Goal: Task Accomplishment & Management: Manage account settings

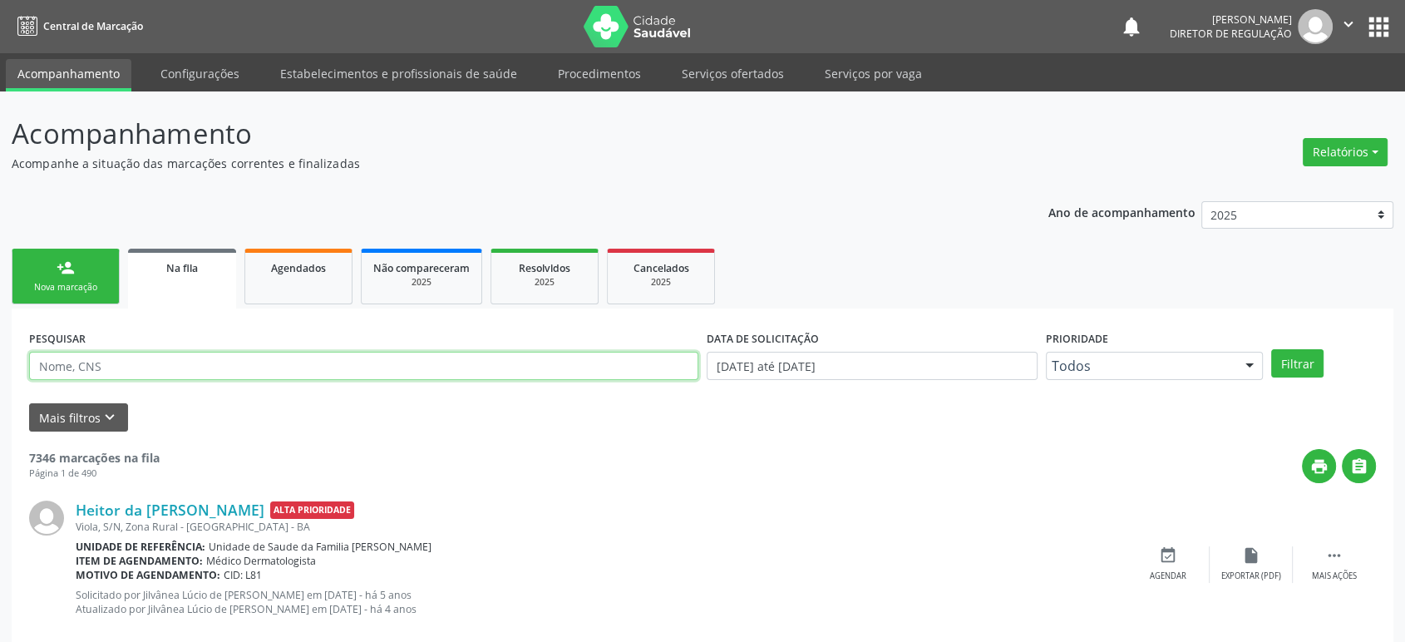
click at [97, 371] on input "text" at bounding box center [363, 366] width 669 height 28
paste input "702801687158561"
click at [1272, 349] on button "Filtrar" at bounding box center [1298, 363] width 52 height 28
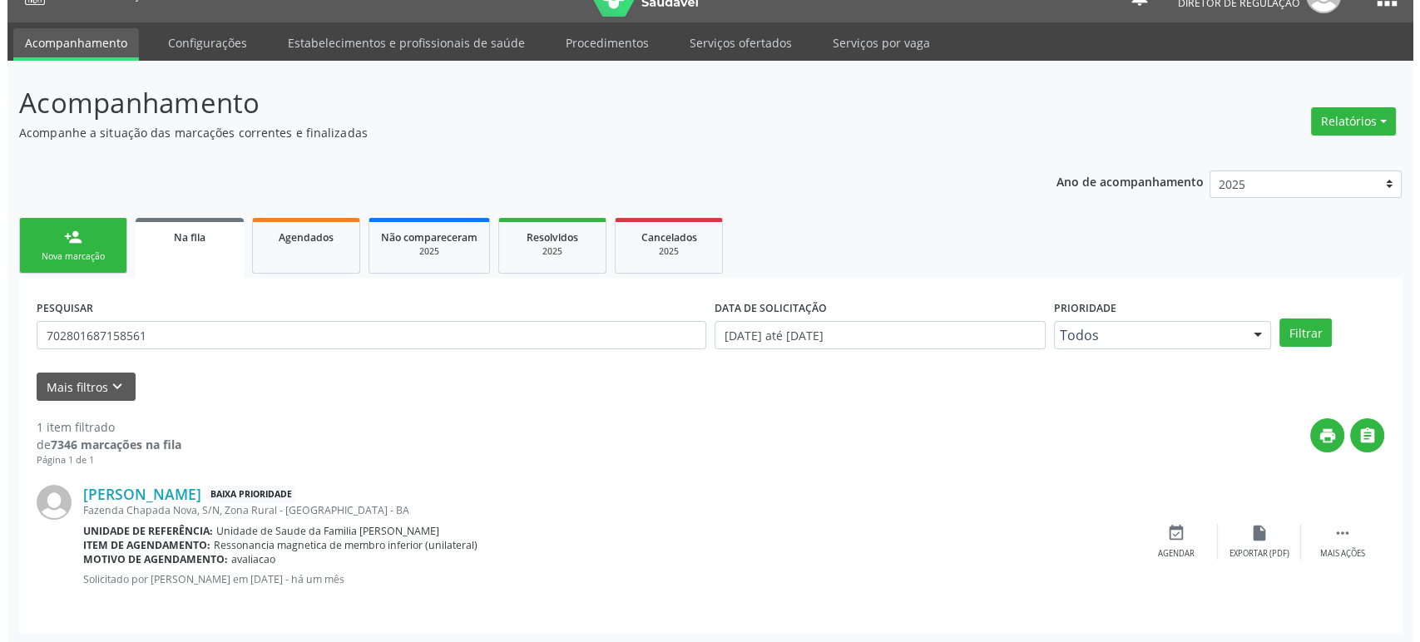
scroll to position [32, 0]
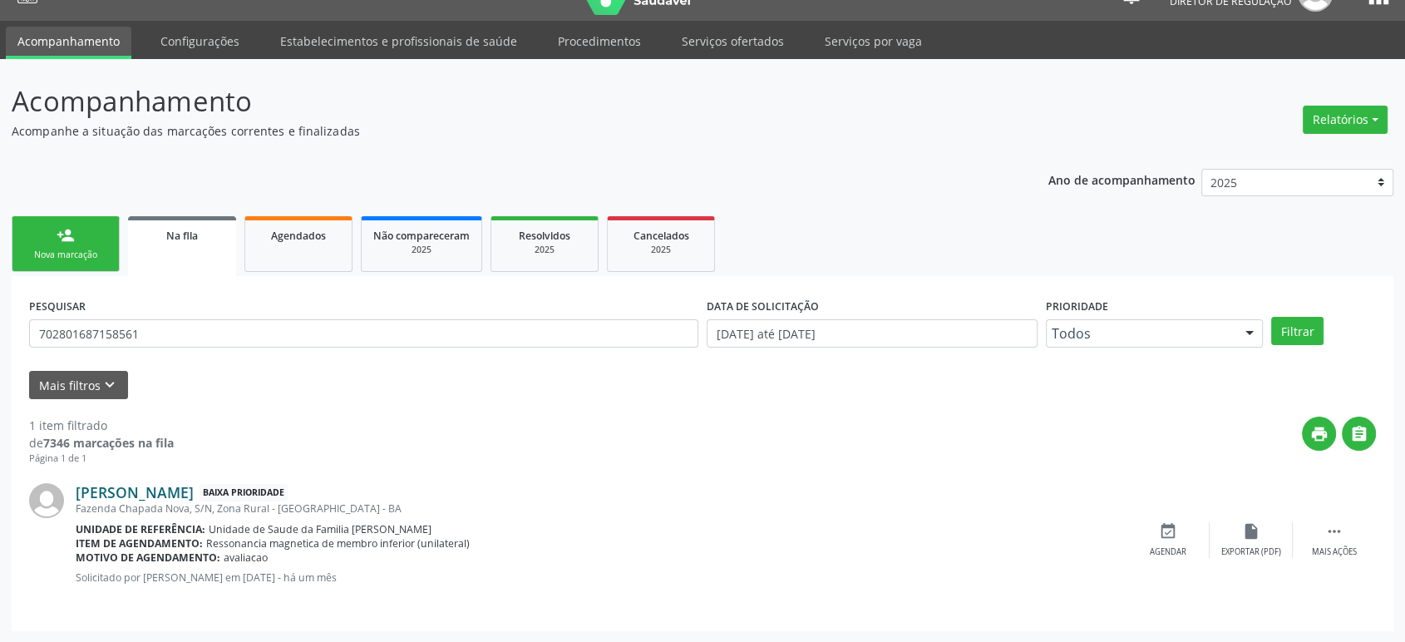
click at [194, 486] on link "[PERSON_NAME]" at bounding box center [135, 492] width 118 height 18
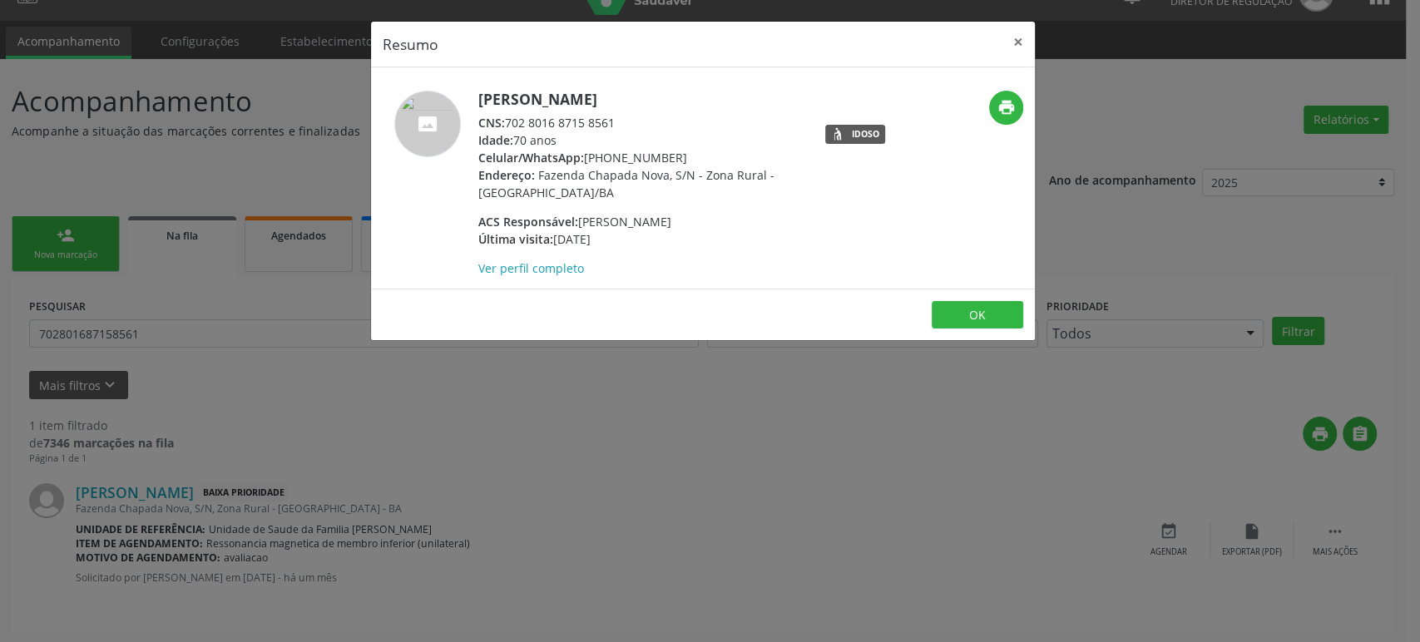
click at [699, 464] on div "Resumo × [PERSON_NAME] CNS: 702 8016 8715 8561 Idade: 70 anos Celular/WhatsApp:…" at bounding box center [710, 321] width 1420 height 642
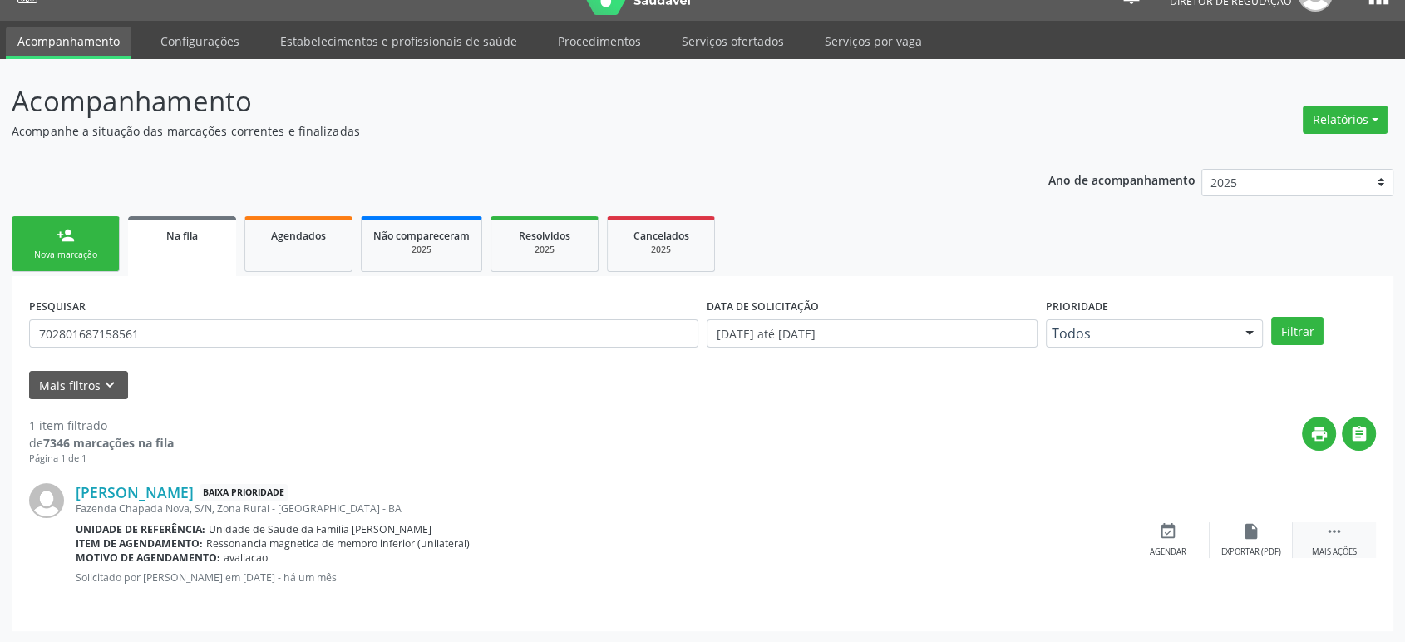
click at [1353, 546] on div "Mais ações" at bounding box center [1334, 552] width 45 height 12
click at [1173, 530] on icon "cancel" at bounding box center [1168, 531] width 18 height 18
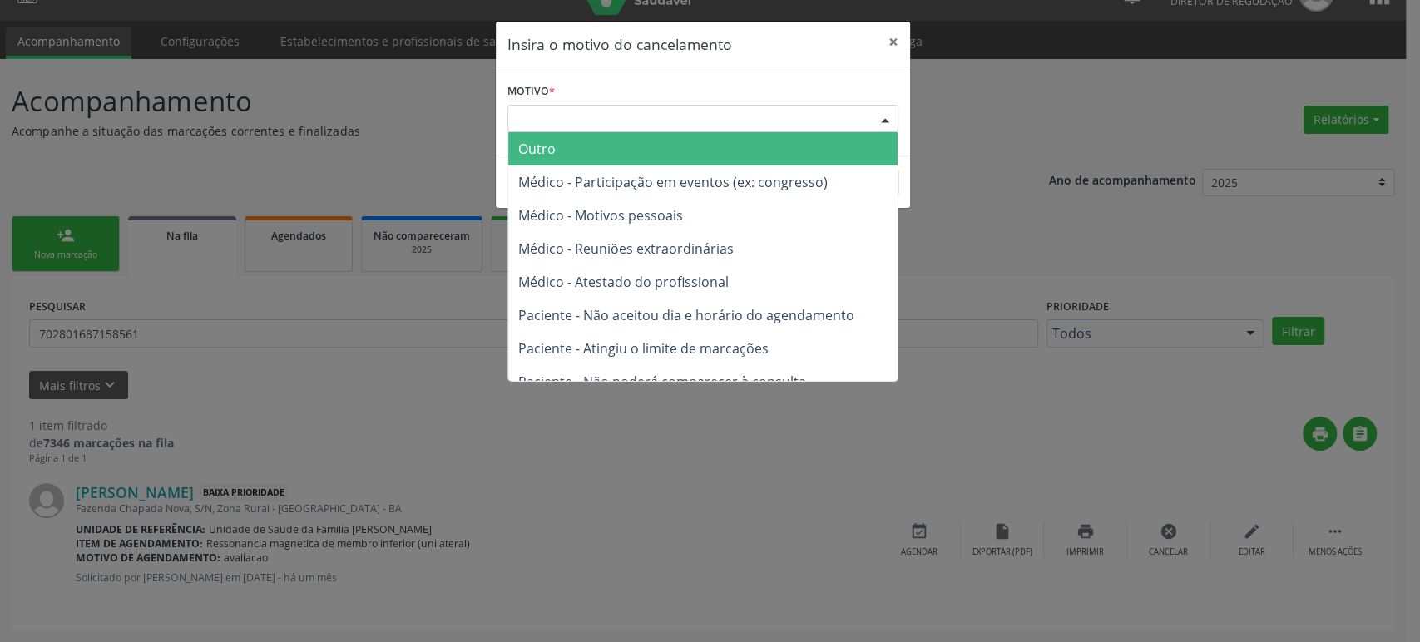
click at [645, 111] on div "Escolha o motivo" at bounding box center [702, 119] width 391 height 28
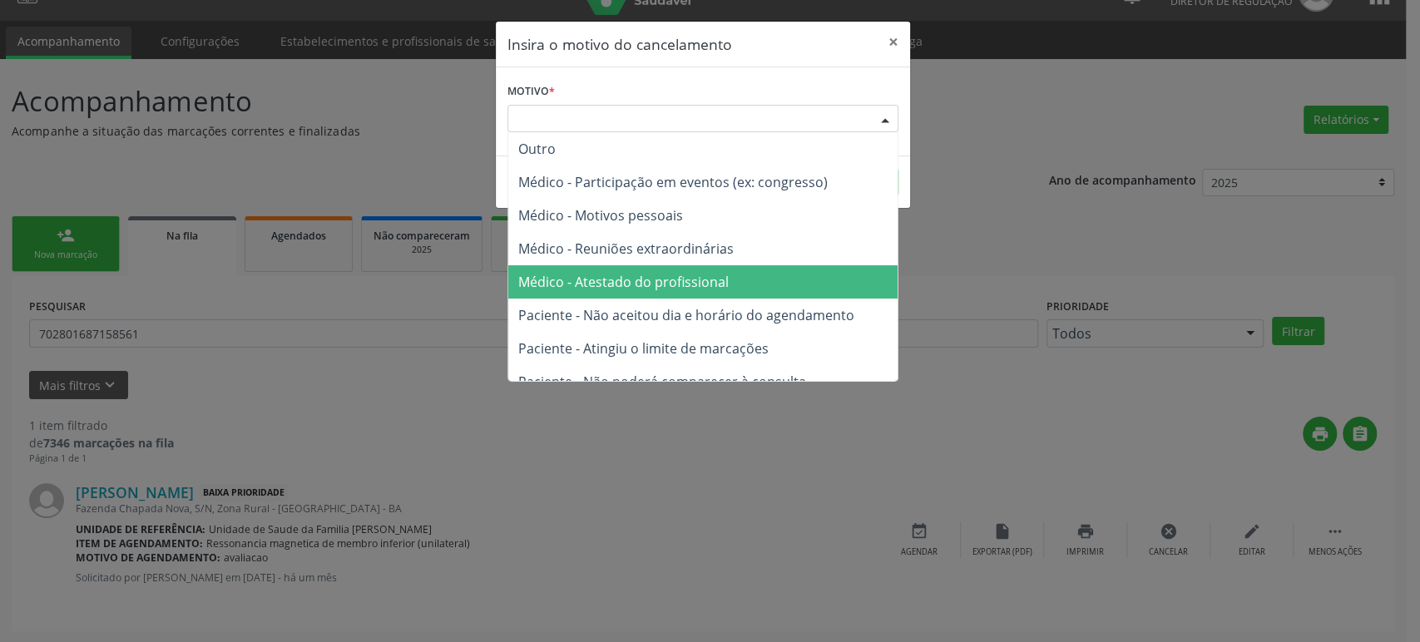
click at [636, 290] on span "Médico - Atestado do profissional" at bounding box center [623, 282] width 210 height 18
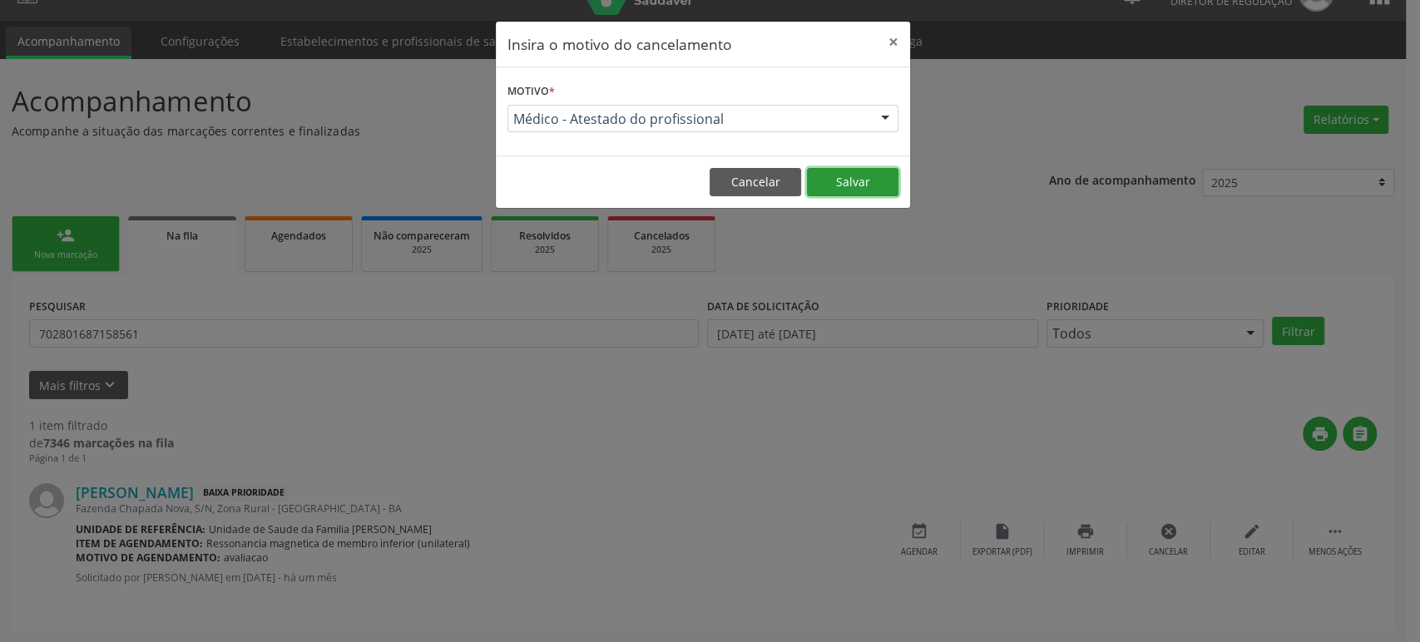
click at [854, 174] on button "Salvar" at bounding box center [852, 182] width 91 height 28
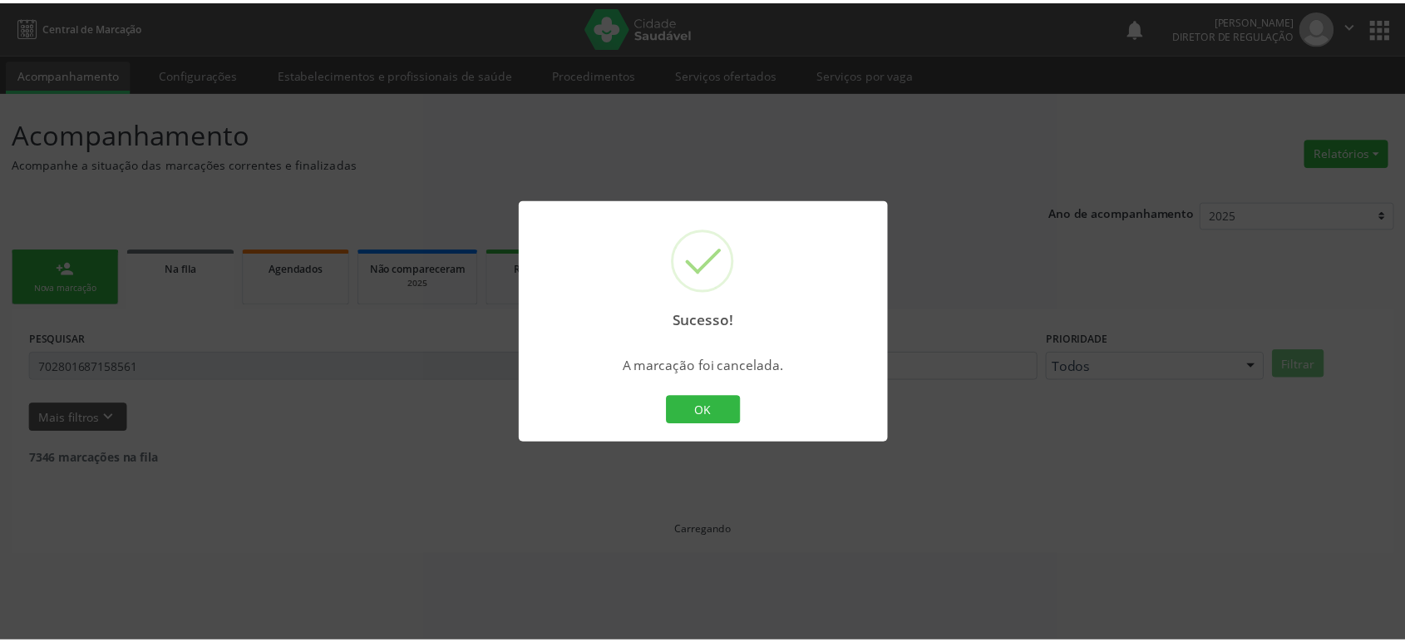
scroll to position [0, 0]
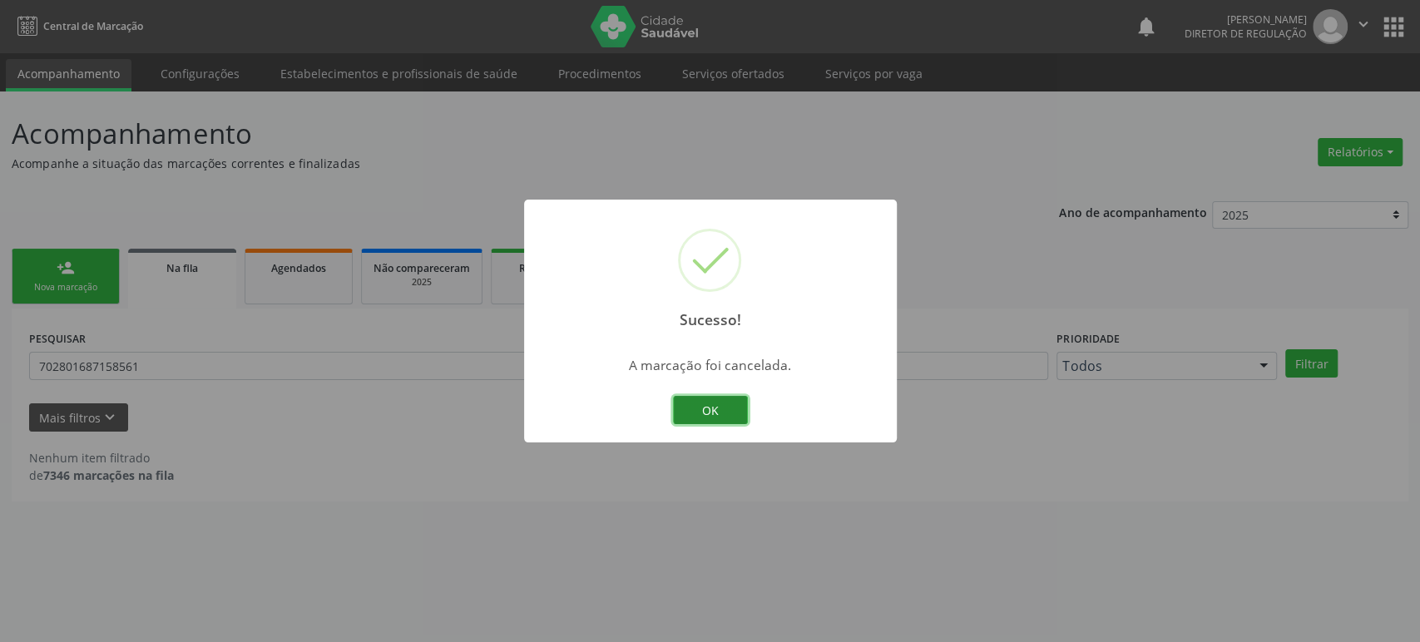
click at [705, 404] on button "OK" at bounding box center [710, 410] width 75 height 28
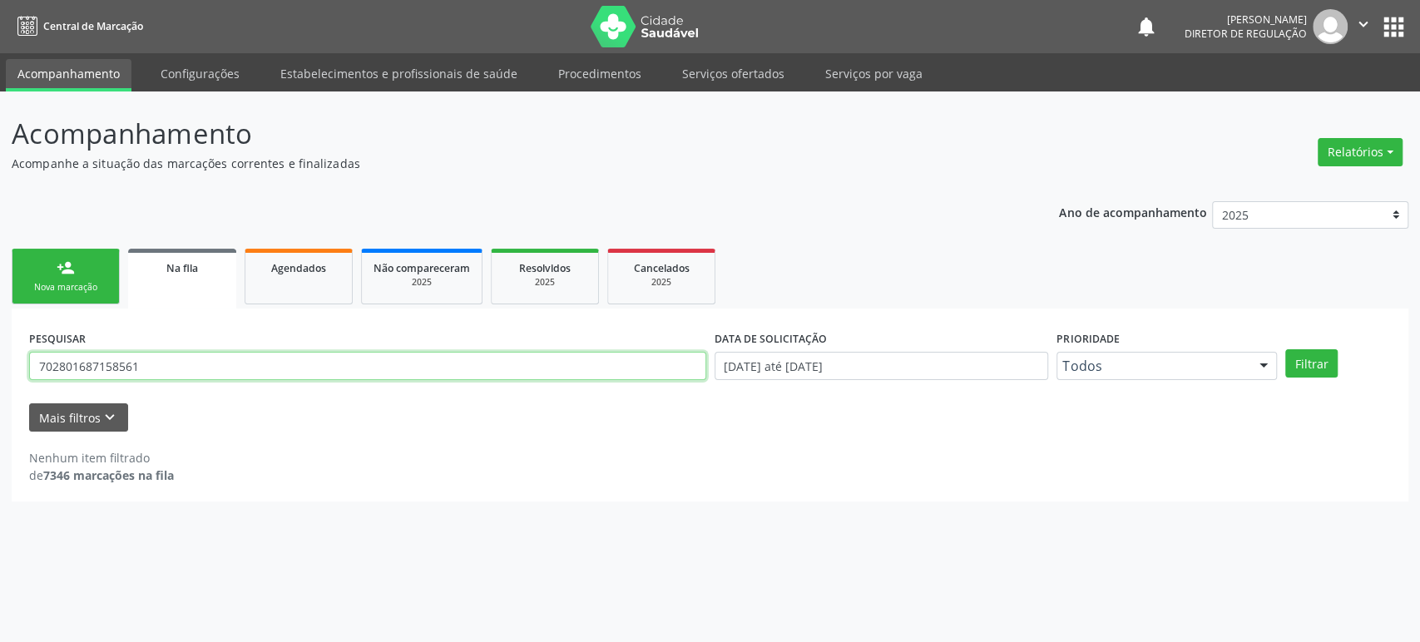
click at [116, 377] on input "702801687158561" at bounding box center [367, 366] width 677 height 28
paste input "SUZANETE [PERSON_NAME]"
click at [1285, 349] on button "Filtrar" at bounding box center [1311, 363] width 52 height 28
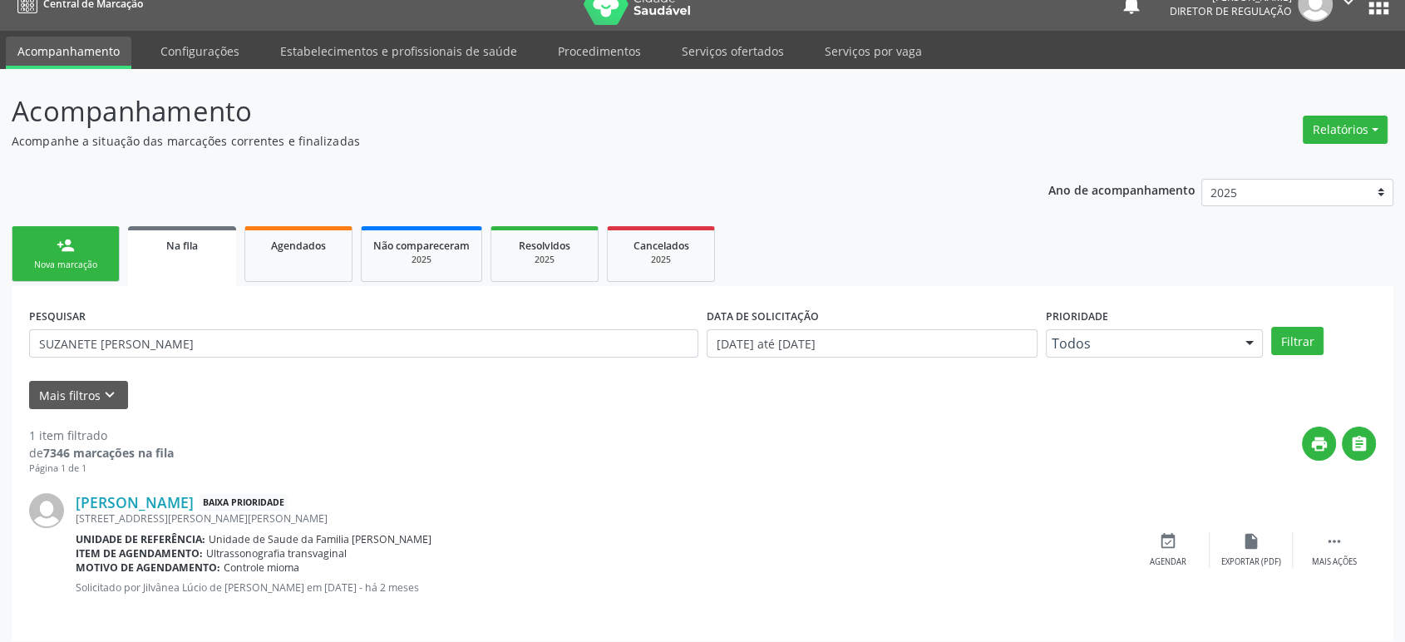
scroll to position [32, 0]
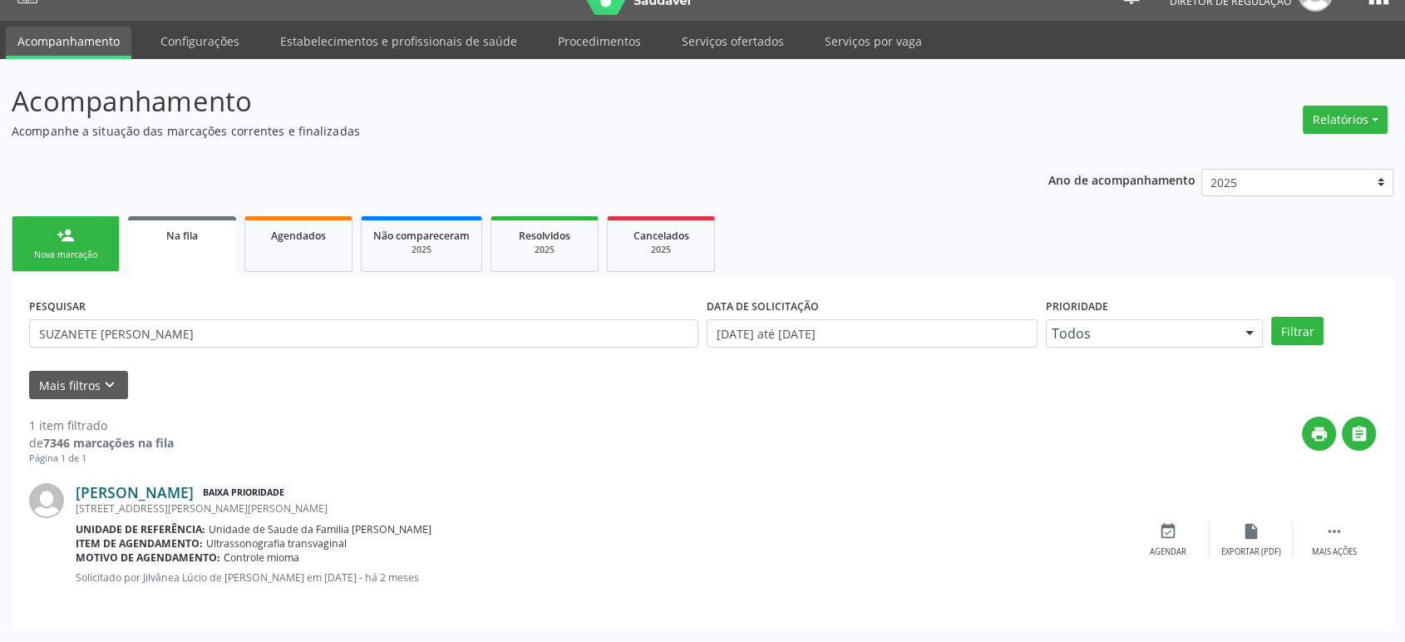
click at [150, 497] on link "[PERSON_NAME]" at bounding box center [135, 492] width 118 height 18
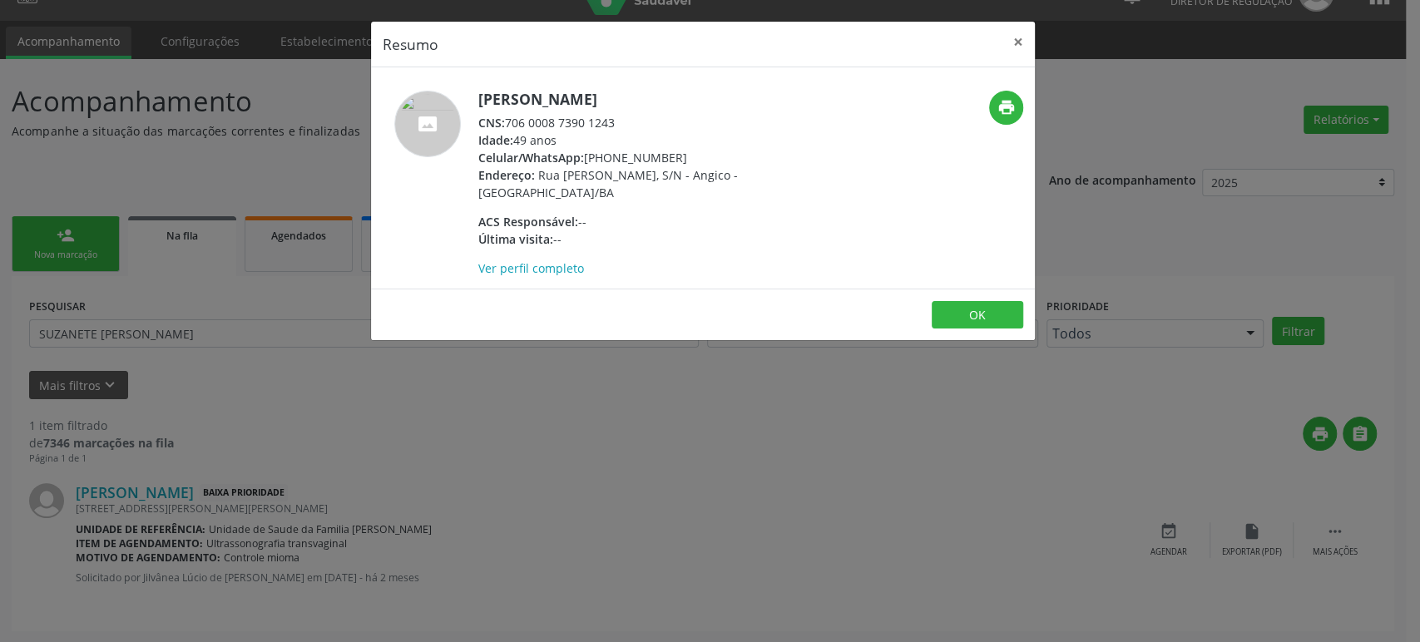
drag, startPoint x: 527, startPoint y: 117, endPoint x: 630, endPoint y: 116, distance: 102.3
click at [630, 116] on div "CNS: 706 0008 7390 1243" at bounding box center [640, 122] width 324 height 17
click at [539, 124] on div "CNS: 706 0008 7390 1243" at bounding box center [640, 122] width 324 height 17
drag, startPoint x: 510, startPoint y: 121, endPoint x: 625, endPoint y: 118, distance: 114.8
click at [625, 118] on div "CNS: 706 0008 7390 1243" at bounding box center [640, 122] width 324 height 17
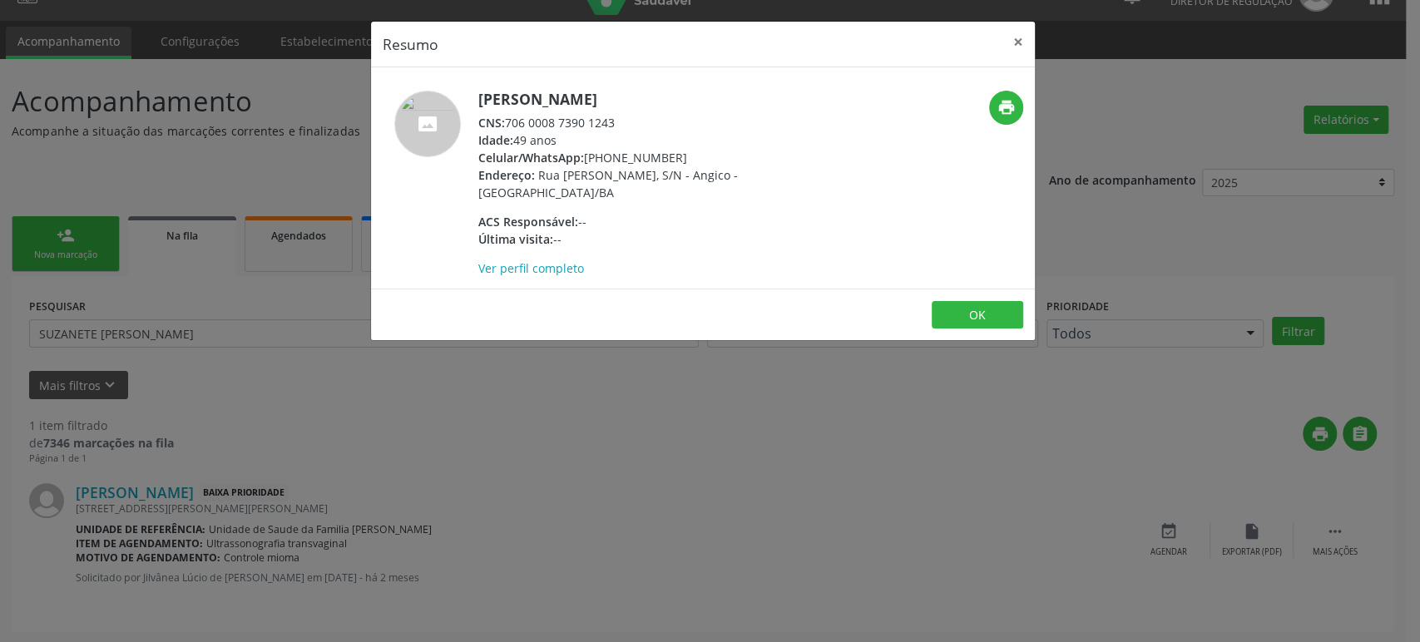
copy div "706 0008 7390 1243"
click at [249, 304] on div "Resumo × [PERSON_NAME] CNS: 706 0008 7390 1243 Idade: 49 anos Celular/WhatsApp:…" at bounding box center [710, 321] width 1420 height 642
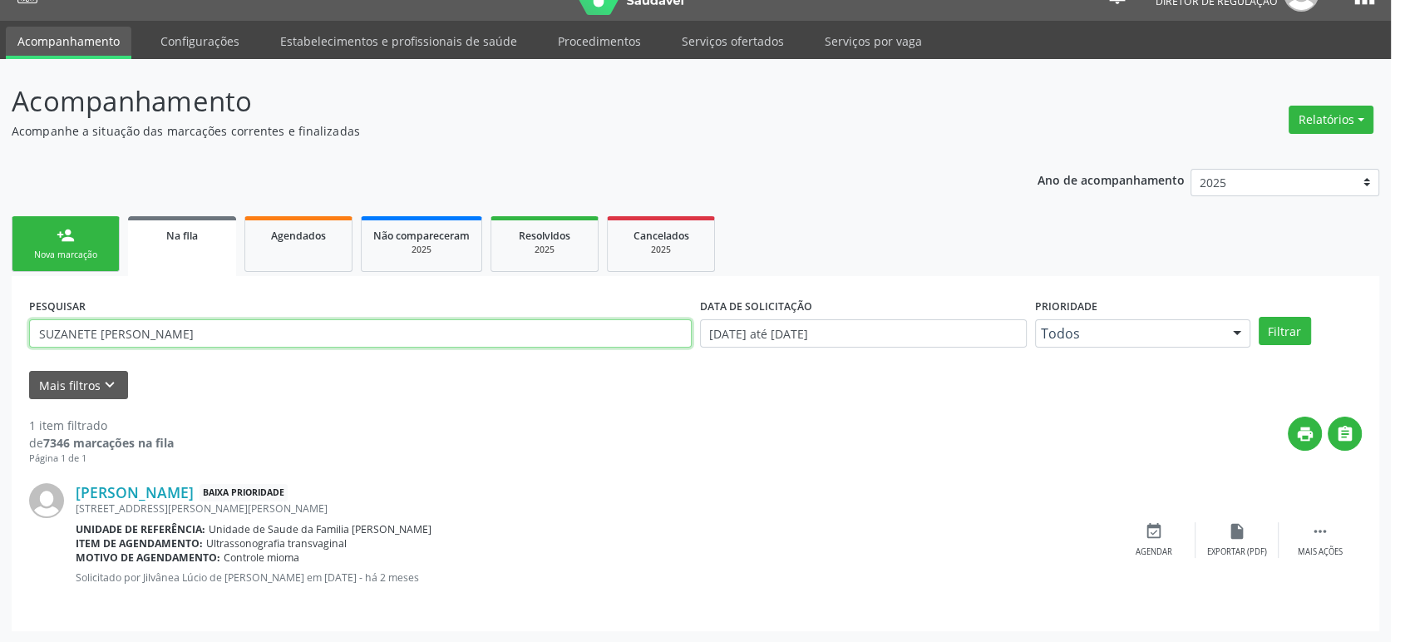
click at [197, 324] on input "SUZANETE [PERSON_NAME]" at bounding box center [360, 333] width 663 height 28
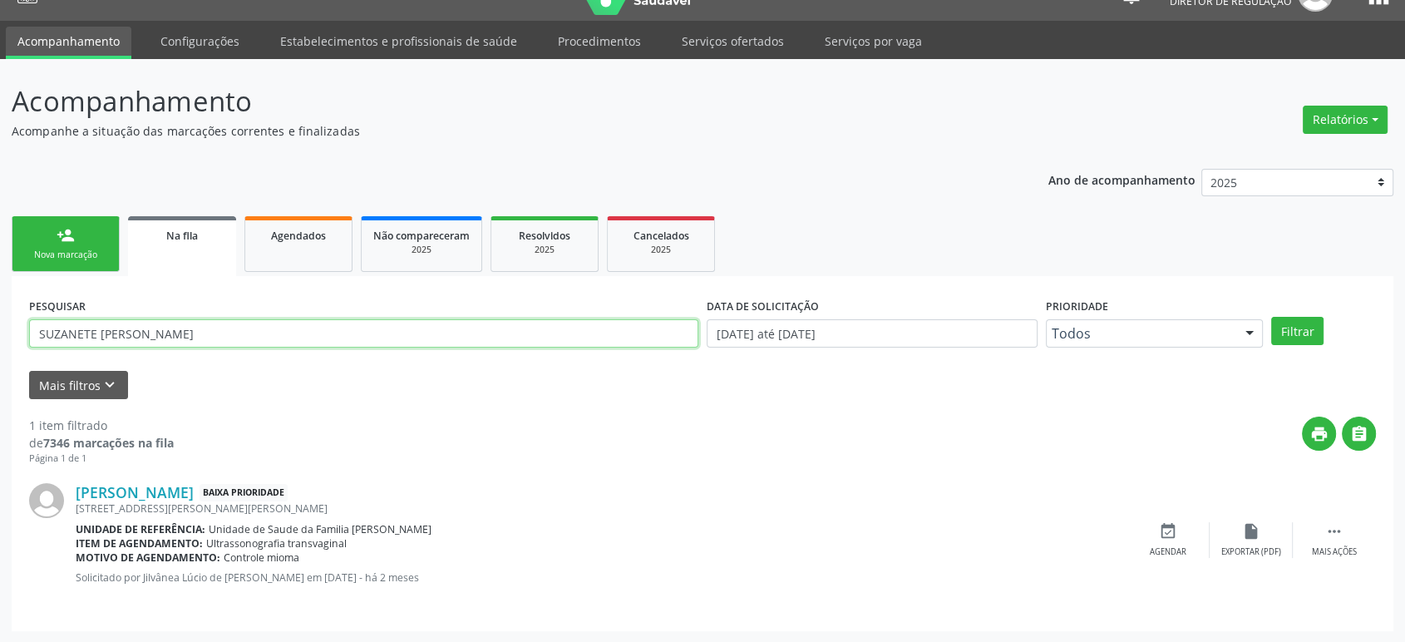
click at [197, 324] on input "SUZANETE [PERSON_NAME]" at bounding box center [363, 333] width 669 height 28
paste input "706 0008 7390 1243"
click at [122, 331] on input "706 0008 7390 1243" at bounding box center [363, 333] width 669 height 28
click at [122, 331] on input "706000873901243" at bounding box center [363, 333] width 669 height 28
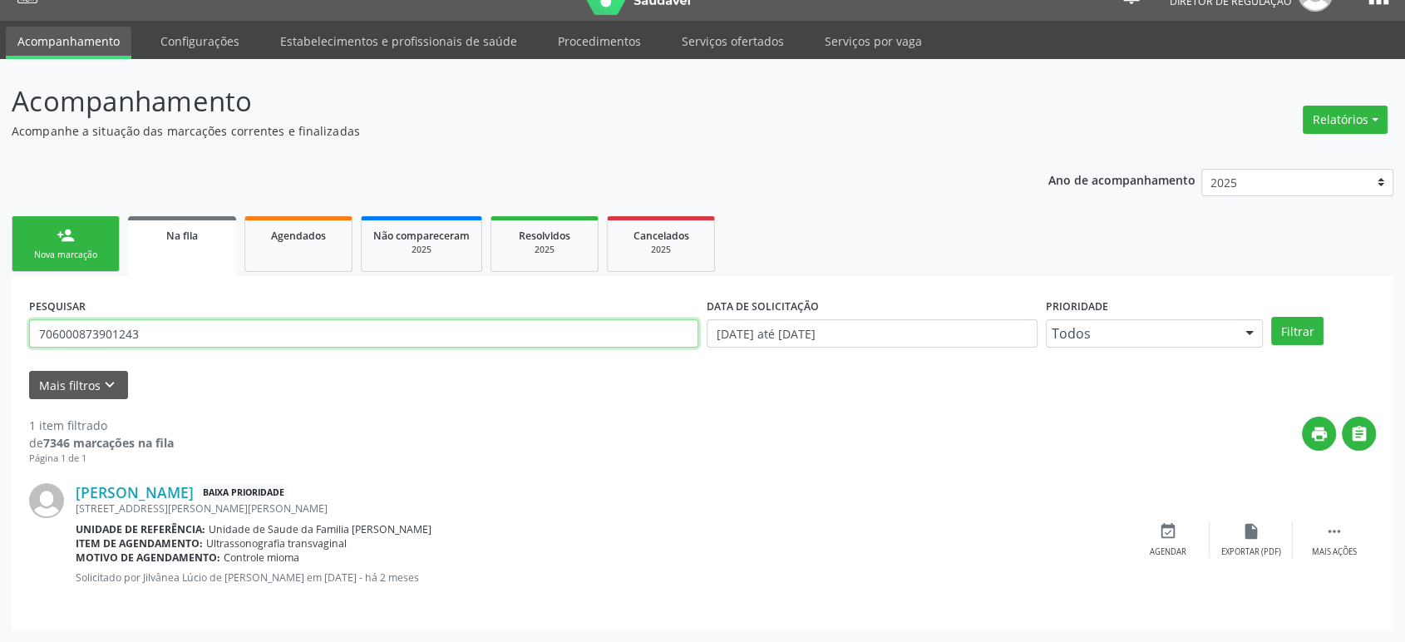
click at [122, 331] on input "706000873901243" at bounding box center [363, 333] width 669 height 28
type input "706000873901243"
click at [194, 488] on link "[PERSON_NAME]" at bounding box center [135, 492] width 118 height 18
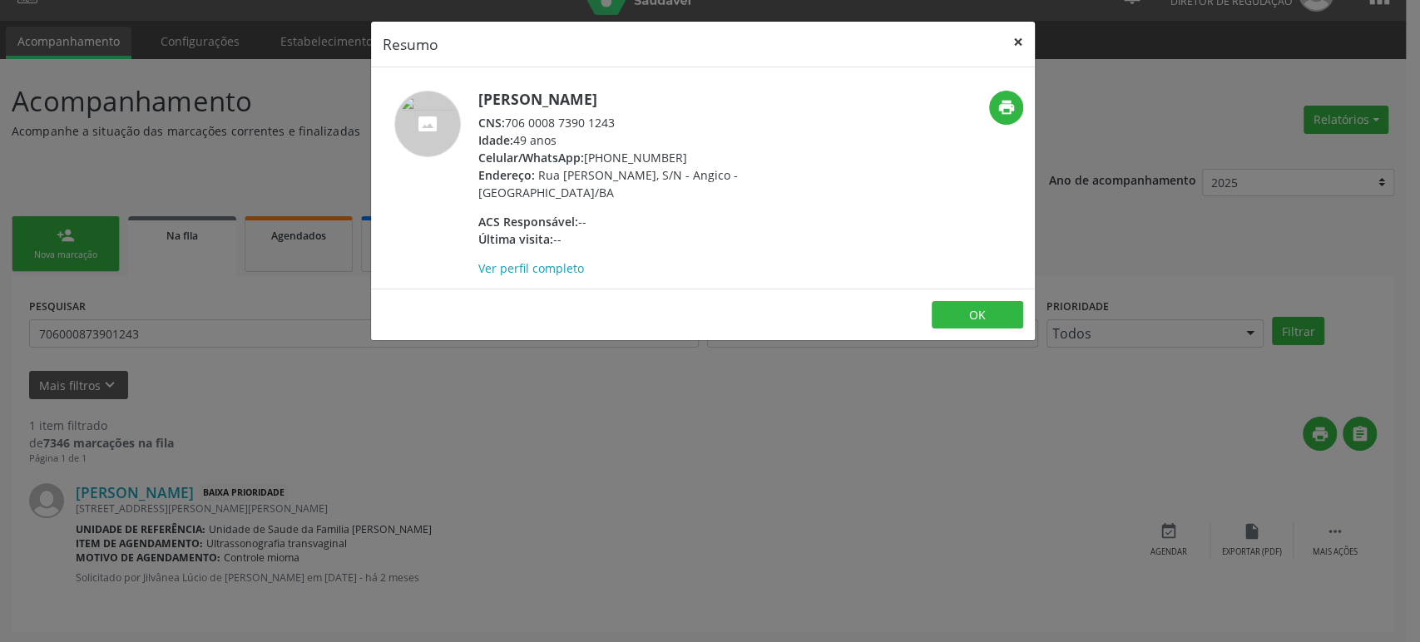
click at [1015, 40] on button "×" at bounding box center [1017, 42] width 33 height 41
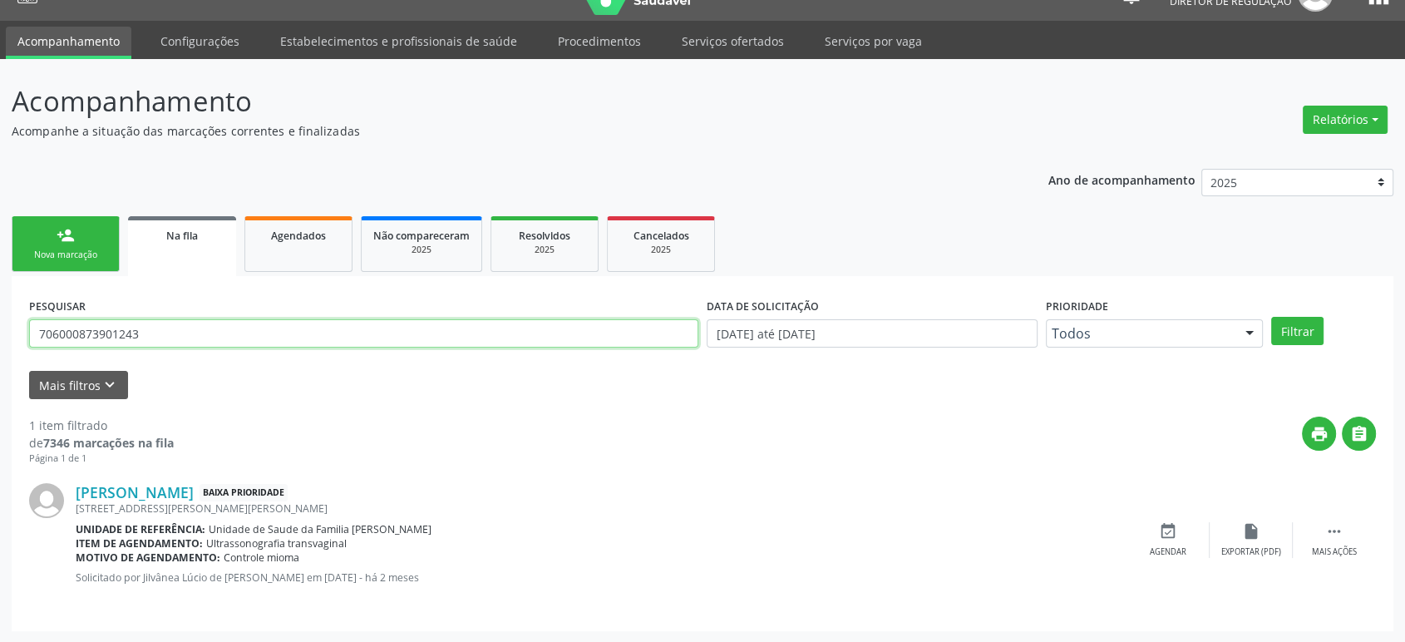
click at [87, 328] on input "706000873901243" at bounding box center [363, 333] width 669 height 28
click at [113, 366] on form "PESQUISAR 706000873901243 DATA DE SOLICITAÇÃO [DATE] até [DATE] Prioridade Todo…" at bounding box center [702, 347] width 1347 height 106
click at [116, 402] on div "1 item filtrado de 7346 marcações na fila Página 1 de 1 print  [PERSON_NAME] B…" at bounding box center [702, 506] width 1347 height 215
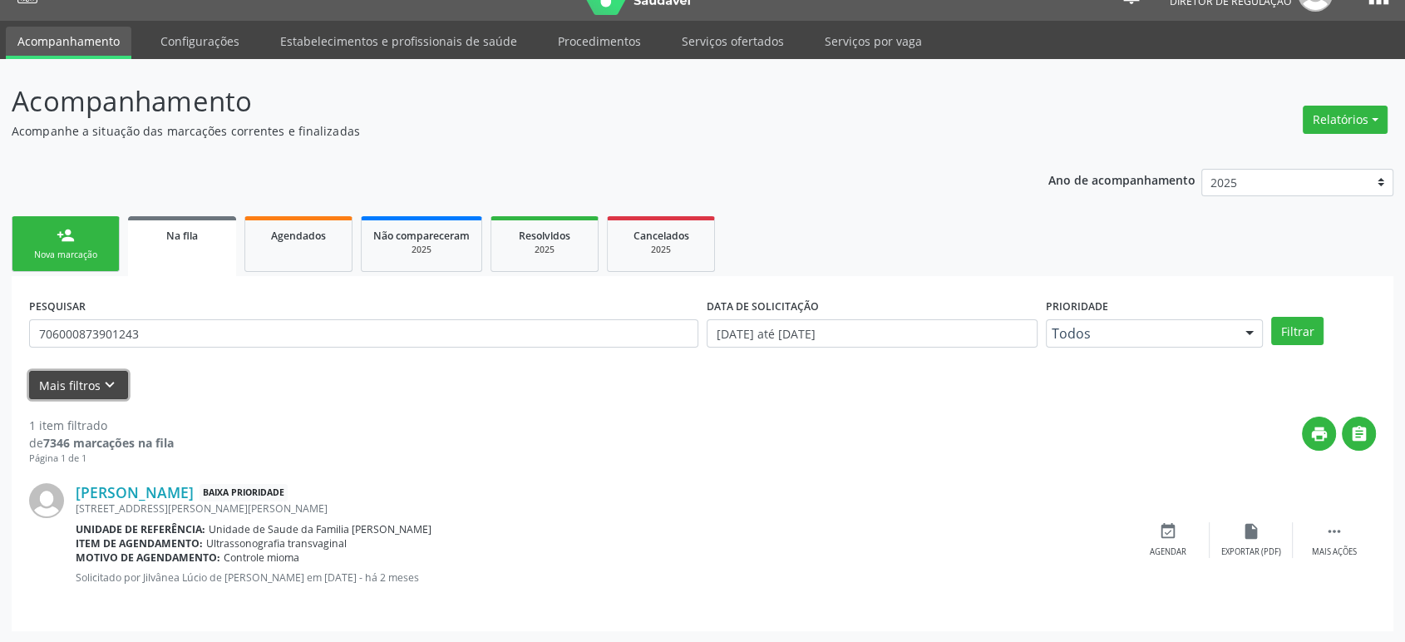
click at [111, 387] on icon "keyboard_arrow_down" at bounding box center [110, 385] width 18 height 18
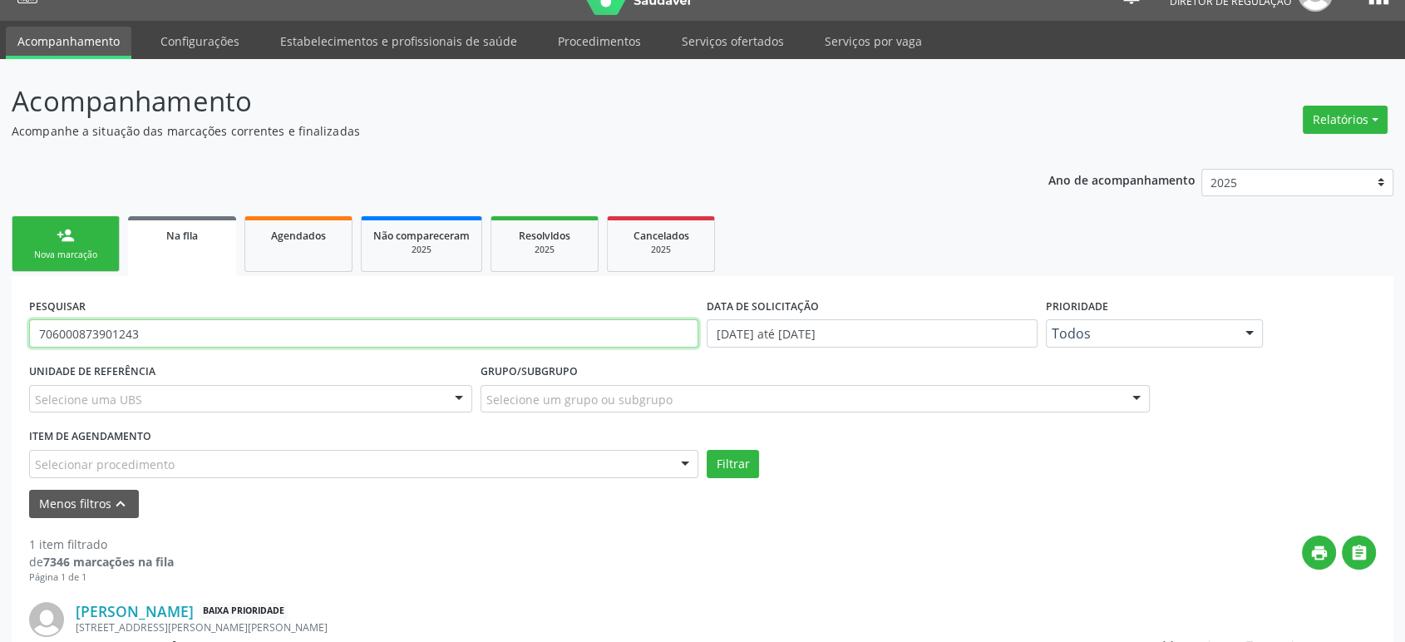
click at [183, 346] on input "706000873901243" at bounding box center [363, 333] width 669 height 28
click at [286, 391] on div "Selecione uma UBS" at bounding box center [250, 399] width 443 height 28
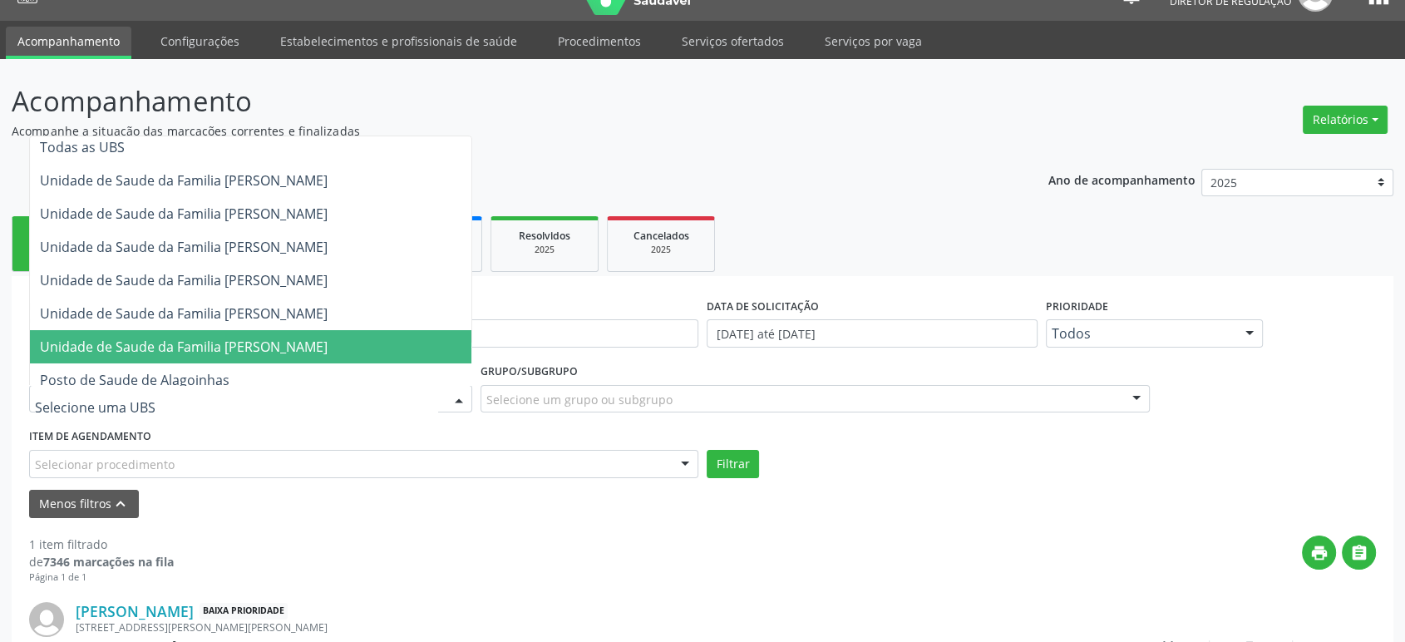
scroll to position [0, 0]
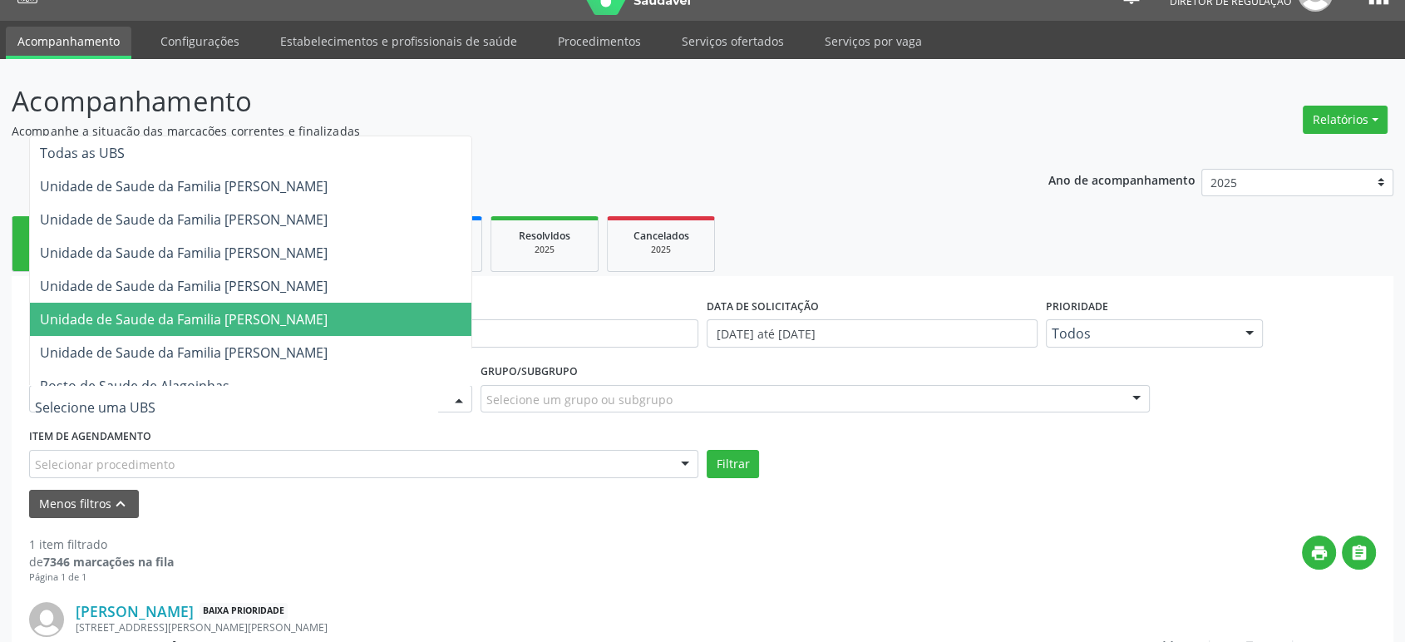
click at [269, 317] on span "Unidade de Saude da Familia [PERSON_NAME]" at bounding box center [184, 319] width 288 height 18
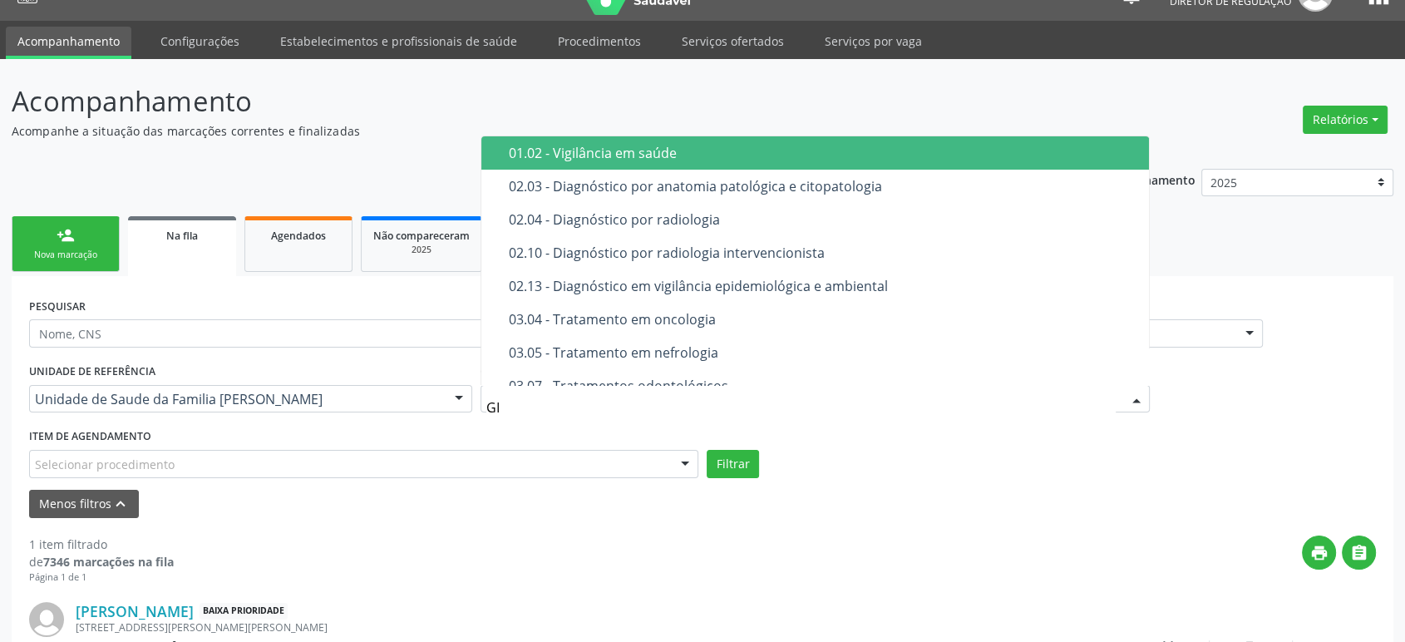
type input "G"
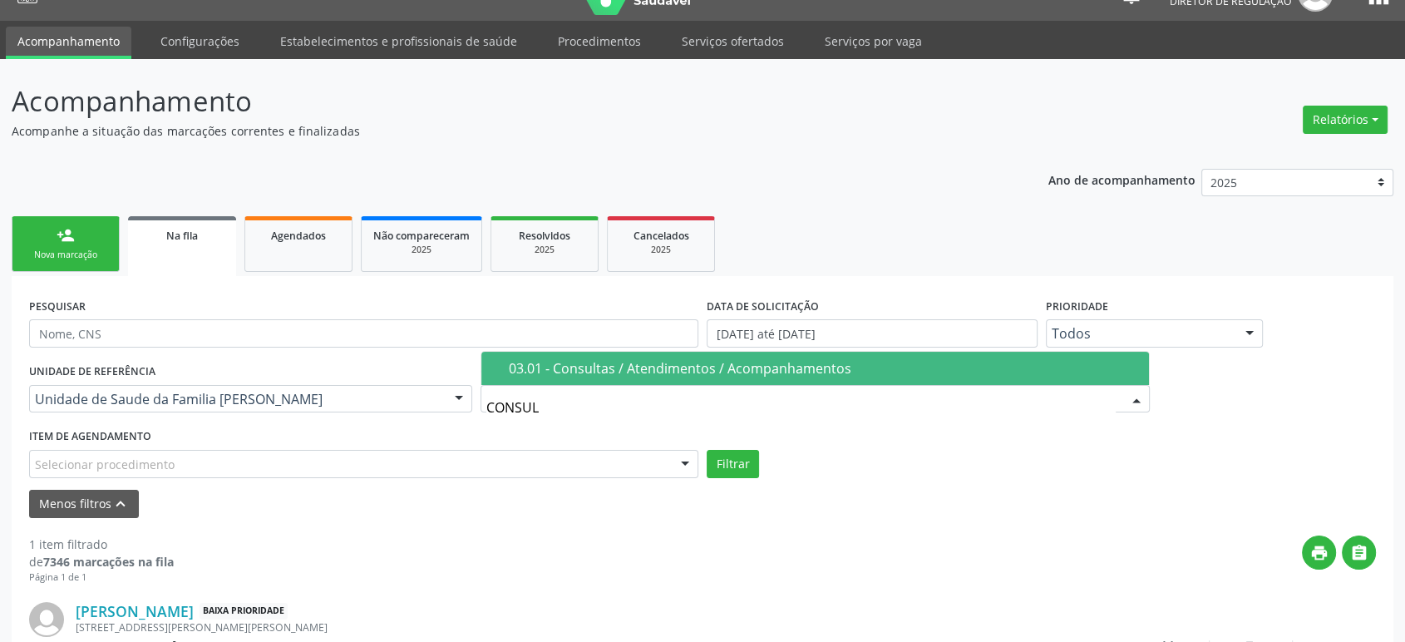
type input "CONSULT"
click at [624, 366] on div "03.01 - Consultas / Atendimentos / Acompanhamentos" at bounding box center [824, 368] width 630 height 13
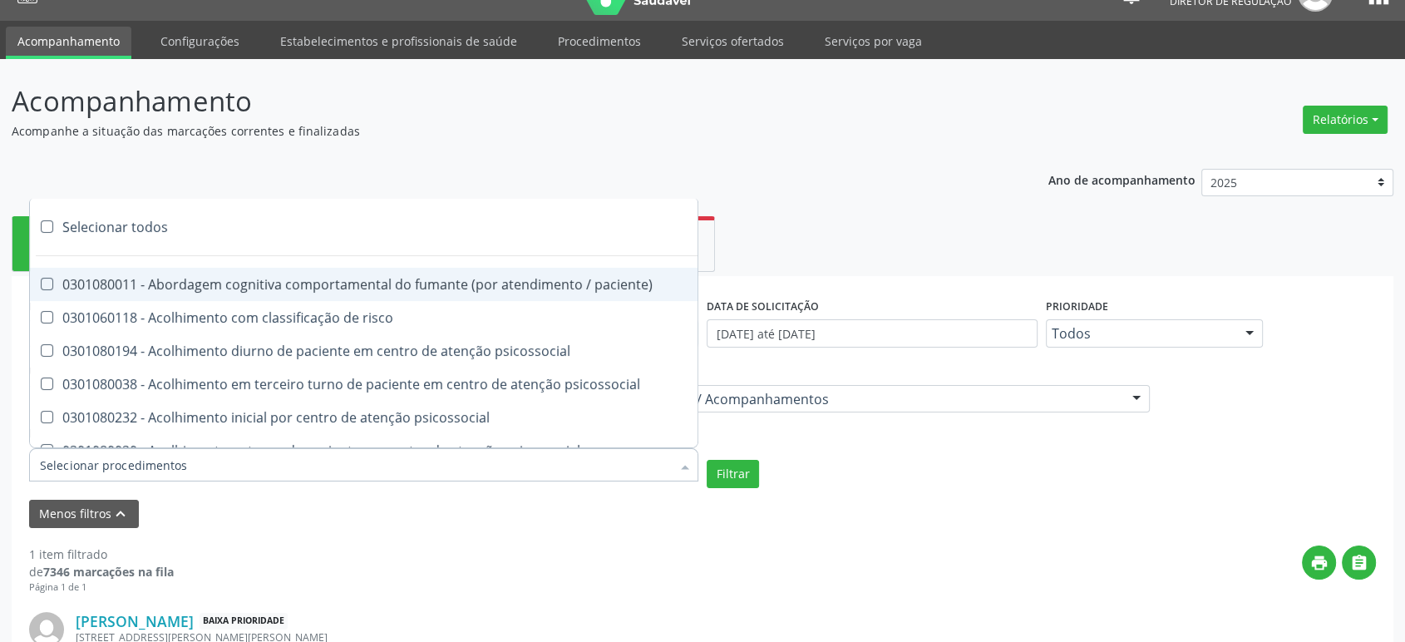
click at [377, 462] on input "Item de agendamento" at bounding box center [355, 464] width 631 height 33
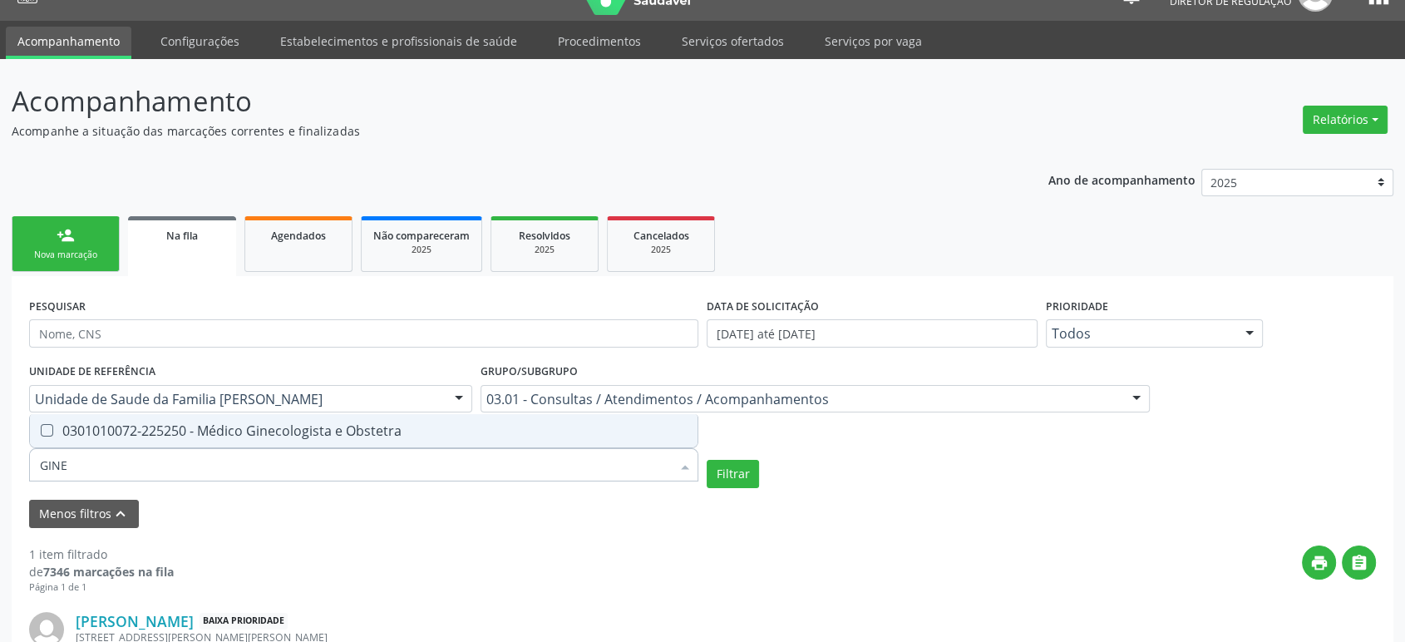
type input "GINEC"
click at [383, 437] on div "0301010072-225250 - Médico Ginecologista e Obstetra" at bounding box center [364, 430] width 648 height 13
checkbox Obstetra "true"
click at [724, 475] on button "Filtrar" at bounding box center [733, 474] width 52 height 28
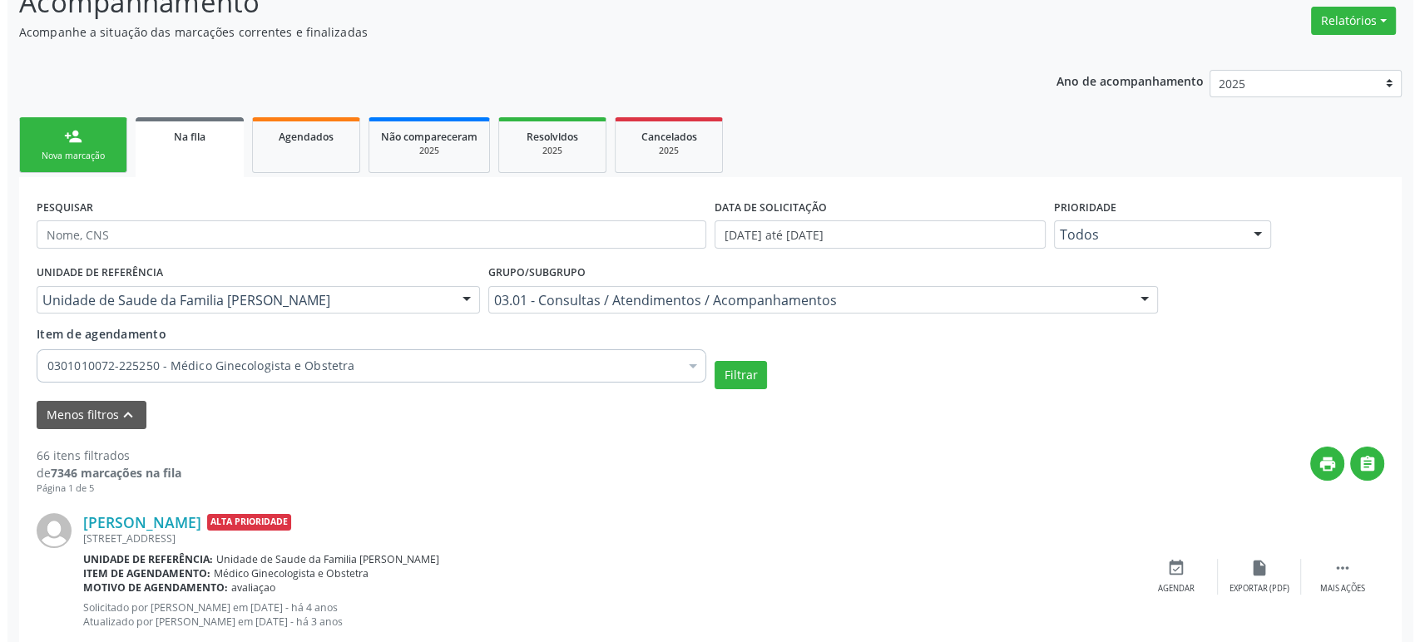
scroll to position [586, 0]
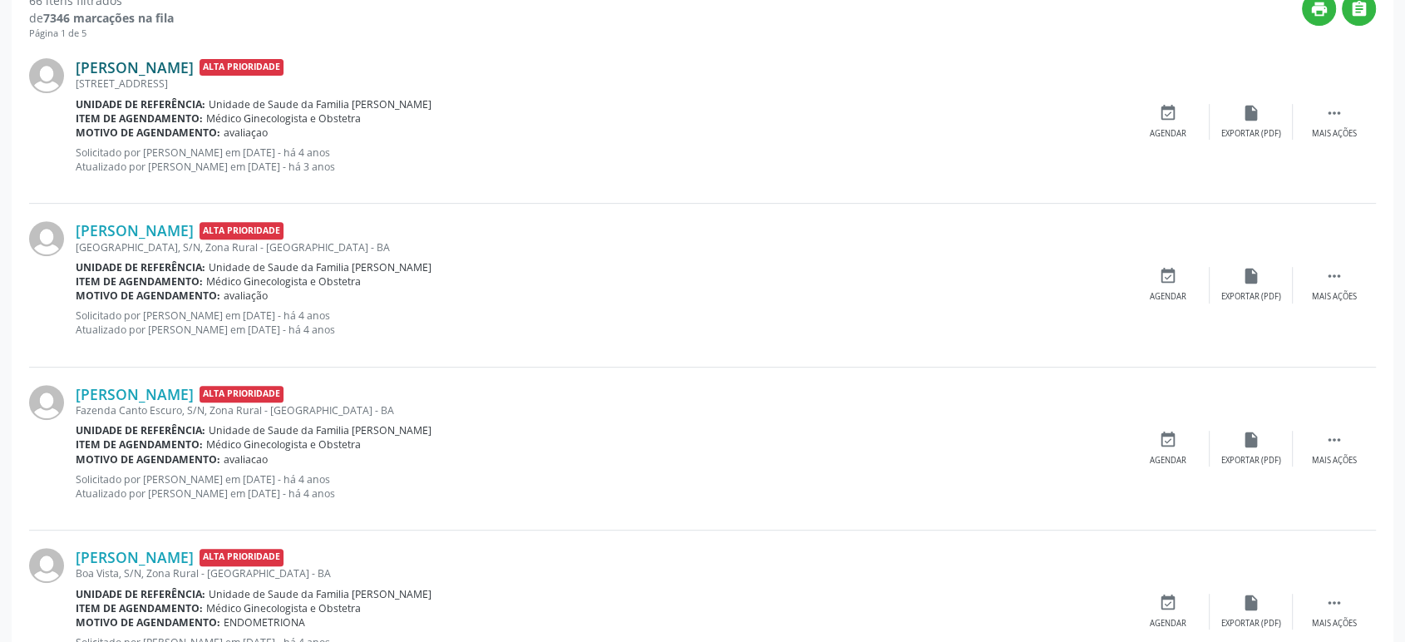
click at [161, 66] on link "[PERSON_NAME]" at bounding box center [135, 67] width 118 height 18
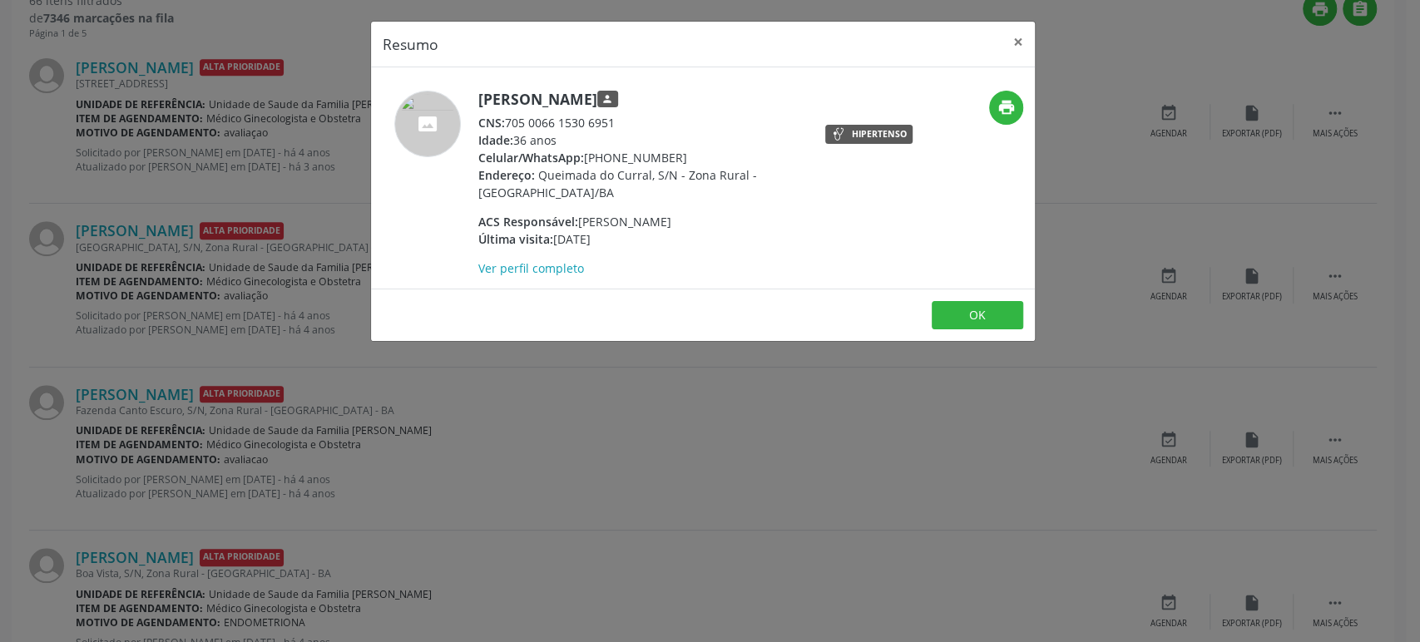
drag, startPoint x: 478, startPoint y: 96, endPoint x: 645, endPoint y: 88, distance: 167.3
click at [645, 91] on h5 "[PERSON_NAME] person" at bounding box center [640, 99] width 324 height 17
copy h5 "[PERSON_NAME]"
click at [165, 248] on div "Resumo × [PERSON_NAME] person CNS: 705 0066 1530 6951 Idade: 36 anos Celular/Wh…" at bounding box center [710, 321] width 1420 height 642
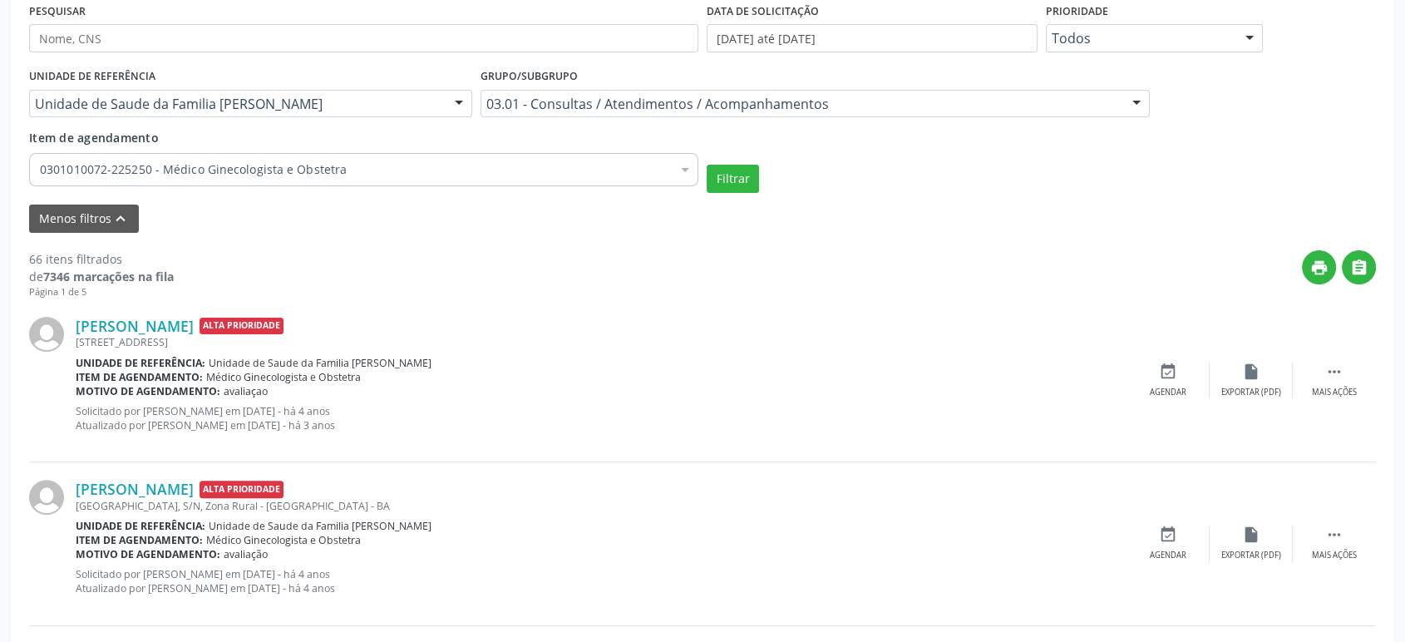
scroll to position [217, 0]
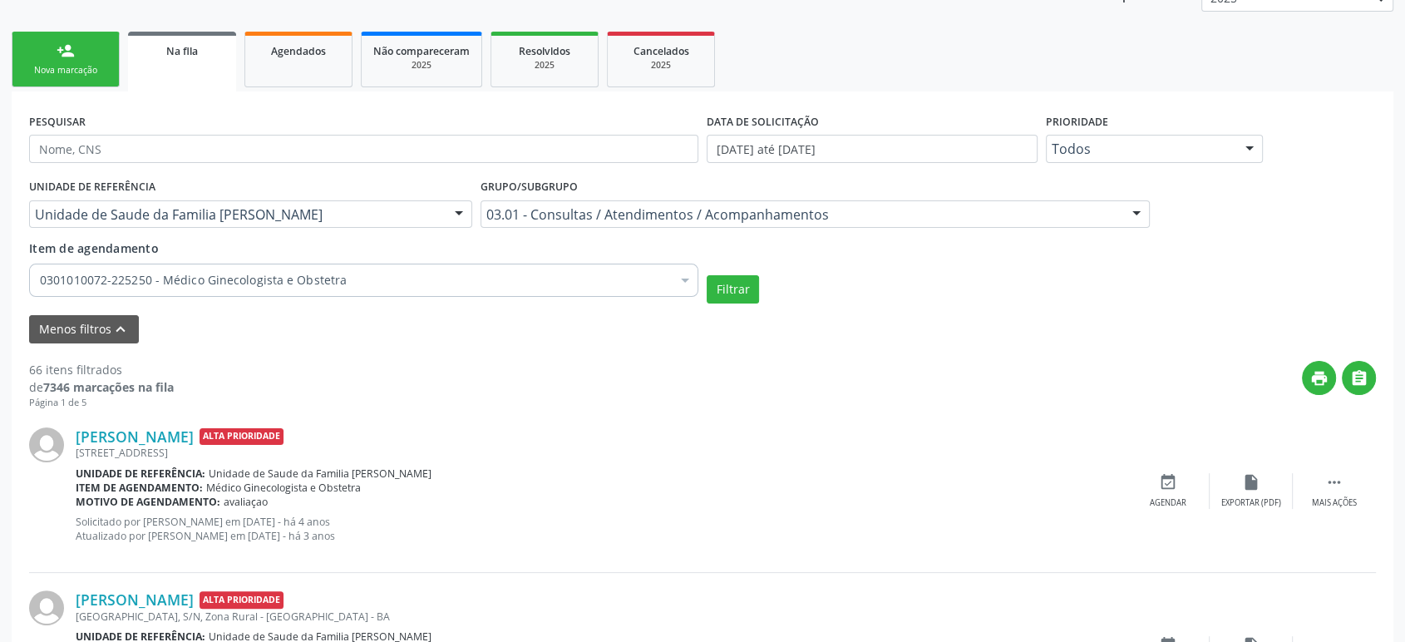
click at [183, 422] on div "[PERSON_NAME] Alta Prioridade [STREET_ADDRESS] Unidade de referência: Unidade d…" at bounding box center [702, 491] width 1347 height 163
click at [153, 433] on link "[PERSON_NAME]" at bounding box center [135, 436] width 118 height 18
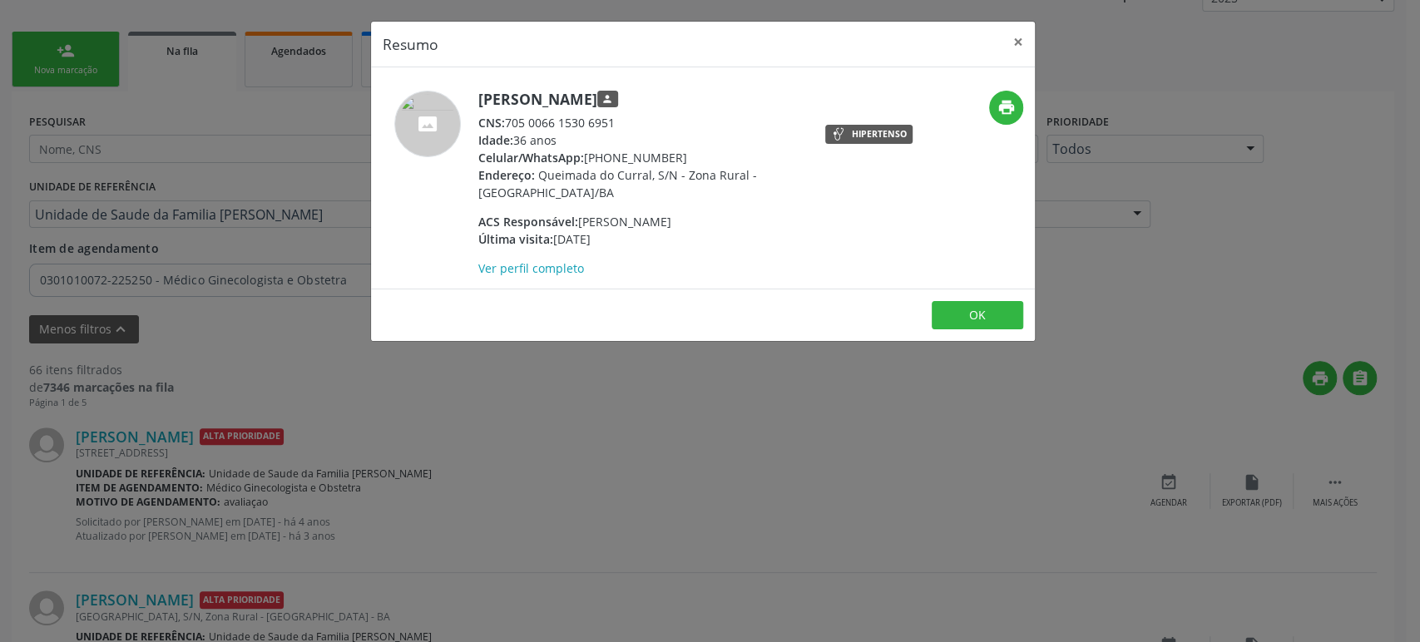
drag, startPoint x: 479, startPoint y: 98, endPoint x: 640, endPoint y: 91, distance: 161.5
click at [640, 91] on h5 "[PERSON_NAME] person" at bounding box center [640, 99] width 324 height 17
copy h5 "[PERSON_NAME]"
click at [518, 389] on div "Resumo × [PERSON_NAME] person CNS: 705 0066 1530 6951 Idade: 36 anos Celular/Wh…" at bounding box center [710, 321] width 1420 height 642
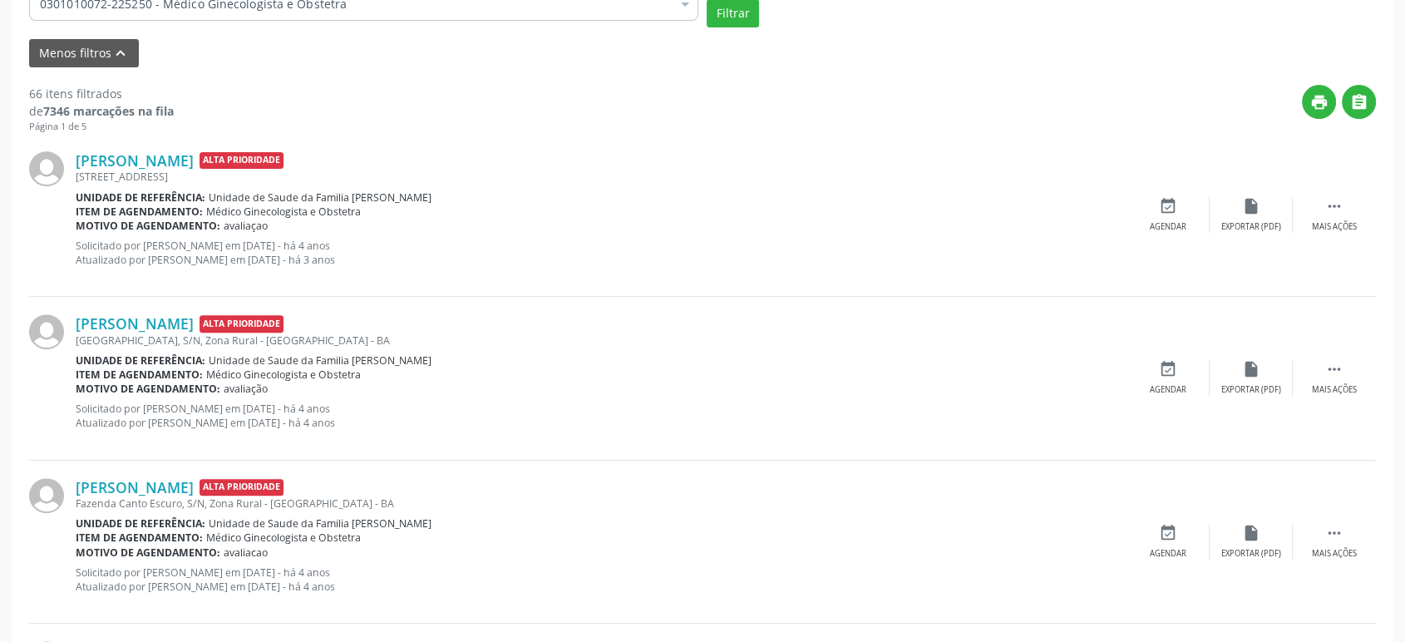
scroll to position [494, 0]
click at [194, 326] on link "[PERSON_NAME]" at bounding box center [135, 323] width 118 height 18
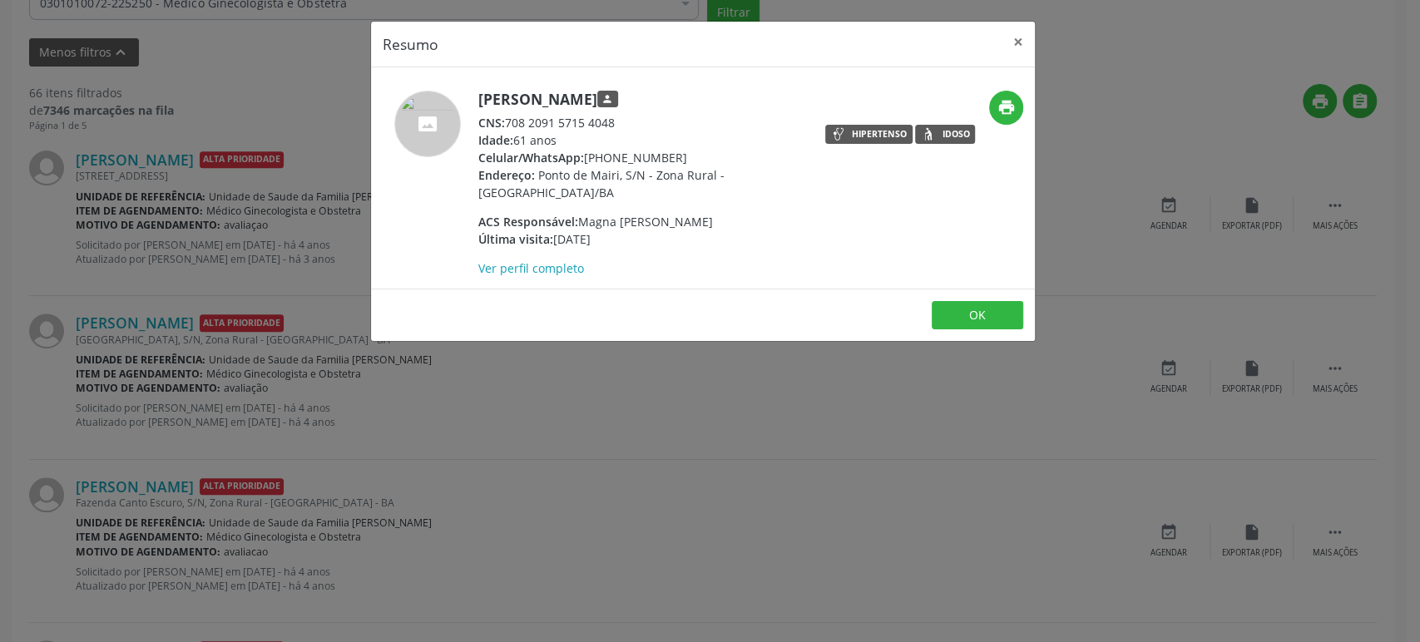
drag, startPoint x: 479, startPoint y: 99, endPoint x: 704, endPoint y: 98, distance: 224.5
click at [704, 98] on h5 "[PERSON_NAME] person" at bounding box center [640, 99] width 324 height 17
click at [640, 381] on div "Resumo × [PERSON_NAME] person CNS: 708 2091 5715 4048 Idade: 61 anos Celular/Wh…" at bounding box center [710, 321] width 1420 height 642
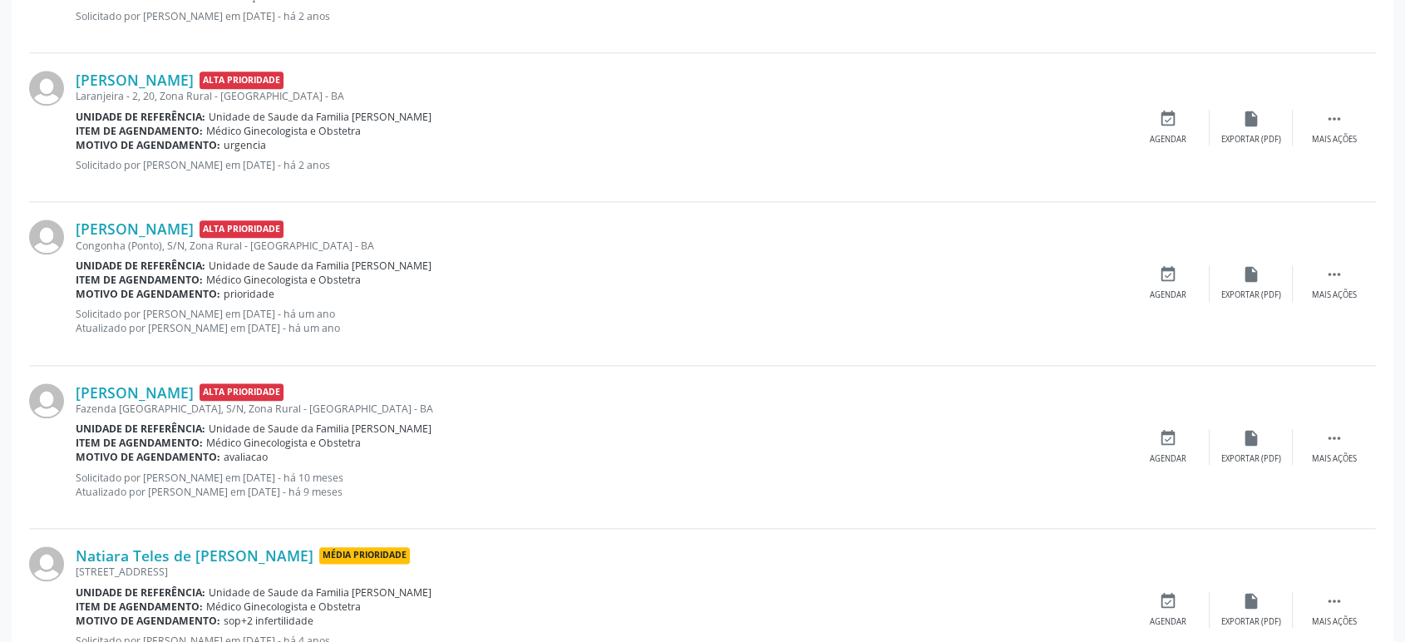
scroll to position [1973, 0]
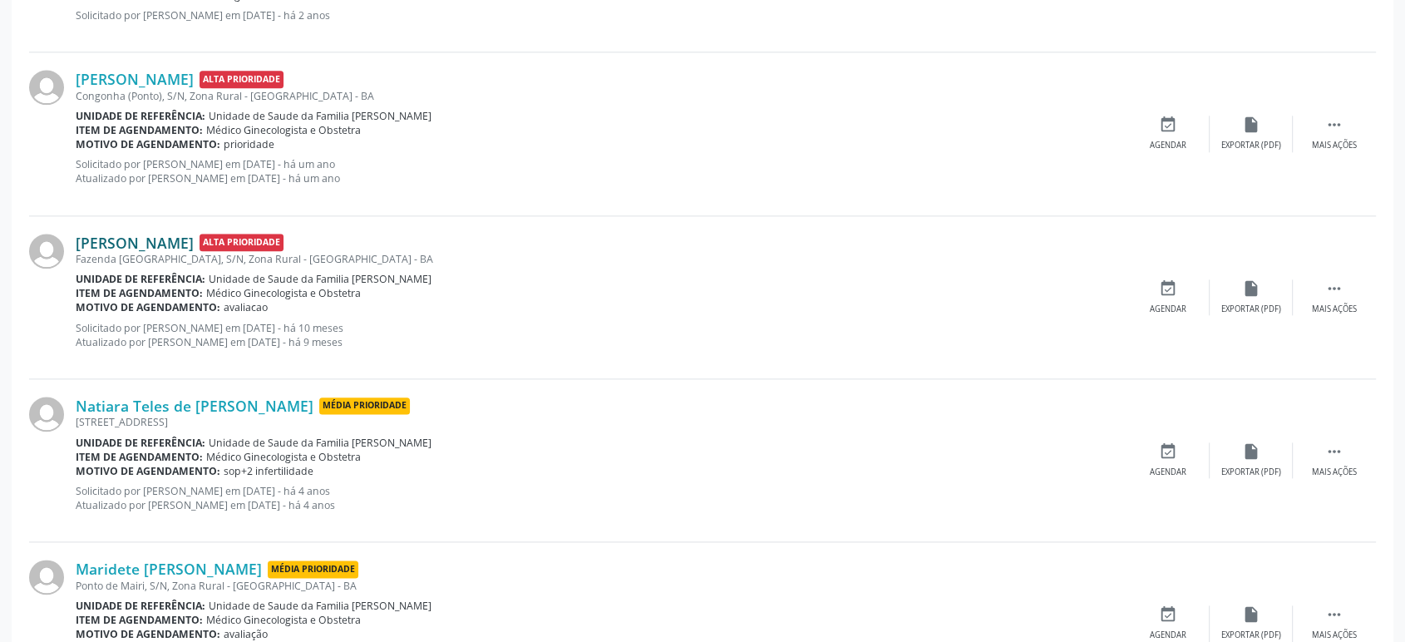
click at [154, 238] on link "[PERSON_NAME]" at bounding box center [135, 243] width 118 height 18
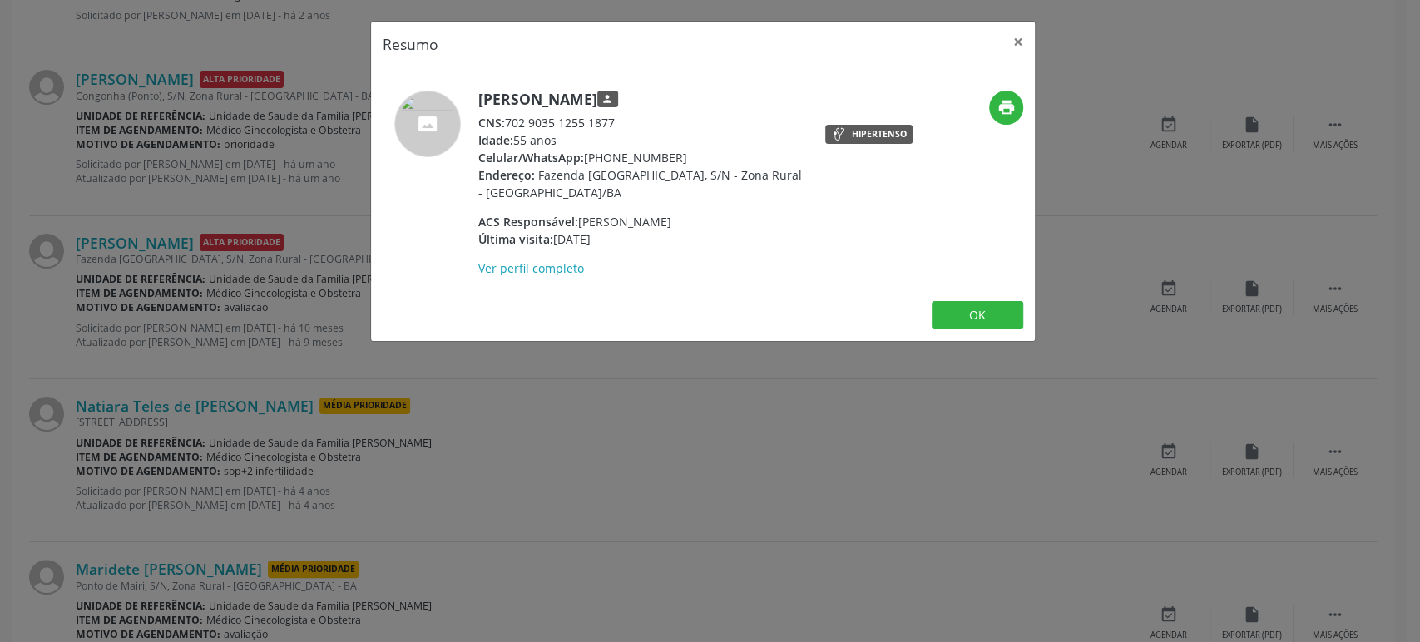
drag, startPoint x: 478, startPoint y: 101, endPoint x: 679, endPoint y: 105, distance: 200.5
click at [679, 105] on h5 "[PERSON_NAME] person" at bounding box center [640, 99] width 324 height 17
copy h5 "[PERSON_NAME]"
drag, startPoint x: 508, startPoint y: 118, endPoint x: 626, endPoint y: 112, distance: 118.2
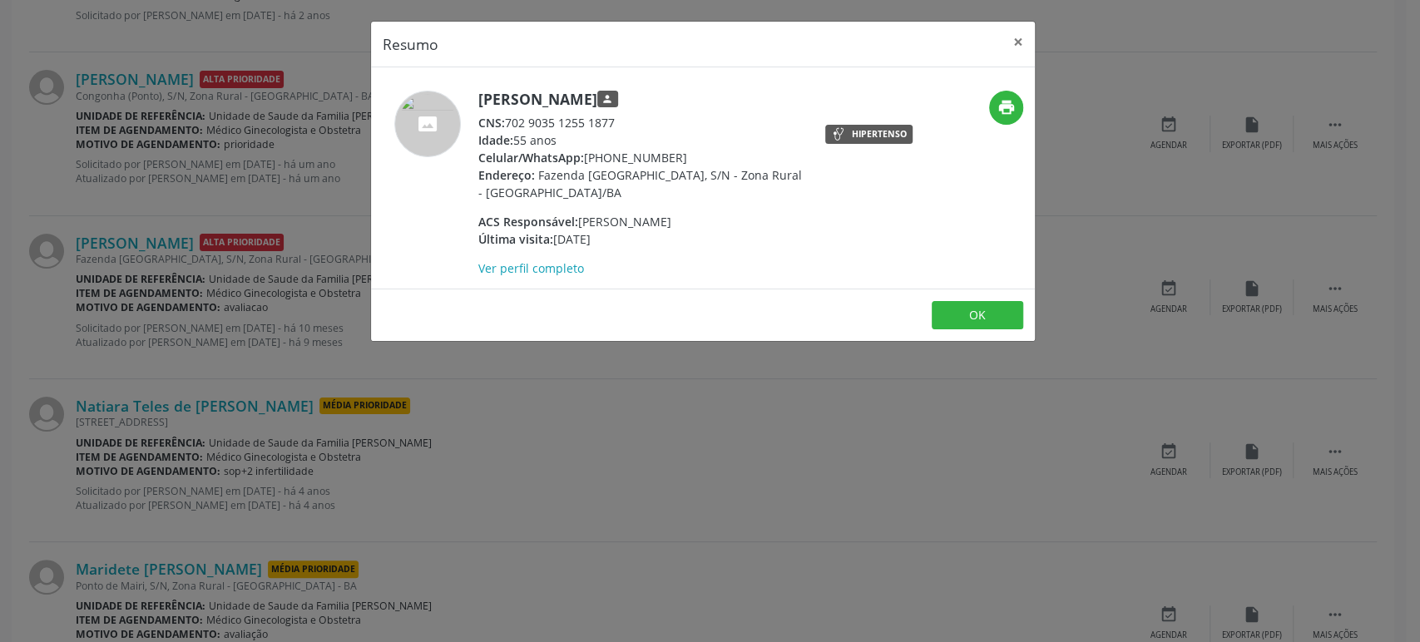
click at [626, 114] on div "CNS: 702 9035 1255 1877" at bounding box center [640, 122] width 324 height 17
copy div "702 9035 1255 1877"
click at [131, 316] on div "Resumo × [PERSON_NAME] person CNS: 702 9035 1255 1877 Idade: 55 anos Celular/Wh…" at bounding box center [710, 321] width 1420 height 642
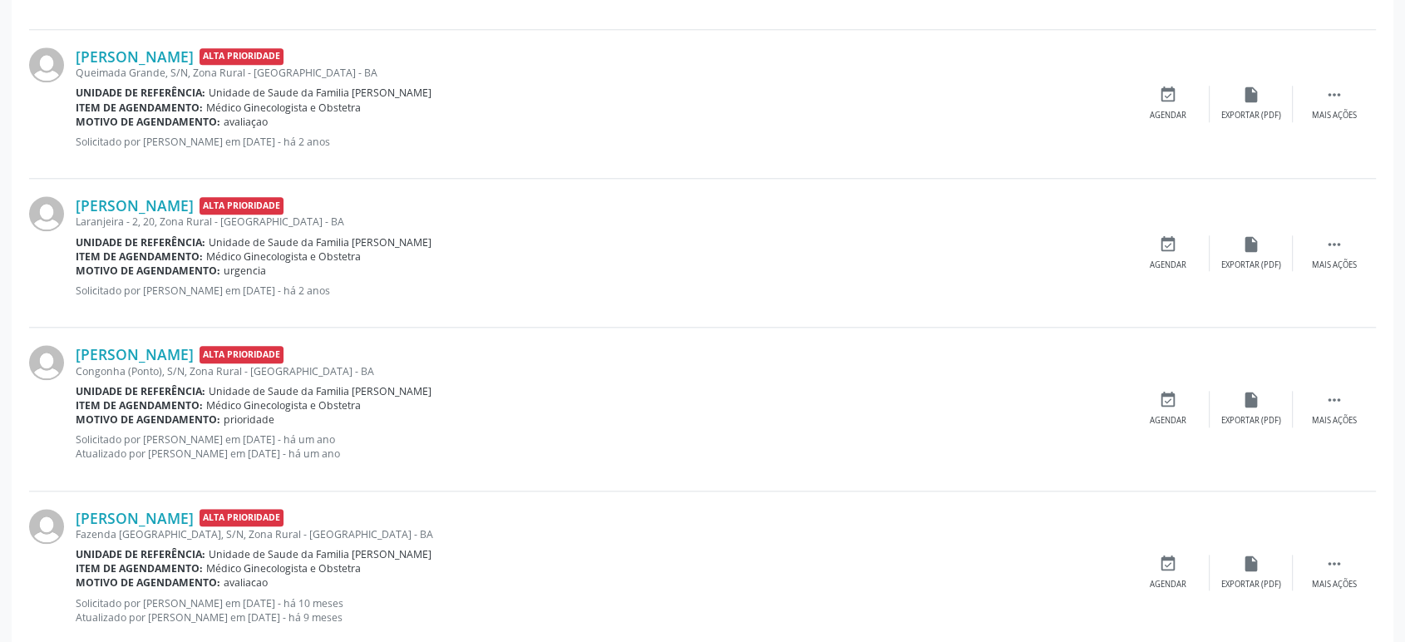
scroll to position [1696, 0]
click at [165, 351] on link "[PERSON_NAME]" at bounding box center [135, 356] width 118 height 18
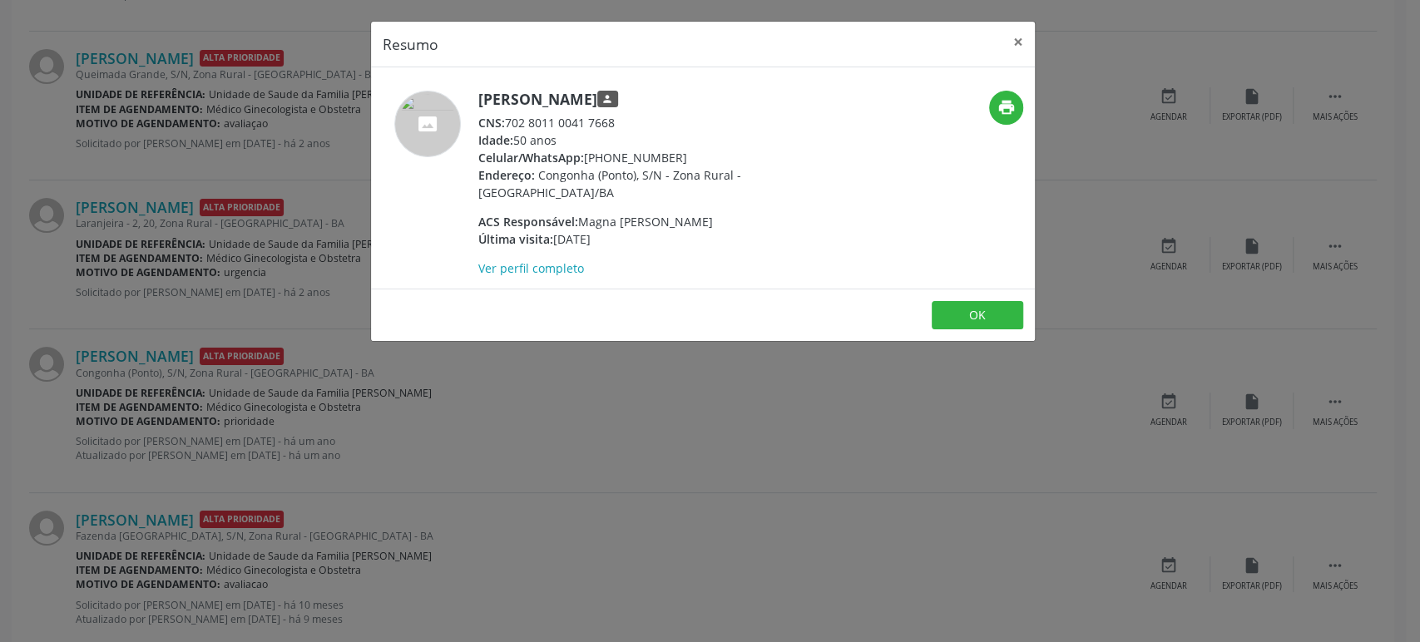
drag, startPoint x: 477, startPoint y: 97, endPoint x: 703, endPoint y: 99, distance: 225.4
click at [703, 99] on div "[PERSON_NAME] person CNS: 702 8011 0041 7668 Idade: 50 anos Celular/WhatsApp: […" at bounding box center [592, 184] width 442 height 186
copy h5 "[PERSON_NAME]"
drag, startPoint x: 508, startPoint y: 117, endPoint x: 617, endPoint y: 116, distance: 108.9
click at [617, 116] on div "CNS: 702 8011 0041 7668" at bounding box center [640, 122] width 324 height 17
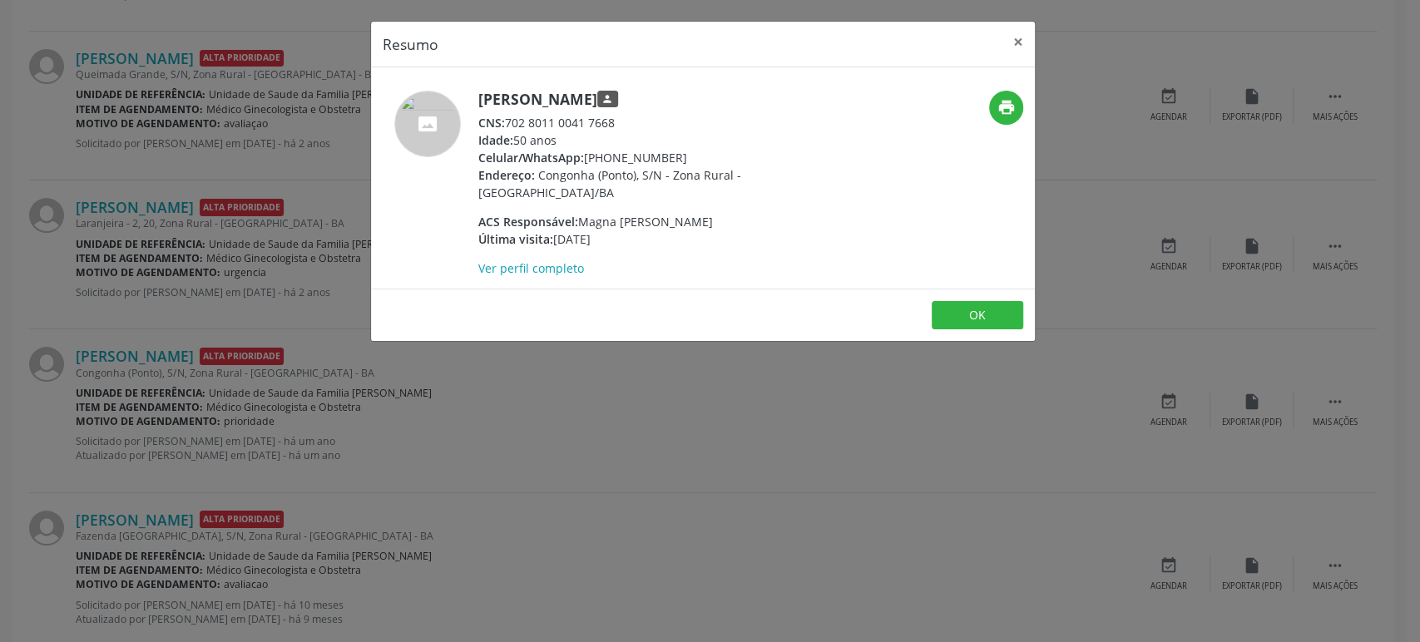
copy div "702 8011 0041 7668"
drag, startPoint x: 481, startPoint y: 95, endPoint x: 703, endPoint y: 80, distance: 222.6
click at [703, 80] on div "[PERSON_NAME] person CNS: 702 8011 0041 7668 Idade: 50 anos Celular/WhatsApp: […" at bounding box center [703, 177] width 664 height 221
copy h5 "[PERSON_NAME]"
click at [0, 404] on div "Resumo × [PERSON_NAME] person CNS: 702 8011 0041 7668 Idade: 50 anos Celular/Wh…" at bounding box center [710, 321] width 1420 height 642
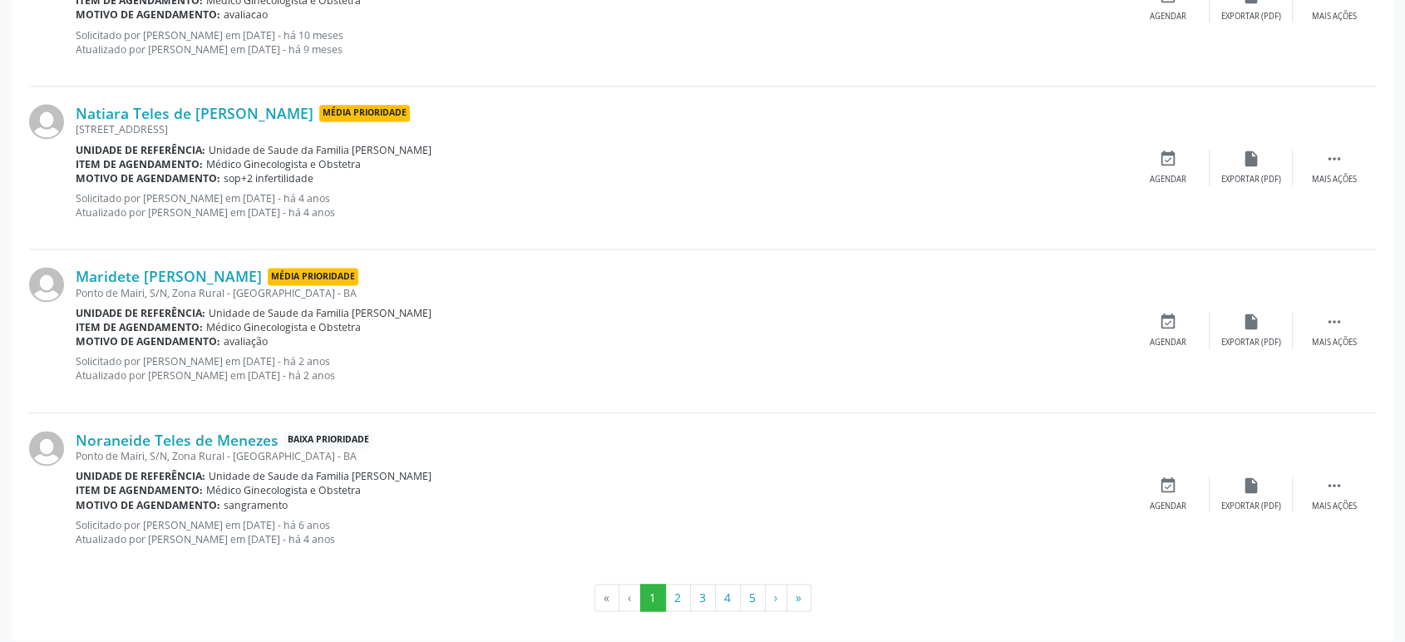
scroll to position [2273, 0]
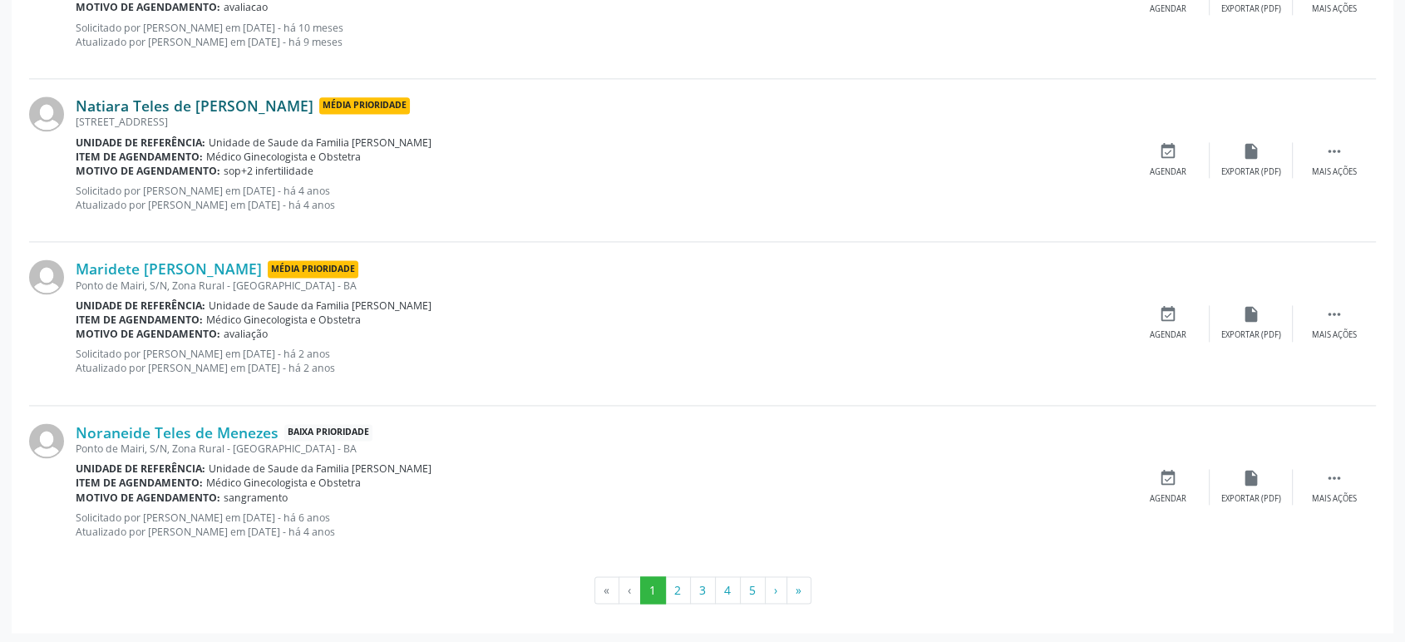
click at [182, 98] on link "Natiara Teles de [PERSON_NAME]" at bounding box center [195, 105] width 238 height 18
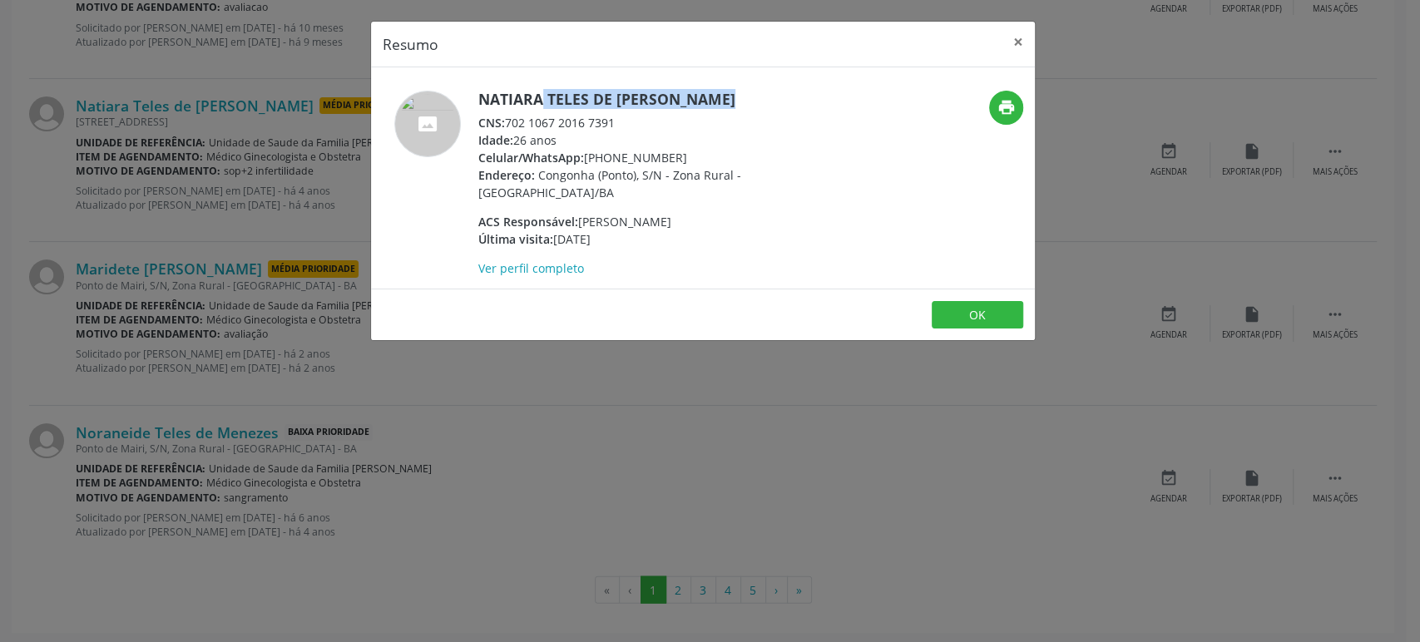
drag, startPoint x: 478, startPoint y: 96, endPoint x: 685, endPoint y: 92, distance: 207.1
click at [685, 92] on h5 "Natiara Teles de [PERSON_NAME]" at bounding box center [640, 99] width 324 height 17
copy h5 "Natiara Teles de [PERSON_NAME]"
drag, startPoint x: 504, startPoint y: 118, endPoint x: 569, endPoint y: 124, distance: 65.1
click at [569, 124] on div "CNS: 702 1067 2016 7391" at bounding box center [640, 122] width 324 height 17
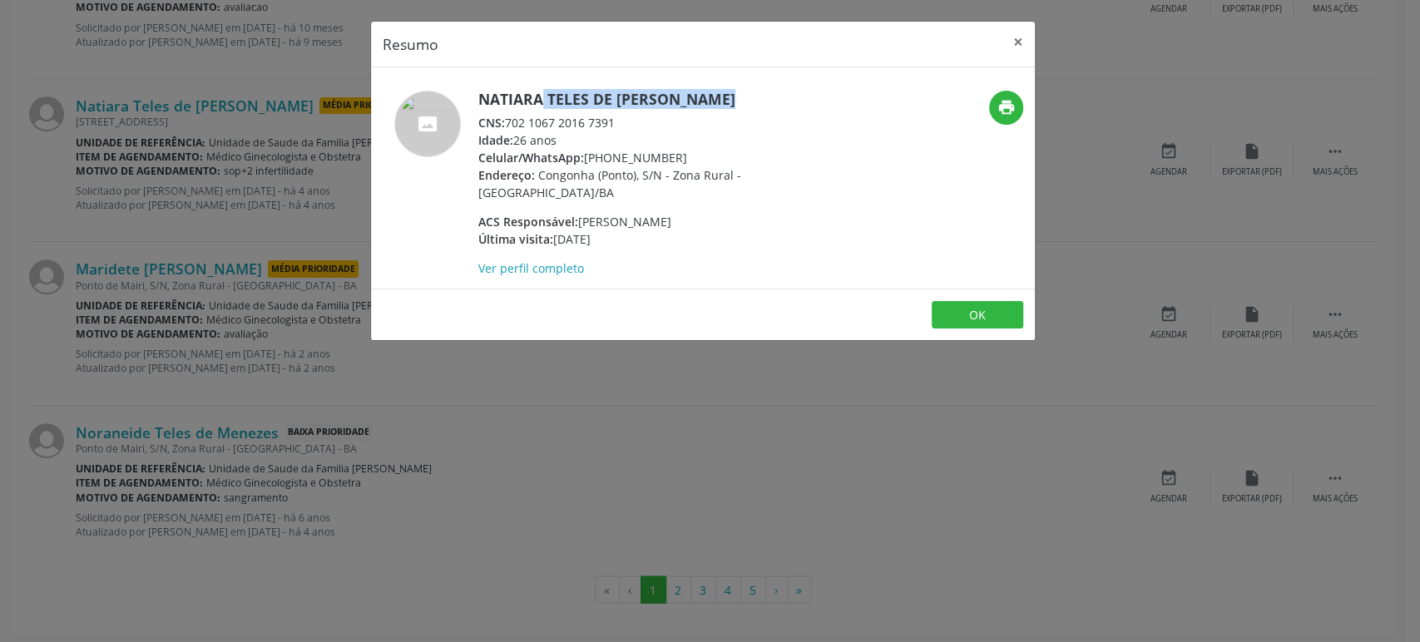
click at [560, 127] on div "CNS: 702 1067 2016 7391" at bounding box center [640, 122] width 324 height 17
click at [509, 121] on div "CNS: 702 1067 2016 7391" at bounding box center [640, 122] width 324 height 17
drag, startPoint x: 506, startPoint y: 121, endPoint x: 635, endPoint y: 126, distance: 128.2
click at [635, 126] on div "CNS: 702 1067 2016 7391" at bounding box center [640, 122] width 324 height 17
click at [147, 333] on div "Resumo × Natiara [PERSON_NAME] CNS: 702 1067 2016 7391 Idade: 26 anos Celular/W…" at bounding box center [710, 321] width 1420 height 642
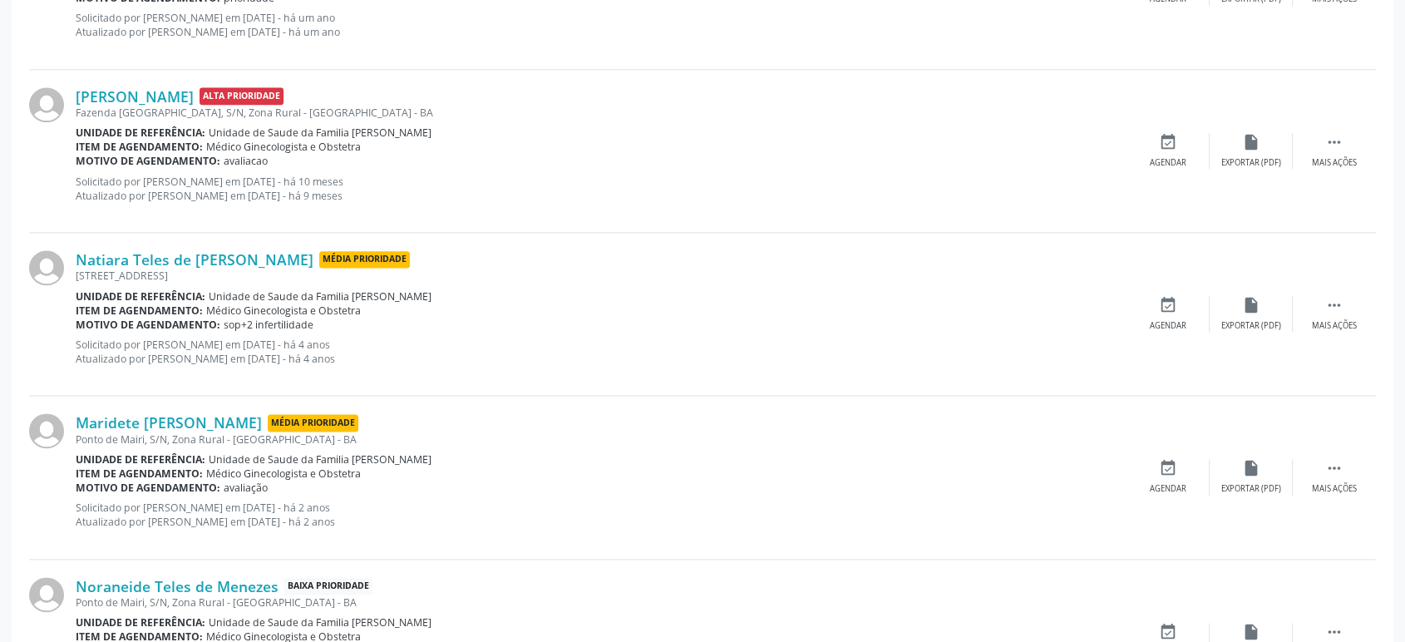
scroll to position [2088, 0]
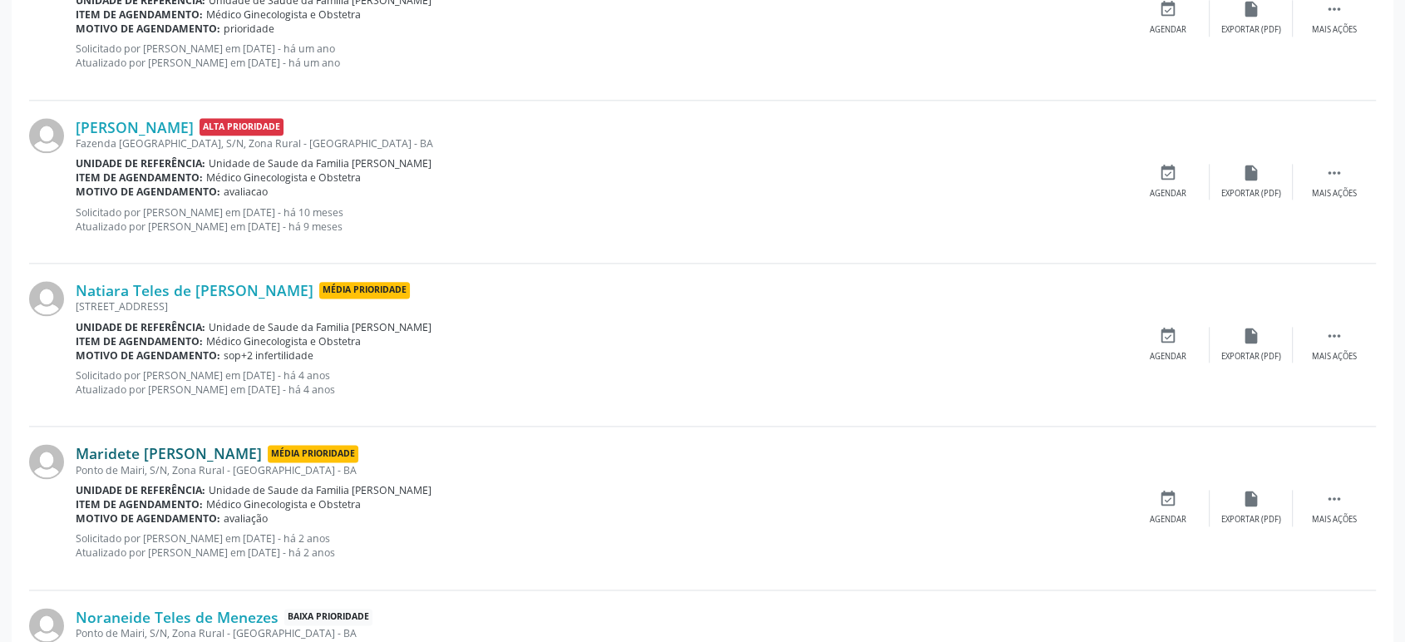
click at [158, 447] on link "Maridete [PERSON_NAME]" at bounding box center [169, 453] width 186 height 18
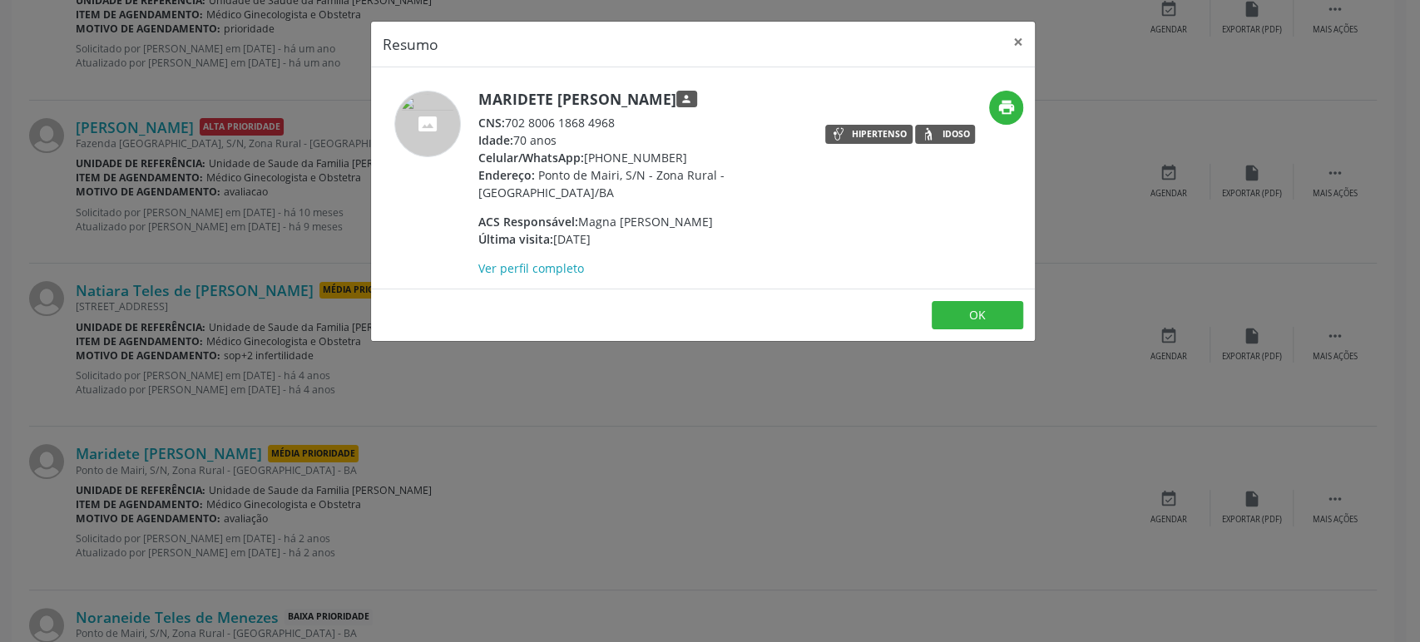
drag, startPoint x: 507, startPoint y: 122, endPoint x: 624, endPoint y: 121, distance: 116.4
click at [624, 121] on div "CNS: 702 8006 1868 4968" at bounding box center [640, 122] width 324 height 17
click at [296, 240] on div "Resumo × [PERSON_NAME] person CNS: 702 8006 1868 4968 Idade: 70 anos Celular/Wh…" at bounding box center [710, 321] width 1420 height 642
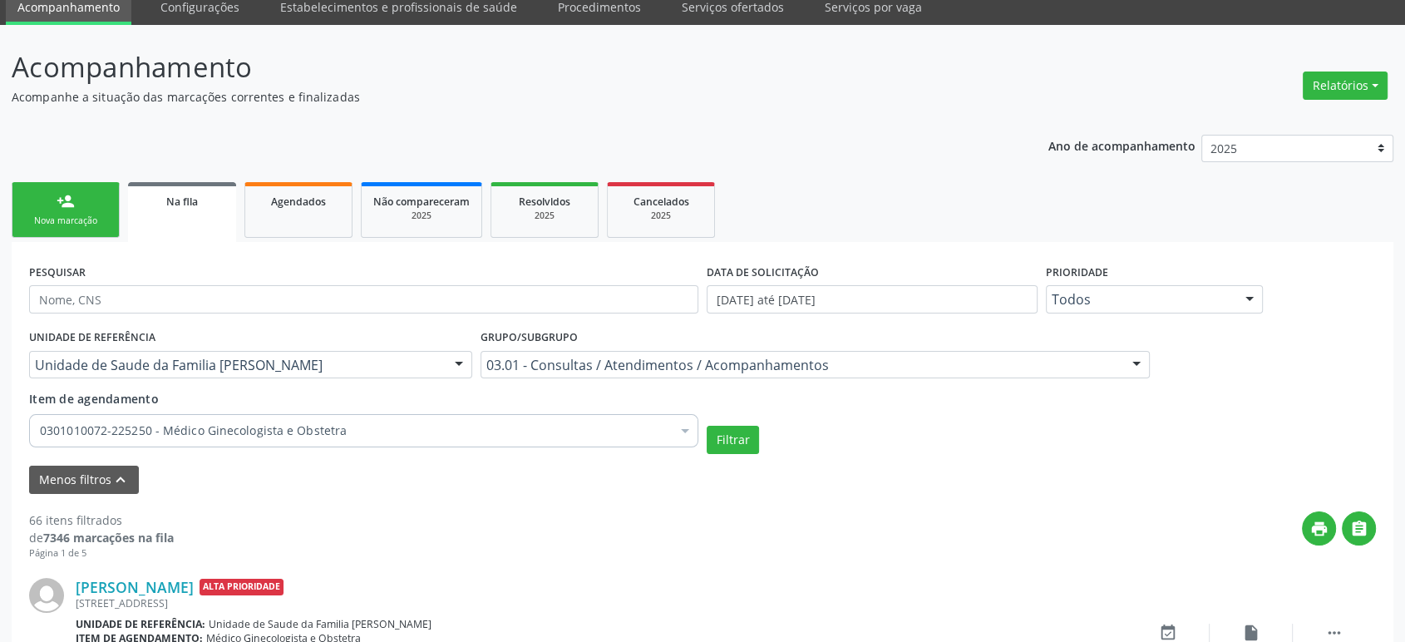
scroll to position [0, 0]
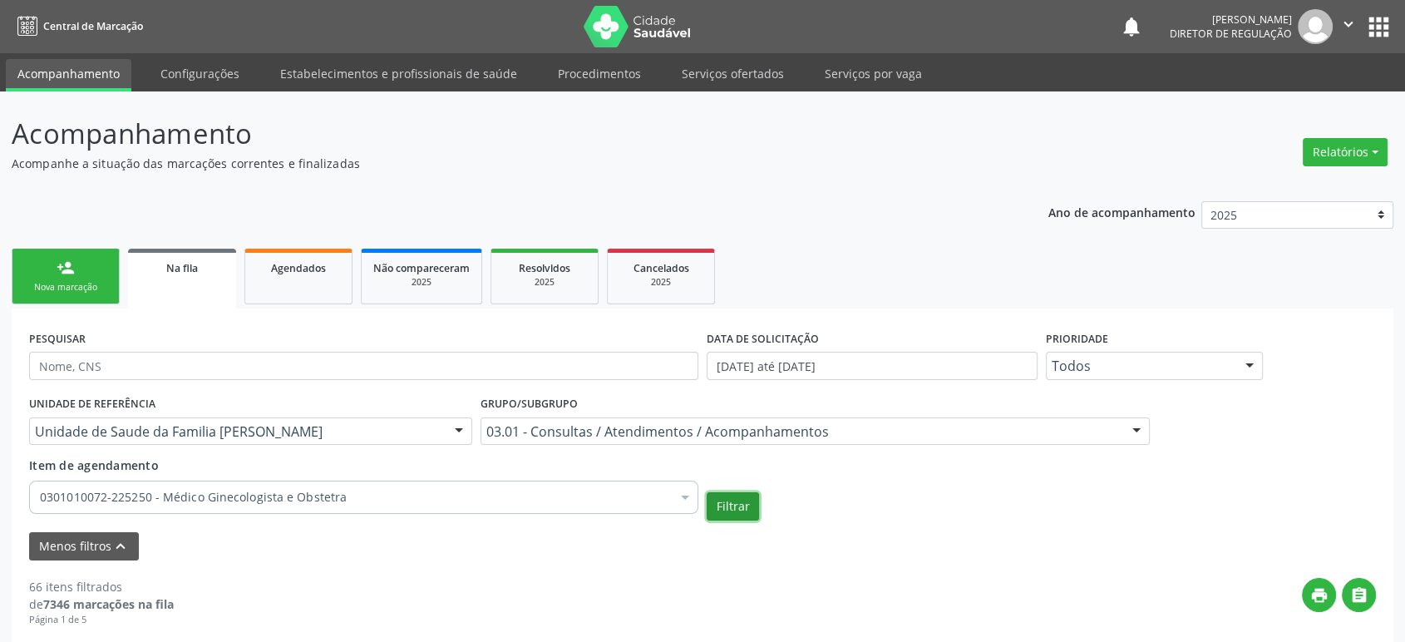
click at [745, 511] on button "Filtrar" at bounding box center [733, 506] width 52 height 28
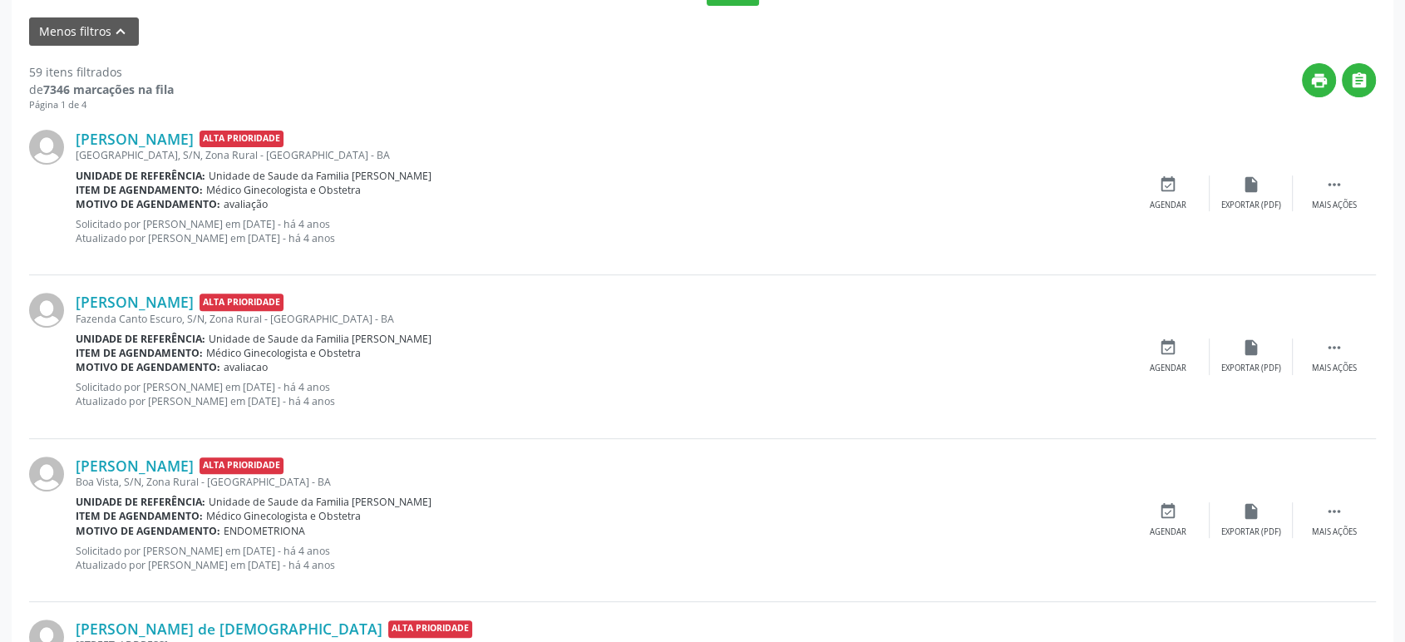
scroll to position [554, 0]
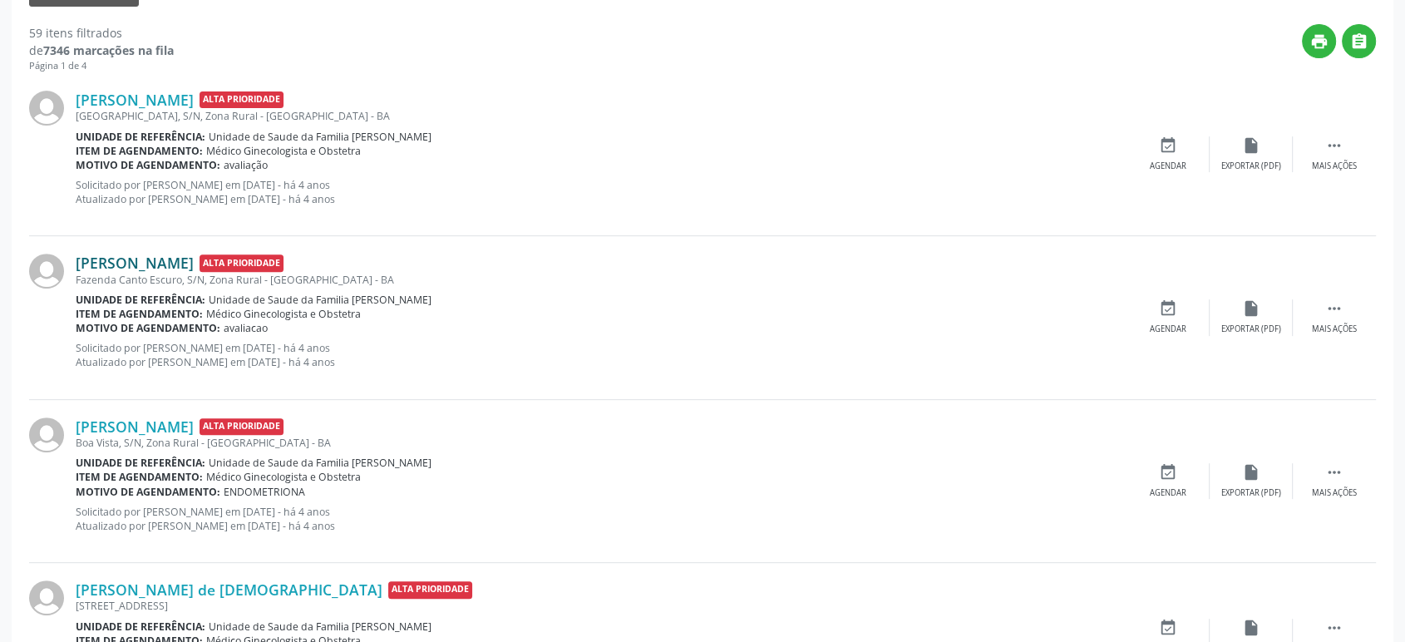
click at [161, 261] on link "[PERSON_NAME]" at bounding box center [135, 263] width 118 height 18
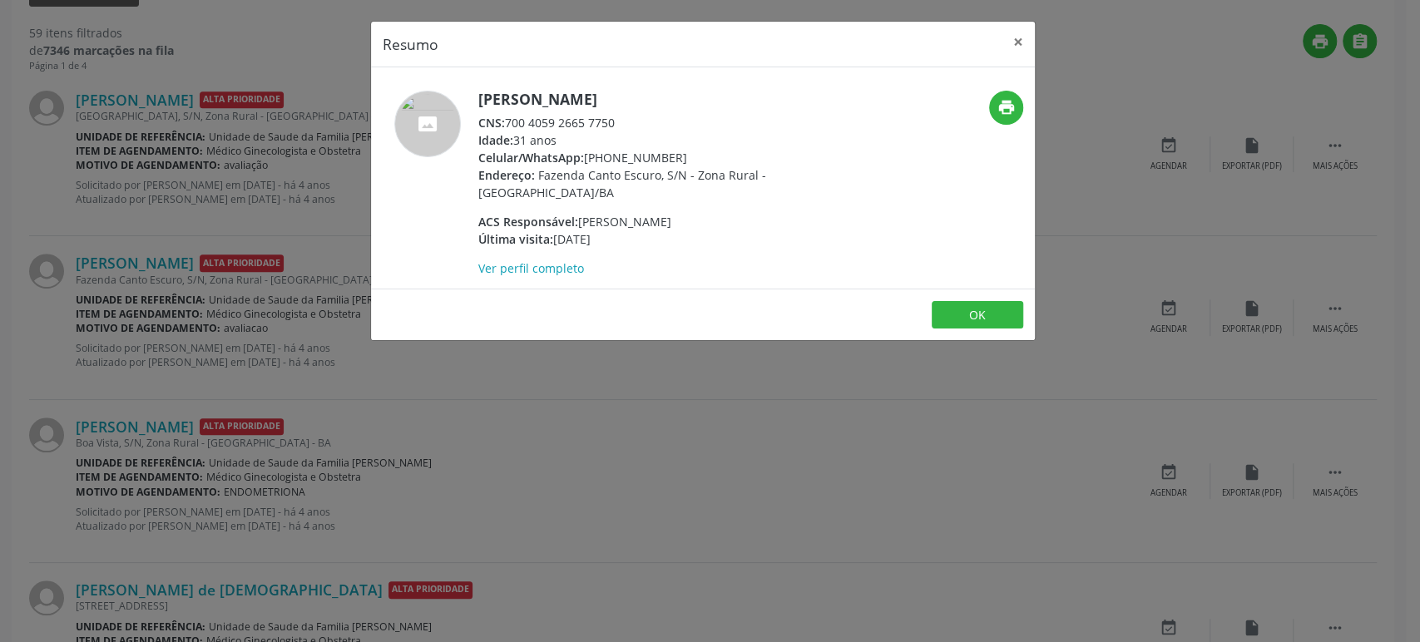
drag, startPoint x: 480, startPoint y: 104, endPoint x: 774, endPoint y: 96, distance: 294.5
click at [774, 96] on h5 "[PERSON_NAME]" at bounding box center [640, 99] width 324 height 17
click at [176, 272] on div "Resumo × [PERSON_NAME] CNS: 700 4059 2665 7750 Idade: 31 anos Celular/WhatsApp:…" at bounding box center [710, 321] width 1420 height 642
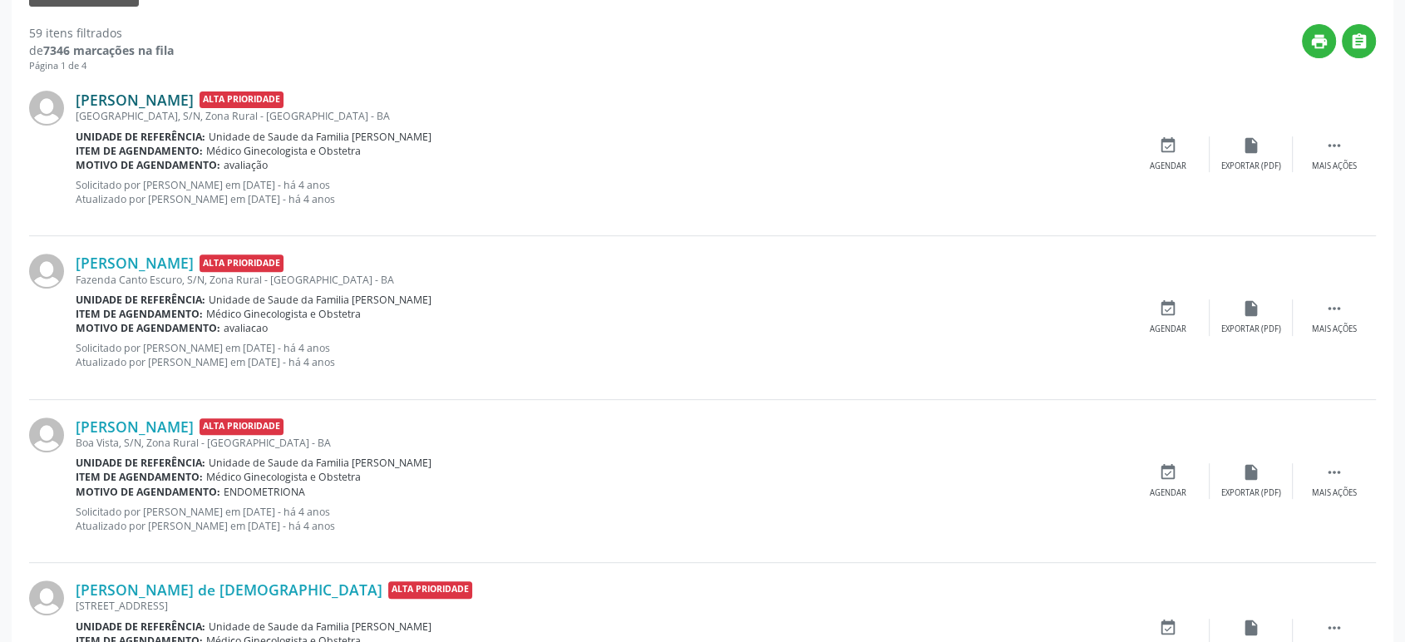
click at [156, 95] on link "[PERSON_NAME]" at bounding box center [135, 100] width 118 height 18
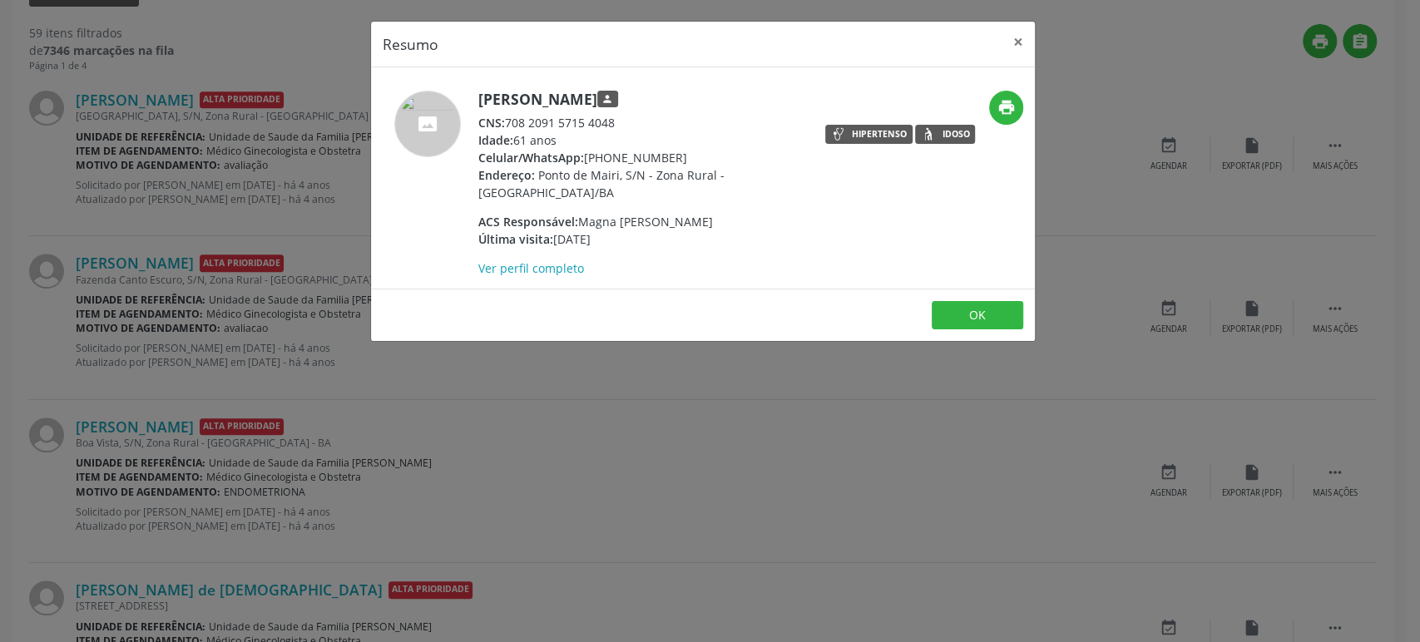
drag, startPoint x: 482, startPoint y: 94, endPoint x: 720, endPoint y: 89, distance: 238.7
click at [720, 91] on h5 "[PERSON_NAME] person" at bounding box center [640, 99] width 324 height 17
click at [719, 91] on h5 "[PERSON_NAME] person" at bounding box center [640, 99] width 324 height 17
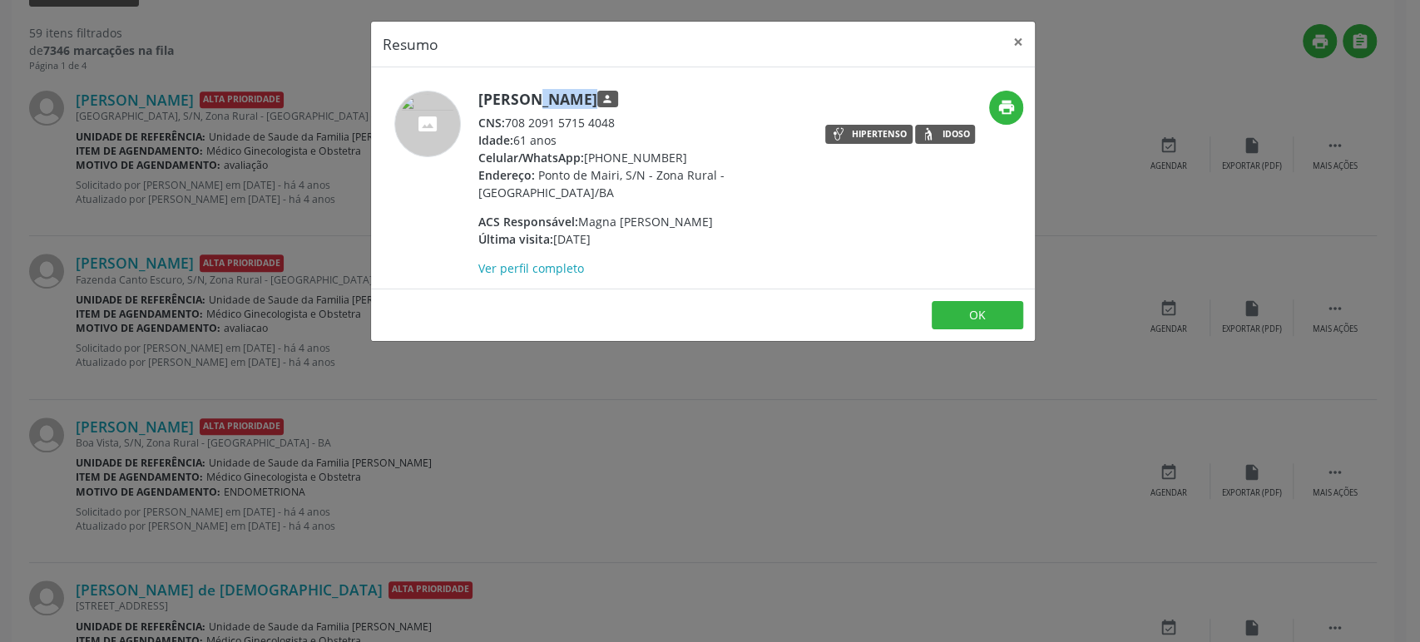
click at [719, 91] on h5 "[PERSON_NAME] person" at bounding box center [640, 99] width 324 height 17
click at [160, 206] on div "Resumo × [PERSON_NAME] person CNS: 708 2091 5715 4048 Idade: 61 anos Celular/Wh…" at bounding box center [710, 321] width 1420 height 642
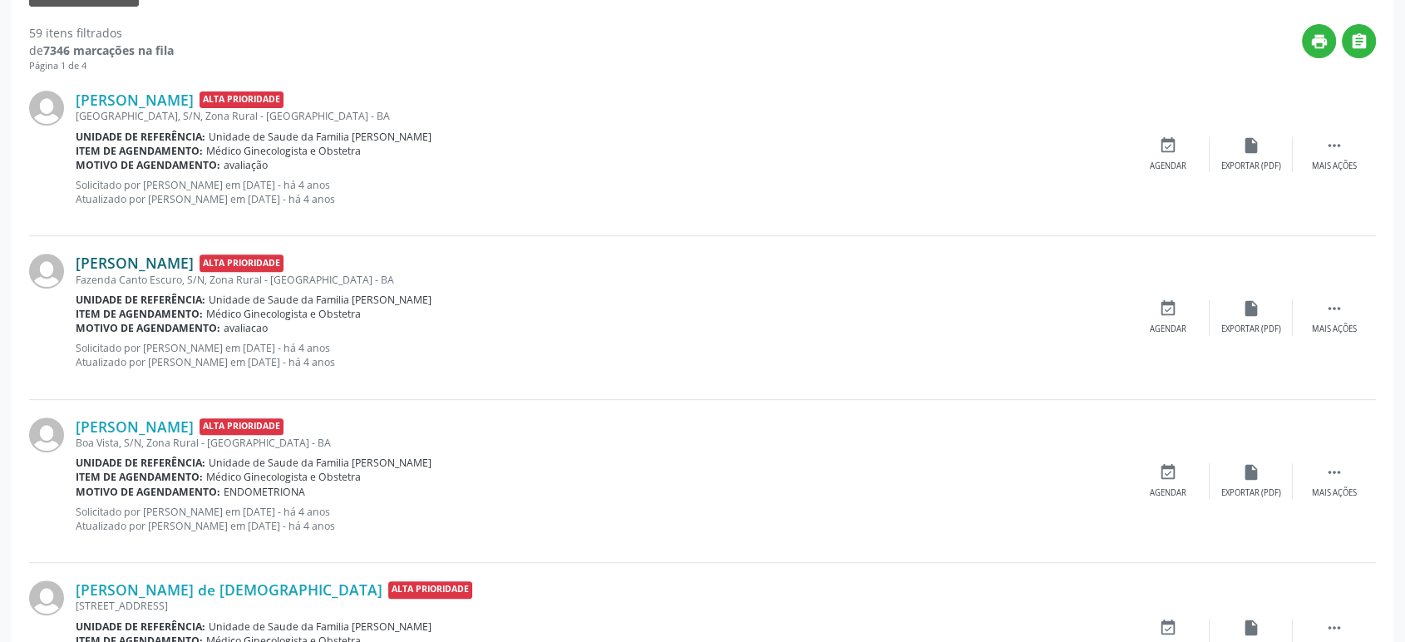
click at [152, 256] on link "[PERSON_NAME]" at bounding box center [135, 263] width 118 height 18
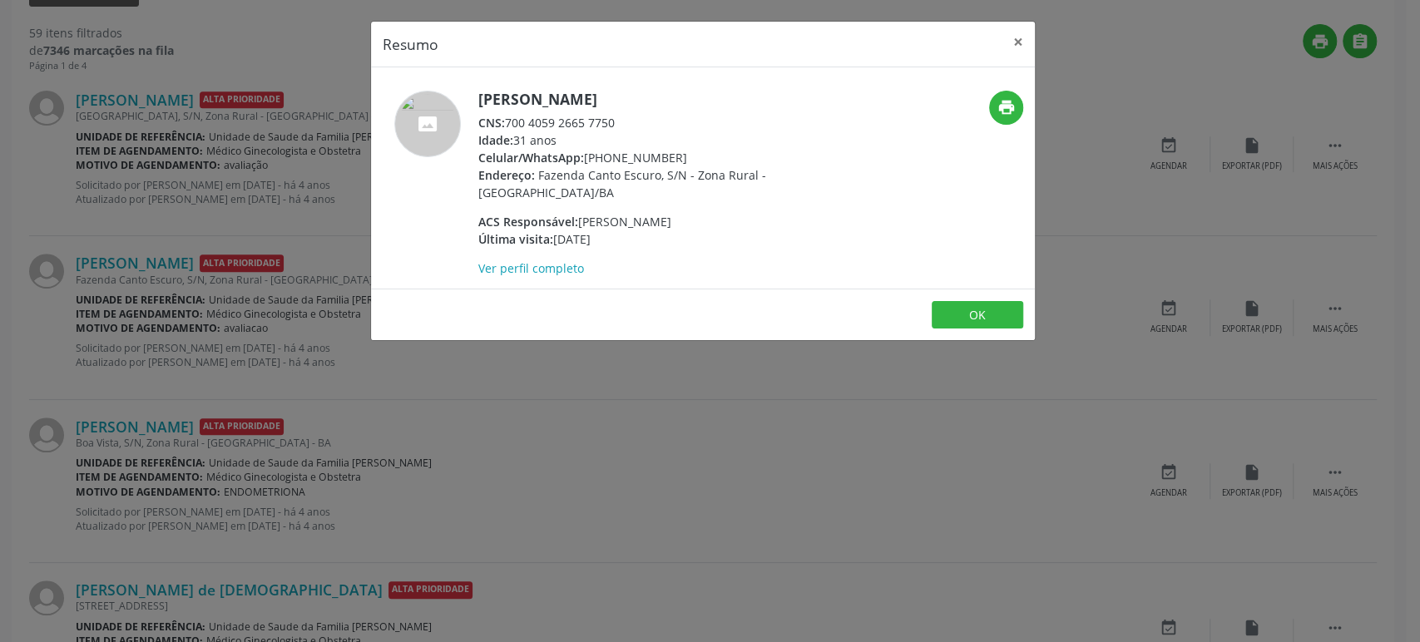
drag, startPoint x: 511, startPoint y: 116, endPoint x: 622, endPoint y: 126, distance: 111.8
click at [622, 126] on div "CNS: 700 4059 2665 7750" at bounding box center [640, 122] width 324 height 17
click at [246, 258] on div "Resumo × [PERSON_NAME] CNS: 700 4059 2665 7750 Idade: 31 anos Celular/WhatsApp:…" at bounding box center [710, 321] width 1420 height 642
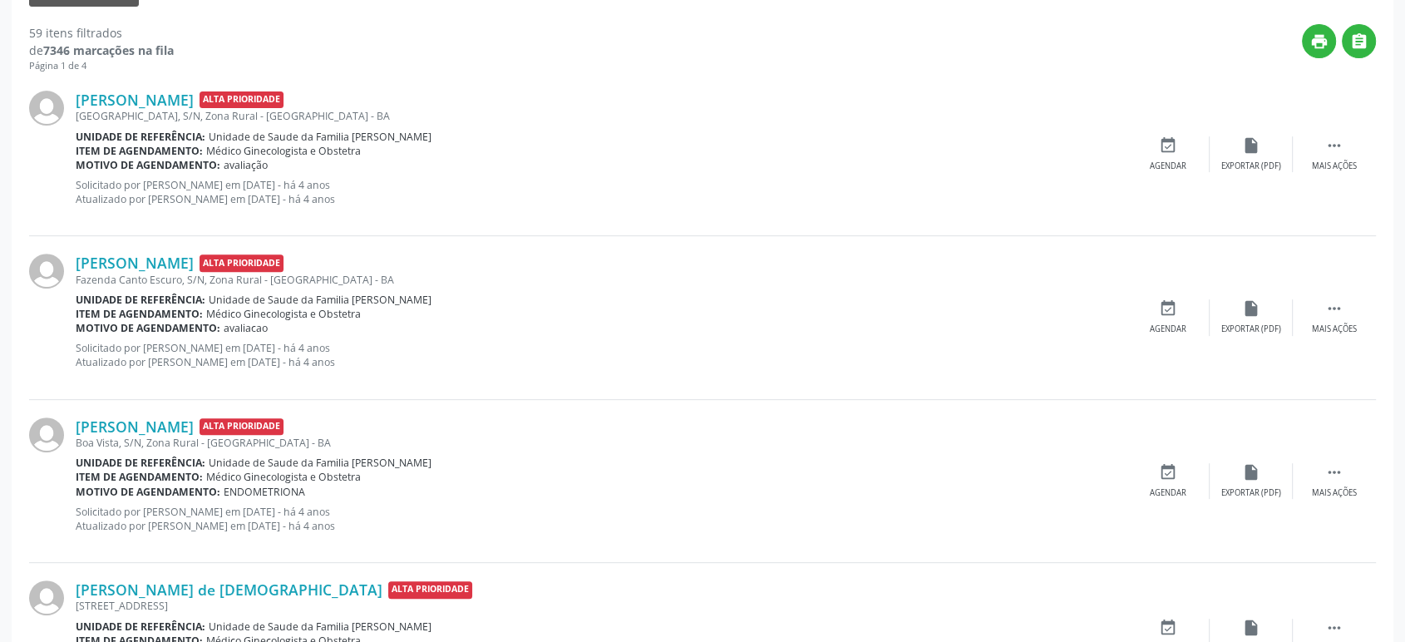
scroll to position [185, 0]
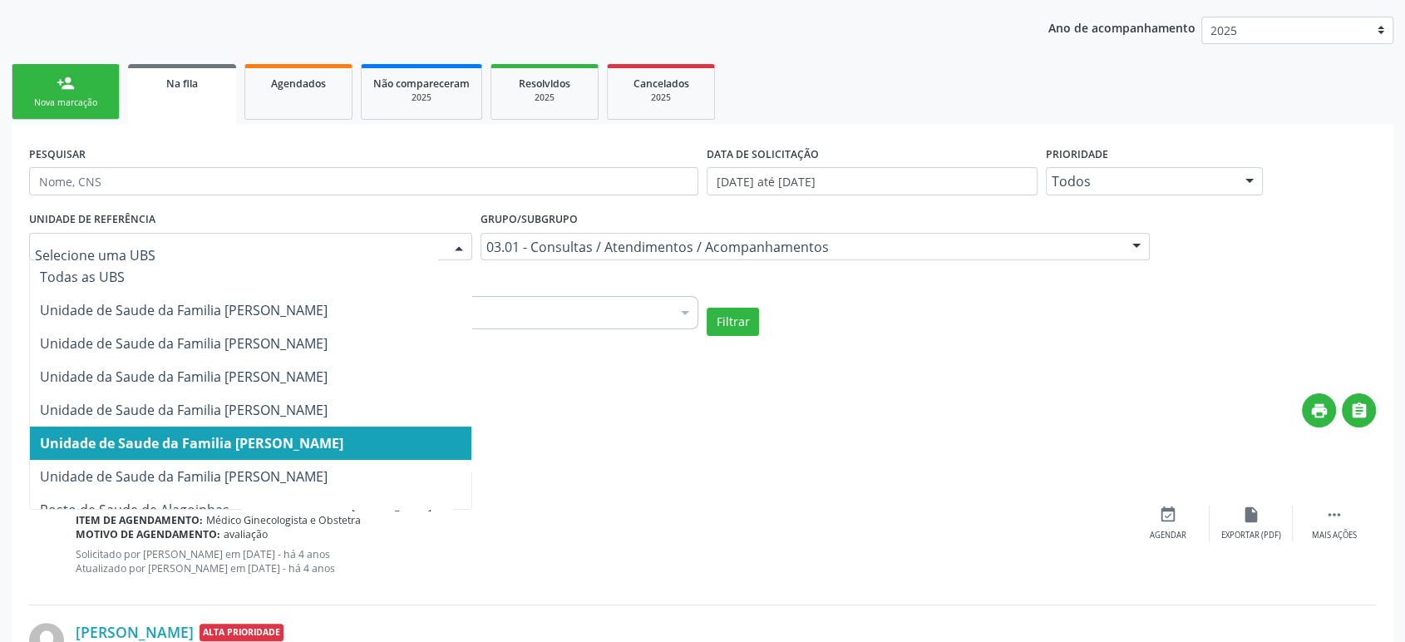
click at [339, 257] on div at bounding box center [250, 247] width 443 height 28
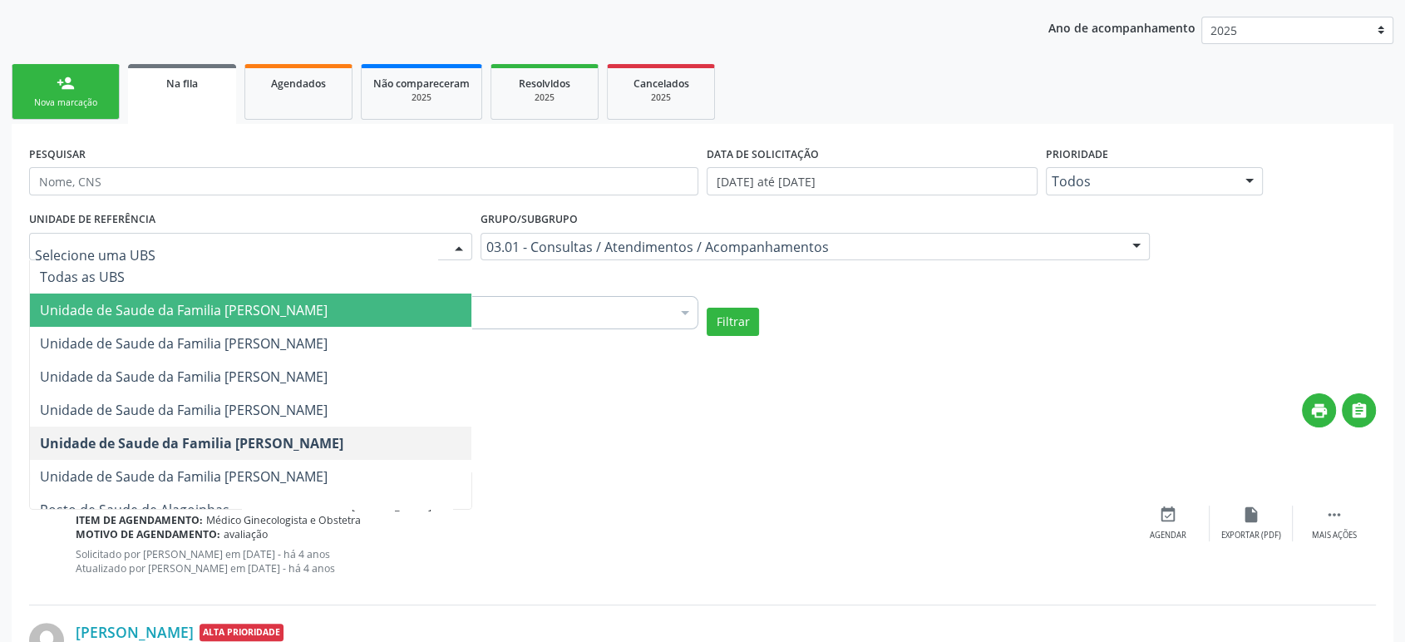
drag, startPoint x: 279, startPoint y: 314, endPoint x: 299, endPoint y: 311, distance: 20.9
click at [279, 313] on span "Unidade de Saude da Familia [PERSON_NAME]" at bounding box center [184, 310] width 288 height 18
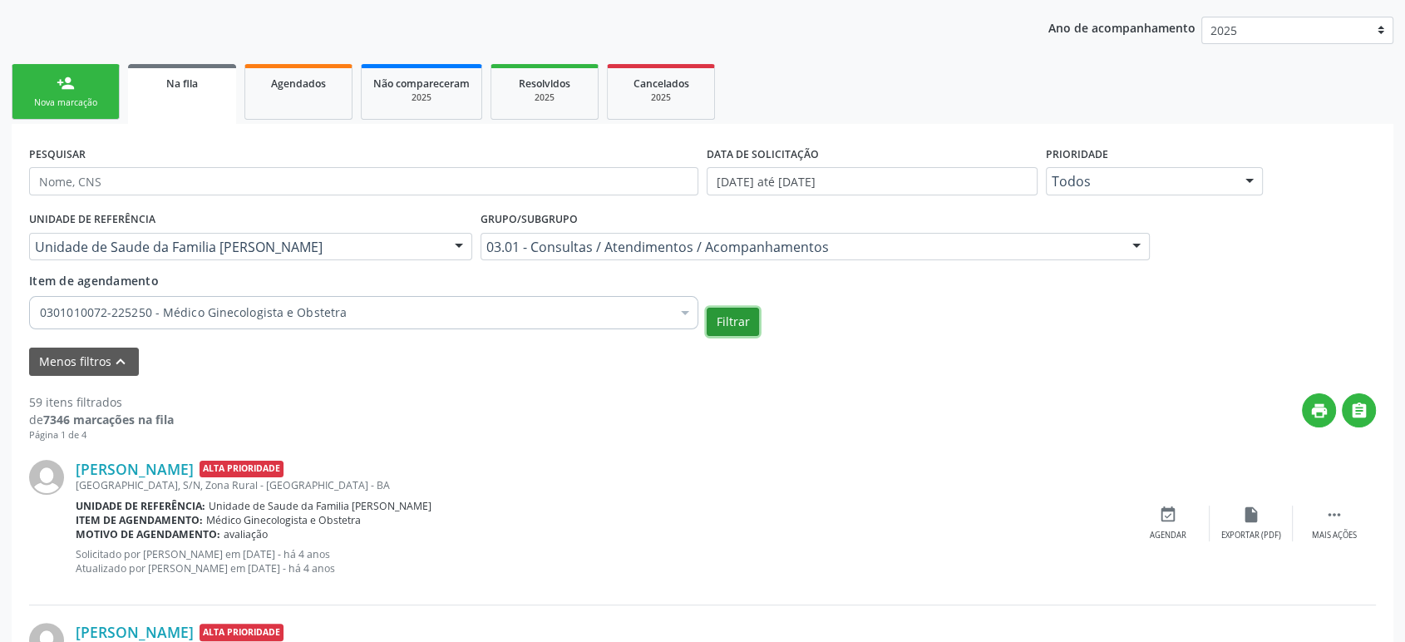
click at [748, 322] on button "Filtrar" at bounding box center [733, 322] width 52 height 28
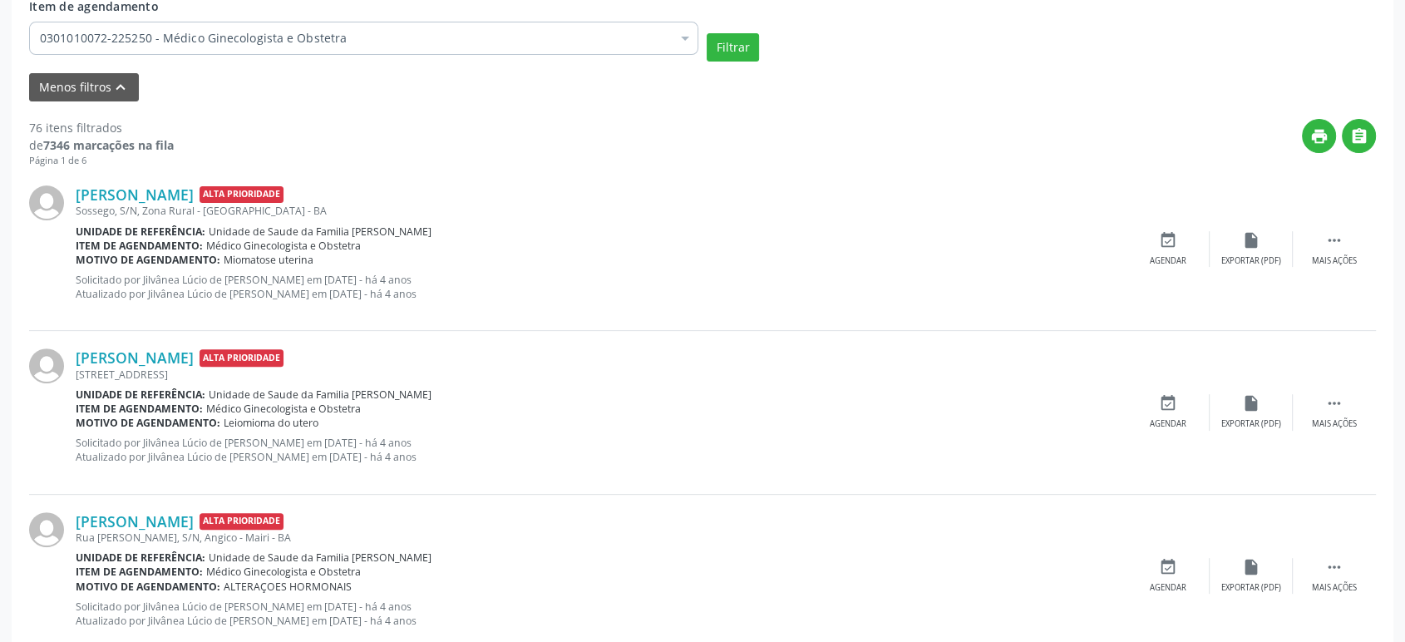
scroll to position [462, 0]
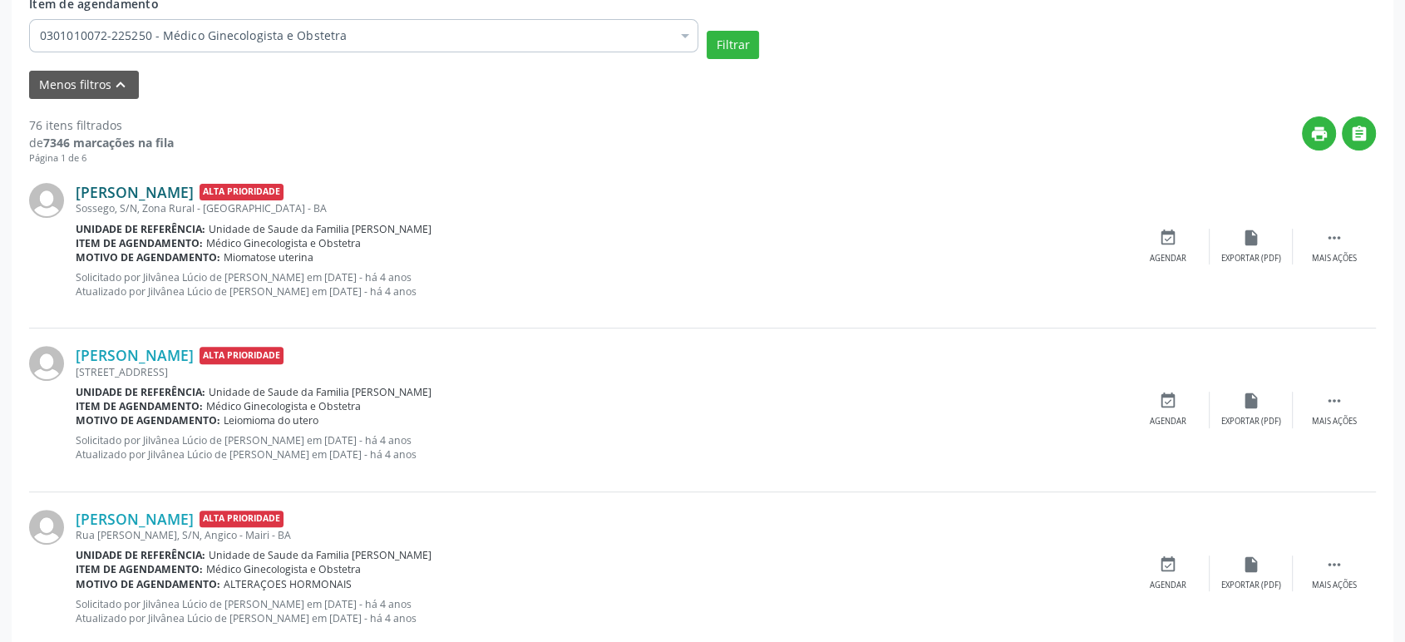
click at [191, 192] on link "[PERSON_NAME]" at bounding box center [135, 192] width 118 height 18
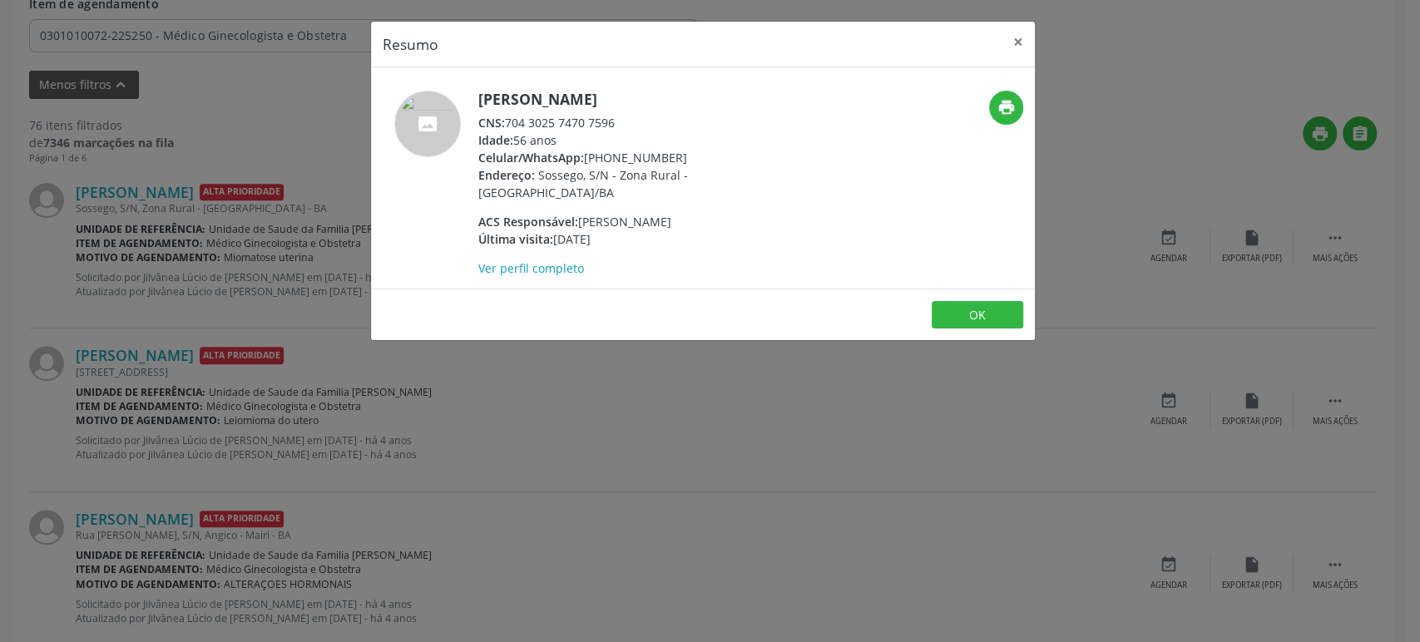
drag, startPoint x: 480, startPoint y: 97, endPoint x: 719, endPoint y: 101, distance: 239.5
click at [719, 101] on h5 "[PERSON_NAME]" at bounding box center [640, 99] width 324 height 17
click at [206, 388] on div "Resumo × [PERSON_NAME] CNS: 704 3025 7470 7596 Idade: 56 anos Celular/WhatsApp:…" at bounding box center [710, 321] width 1420 height 642
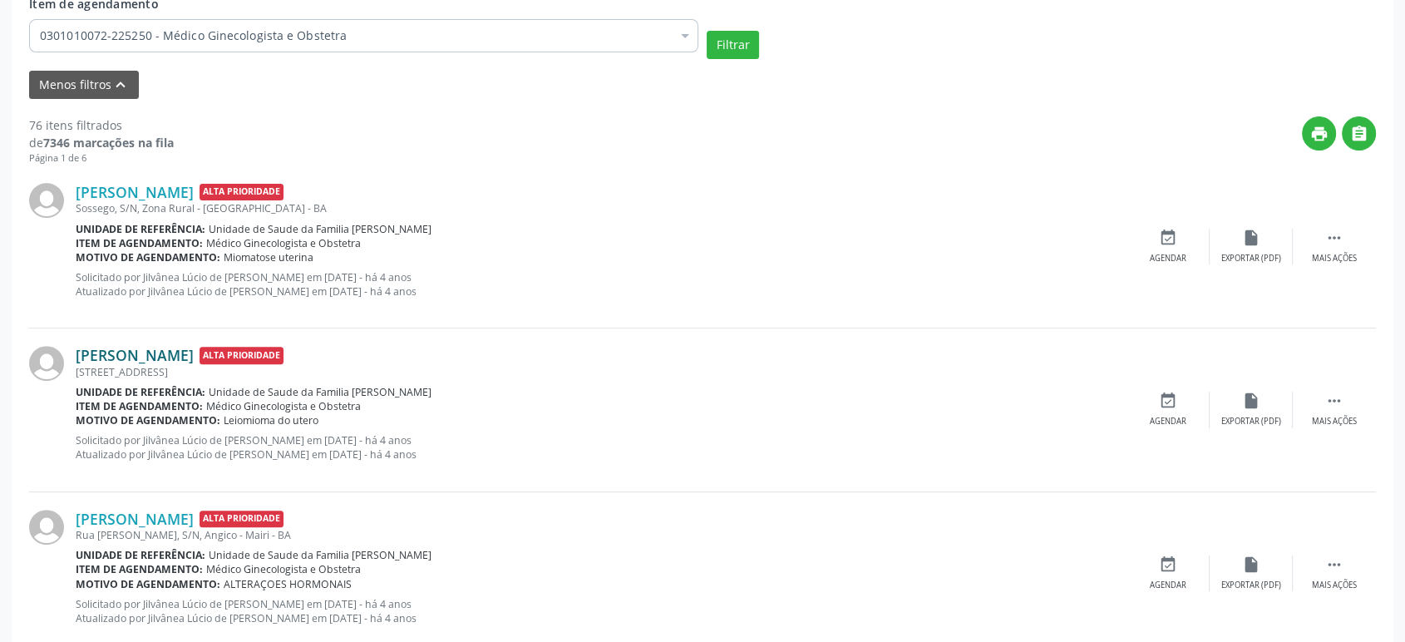
click at [194, 350] on link "[PERSON_NAME]" at bounding box center [135, 355] width 118 height 18
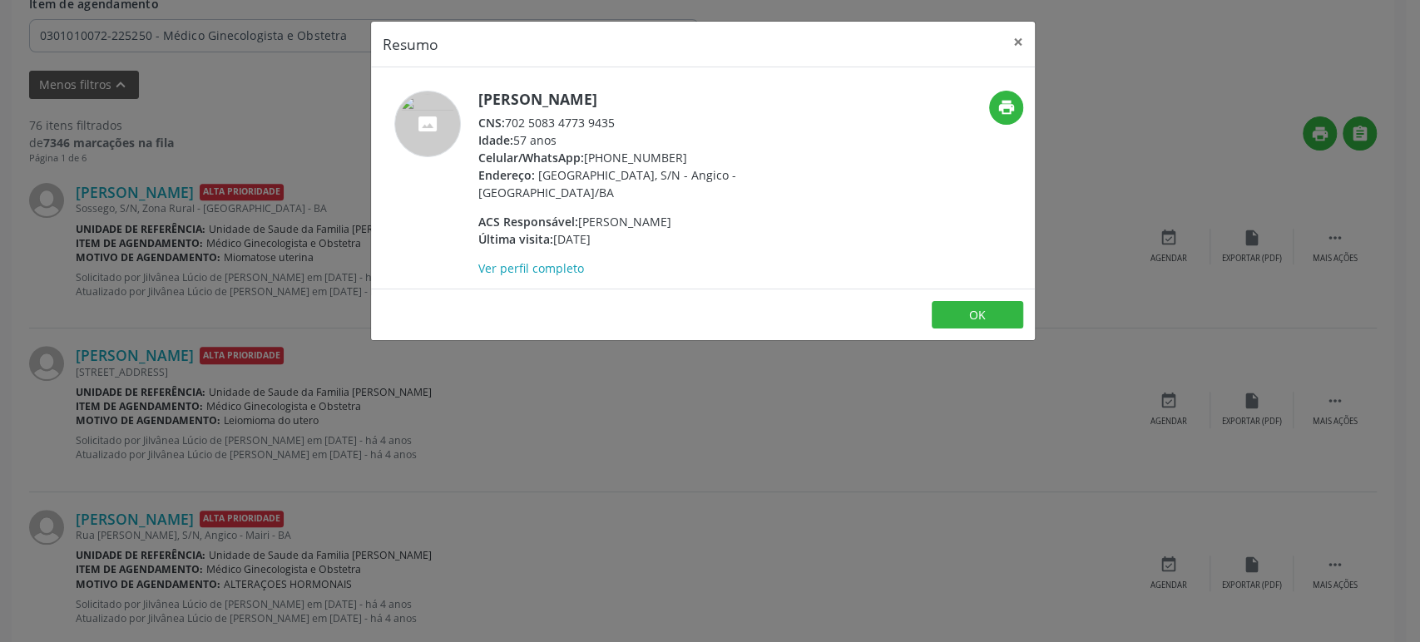
drag, startPoint x: 476, startPoint y: 98, endPoint x: 725, endPoint y: 91, distance: 249.6
click at [725, 91] on div "[PERSON_NAME] CNS: 702 5083 4773 9435 Idade: 57 anos Celular/WhatsApp: [PHONE_N…" at bounding box center [592, 184] width 442 height 186
drag, startPoint x: 546, startPoint y: 117, endPoint x: 628, endPoint y: 116, distance: 82.3
click at [628, 116] on div "CNS: 702 5083 4773 9435" at bounding box center [640, 122] width 324 height 17
click at [152, 294] on div "Resumo × [PERSON_NAME] CNS: 702 5083 4773 9435 Idade: 57 anos Celular/WhatsApp:…" at bounding box center [710, 321] width 1420 height 642
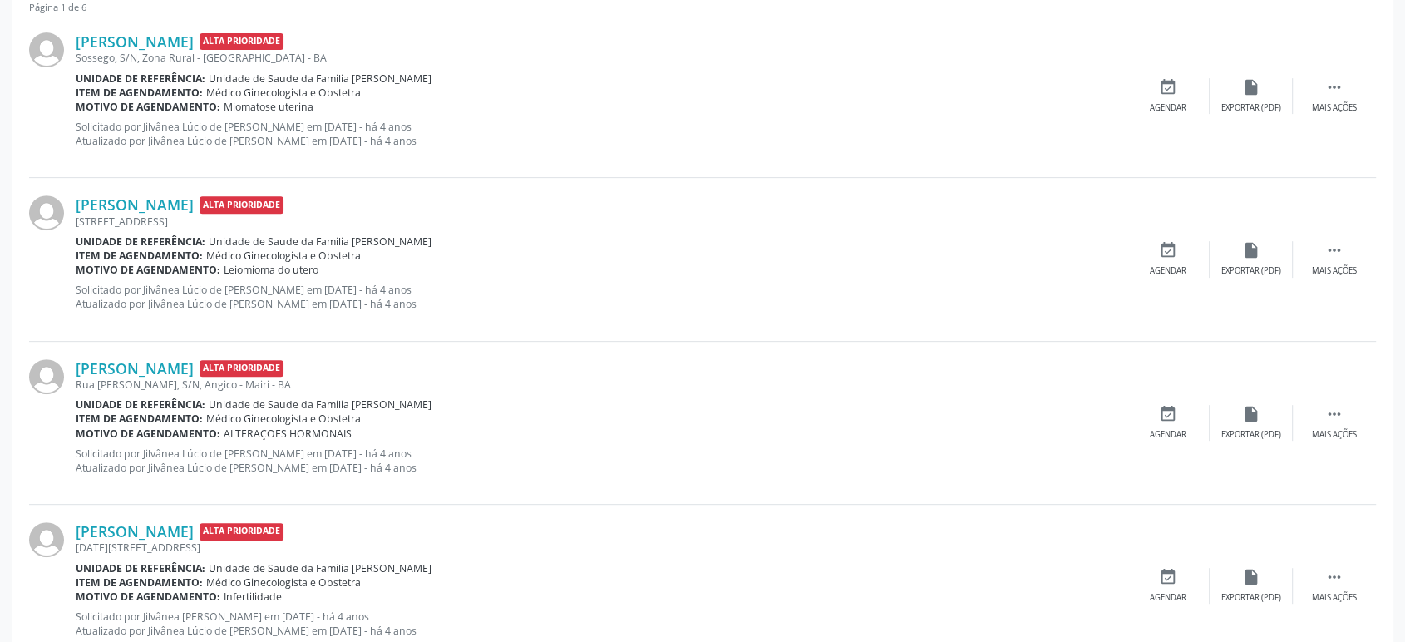
scroll to position [646, 0]
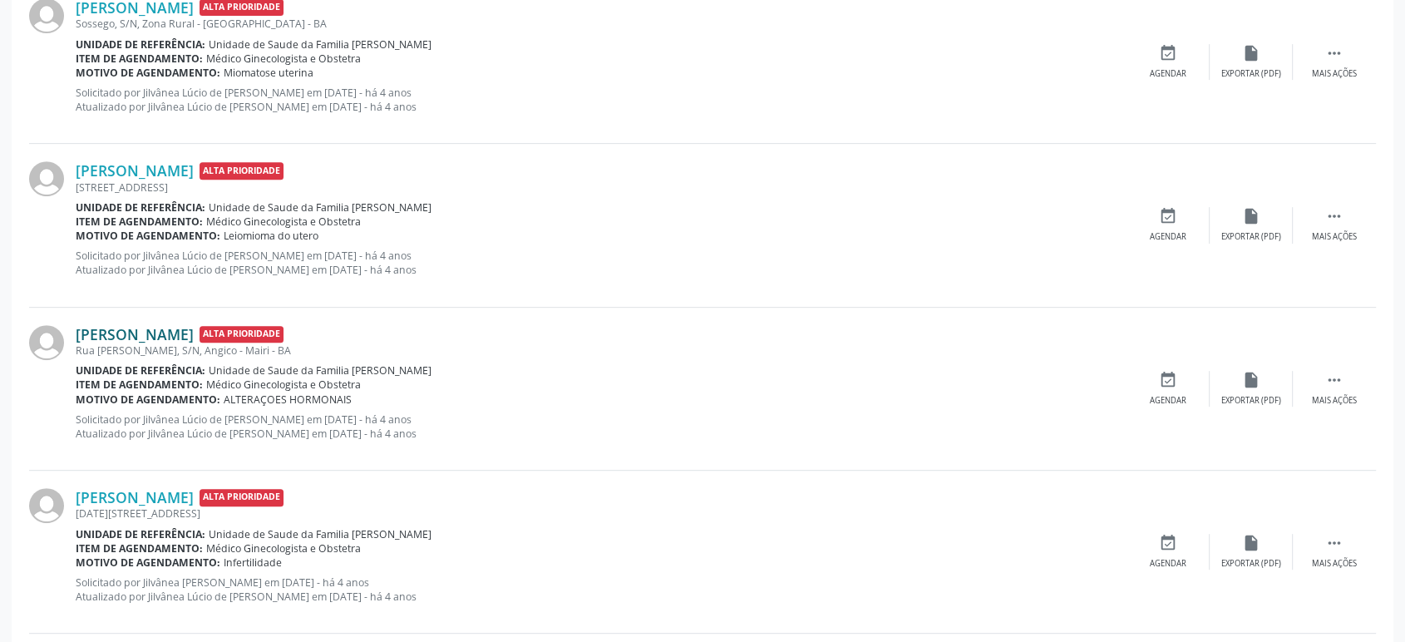
click at [153, 329] on link "[PERSON_NAME]" at bounding box center [135, 334] width 118 height 18
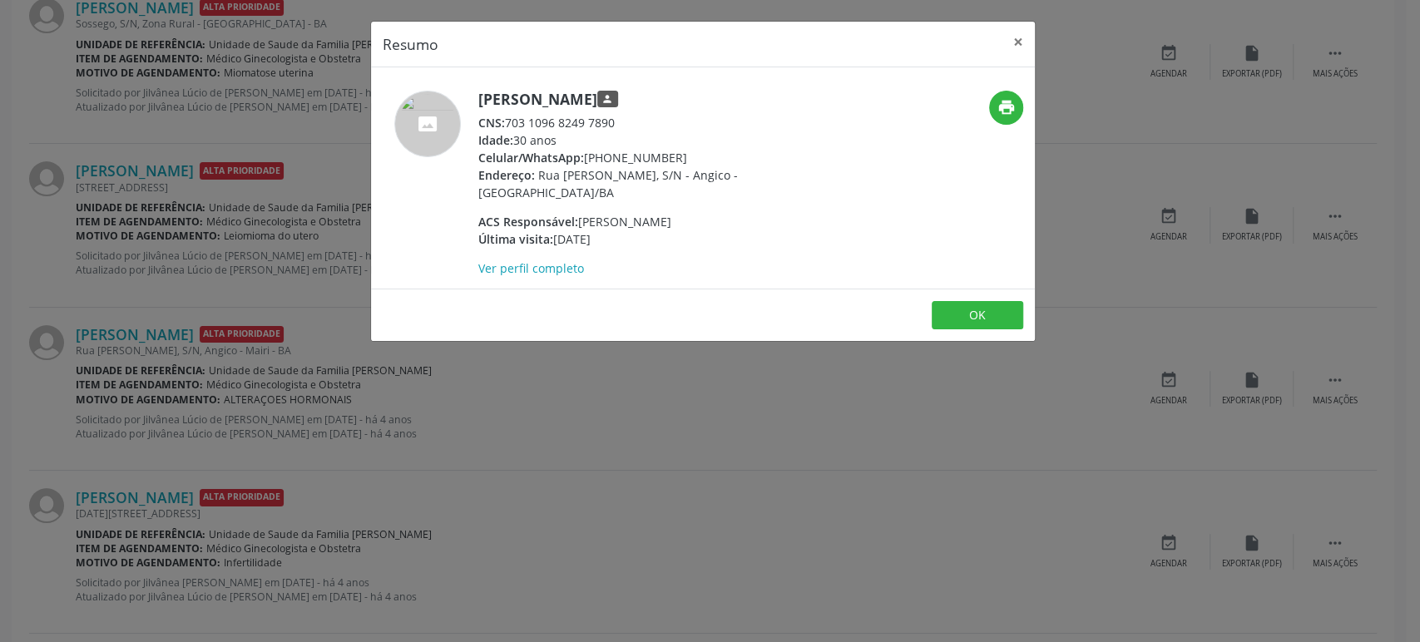
drag, startPoint x: 479, startPoint y: 101, endPoint x: 696, endPoint y: 95, distance: 217.1
click at [696, 95] on h5 "[PERSON_NAME] person" at bounding box center [640, 99] width 324 height 17
drag, startPoint x: 509, startPoint y: 121, endPoint x: 623, endPoint y: 118, distance: 114.0
click at [623, 118] on div "CNS: 703 1096 8249 7890" at bounding box center [640, 122] width 324 height 17
click at [289, 227] on div "Resumo × [PERSON_NAME] person CNS: 703 1096 8249 7890 Idade: 30 anos Celular/Wh…" at bounding box center [710, 321] width 1420 height 642
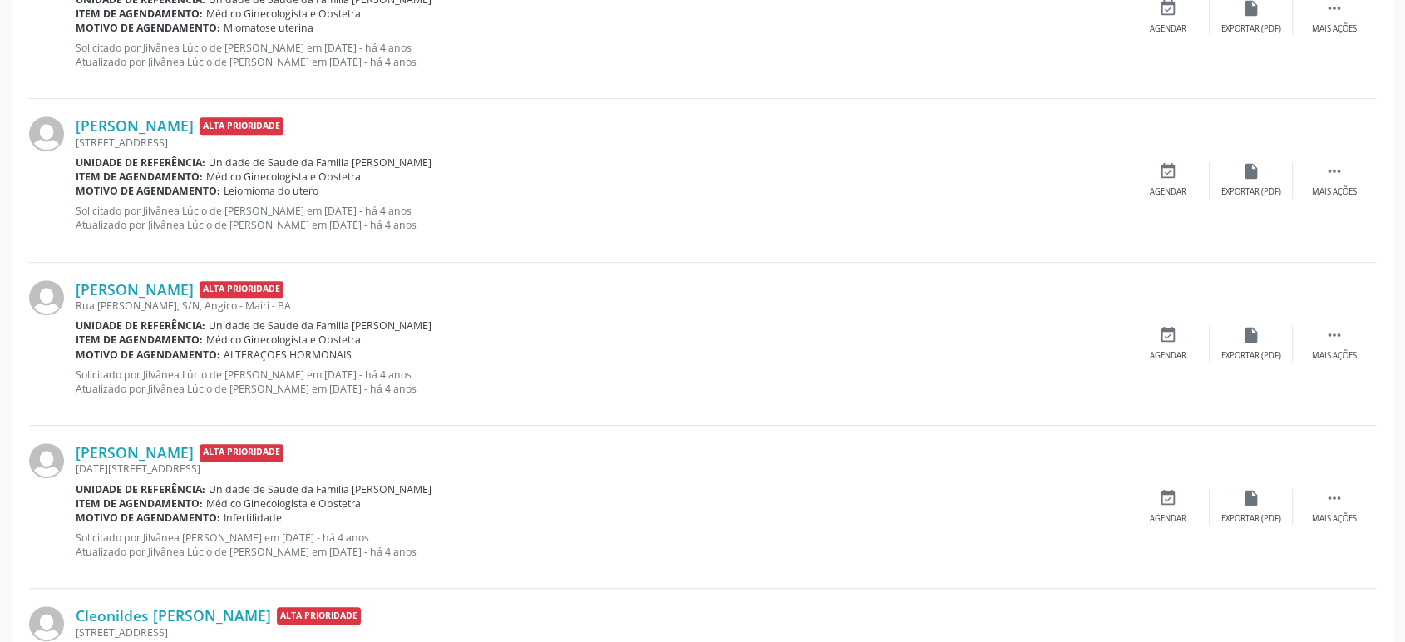
scroll to position [738, 0]
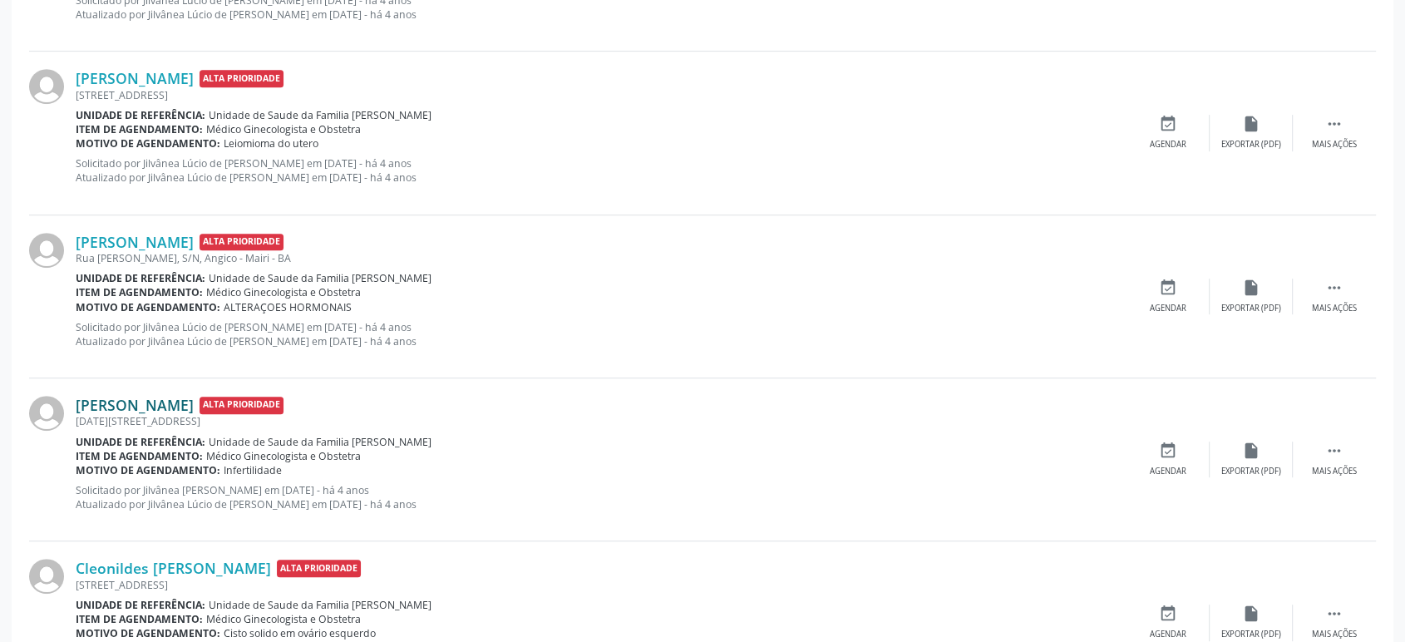
click at [141, 404] on link "[PERSON_NAME]" at bounding box center [135, 405] width 118 height 18
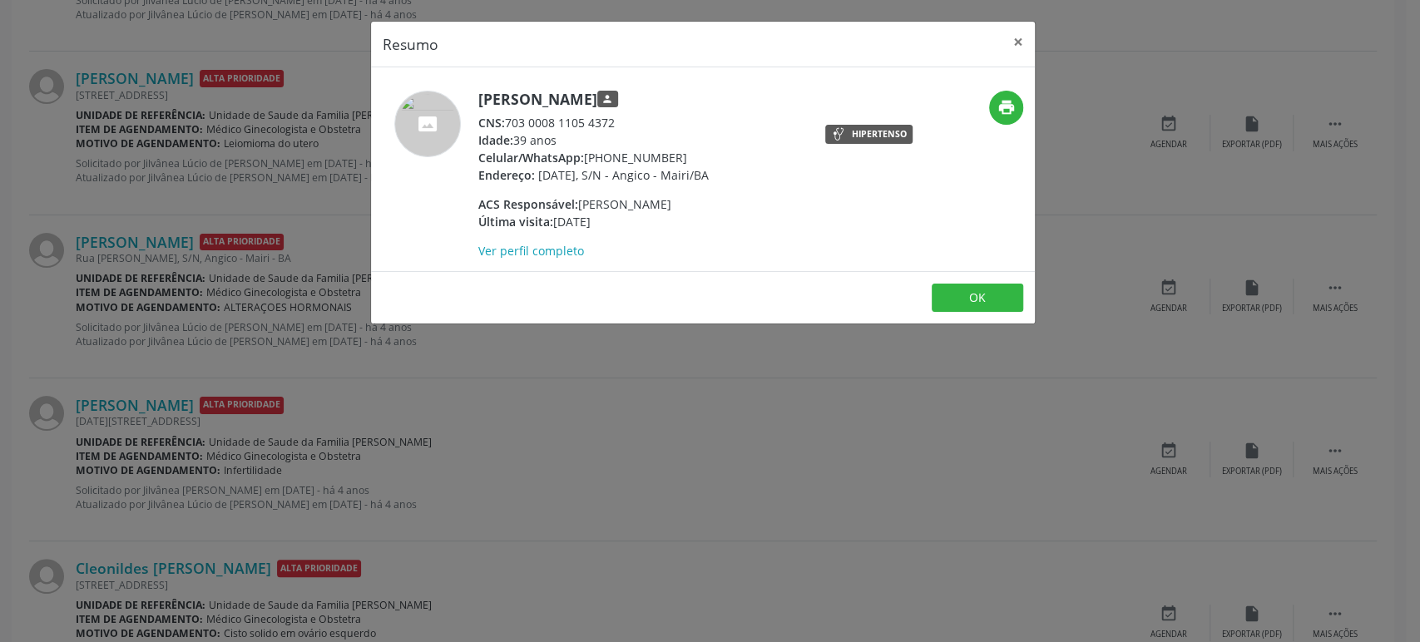
drag, startPoint x: 477, startPoint y: 91, endPoint x: 652, endPoint y: 96, distance: 174.7
click at [652, 96] on h5 "[PERSON_NAME] person" at bounding box center [593, 99] width 230 height 17
click at [483, 501] on div "Resumo × [PERSON_NAME] person CNS: 703 0008 1105 4372 Idade: 39 anos Celular/Wh…" at bounding box center [710, 321] width 1420 height 642
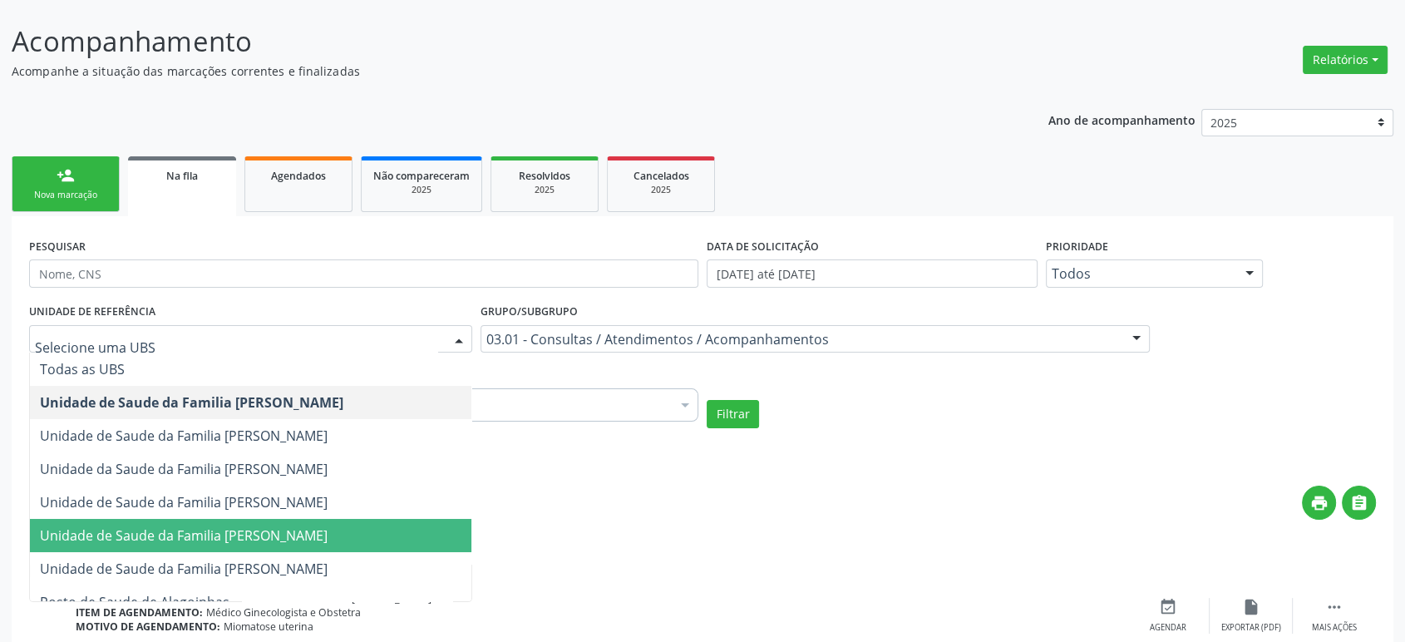
scroll to position [17, 0]
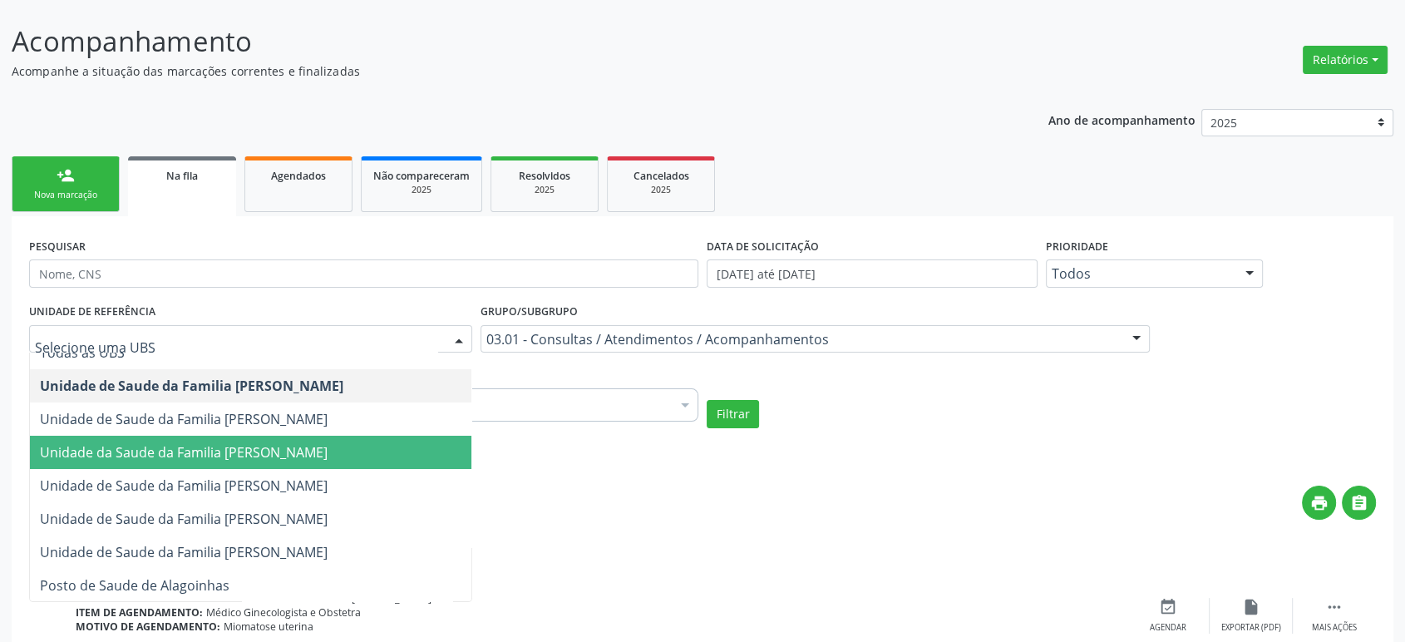
click at [1045, 397] on div "UNIDADE DE REFERÊNCIA Todas as UBS Unidade de Saude da Familia [PERSON_NAME] de…" at bounding box center [703, 363] width 1356 height 129
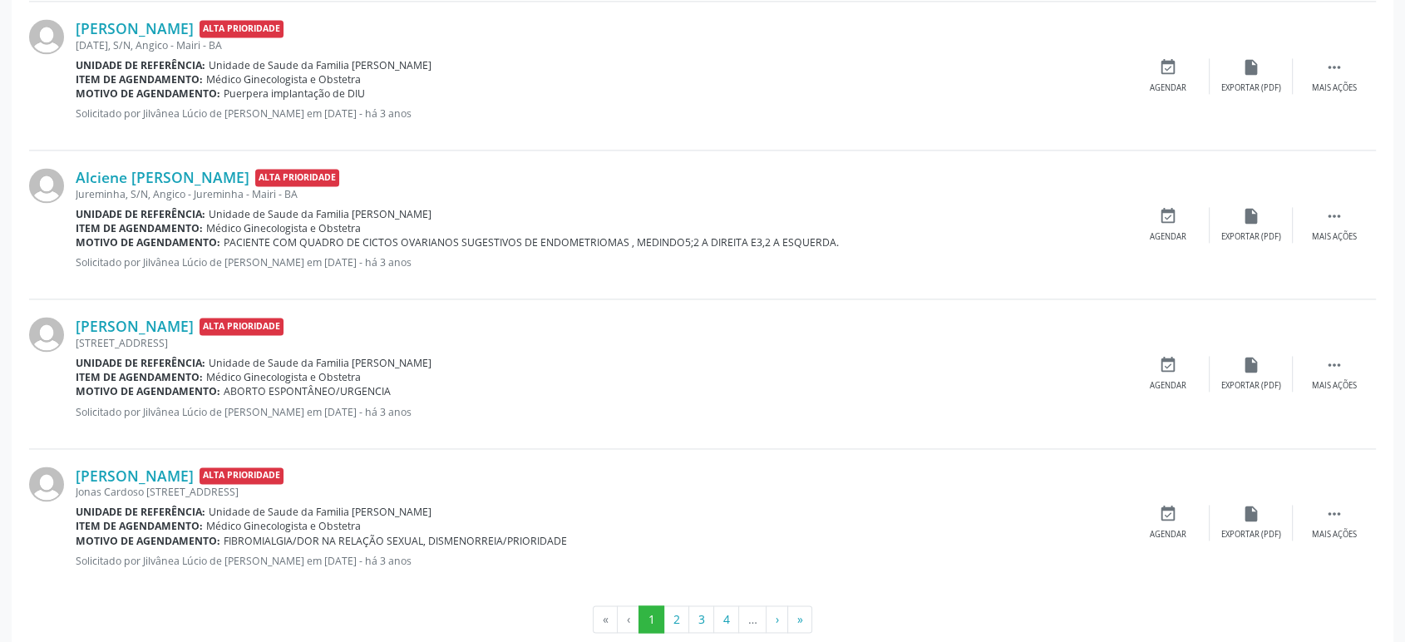
scroll to position [2393, 0]
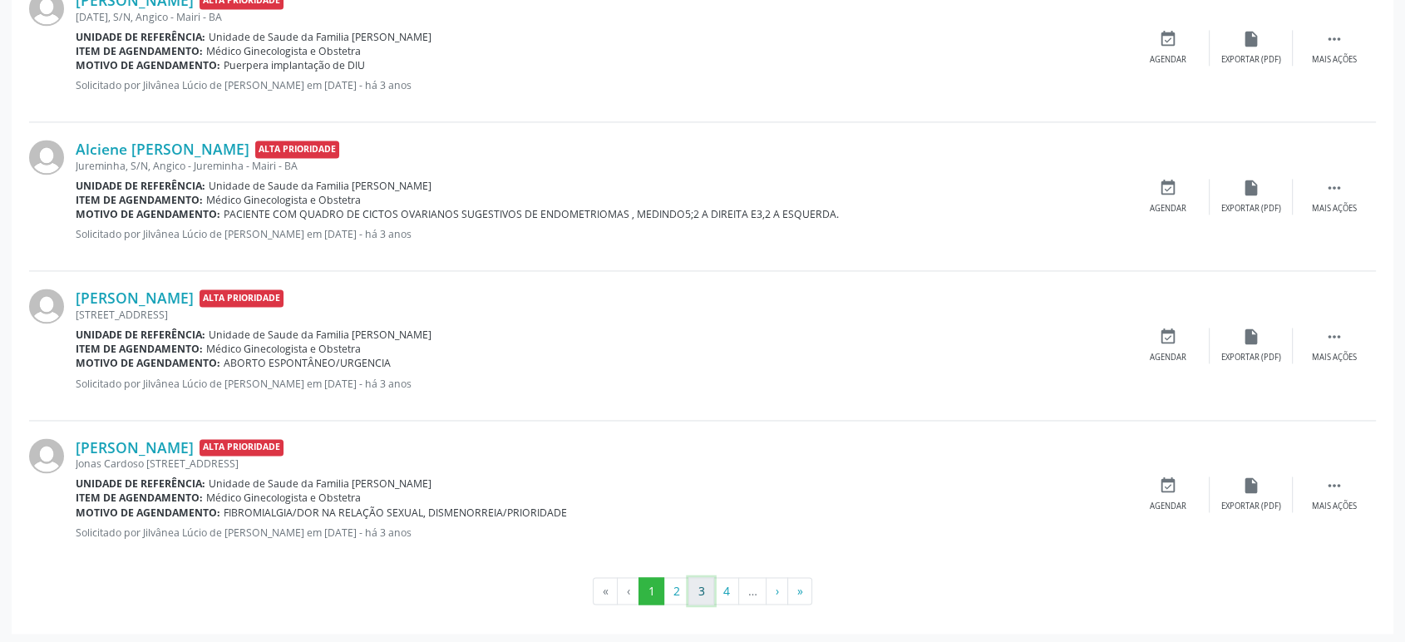
click at [699, 591] on button "3" at bounding box center [702, 591] width 26 height 28
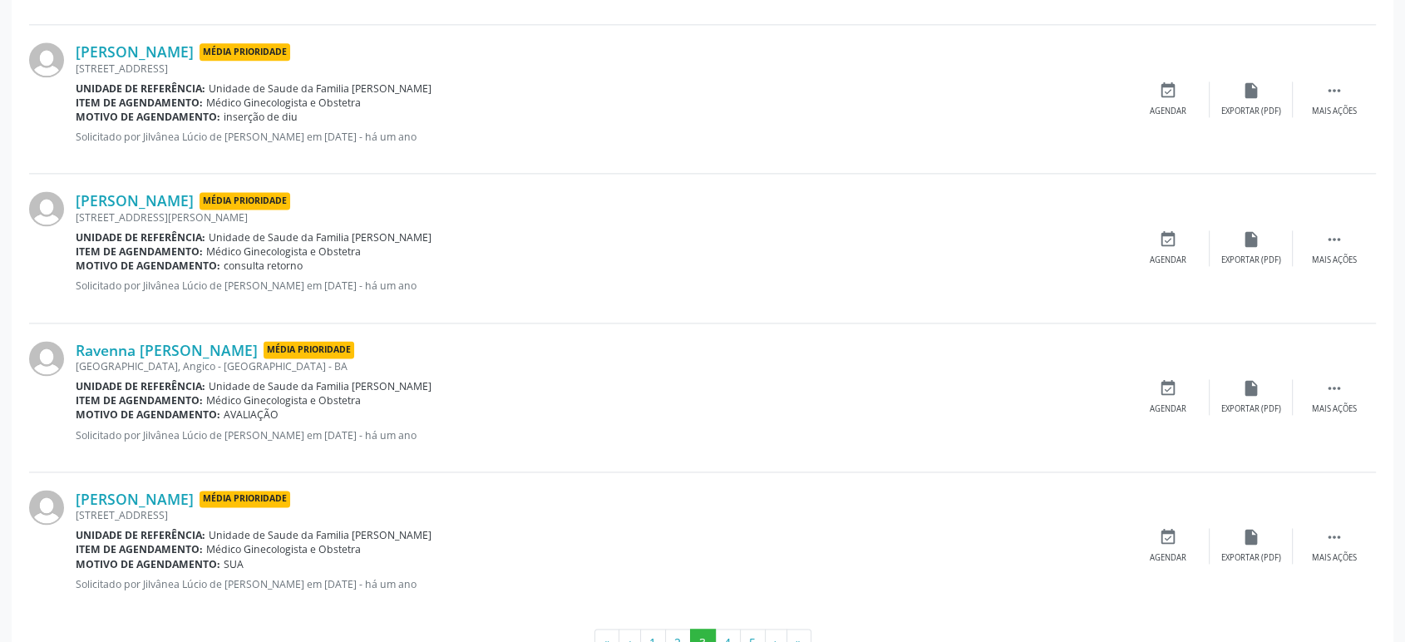
scroll to position [2308, 0]
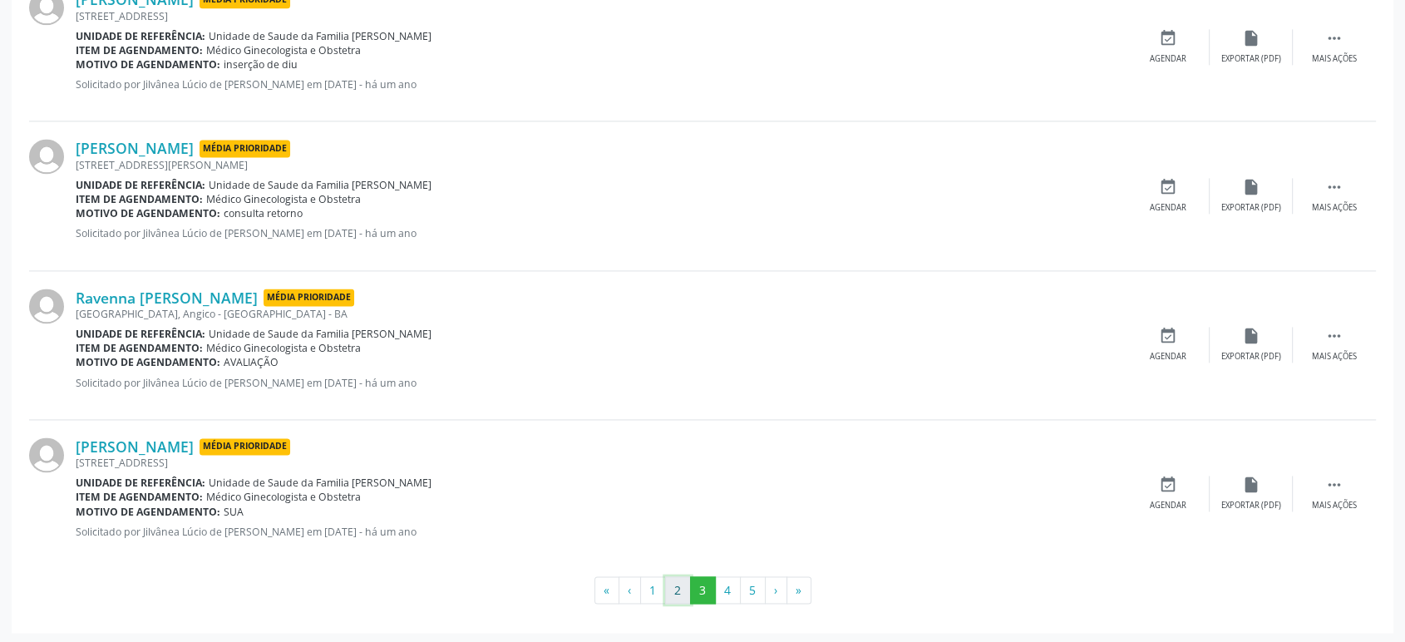
click at [674, 590] on button "2" at bounding box center [678, 590] width 26 height 28
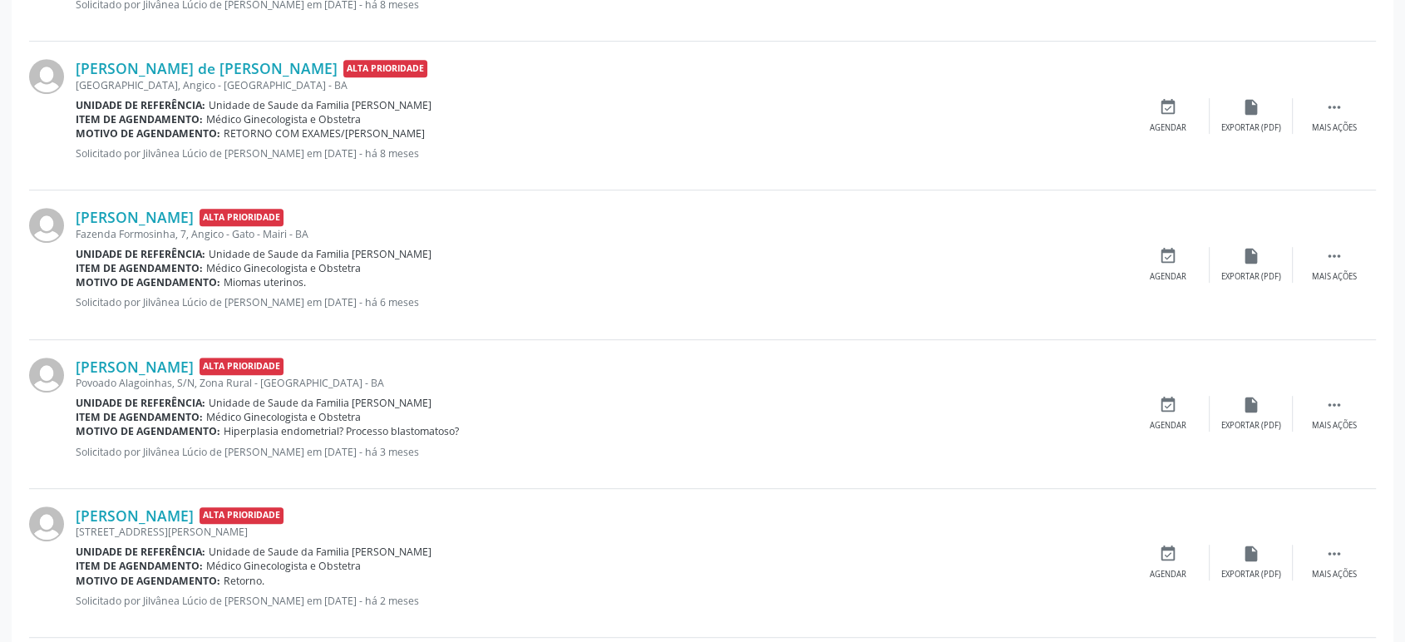
scroll to position [842, 0]
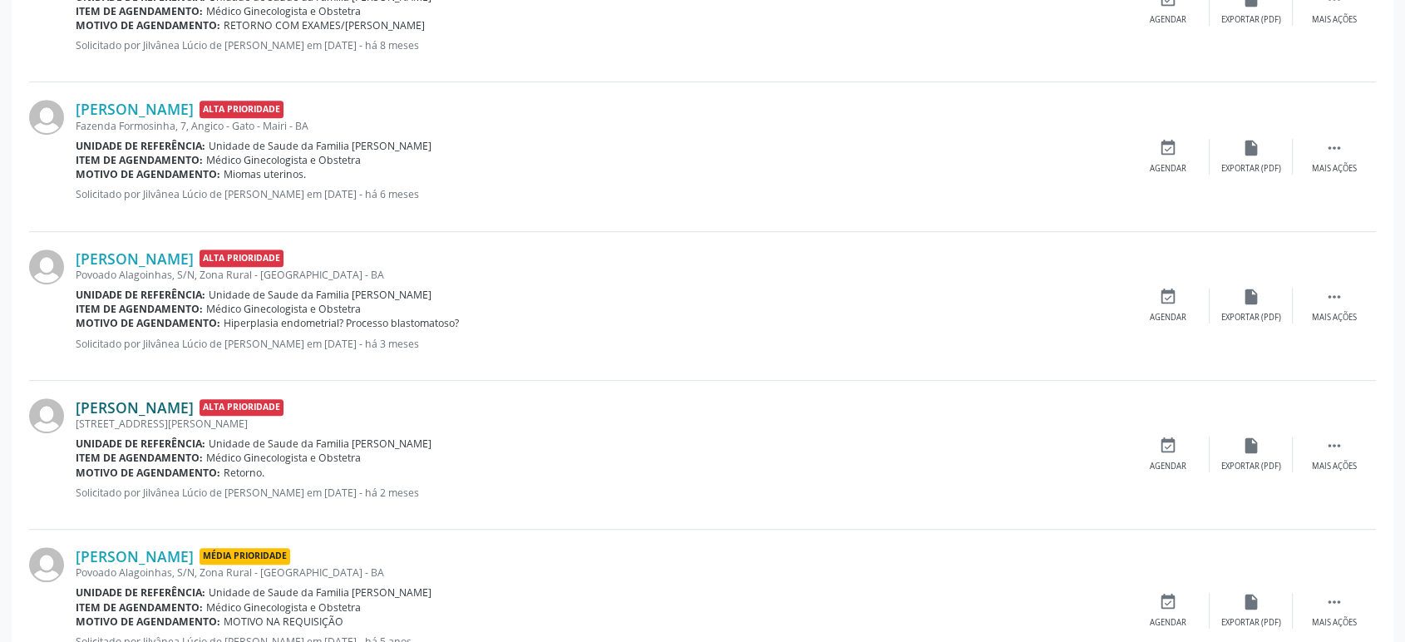
click at [181, 412] on link "[PERSON_NAME]" at bounding box center [135, 407] width 118 height 18
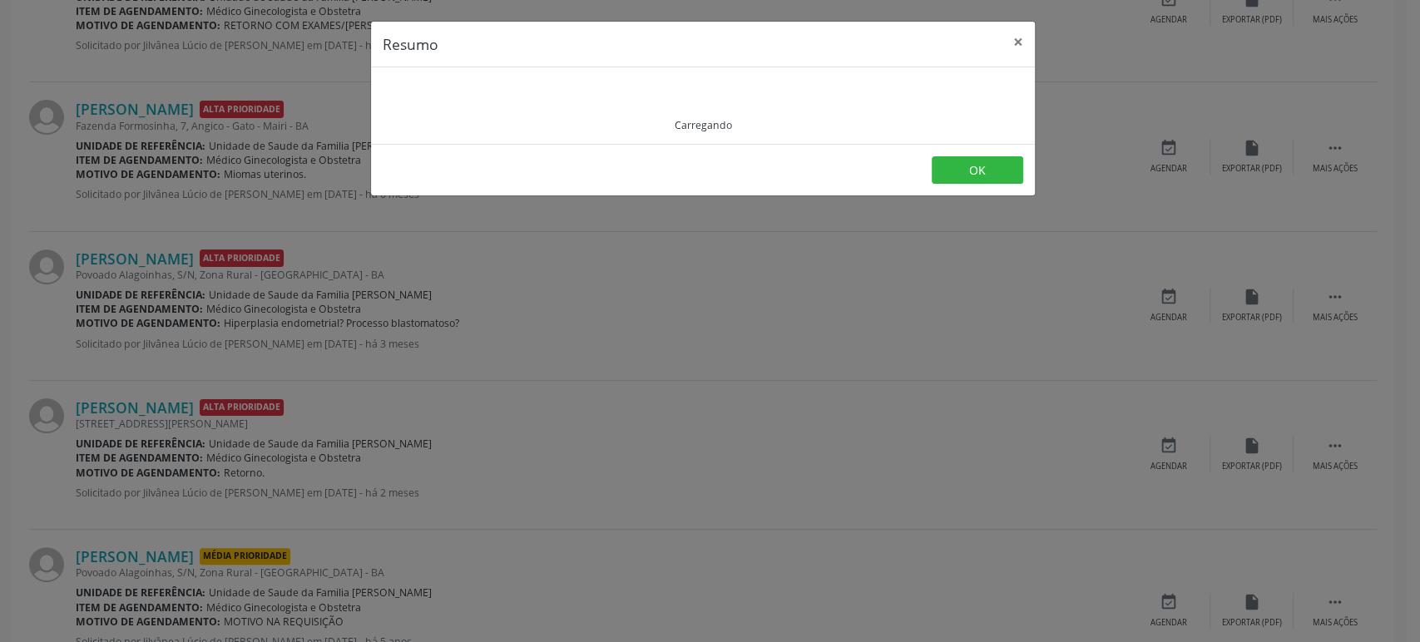
click at [460, 418] on div "Resumo × Carregando OK" at bounding box center [710, 321] width 1420 height 642
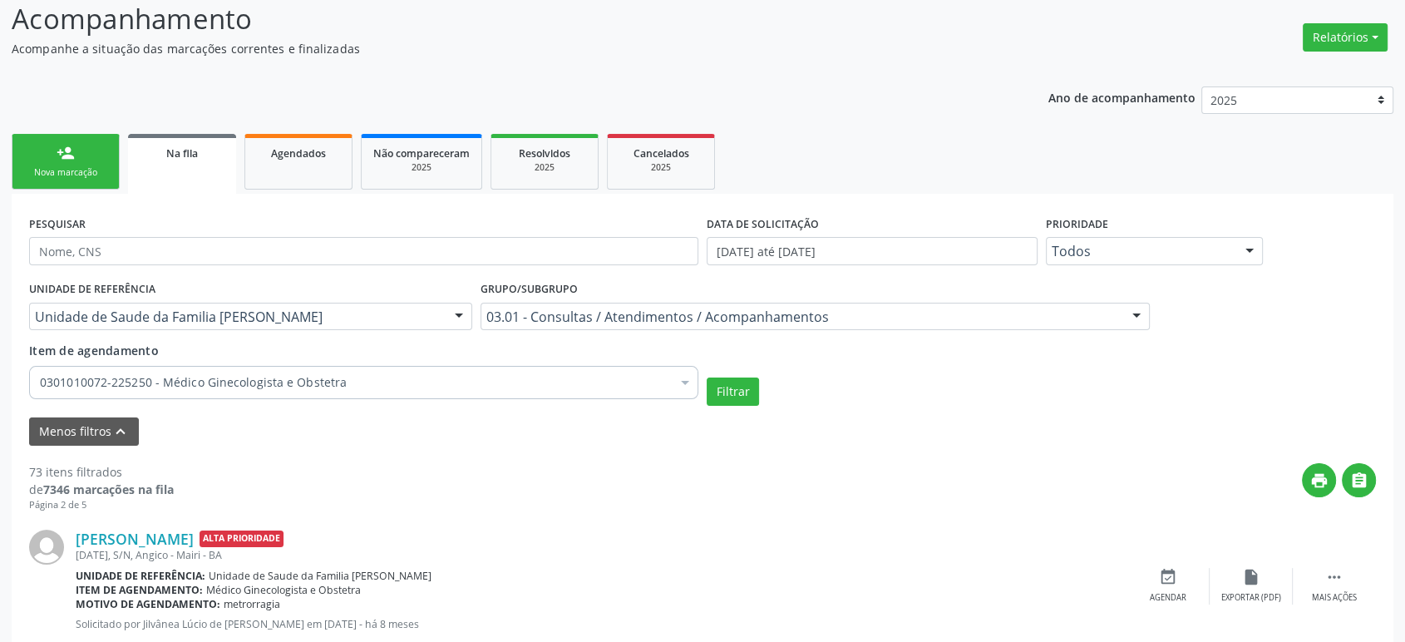
scroll to position [0, 0]
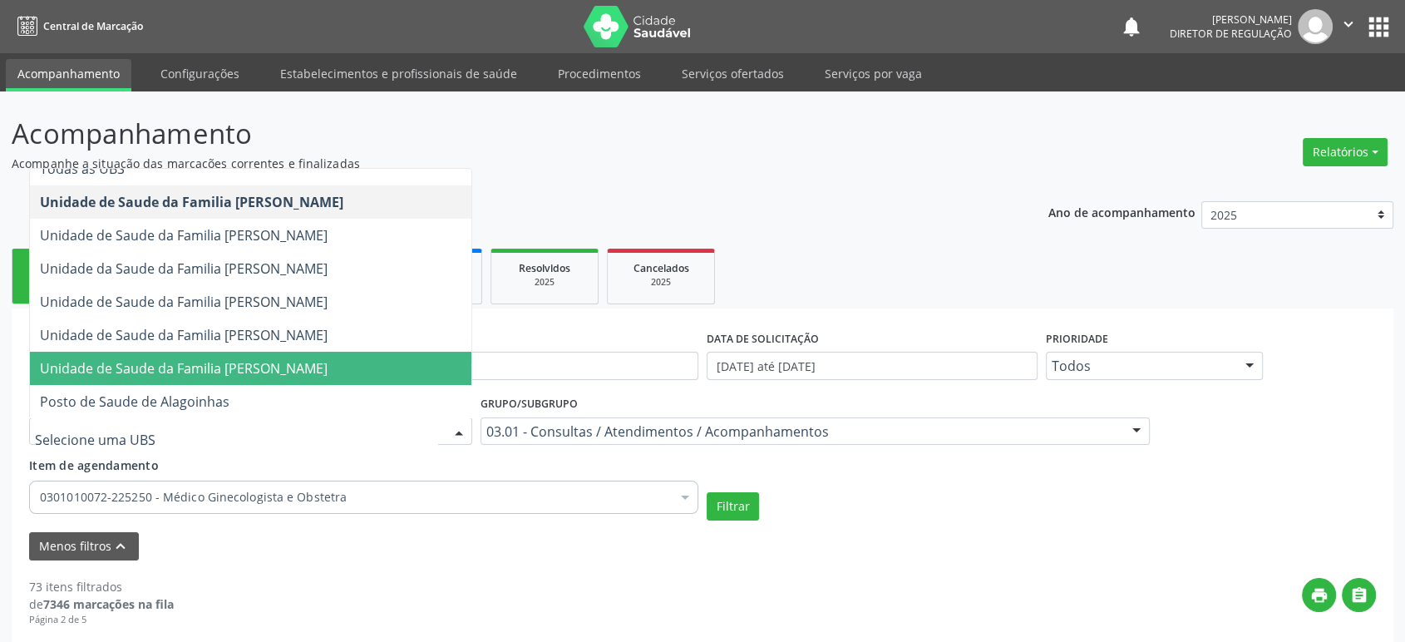
click at [262, 363] on span "Unidade de Saude da Familia [PERSON_NAME]" at bounding box center [184, 368] width 288 height 18
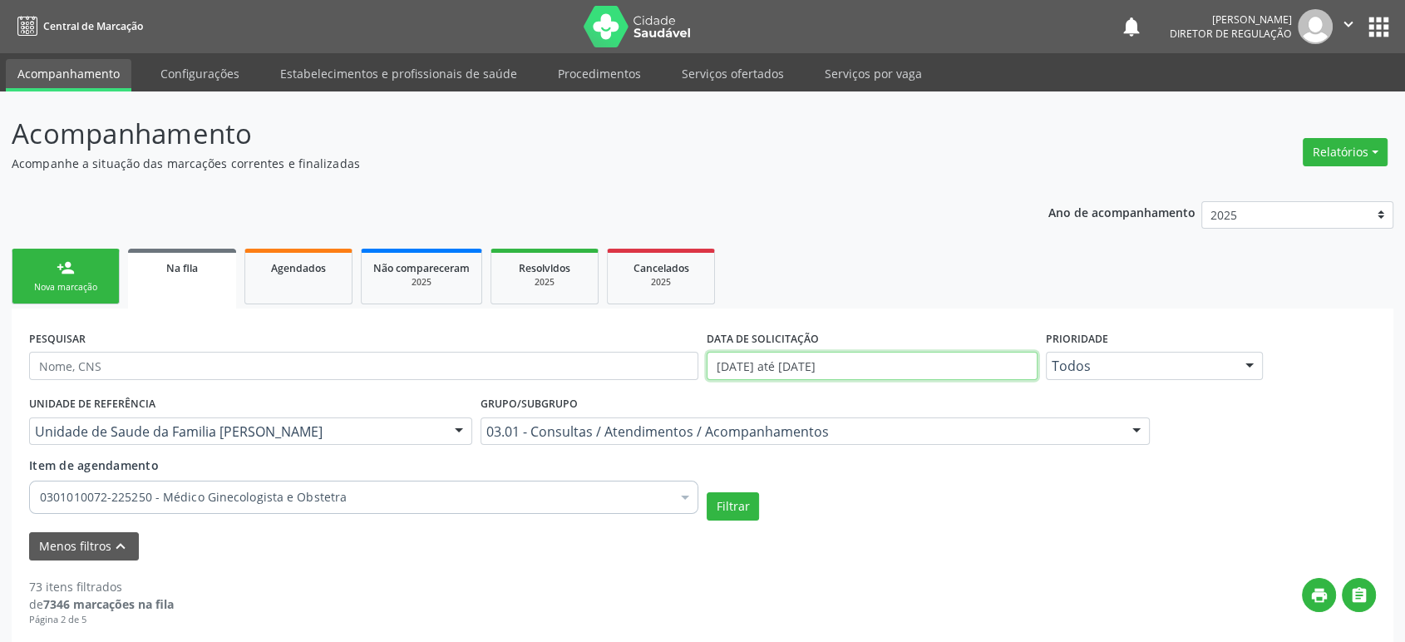
click at [773, 370] on body "Central de Marcação notifications [PERSON_NAME] Diretor de regulação  Configur…" at bounding box center [702, 321] width 1405 height 642
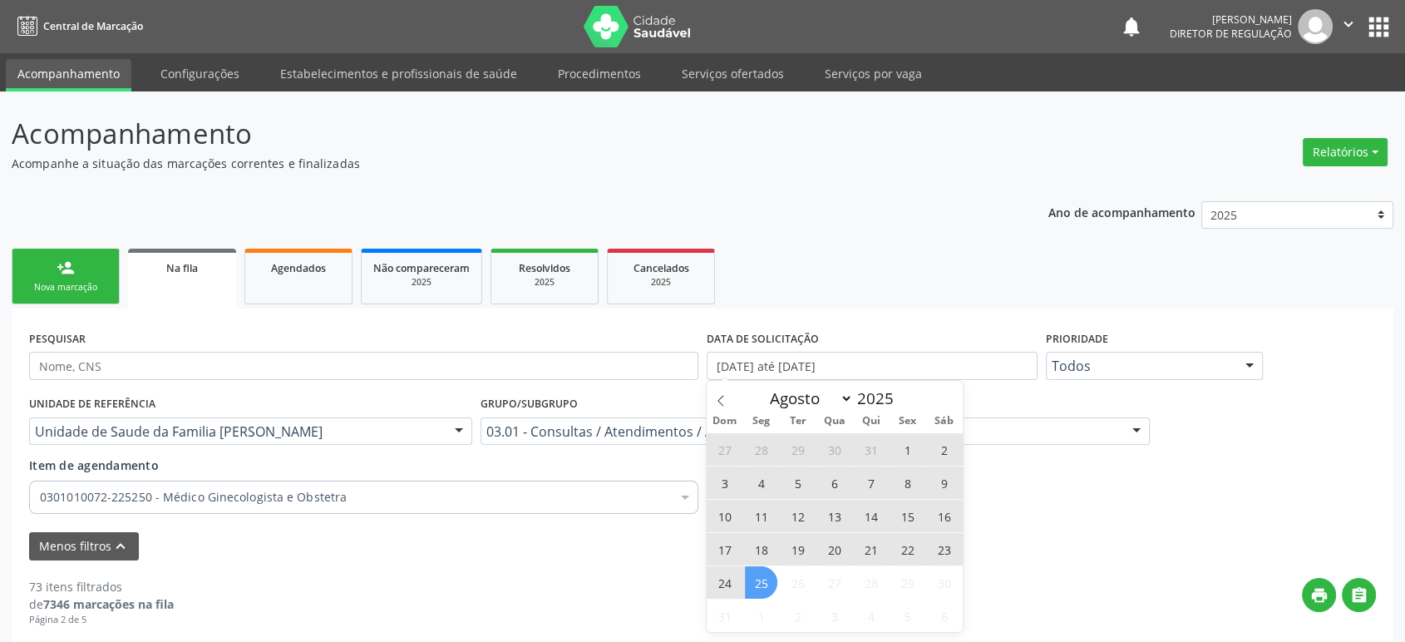
click at [757, 590] on span "25" at bounding box center [761, 582] width 32 height 32
type input "[DATE]"
click at [722, 395] on icon at bounding box center [721, 401] width 12 height 12
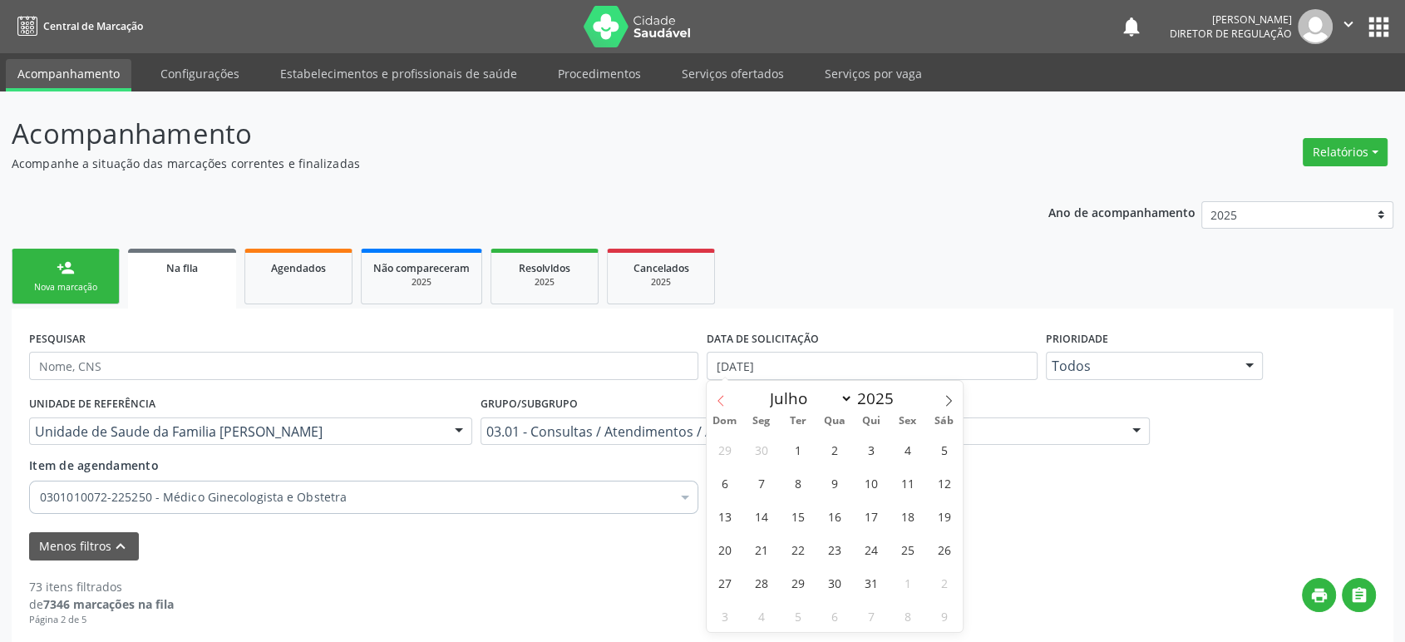
click at [722, 395] on icon at bounding box center [721, 401] width 12 height 12
select select "5"
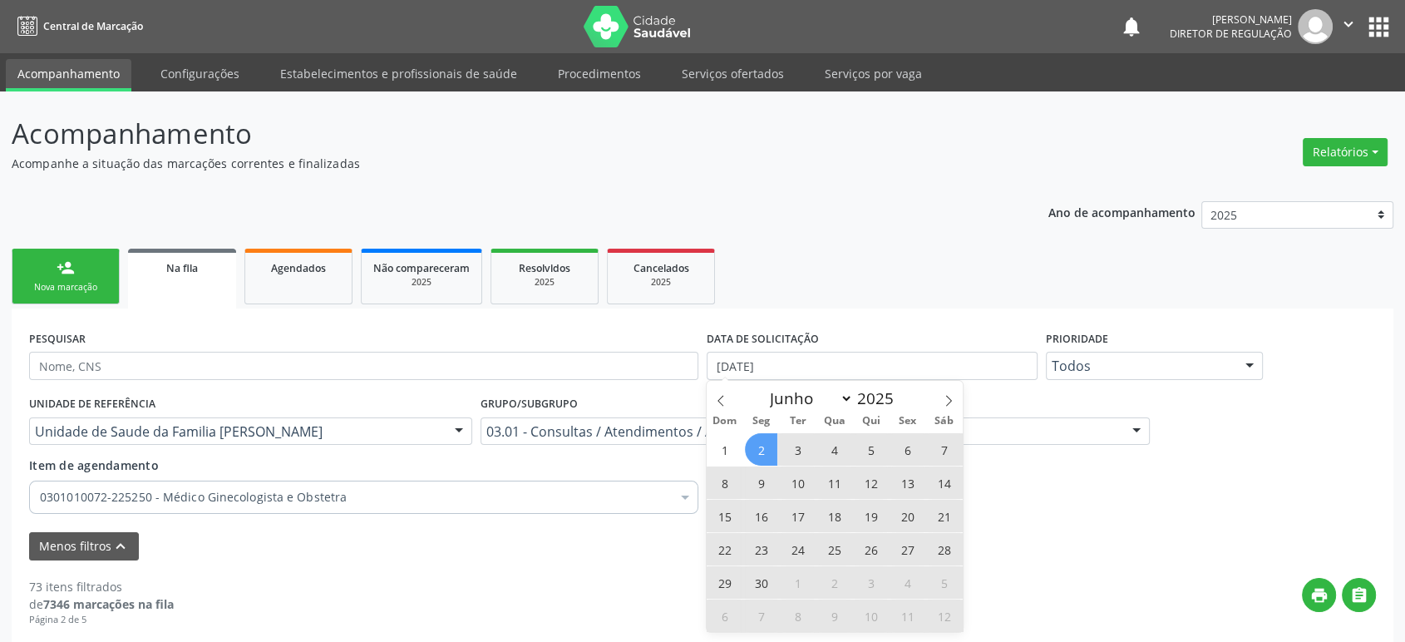
click at [753, 454] on span "2" at bounding box center [761, 449] width 32 height 32
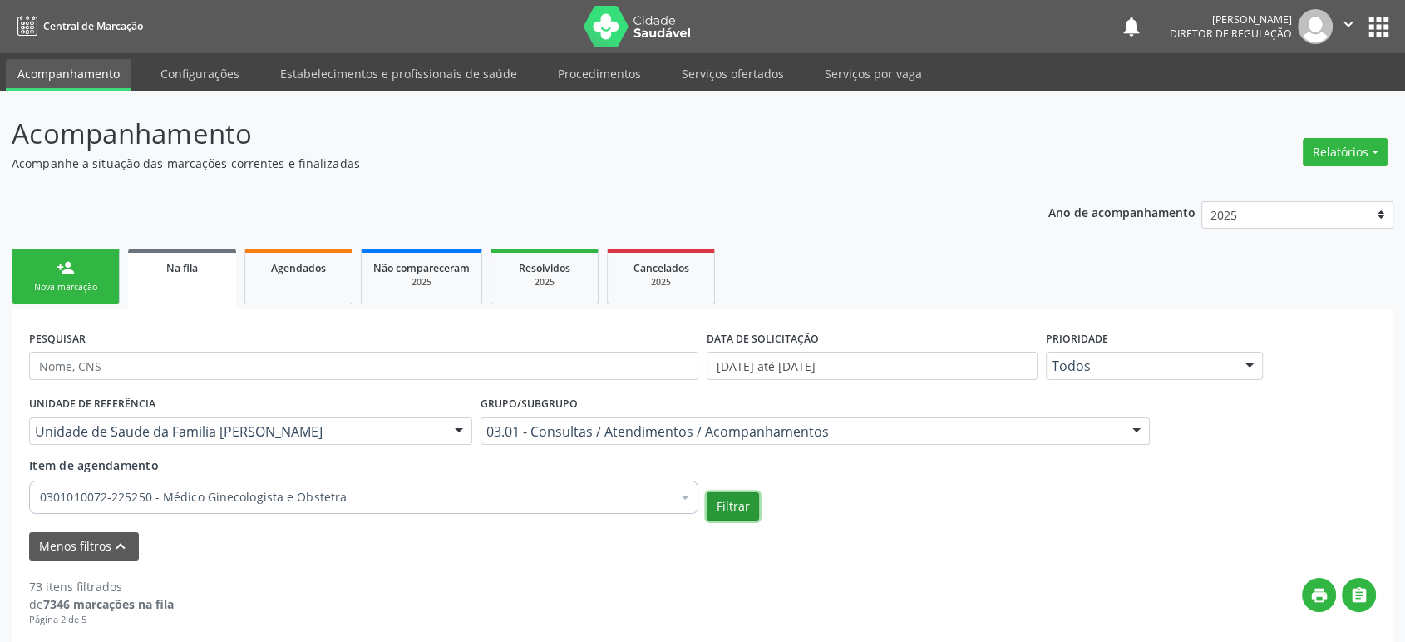
click at [732, 510] on button "Filtrar" at bounding box center [733, 506] width 52 height 28
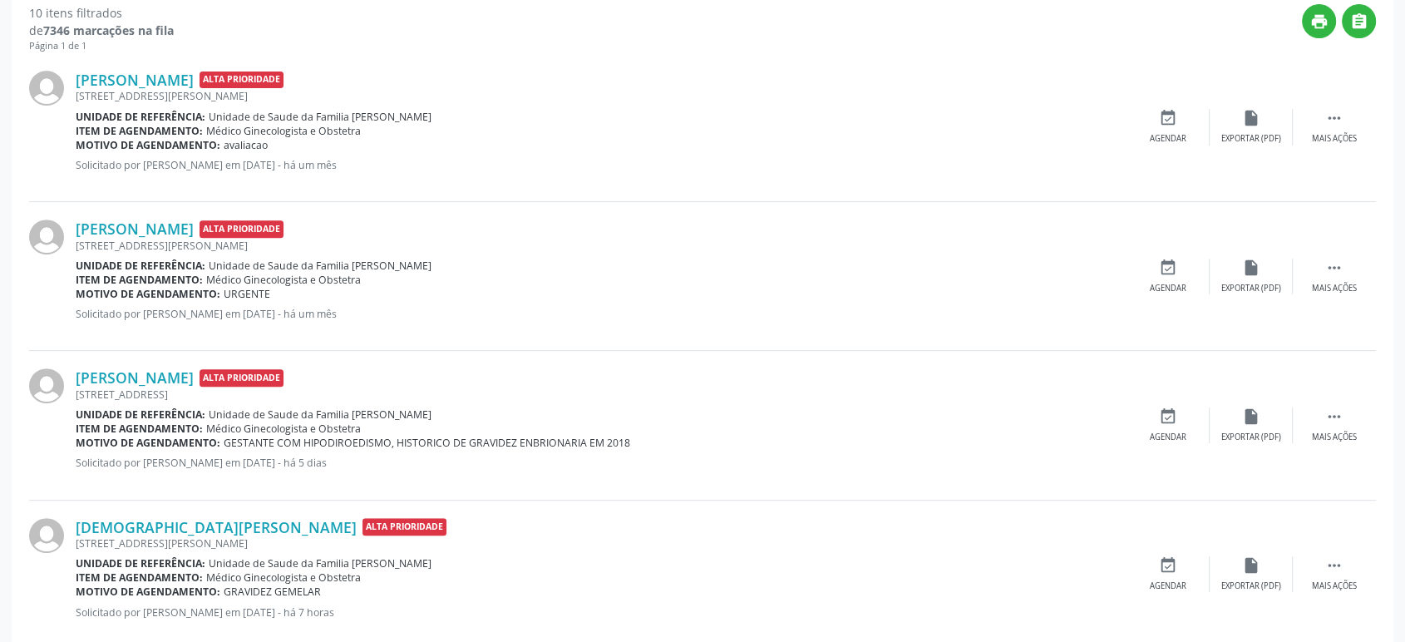
scroll to position [329, 0]
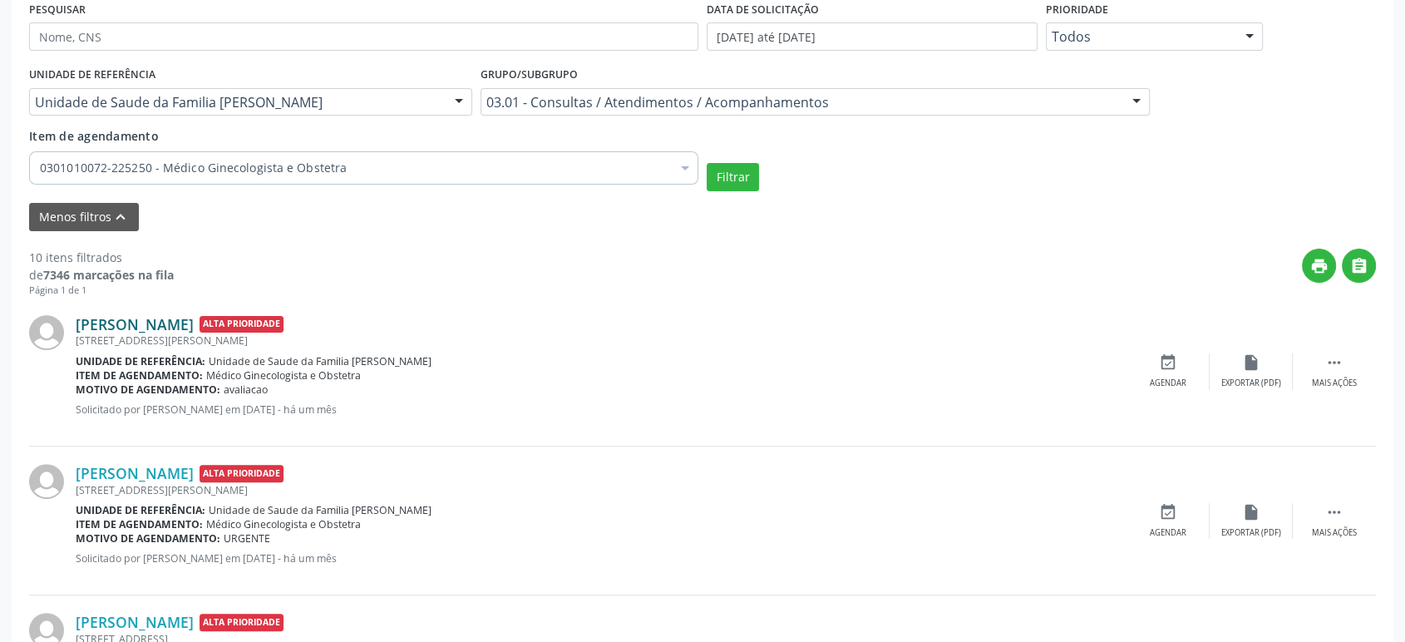
click at [194, 321] on link "[PERSON_NAME]" at bounding box center [135, 324] width 118 height 18
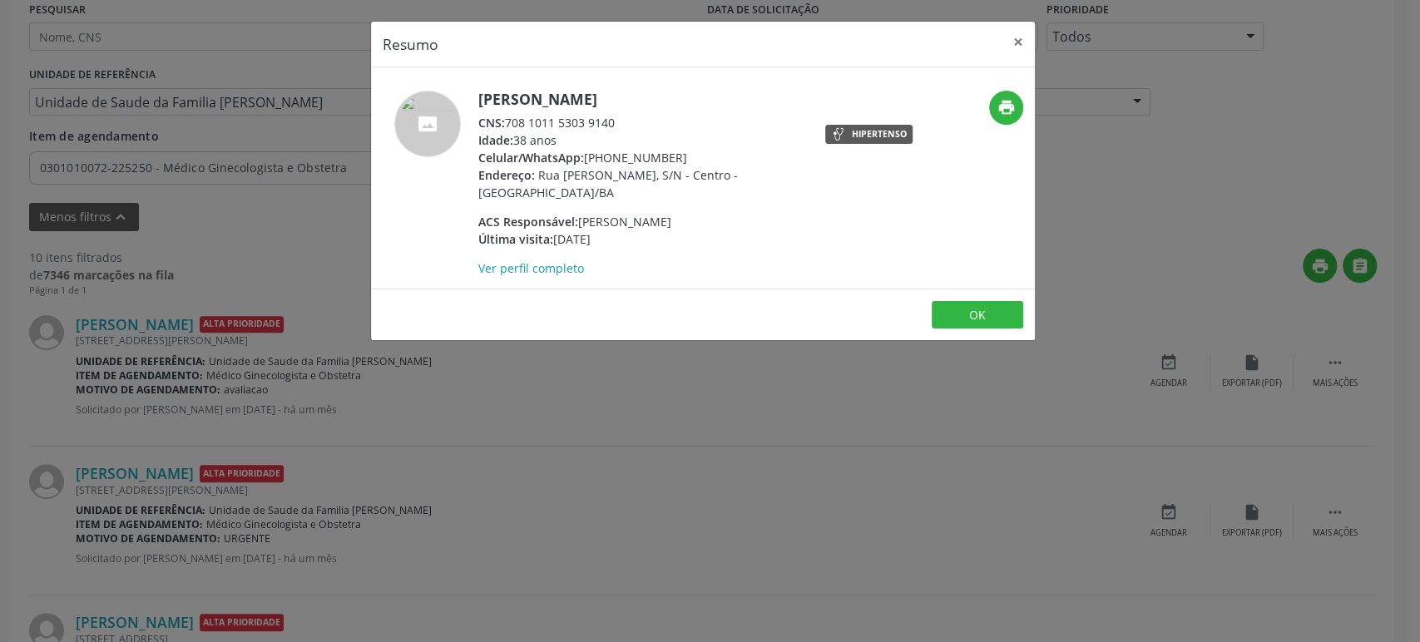
click at [635, 597] on div "Resumo × [PERSON_NAME] CNS: 708 1011 5303 9140 Idade: 38 anos Celular/WhatsApp:…" at bounding box center [710, 321] width 1420 height 642
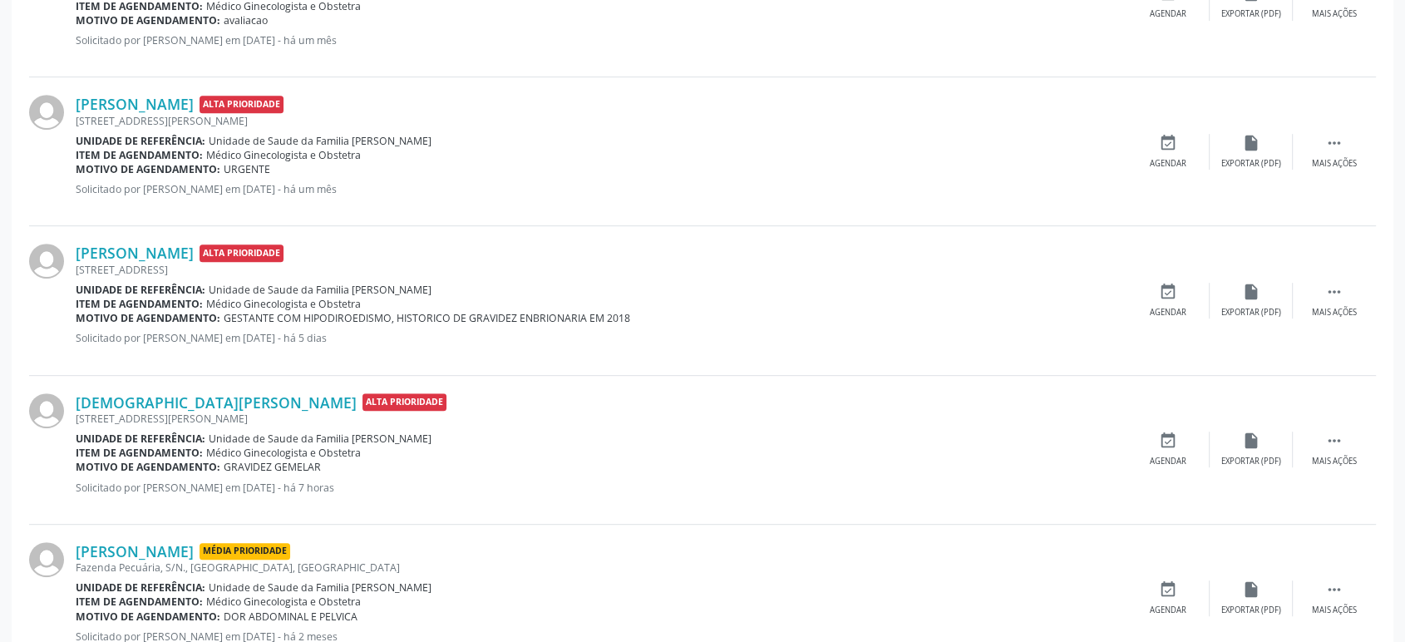
scroll to position [976, 0]
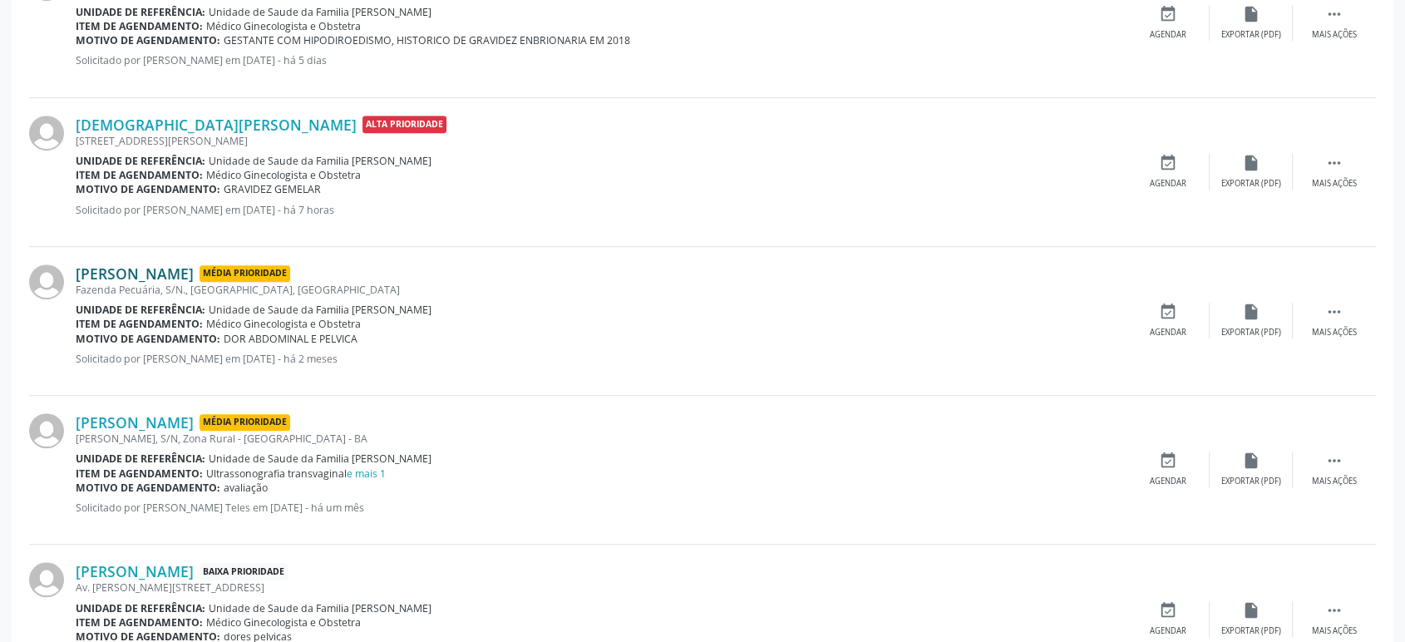
click at [149, 268] on link "[PERSON_NAME]" at bounding box center [135, 273] width 118 height 18
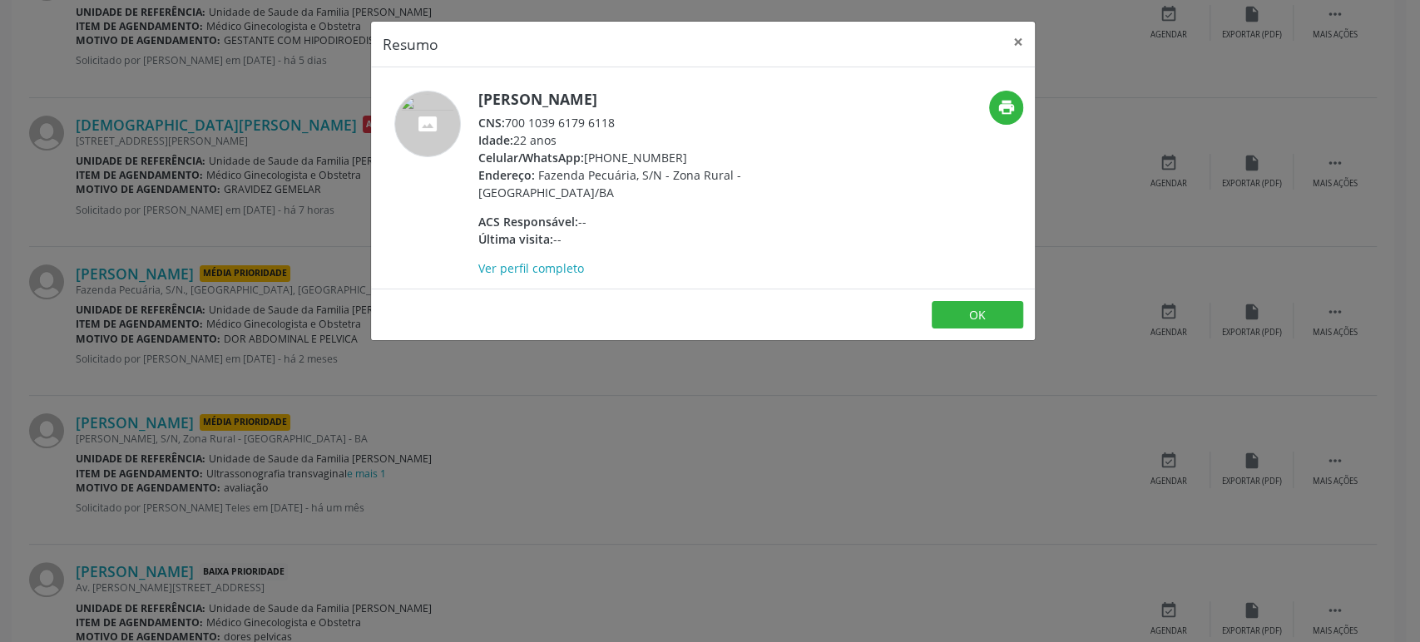
drag, startPoint x: 489, startPoint y: 96, endPoint x: 716, endPoint y: 101, distance: 227.1
click at [716, 101] on div "[PERSON_NAME] CNS: 700 1039 6179 6118 Idade: 22 anos Celular/WhatsApp: [PHONE_N…" at bounding box center [592, 184] width 442 height 186
click at [333, 441] on div "Resumo × [PERSON_NAME] CNS: 700 1039 6179 6118 Idade: 22 anos Celular/WhatsApp:…" at bounding box center [710, 321] width 1420 height 642
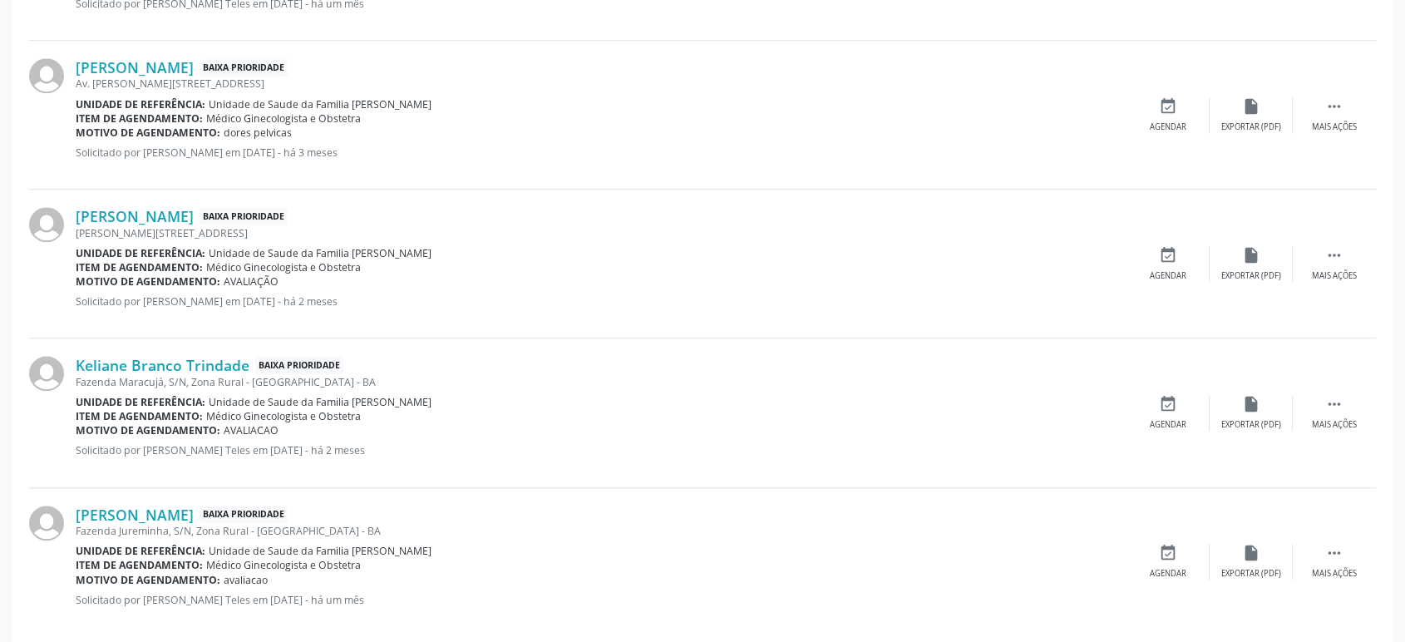
scroll to position [1501, 0]
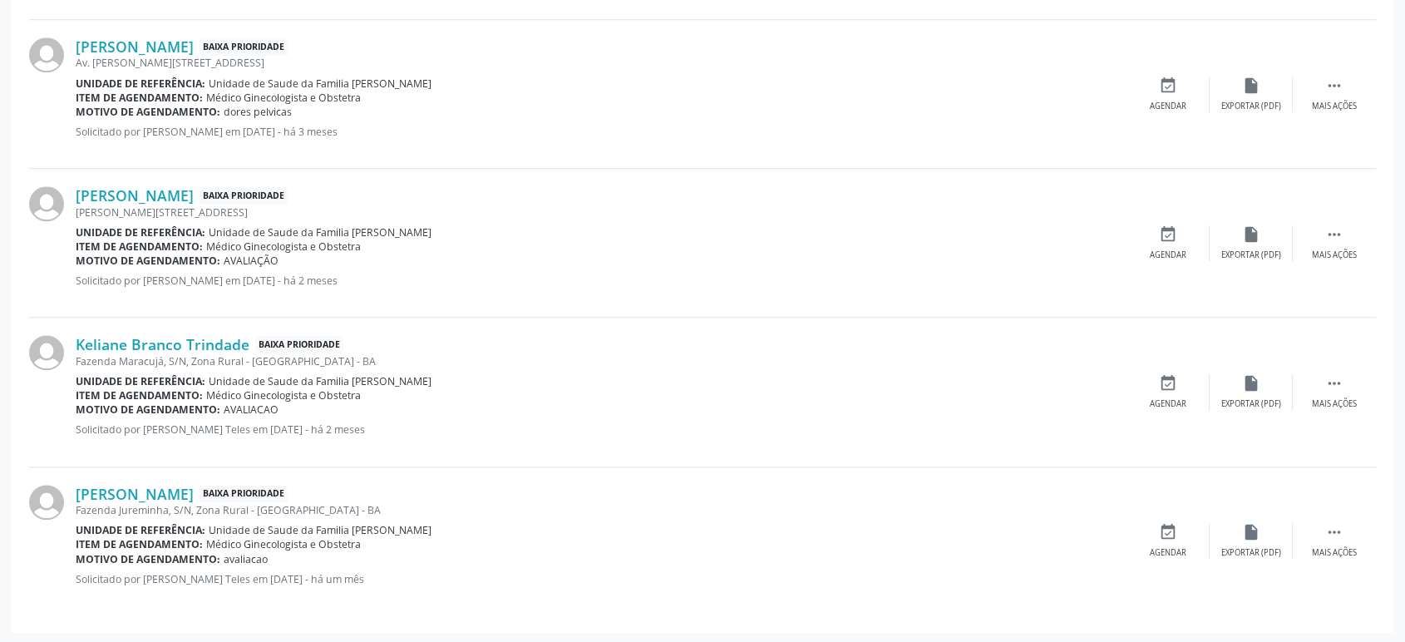
click at [160, 355] on div "Fazenda Maracujá, S/N, Zona Rural - [GEOGRAPHIC_DATA] - BA" at bounding box center [601, 361] width 1051 height 14
click at [179, 339] on link "Keliane Branco Trindade" at bounding box center [163, 344] width 174 height 18
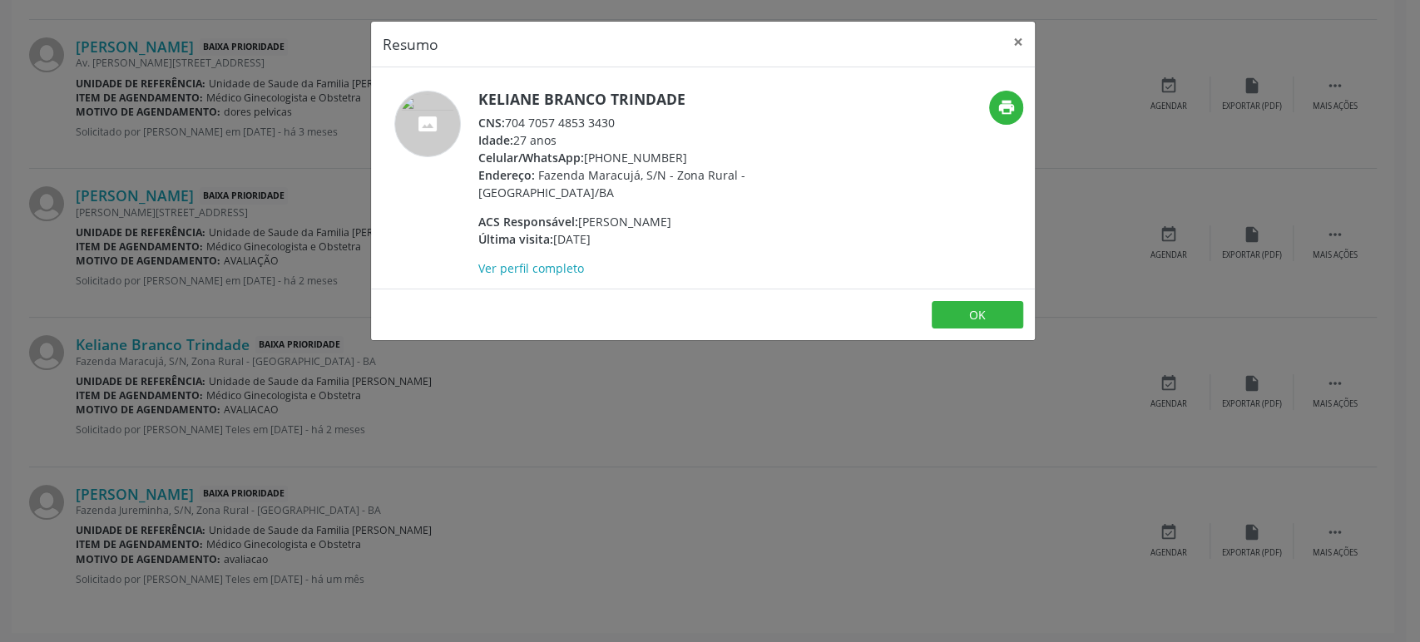
drag, startPoint x: 477, startPoint y: 93, endPoint x: 706, endPoint y: 96, distance: 228.7
click at [706, 96] on div "Keliane Branco Trindade CNS: 704 7057 4853 3430 Idade: 27 anos Celular/WhatsApp…" at bounding box center [592, 184] width 442 height 186
drag, startPoint x: 585, startPoint y: 154, endPoint x: 674, endPoint y: 155, distance: 88.2
click at [674, 155] on div "Celular/WhatsApp: [PHONE_NUMBER]" at bounding box center [640, 157] width 324 height 17
drag, startPoint x: 506, startPoint y: 120, endPoint x: 634, endPoint y: 116, distance: 127.3
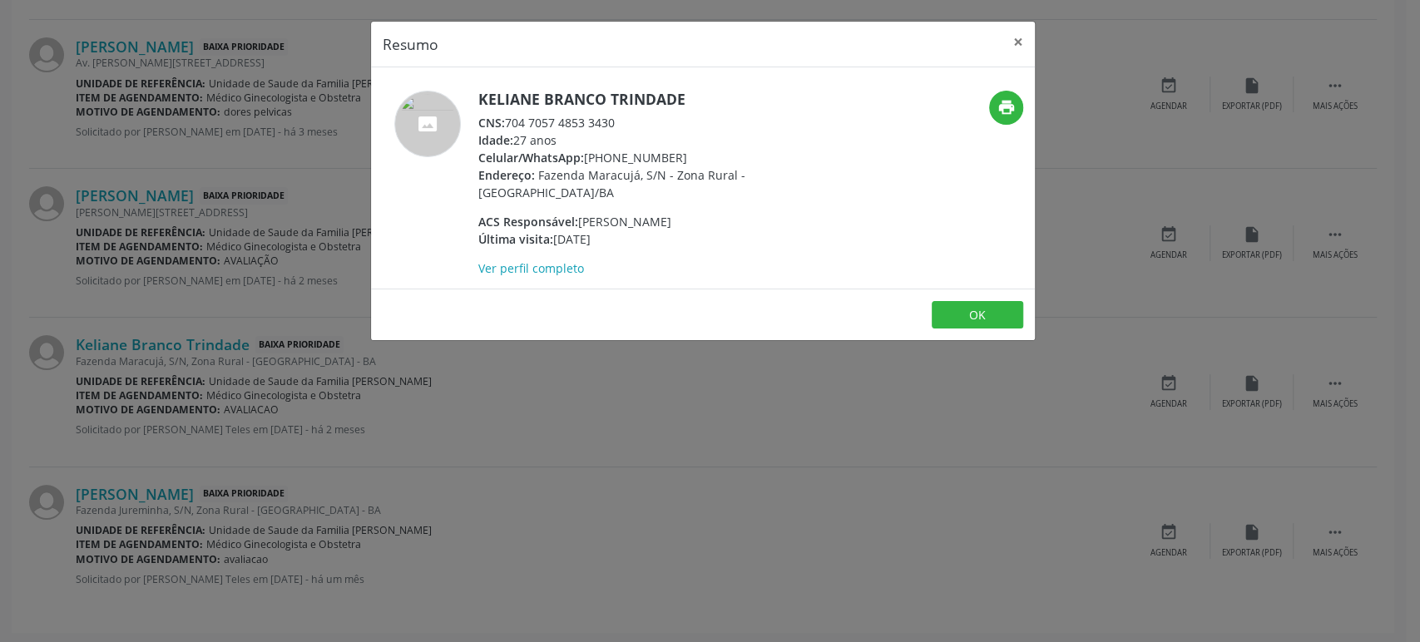
click at [634, 116] on div "CNS: 704 7057 4853 3430" at bounding box center [640, 122] width 324 height 17
click at [551, 259] on div "Ver perfil completo" at bounding box center [640, 267] width 324 height 17
click at [561, 260] on link "Ver perfil completo" at bounding box center [531, 268] width 106 height 16
click at [190, 293] on div "Resumo × Keliane Branco Trindade CNS: 704 7057 4853 3430 Idade: 27 anos Celular…" at bounding box center [710, 321] width 1420 height 642
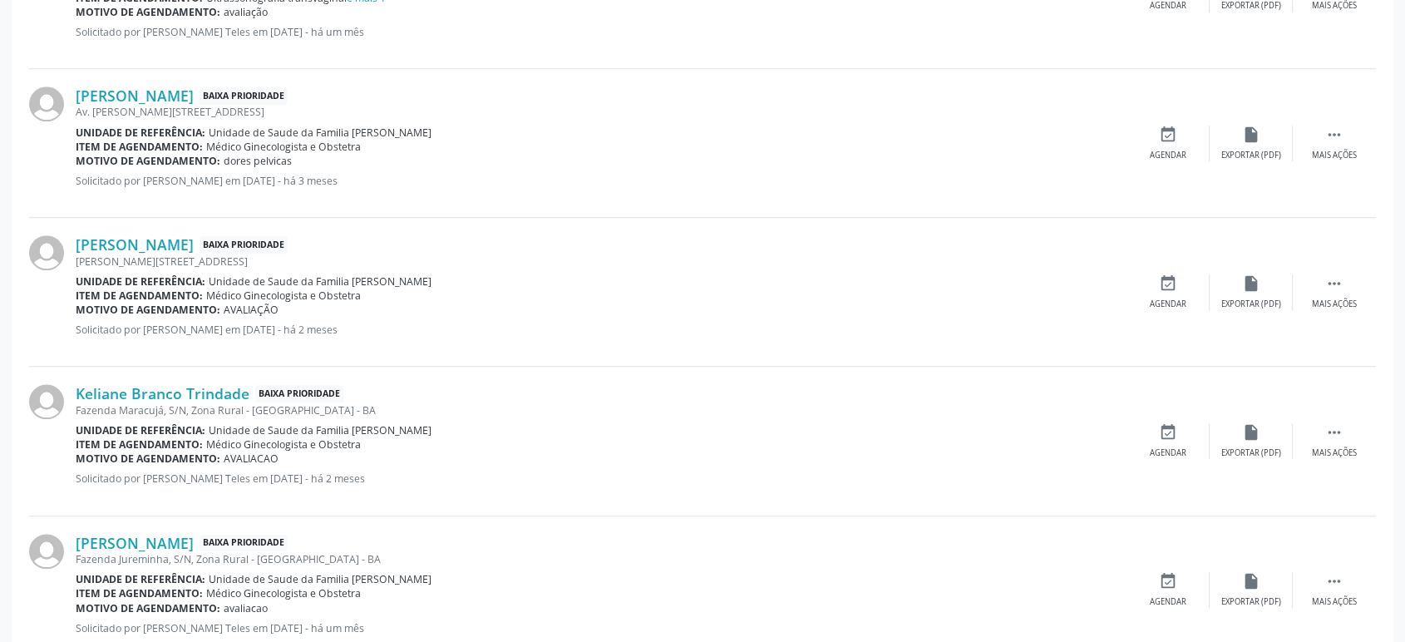
scroll to position [1409, 0]
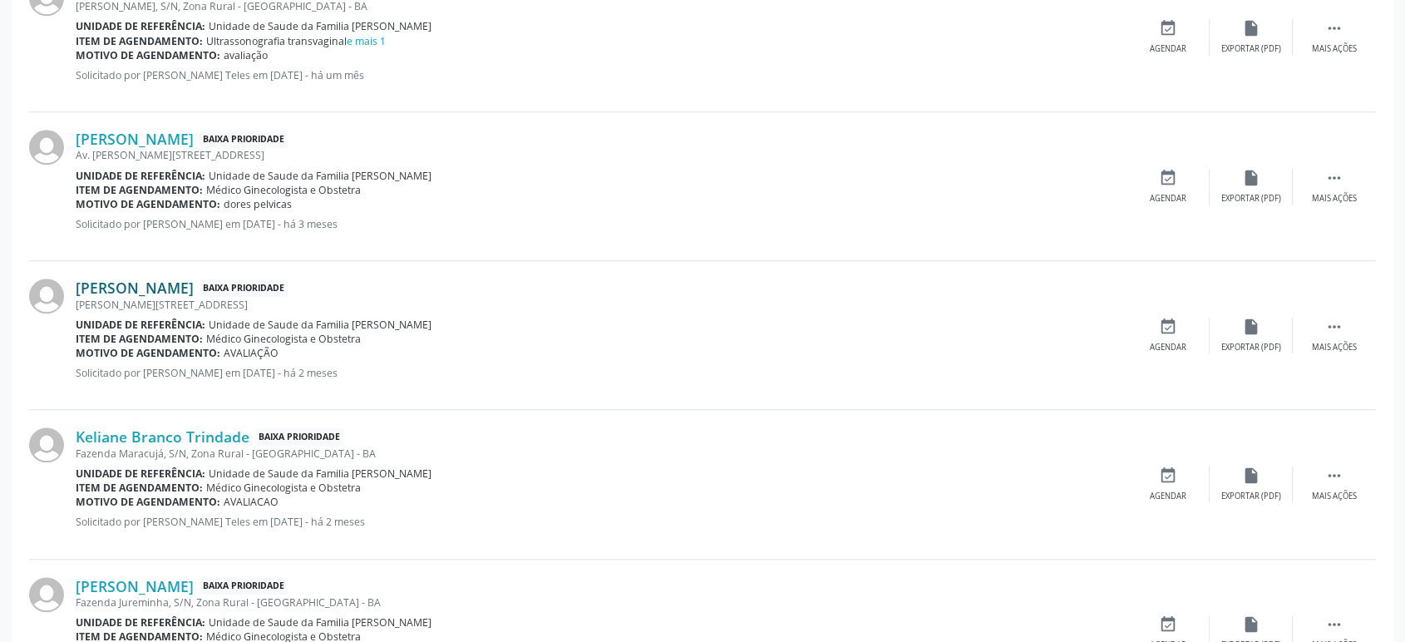
click at [143, 289] on link "[PERSON_NAME]" at bounding box center [135, 288] width 118 height 18
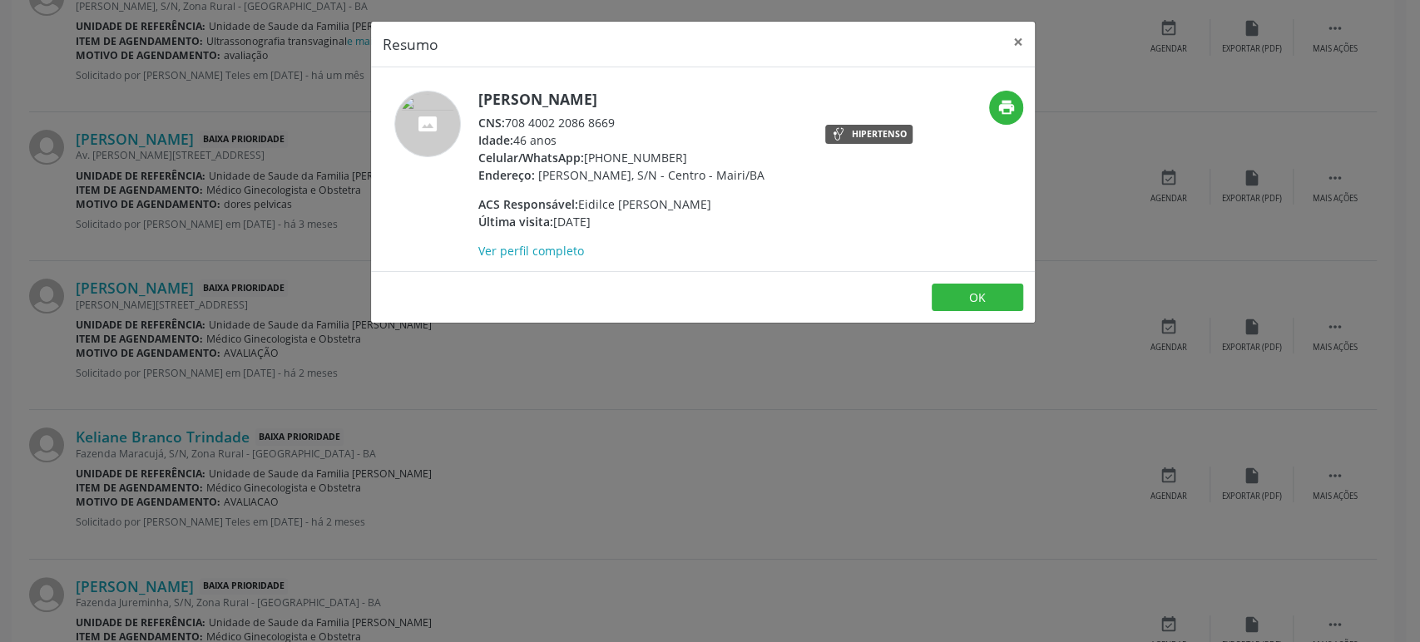
drag, startPoint x: 509, startPoint y: 121, endPoint x: 621, endPoint y: 116, distance: 112.3
click at [621, 116] on div "CNS: 708 4002 2086 8669" at bounding box center [621, 122] width 286 height 17
click at [205, 314] on div "Resumo × [PERSON_NAME] CNS: 708 4002 2086 8669 Idade: 46 anos Celular/WhatsApp:…" at bounding box center [710, 321] width 1420 height 642
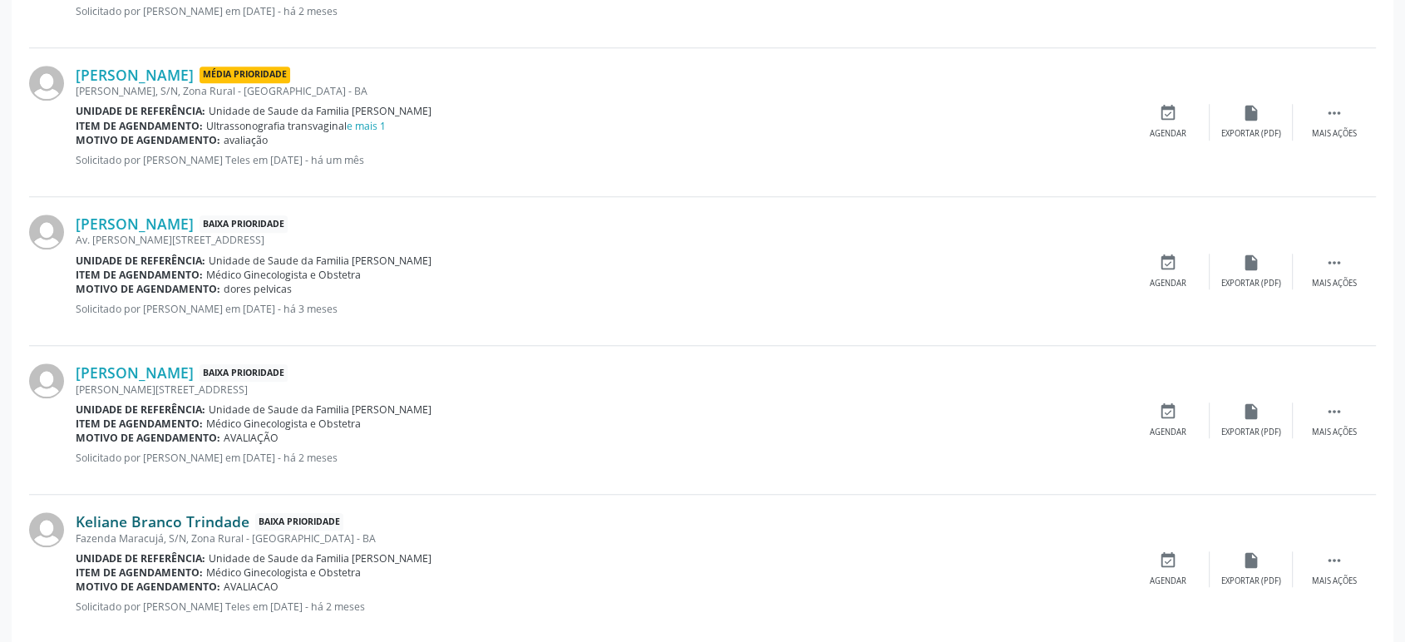
scroll to position [1224, 0]
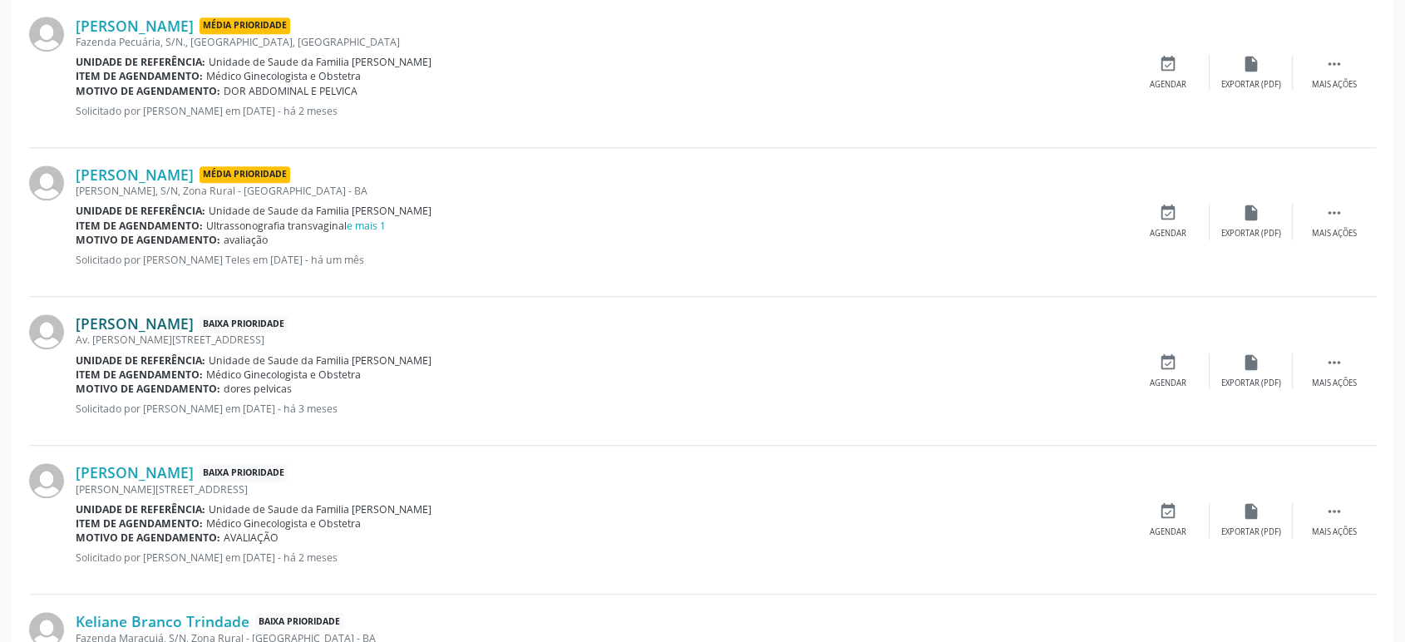
click at [159, 320] on link "[PERSON_NAME]" at bounding box center [135, 323] width 118 height 18
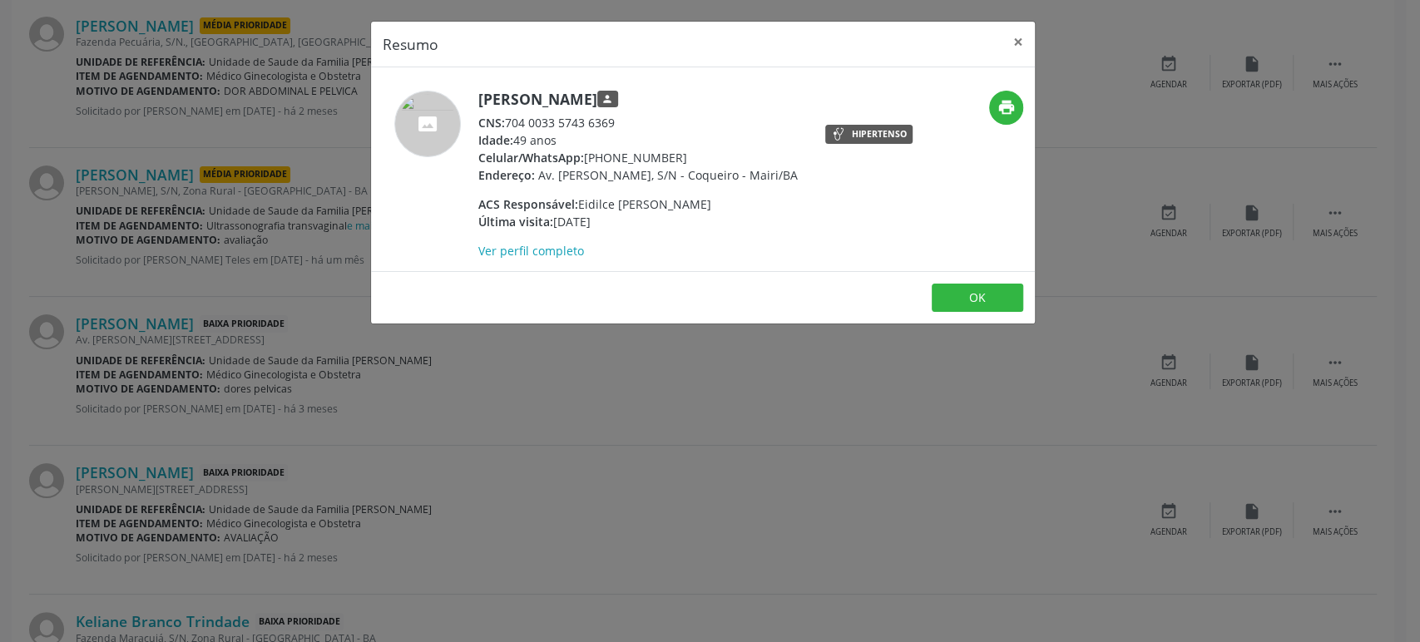
drag, startPoint x: 478, startPoint y: 98, endPoint x: 668, endPoint y: 87, distance: 189.9
click at [668, 87] on div "[PERSON_NAME] person CNS: 704 0033 5743 6369 Idade: 49 anos Celular/WhatsApp: […" at bounding box center [703, 169] width 664 height 204
drag, startPoint x: 508, startPoint y: 121, endPoint x: 628, endPoint y: 123, distance: 119.8
click at [628, 123] on div "CNS: 704 0033 5743 6369" at bounding box center [637, 122] width 319 height 17
drag, startPoint x: 598, startPoint y: 152, endPoint x: 678, endPoint y: 158, distance: 80.0
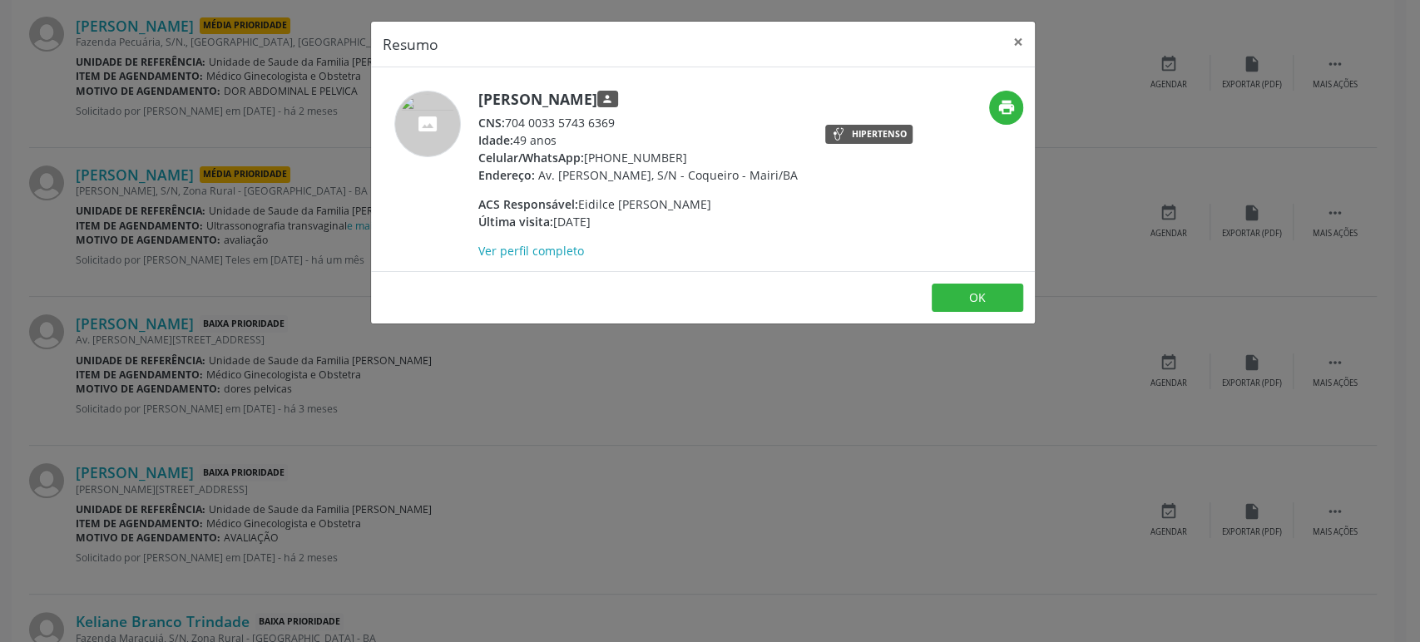
click at [678, 158] on div "Celular/WhatsApp: [PHONE_NUMBER]" at bounding box center [637, 157] width 319 height 17
click at [238, 265] on div "Resumo × [PERSON_NAME] person CNS: 704 0033 5743 6369 Idade: 49 anos Celular/Wh…" at bounding box center [710, 321] width 1420 height 642
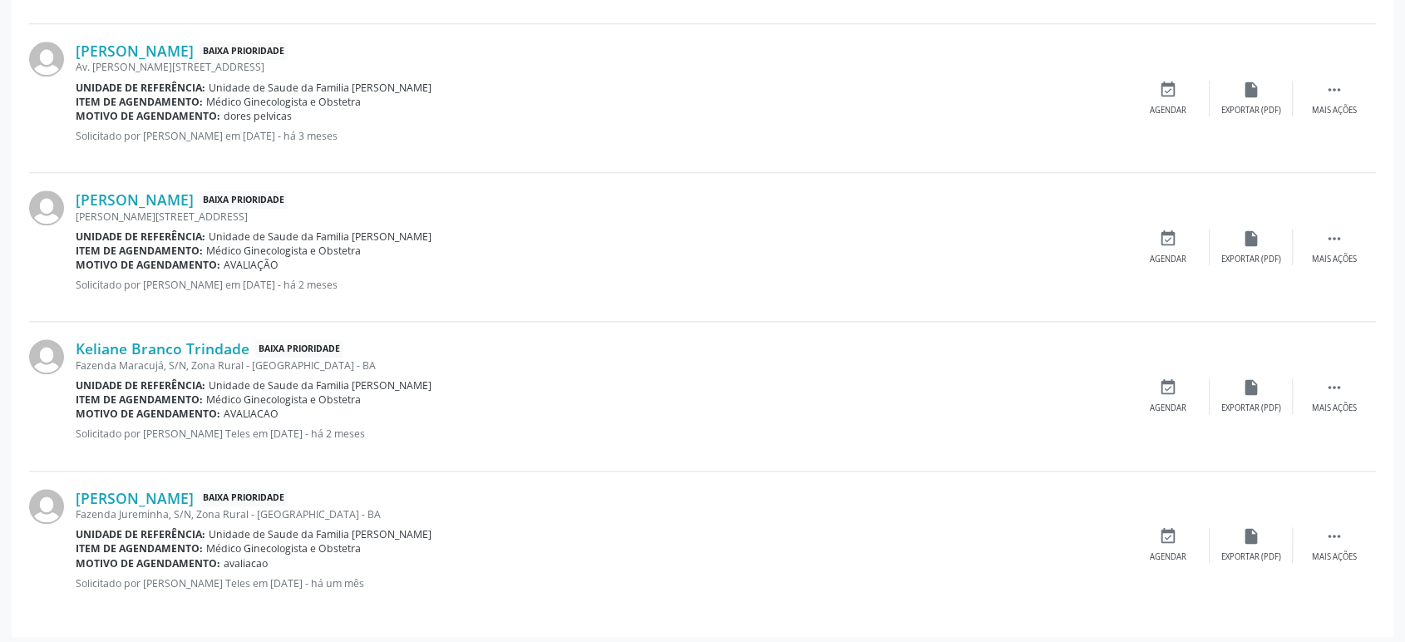
scroll to position [1501, 0]
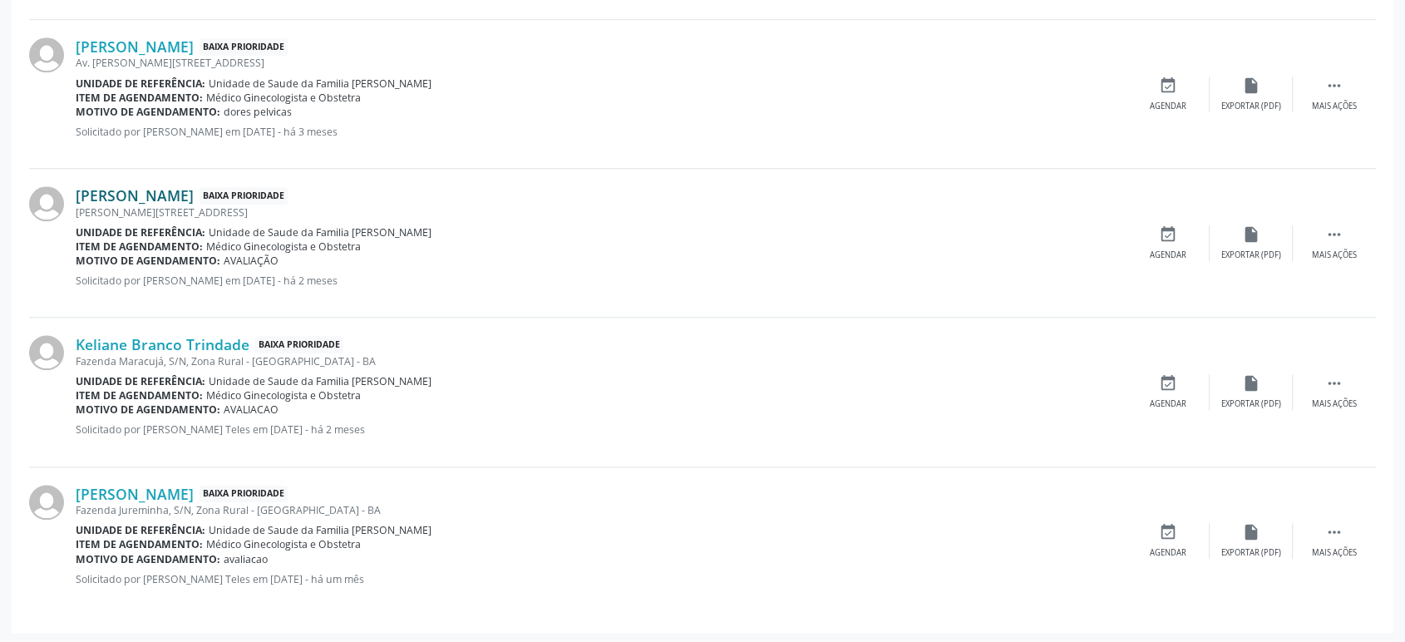
click at [184, 187] on link "[PERSON_NAME]" at bounding box center [135, 195] width 118 height 18
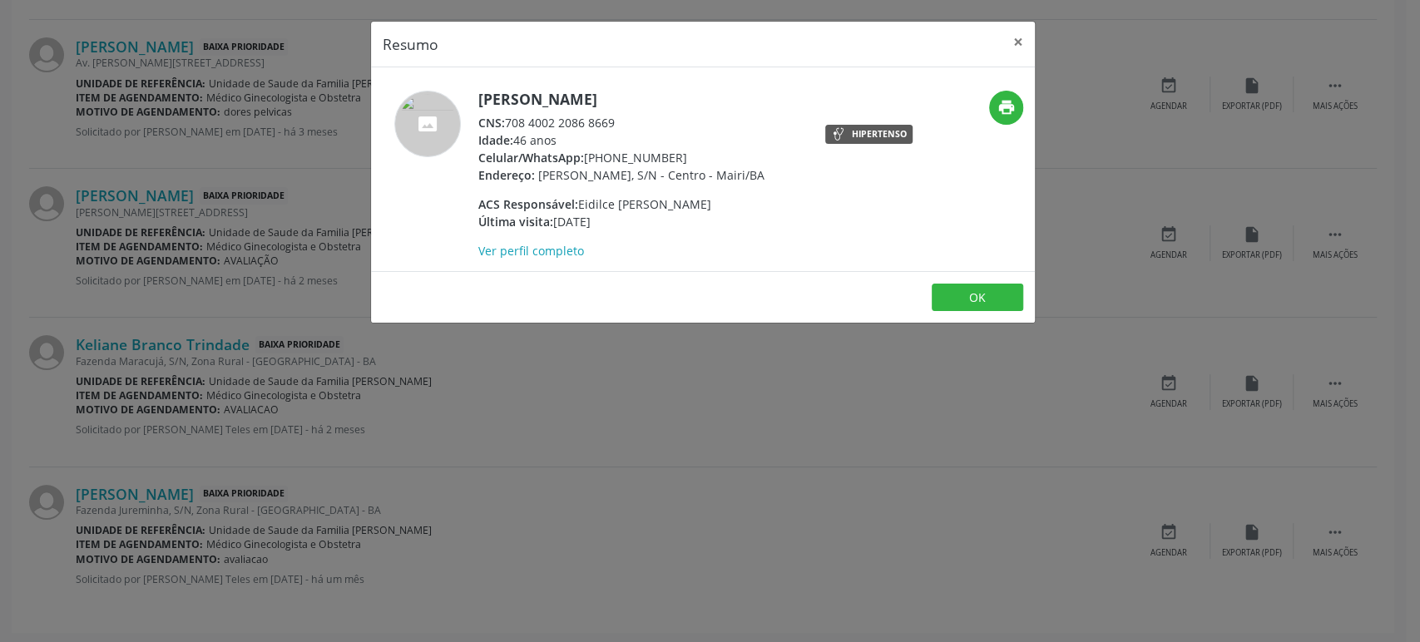
drag, startPoint x: 585, startPoint y: 157, endPoint x: 688, endPoint y: 153, distance: 102.4
click at [688, 153] on div "Celular/WhatsApp: [PHONE_NUMBER]" at bounding box center [621, 157] width 286 height 17
click at [140, 408] on div "Resumo × [PERSON_NAME] CNS: 708 4002 2086 8669 Idade: 46 anos Celular/WhatsApp:…" at bounding box center [710, 321] width 1420 height 642
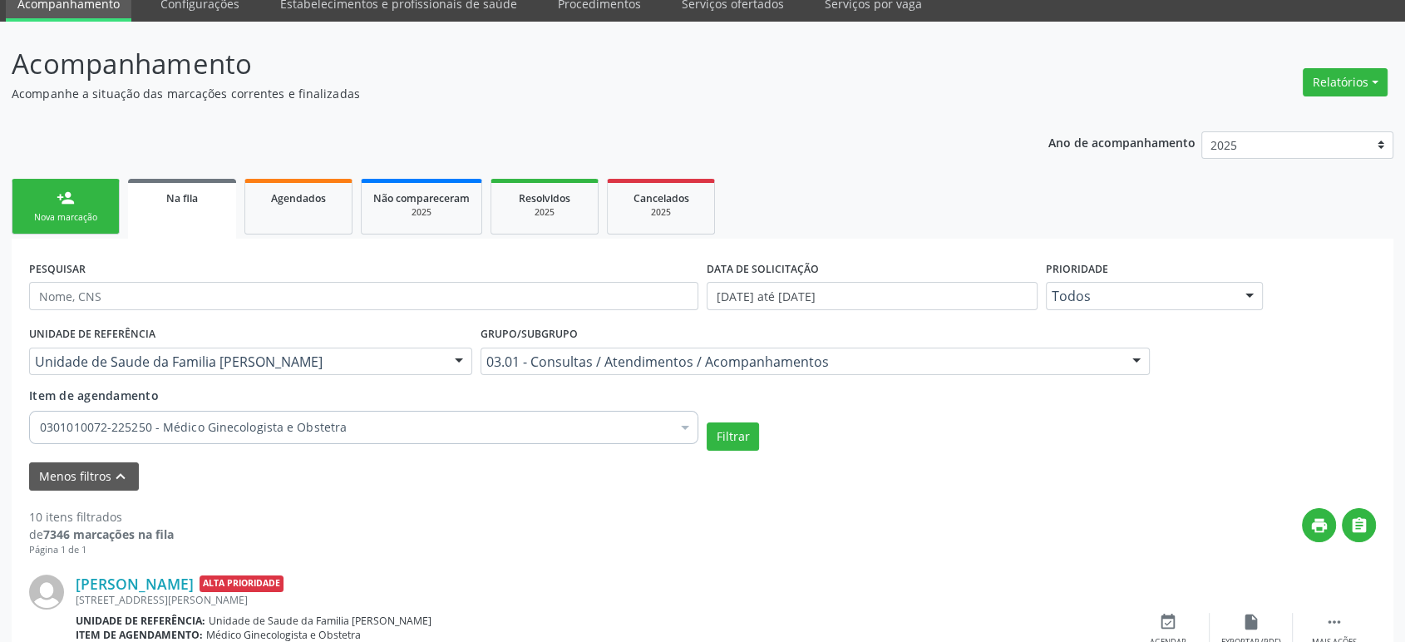
scroll to position [0, 0]
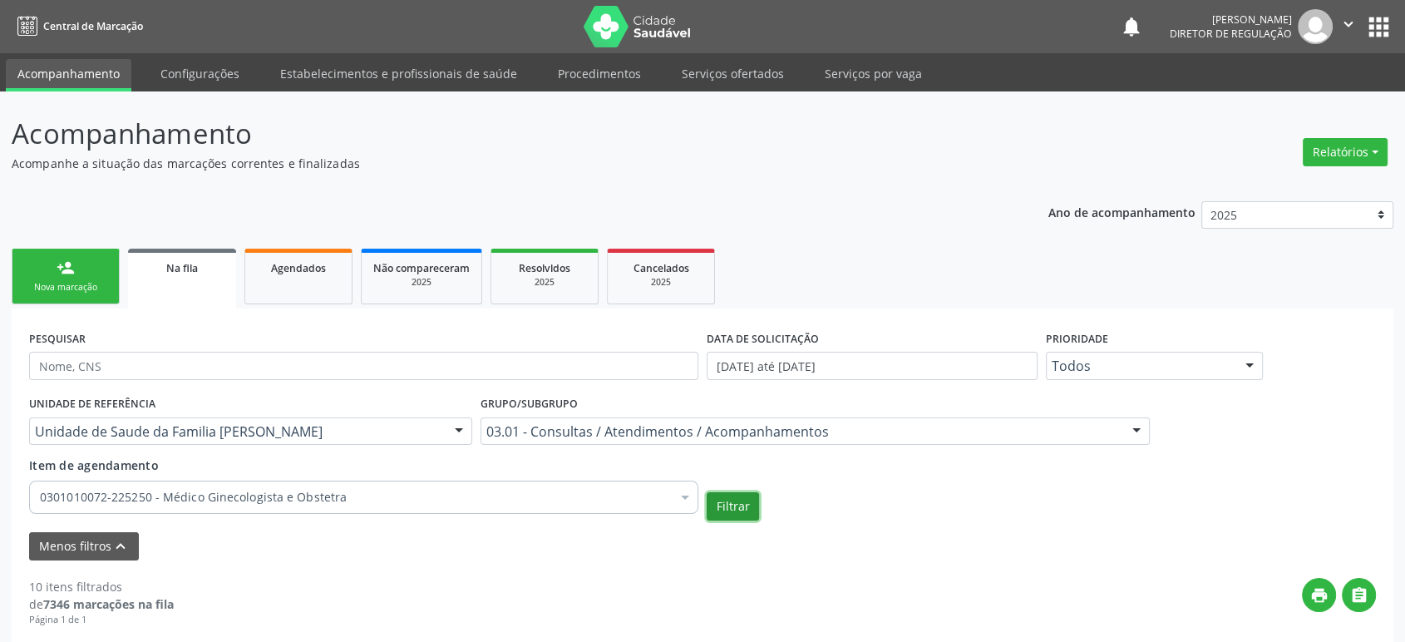
click at [735, 507] on button "Filtrar" at bounding box center [733, 506] width 52 height 28
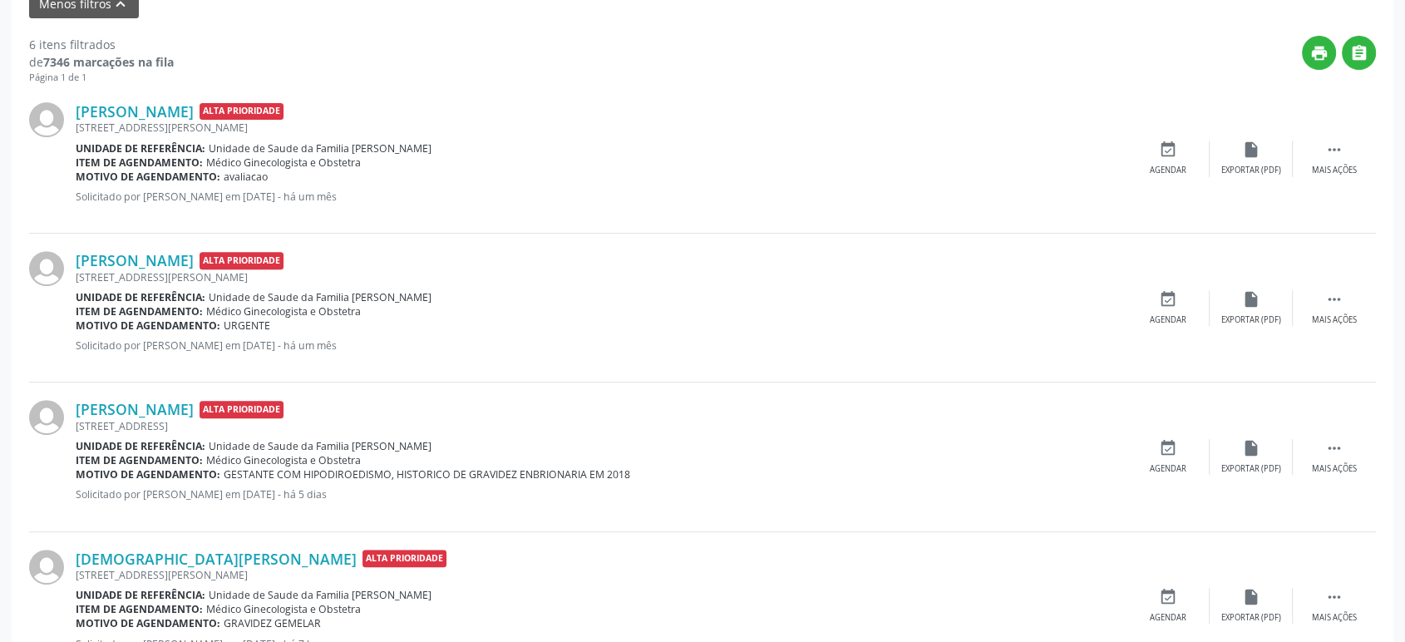
scroll to position [536, 0]
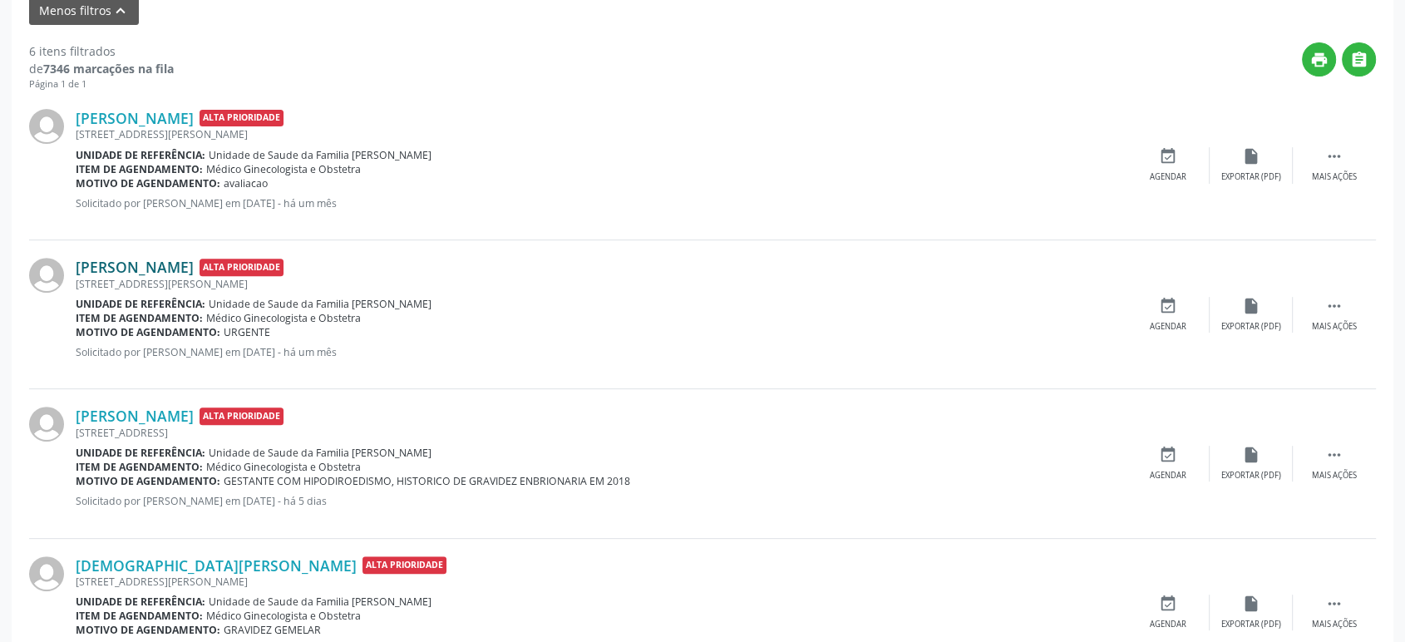
click at [143, 263] on link "[PERSON_NAME]" at bounding box center [135, 267] width 118 height 18
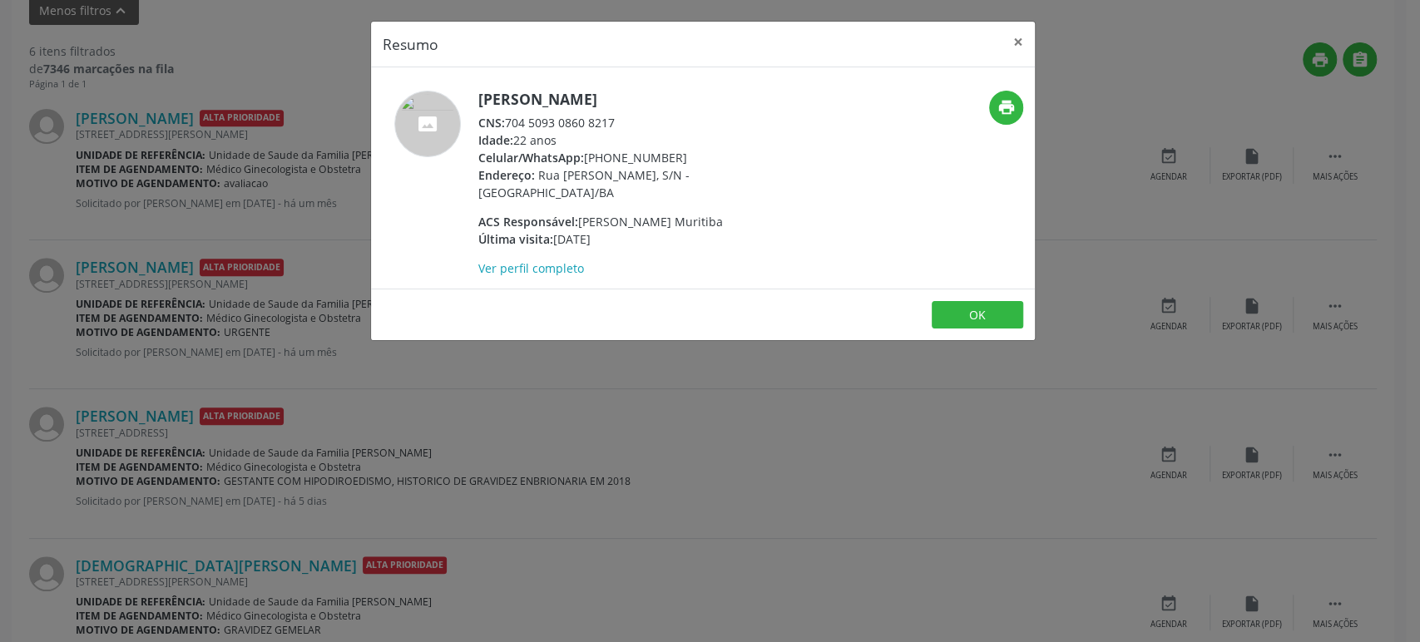
click at [213, 231] on div "Resumo × [PERSON_NAME] CNS: 704 5093 0860 8217 Idade: 22 anos Celular/WhatsApp:…" at bounding box center [710, 321] width 1420 height 642
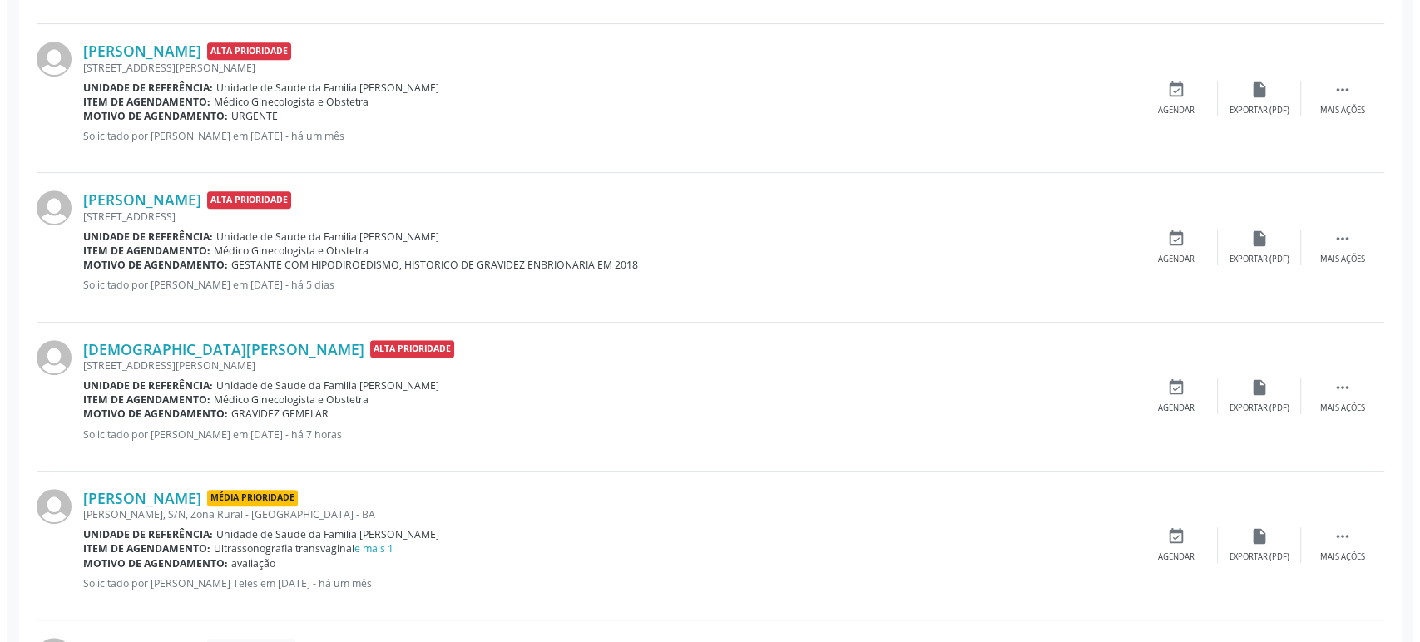
scroll to position [905, 0]
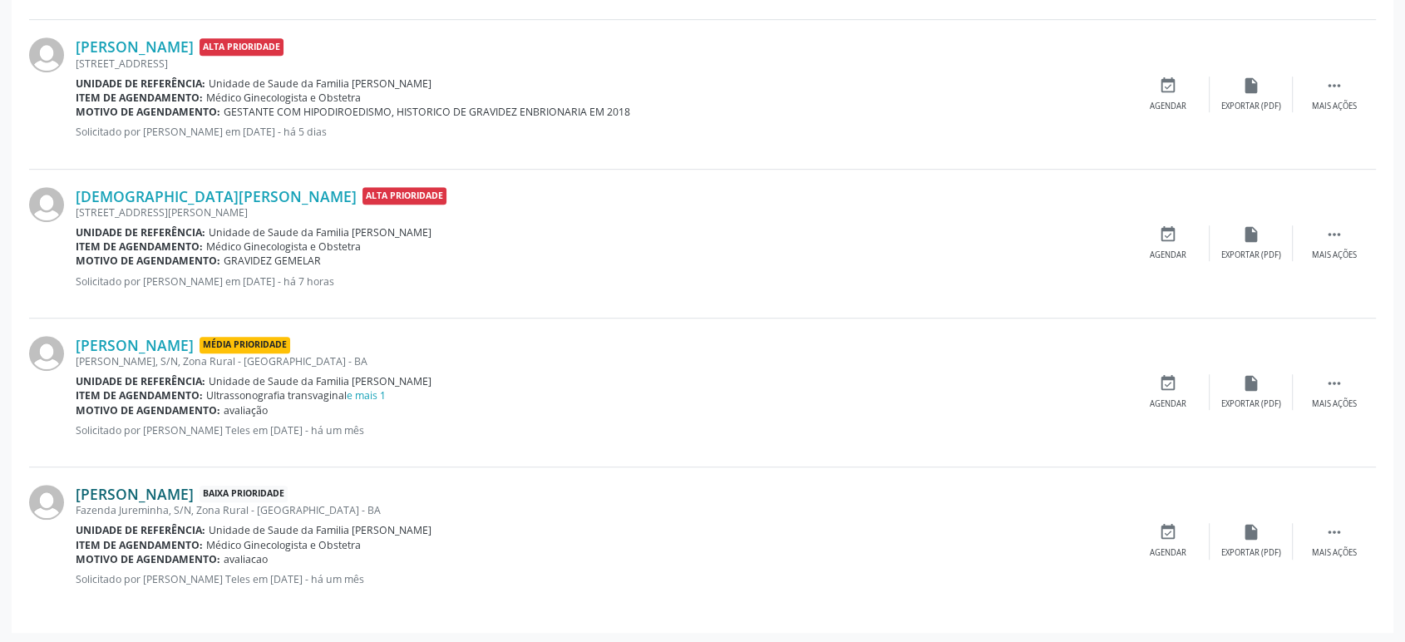
click at [187, 496] on link "[PERSON_NAME]" at bounding box center [135, 494] width 118 height 18
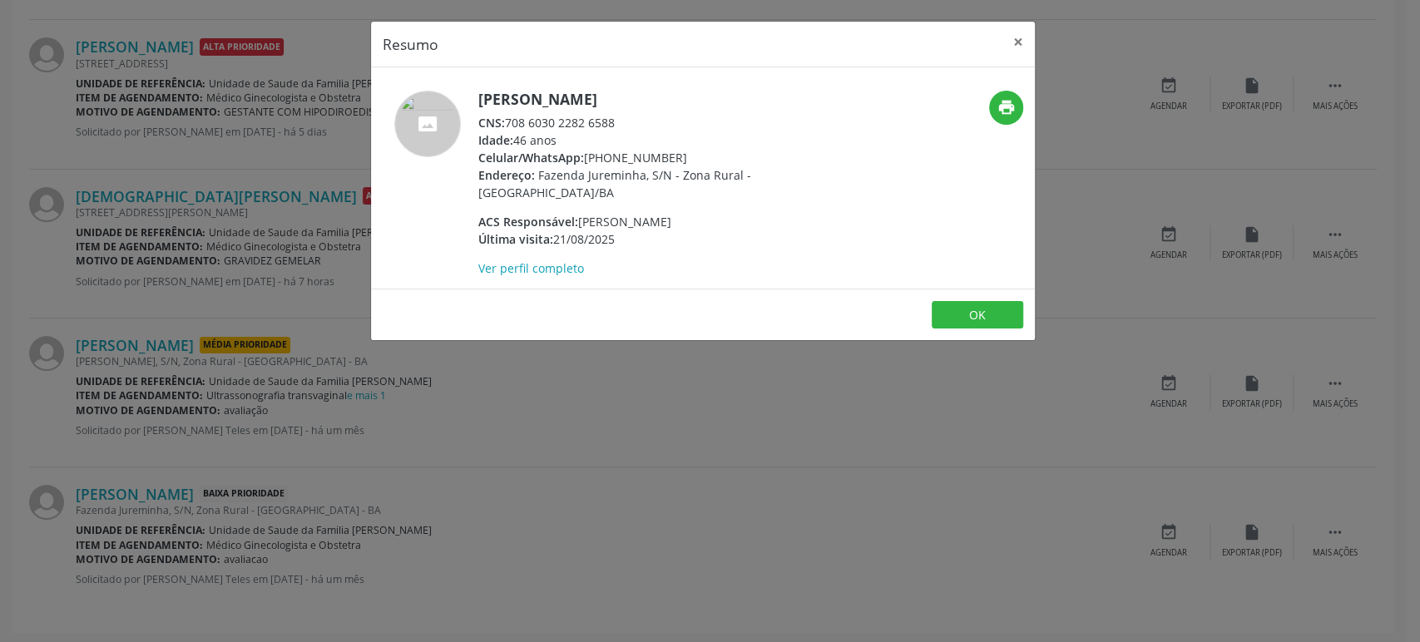
drag, startPoint x: 585, startPoint y: 156, endPoint x: 701, endPoint y: 150, distance: 115.7
click at [701, 150] on div "Celular/WhatsApp: [PHONE_NUMBER]" at bounding box center [640, 157] width 324 height 17
drag, startPoint x: 479, startPoint y: 94, endPoint x: 683, endPoint y: 95, distance: 203.8
click at [683, 95] on h5 "[PERSON_NAME]" at bounding box center [640, 99] width 324 height 17
drag, startPoint x: 511, startPoint y: 120, endPoint x: 619, endPoint y: 118, distance: 108.1
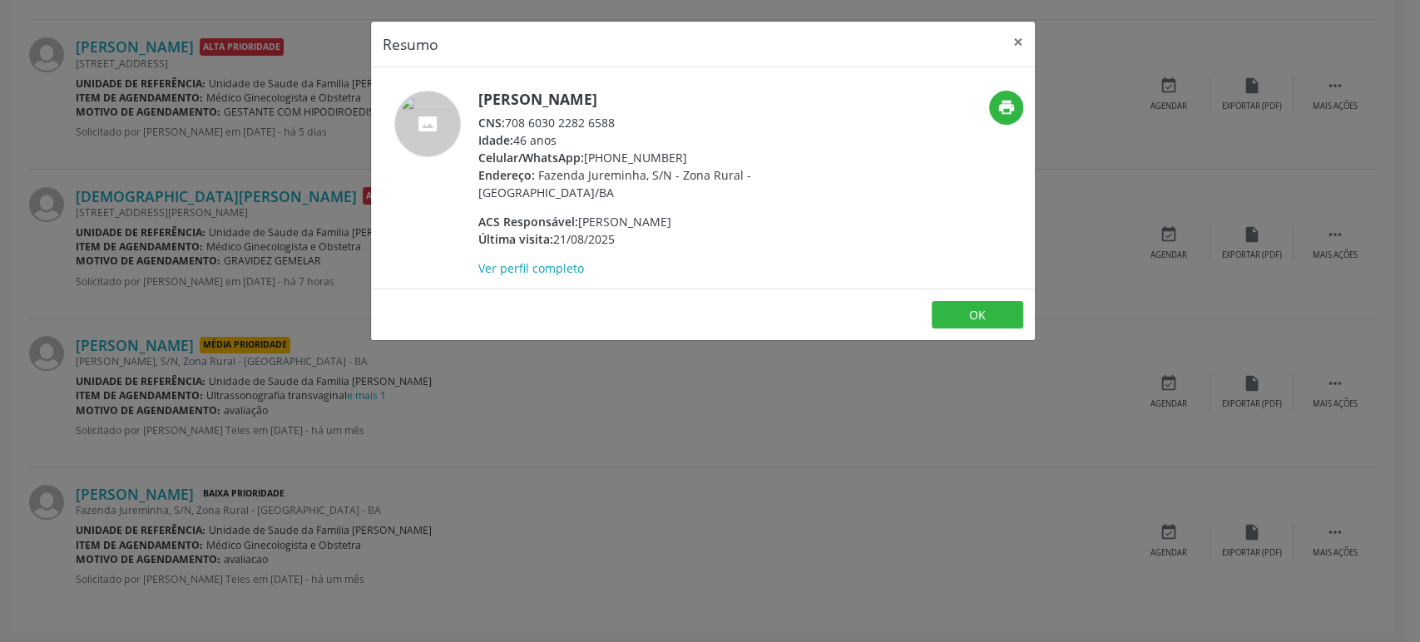
click at [619, 118] on div "CNS: 708 6030 2282 6588" at bounding box center [640, 122] width 324 height 17
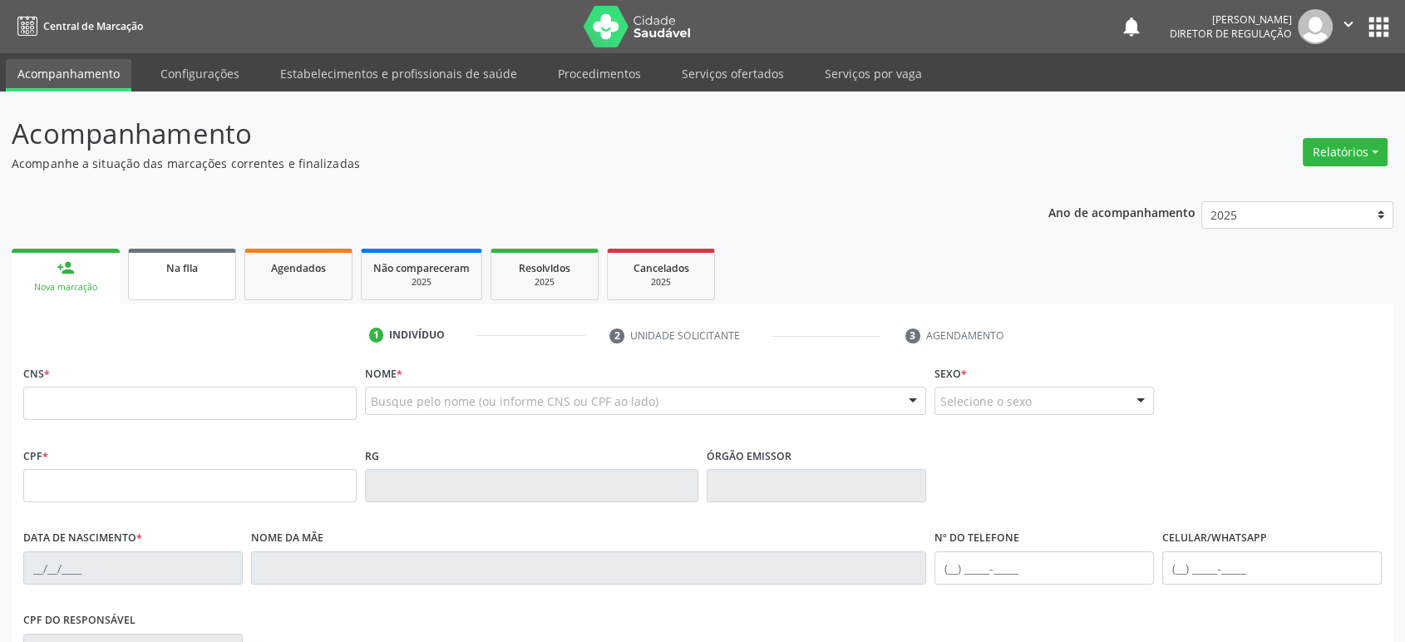
click at [199, 263] on div "Na fila" at bounding box center [182, 267] width 83 height 17
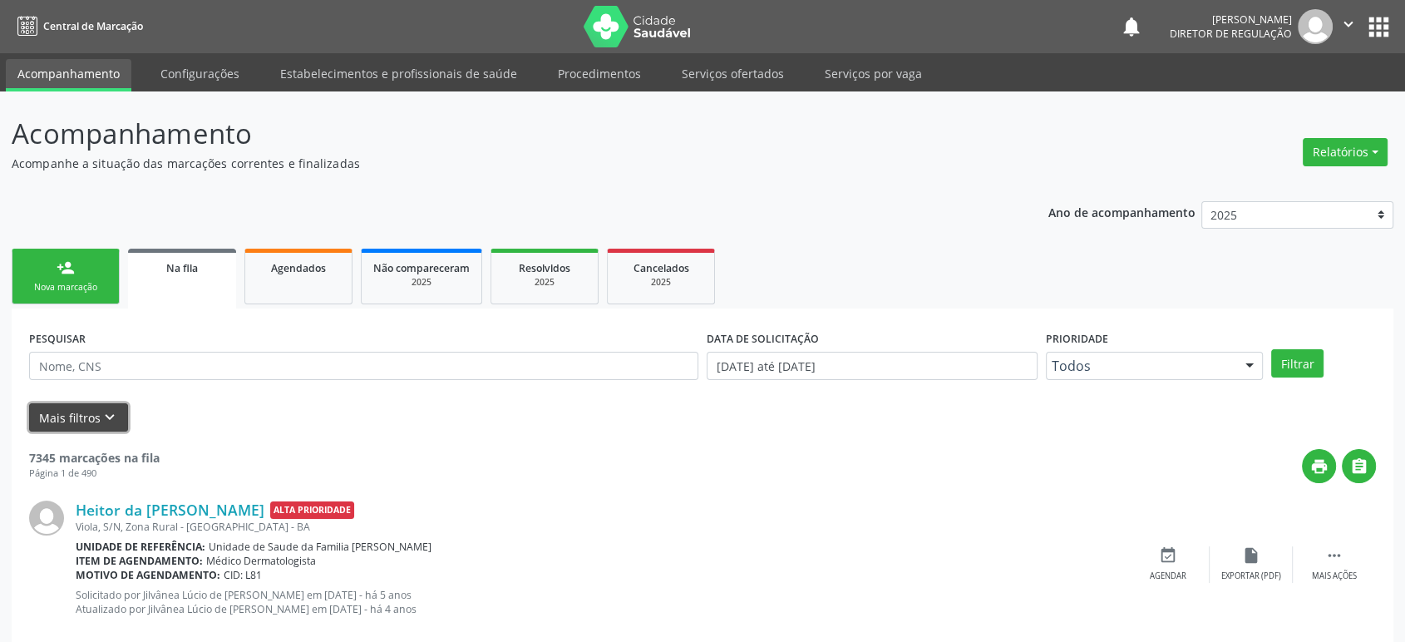
click at [94, 413] on button "Mais filtros keyboard_arrow_down" at bounding box center [78, 417] width 99 height 29
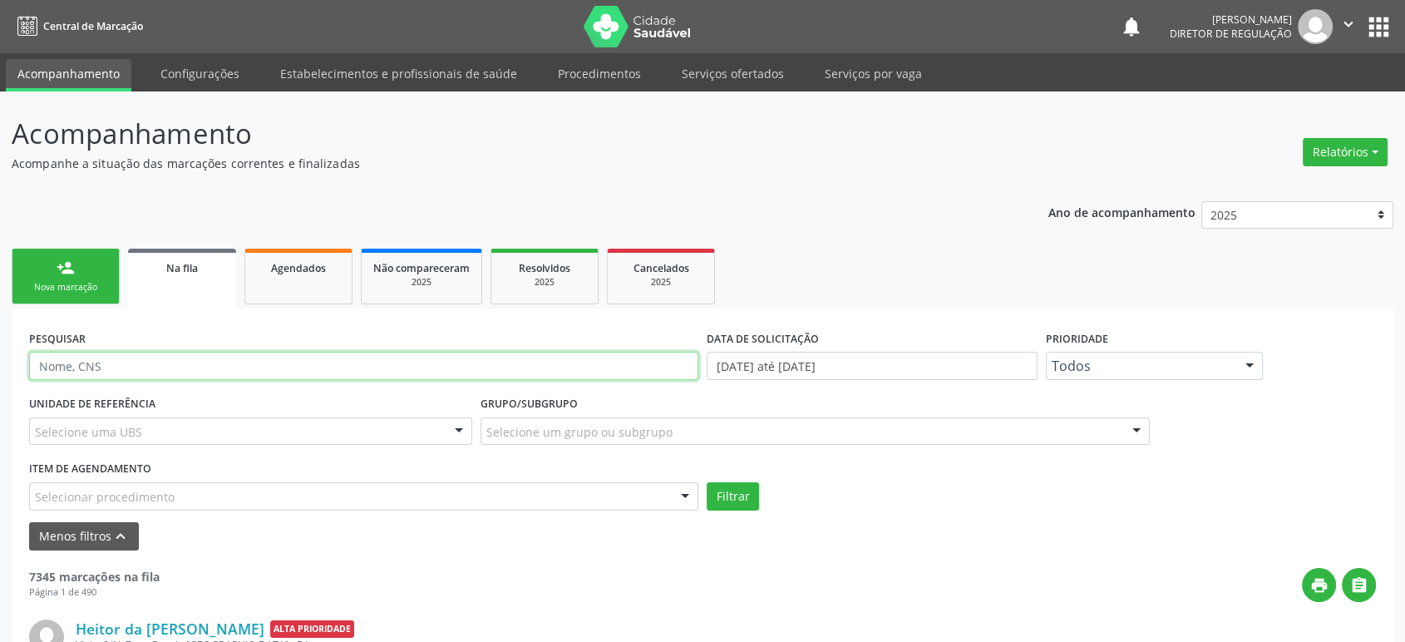
click at [116, 363] on input "text" at bounding box center [363, 366] width 669 height 28
paste input "[PERSON_NAME]"
click at [707, 482] on button "Filtrar" at bounding box center [733, 496] width 52 height 28
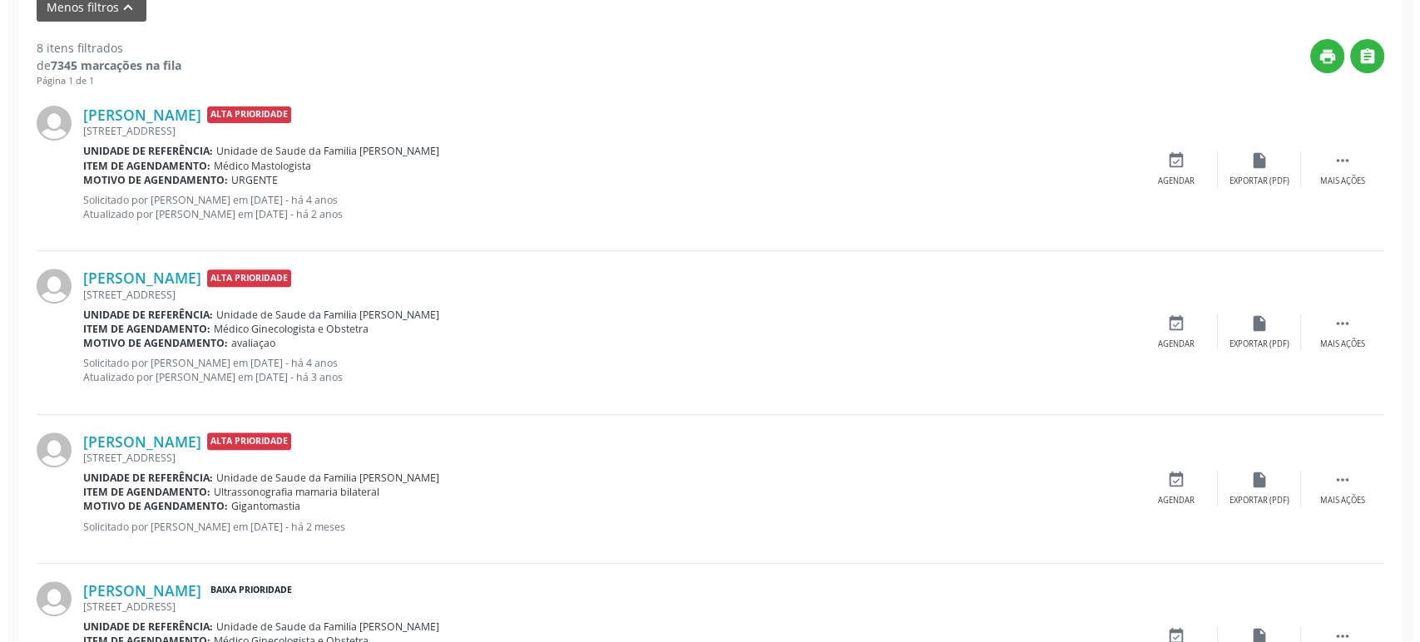
scroll to position [646, 0]
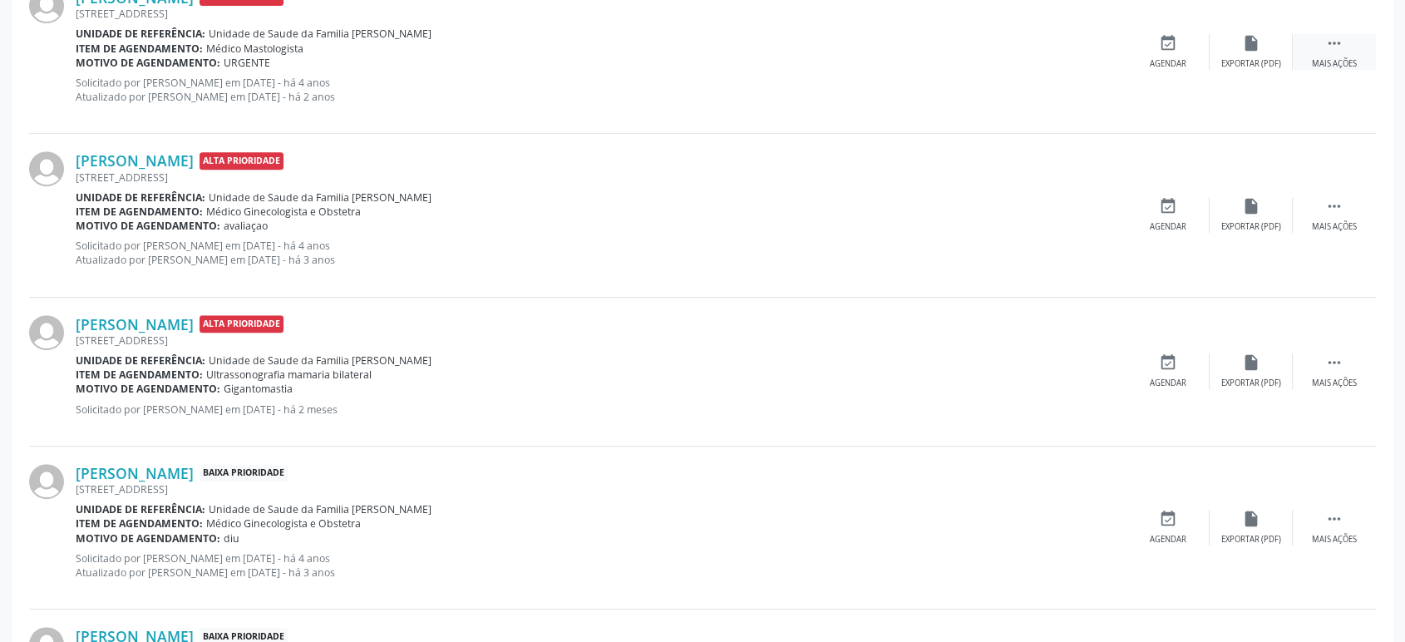
click at [1326, 35] on icon "" at bounding box center [1335, 43] width 18 height 18
click at [1185, 47] on div "cancel Cancelar" at bounding box center [1168, 52] width 83 height 36
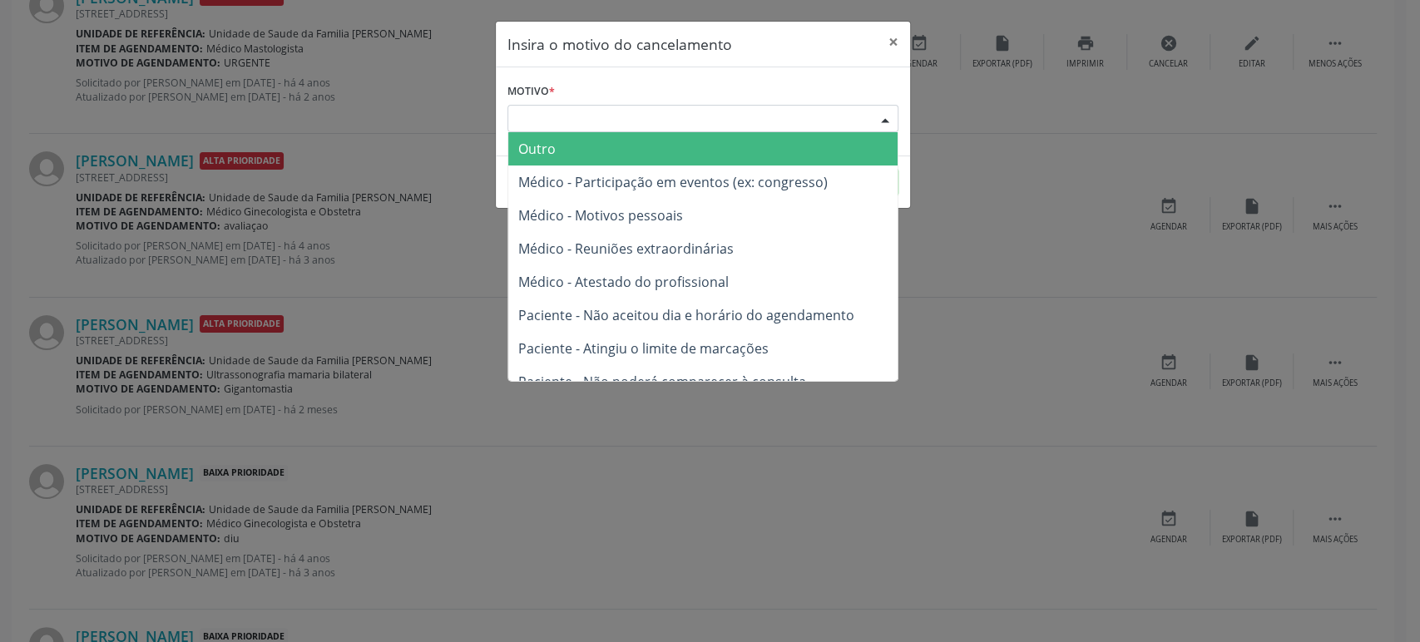
click at [596, 125] on div "Escolha o motivo" at bounding box center [702, 119] width 391 height 28
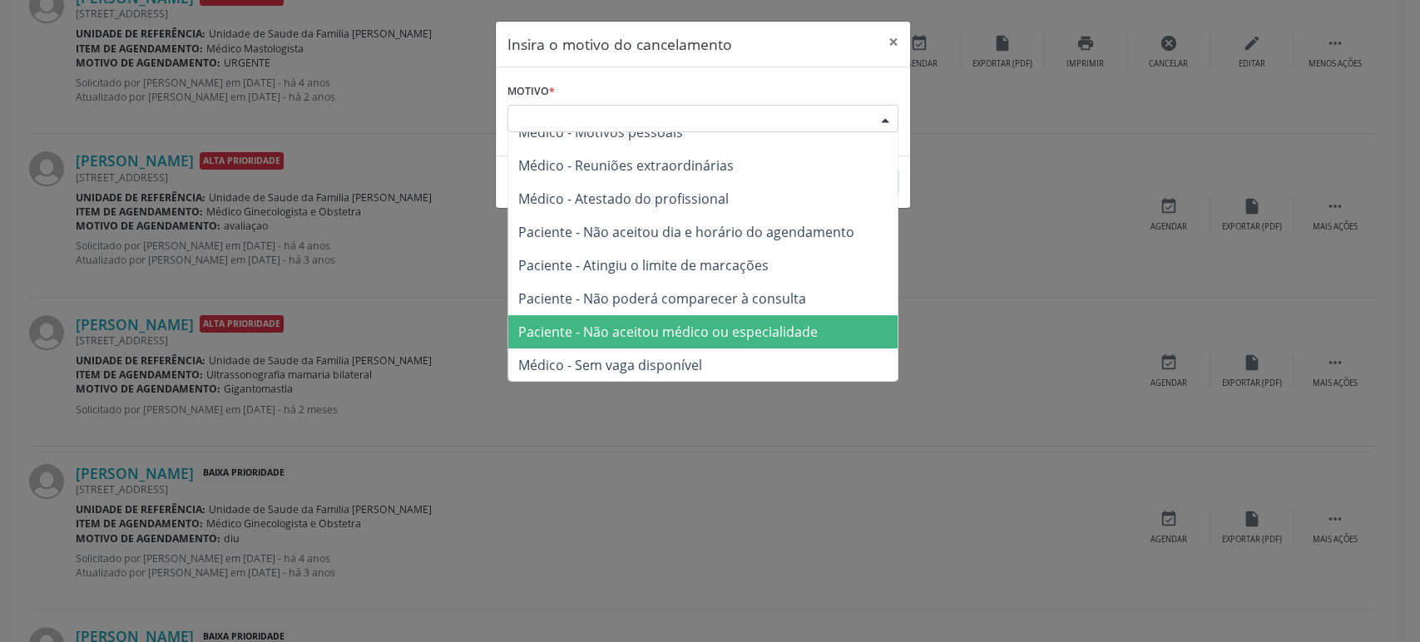
scroll to position [0, 0]
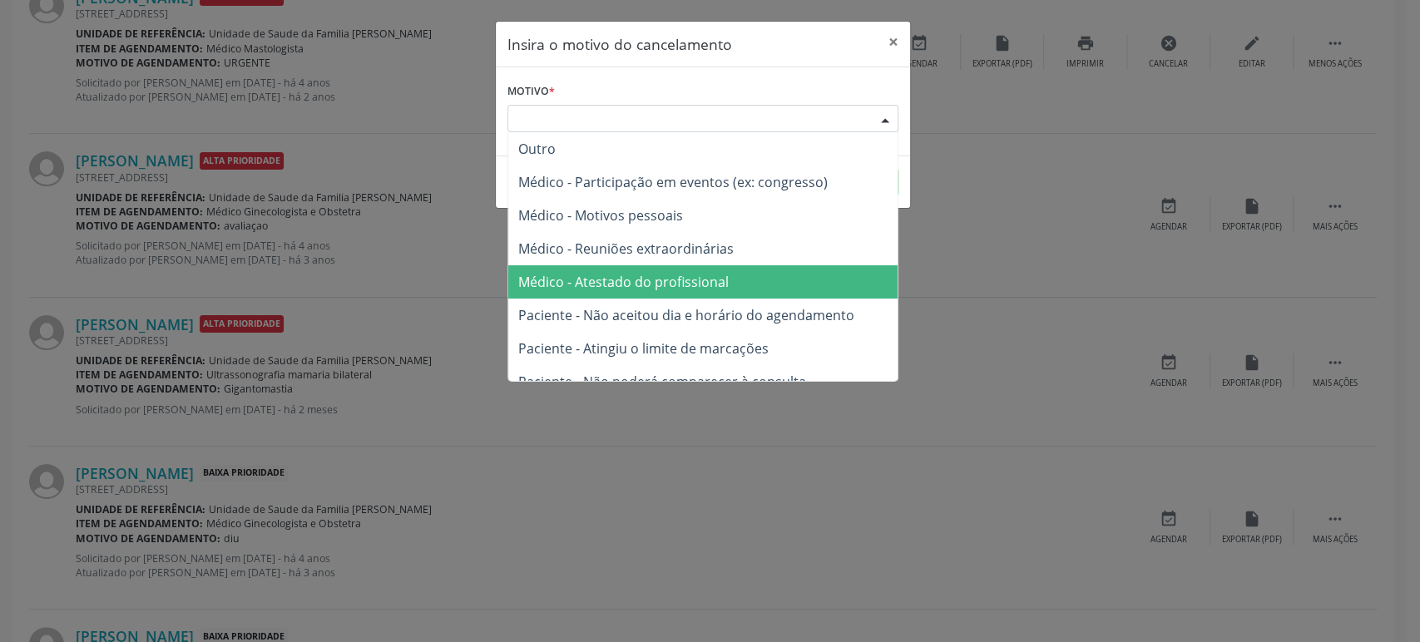
click at [682, 273] on span "Médico - Atestado do profissional" at bounding box center [623, 282] width 210 height 18
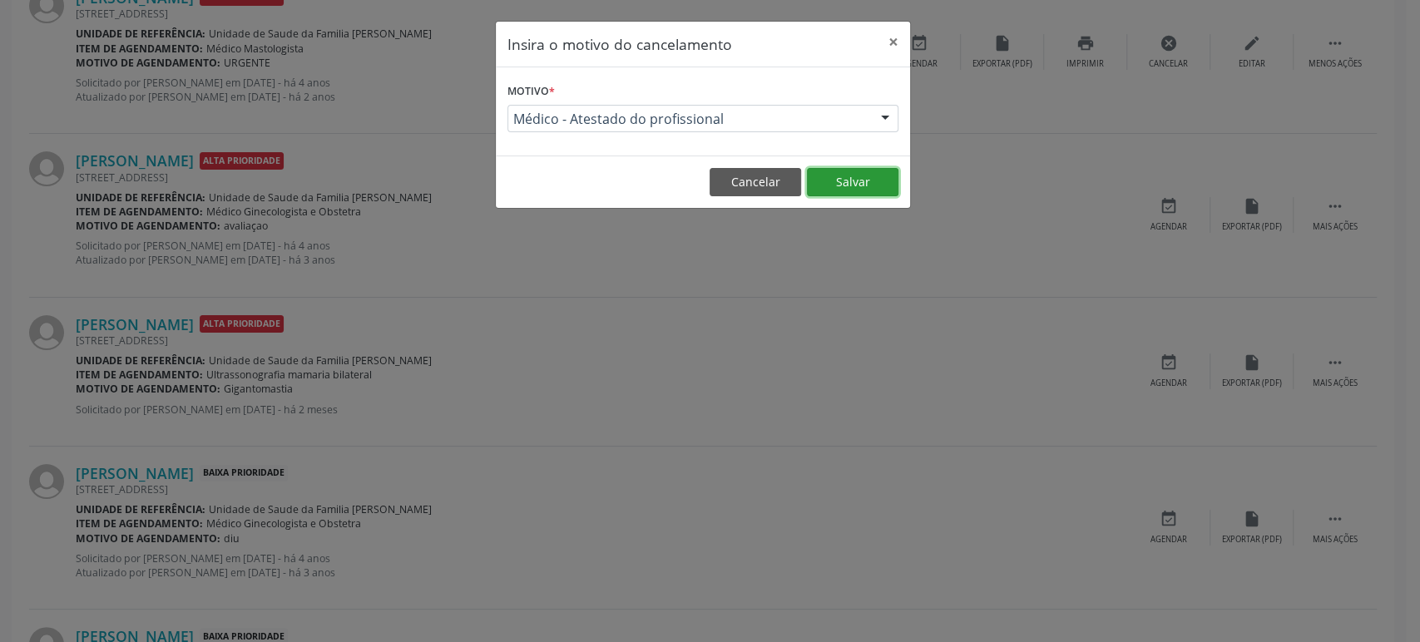
click at [851, 186] on button "Salvar" at bounding box center [852, 182] width 91 height 28
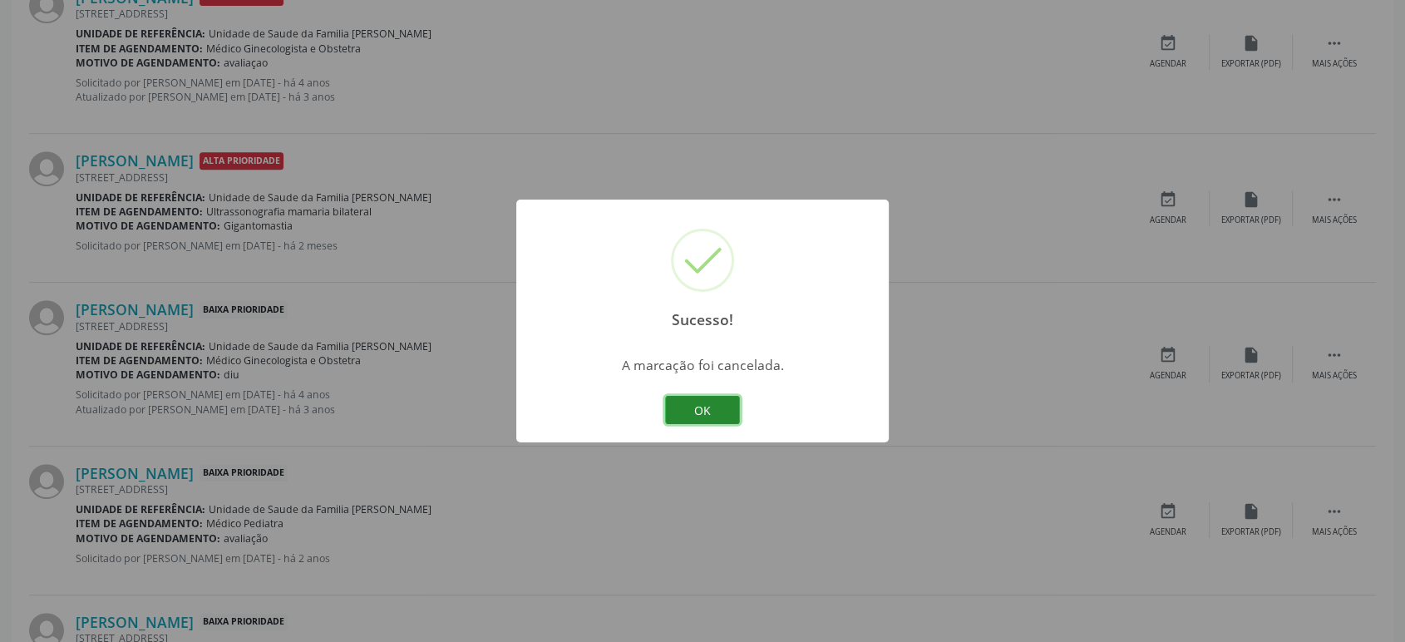
click at [706, 411] on button "OK" at bounding box center [702, 410] width 75 height 28
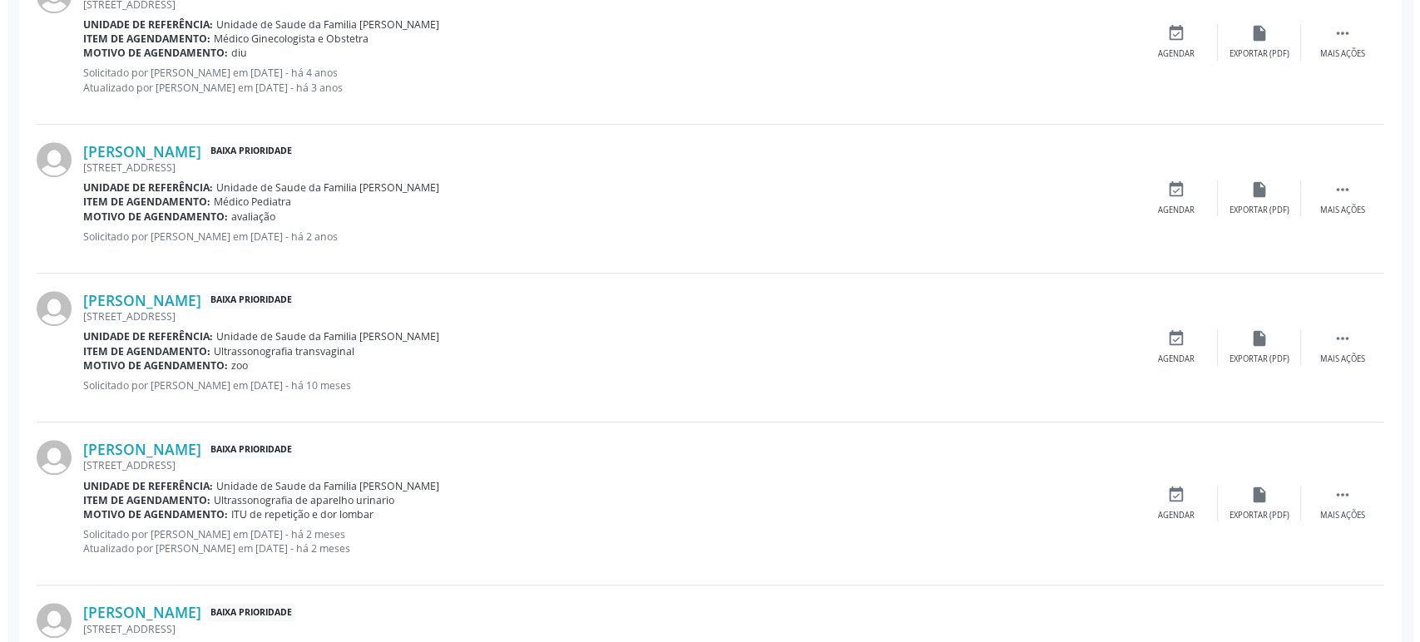
scroll to position [924, 0]
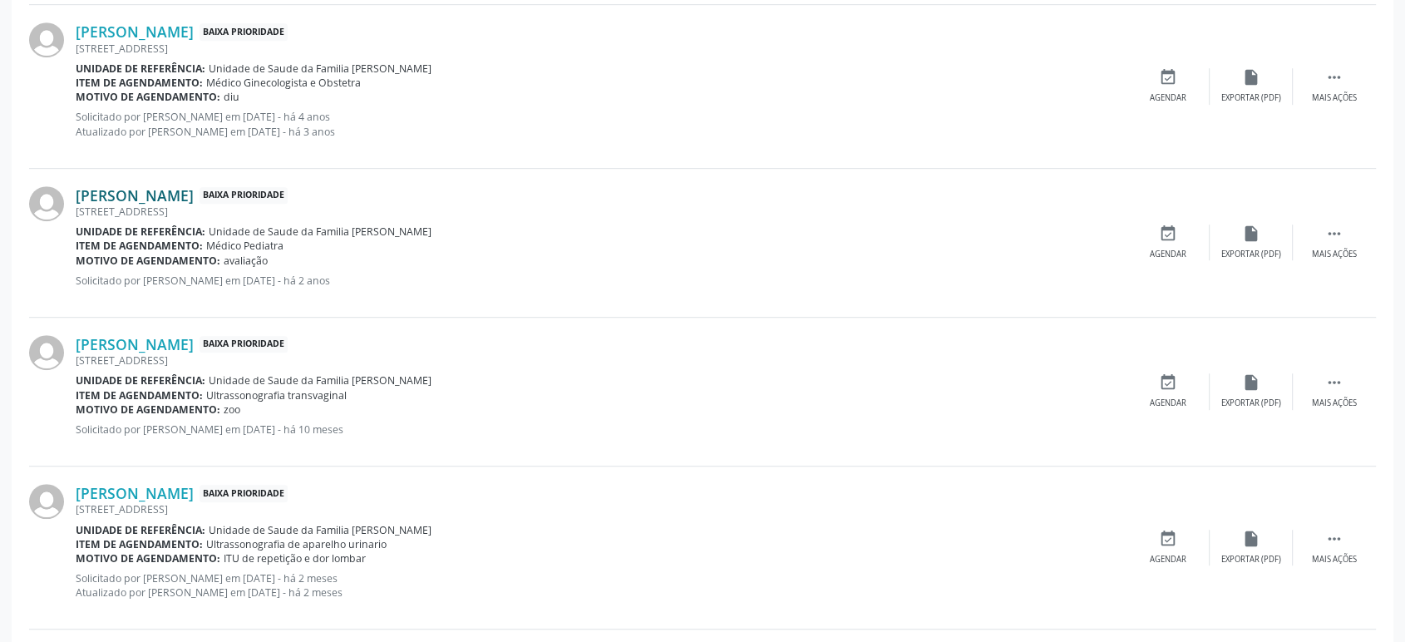
click at [164, 195] on link "[PERSON_NAME]" at bounding box center [135, 195] width 118 height 18
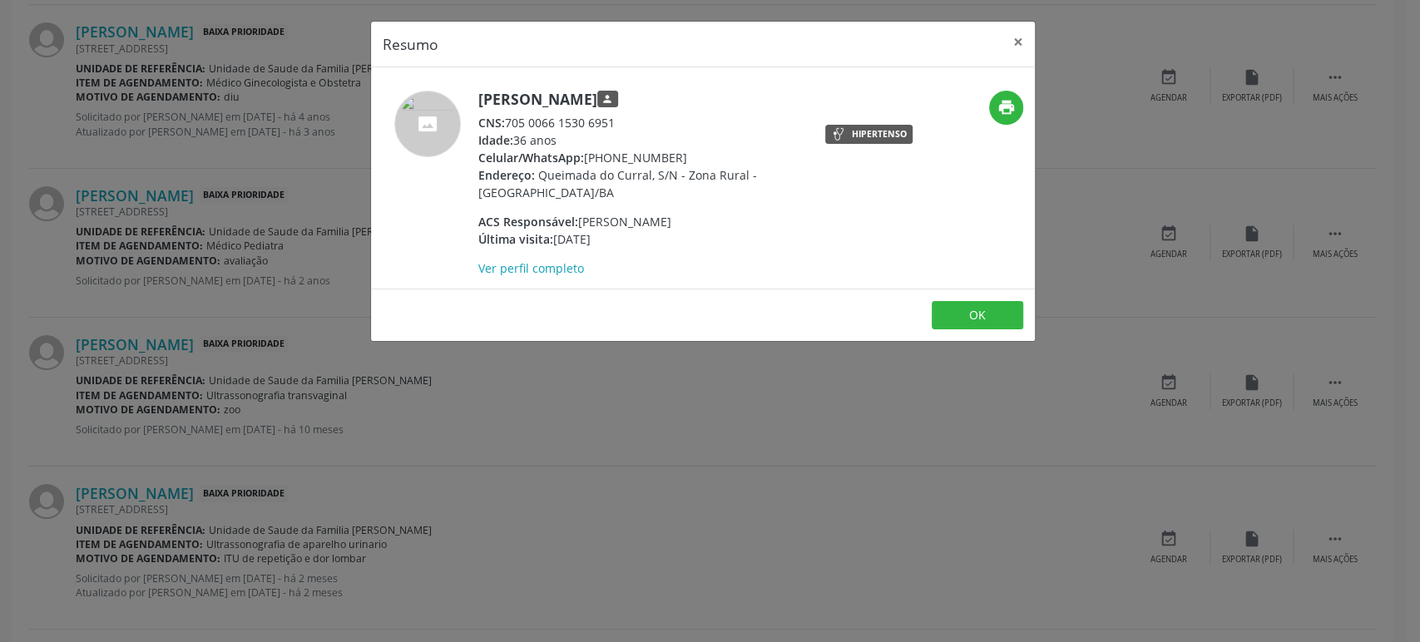
click at [892, 397] on div "Resumo × [PERSON_NAME] person CNS: 705 0066 1530 6951 Idade: 36 anos Celular/Wh…" at bounding box center [710, 321] width 1420 height 642
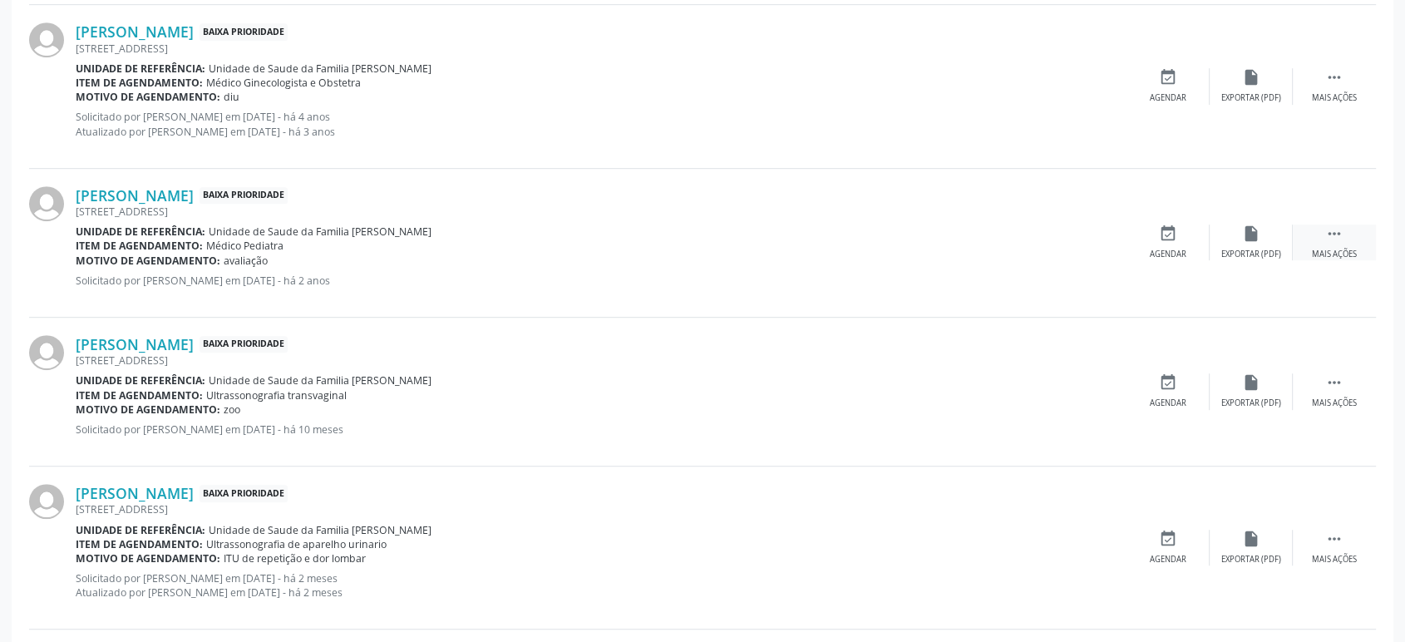
click at [1345, 229] on div " Mais ações" at bounding box center [1334, 243] width 83 height 36
click at [1167, 227] on icon "cancel" at bounding box center [1168, 234] width 18 height 18
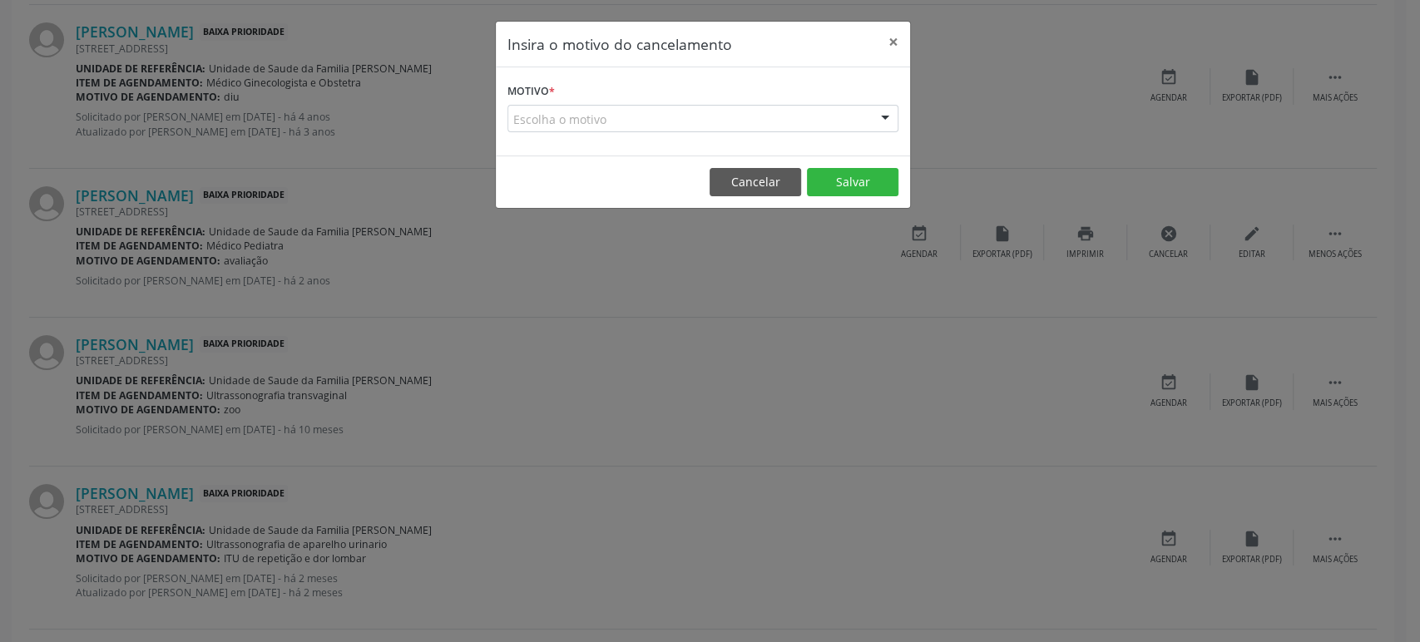
click at [559, 115] on div "Escolha o motivo" at bounding box center [702, 119] width 391 height 28
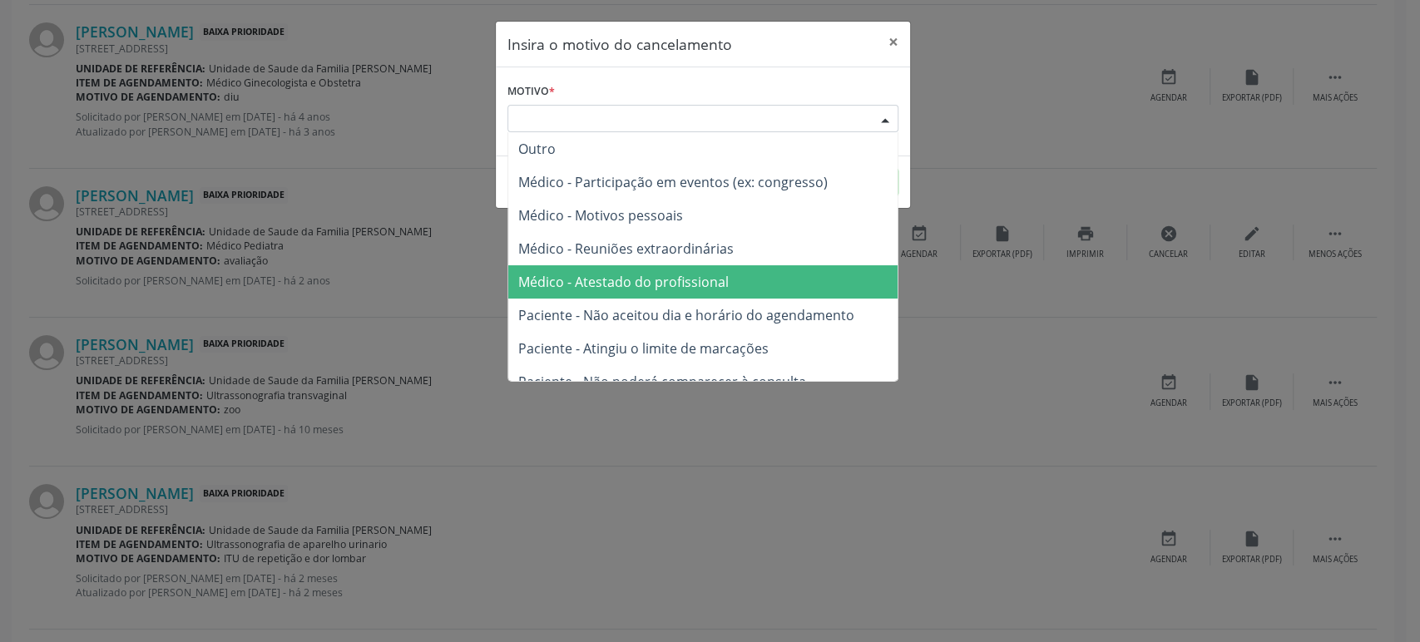
click at [628, 284] on span "Médico - Atestado do profissional" at bounding box center [623, 282] width 210 height 18
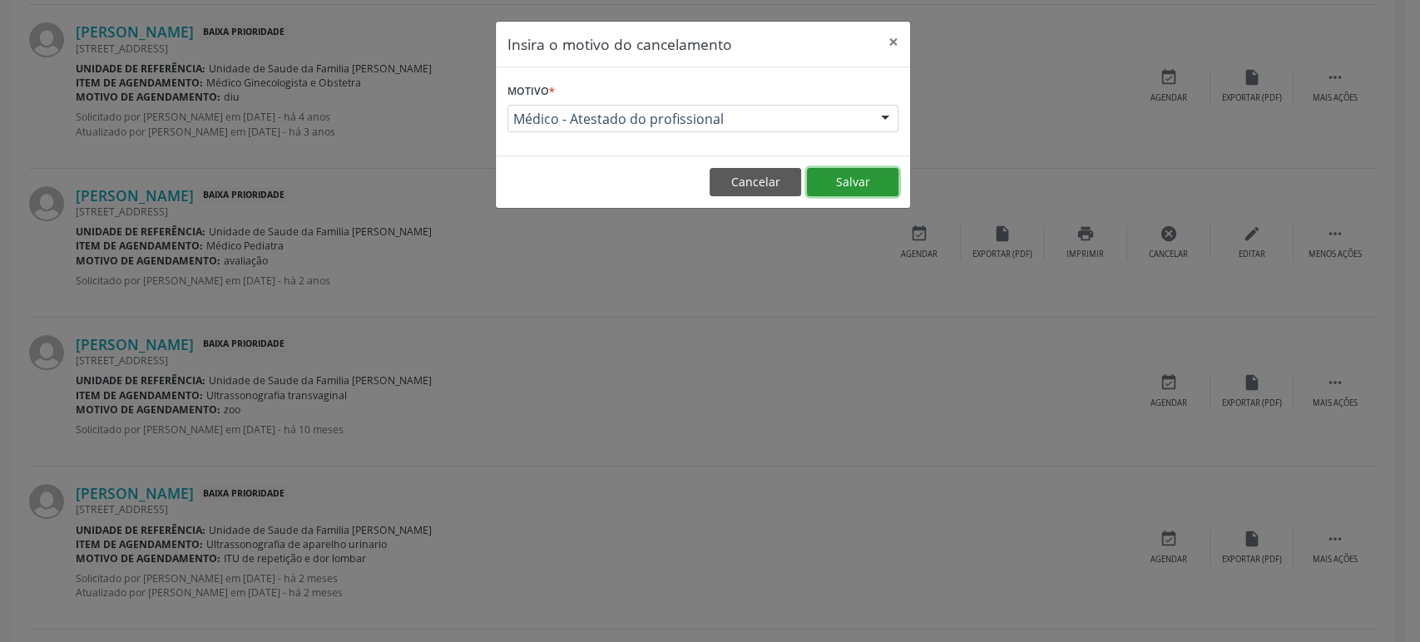
click at [865, 185] on button "Salvar" at bounding box center [852, 182] width 91 height 28
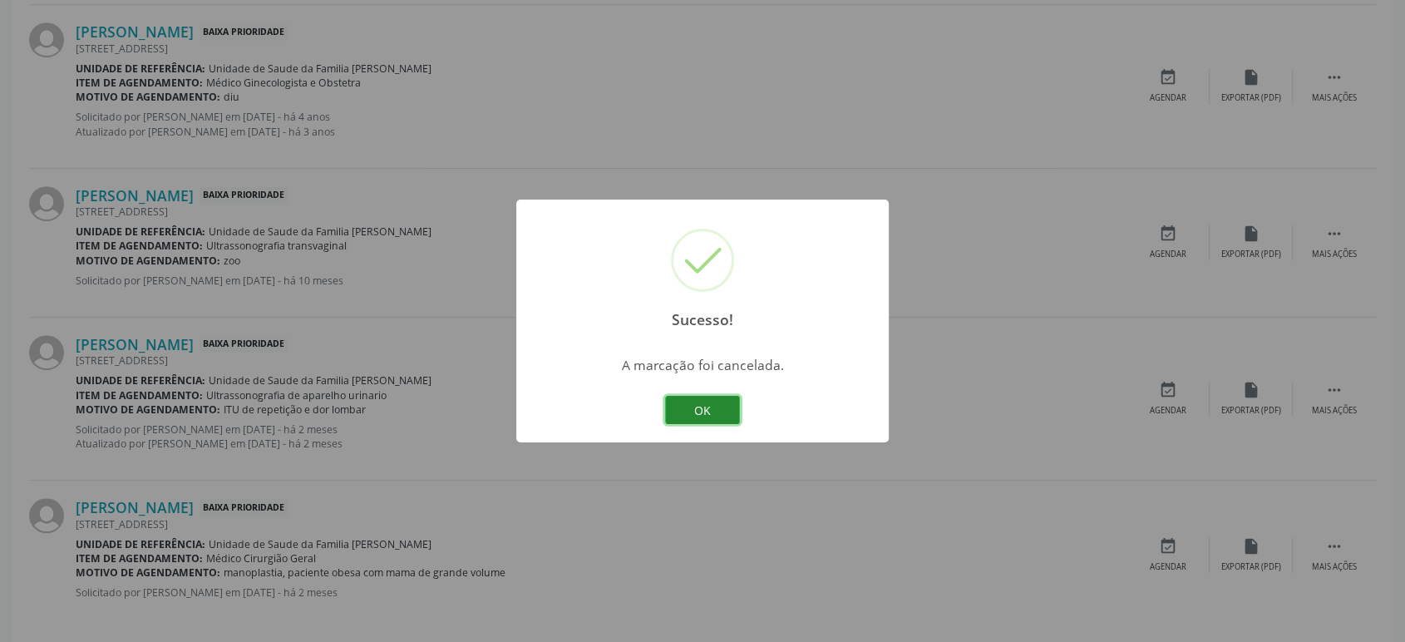
click at [698, 411] on button "OK" at bounding box center [702, 410] width 75 height 28
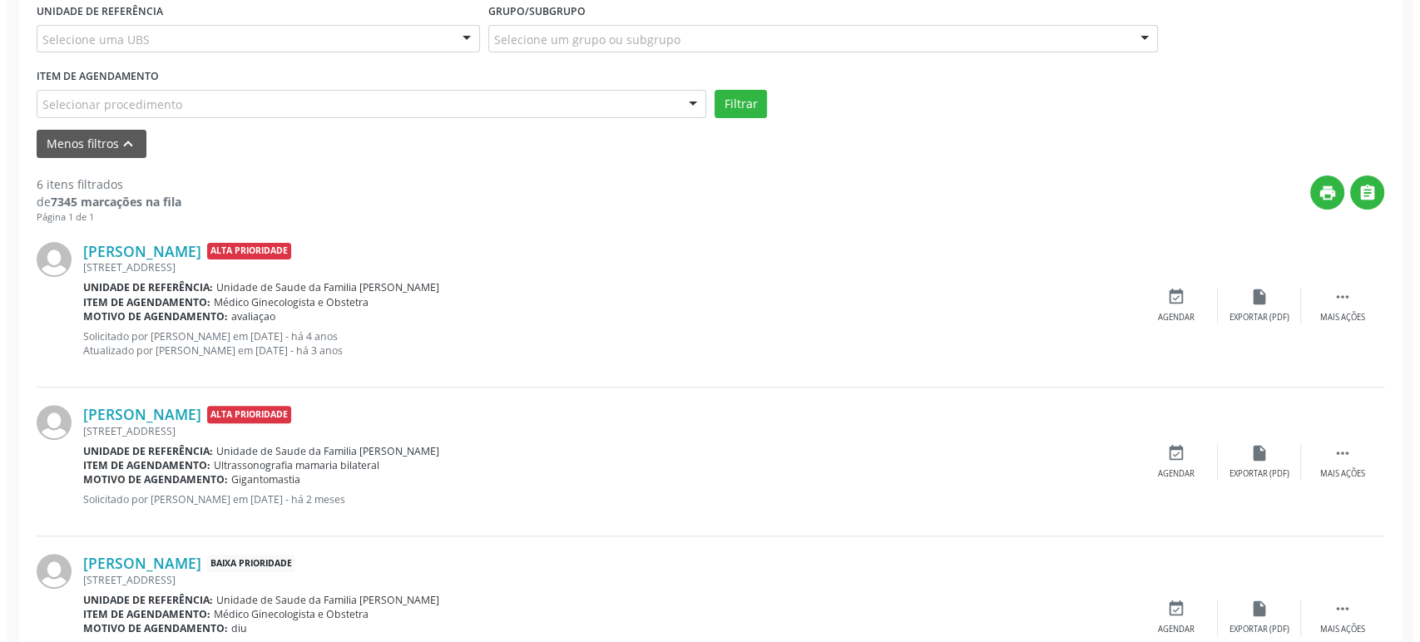
scroll to position [383, 0]
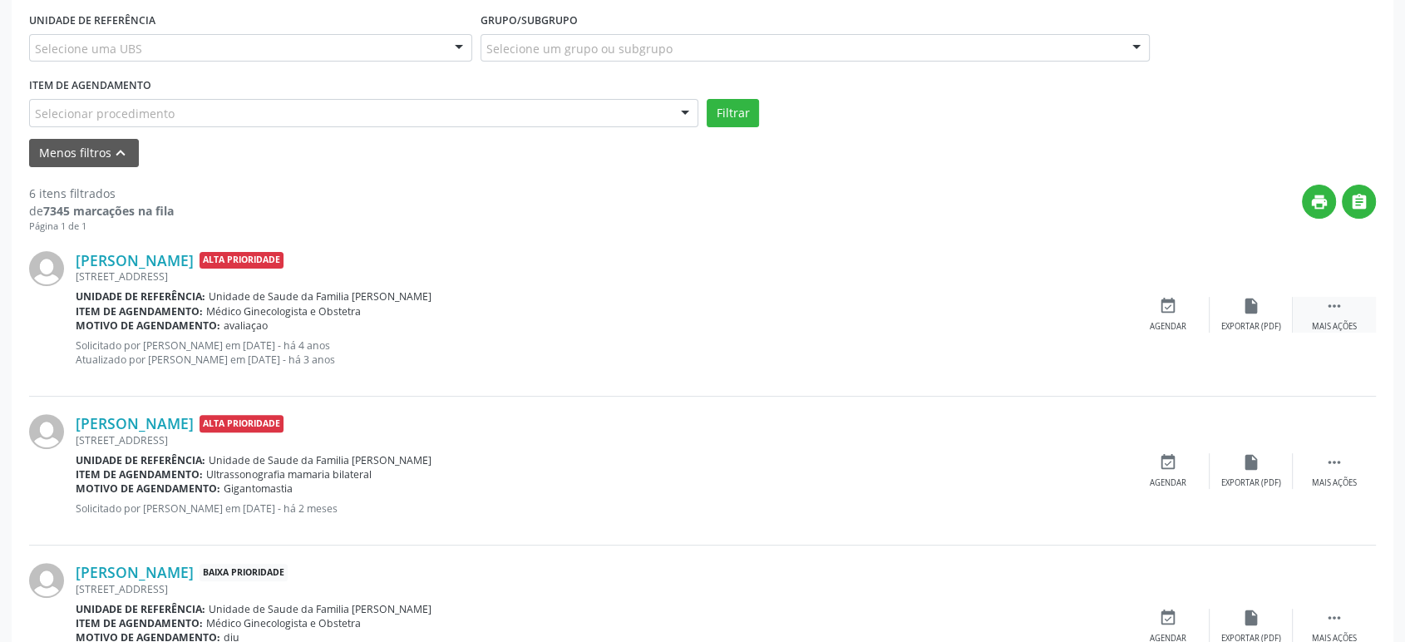
click at [1346, 304] on div " Mais ações" at bounding box center [1334, 315] width 83 height 36
click at [1146, 304] on div "cancel Cancelar" at bounding box center [1168, 315] width 83 height 36
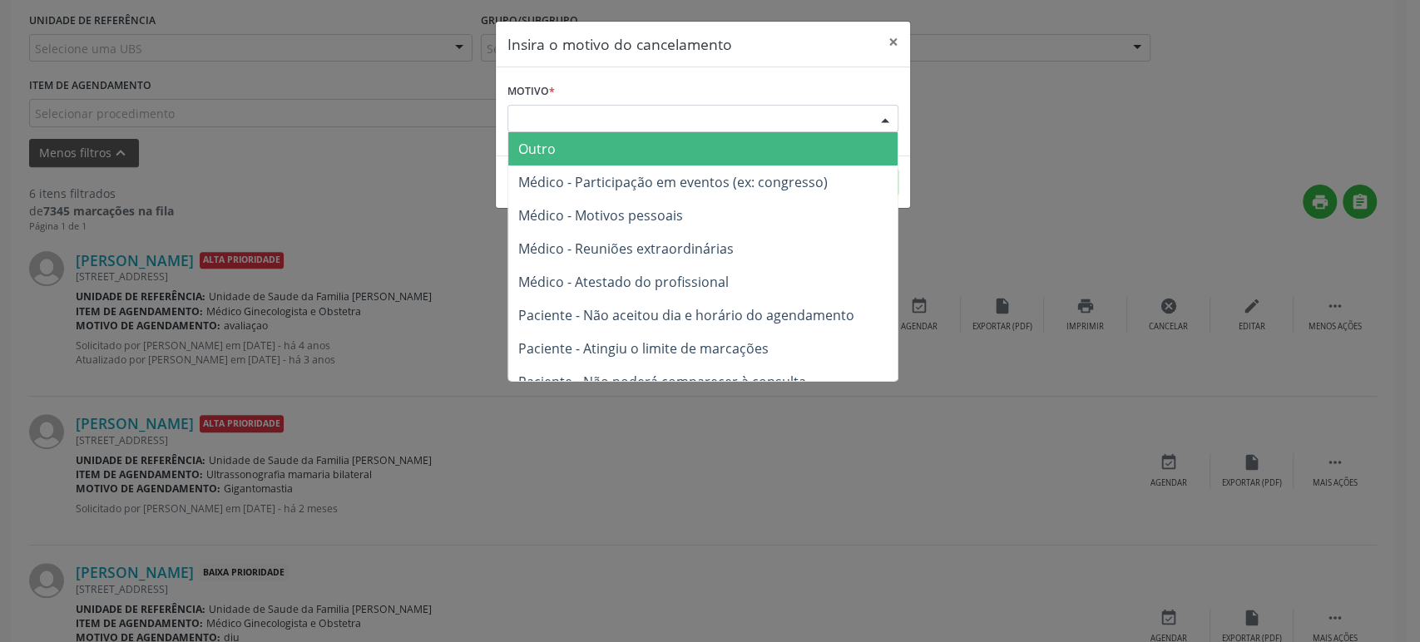
click at [571, 115] on div "Escolha o motivo" at bounding box center [702, 119] width 391 height 28
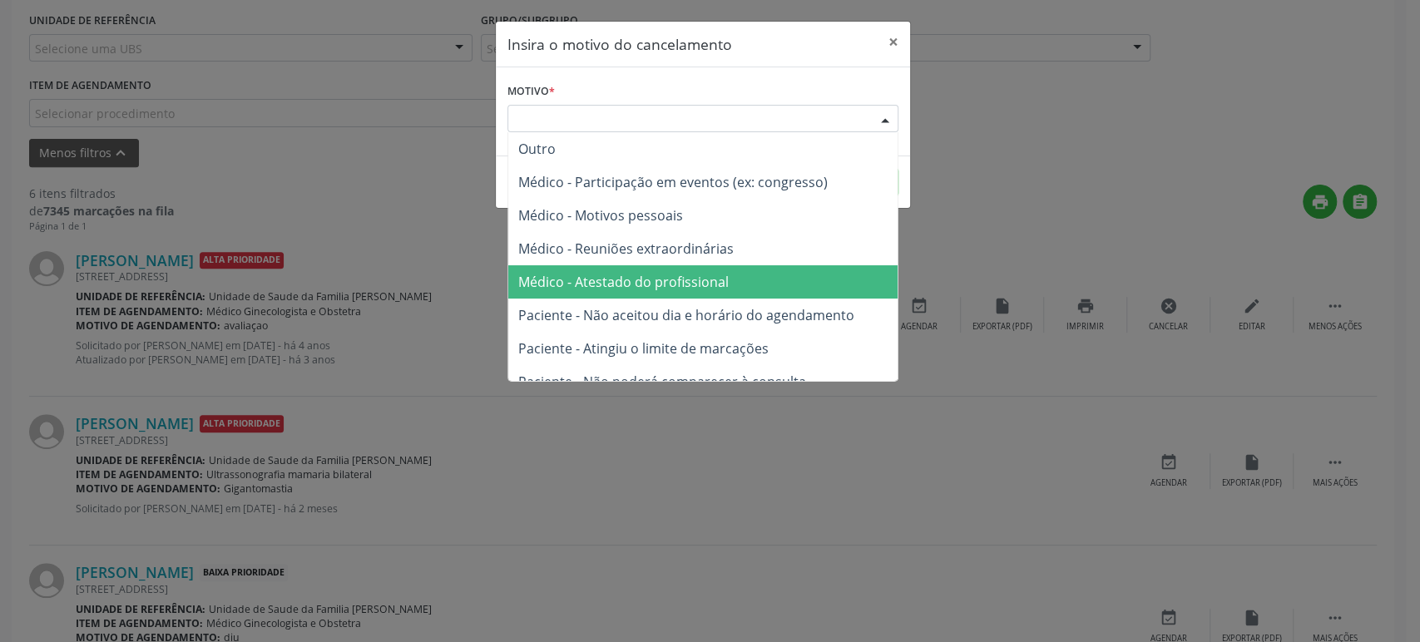
click at [642, 275] on span "Médico - Atestado do profissional" at bounding box center [623, 282] width 210 height 18
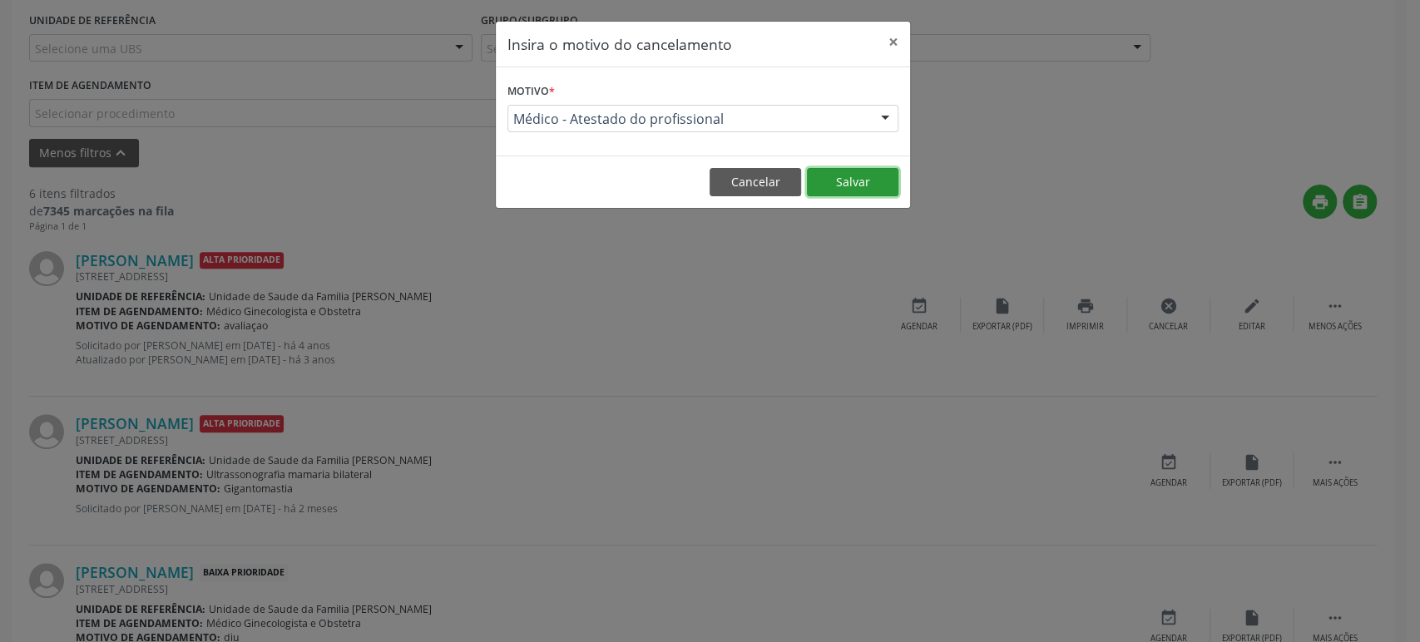
click at [867, 175] on button "Salvar" at bounding box center [852, 182] width 91 height 28
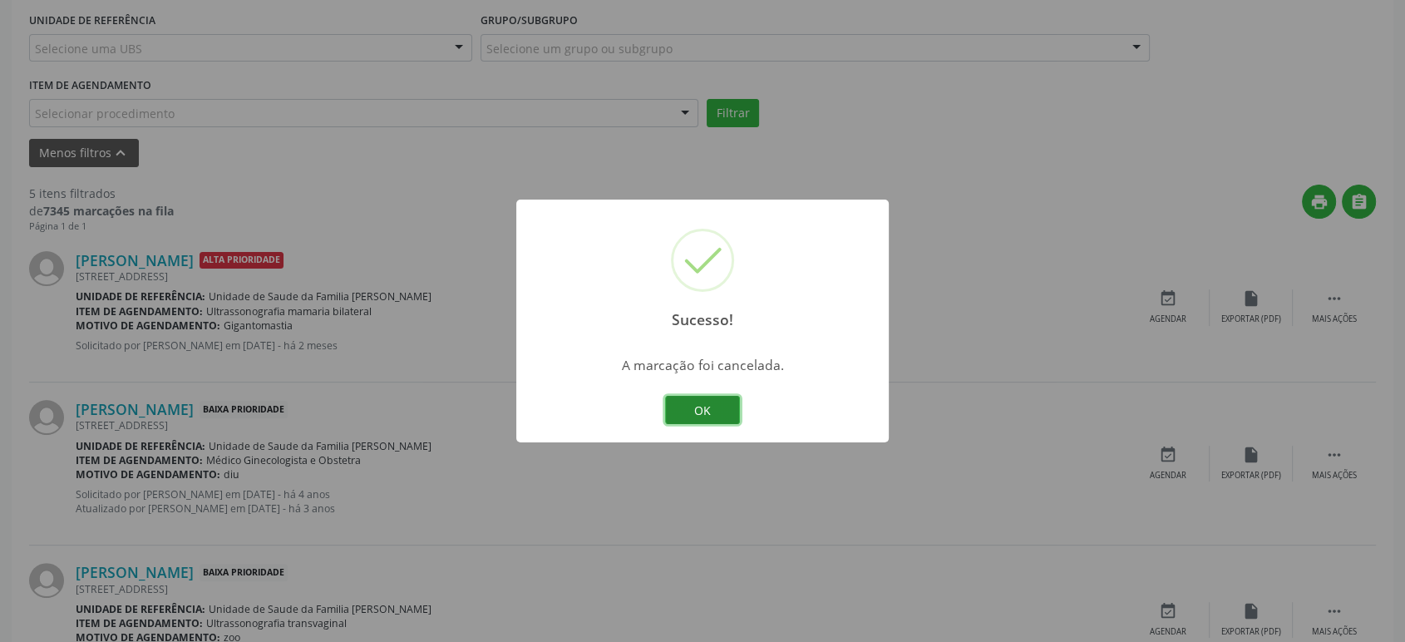
click at [712, 408] on button "OK" at bounding box center [702, 410] width 75 height 28
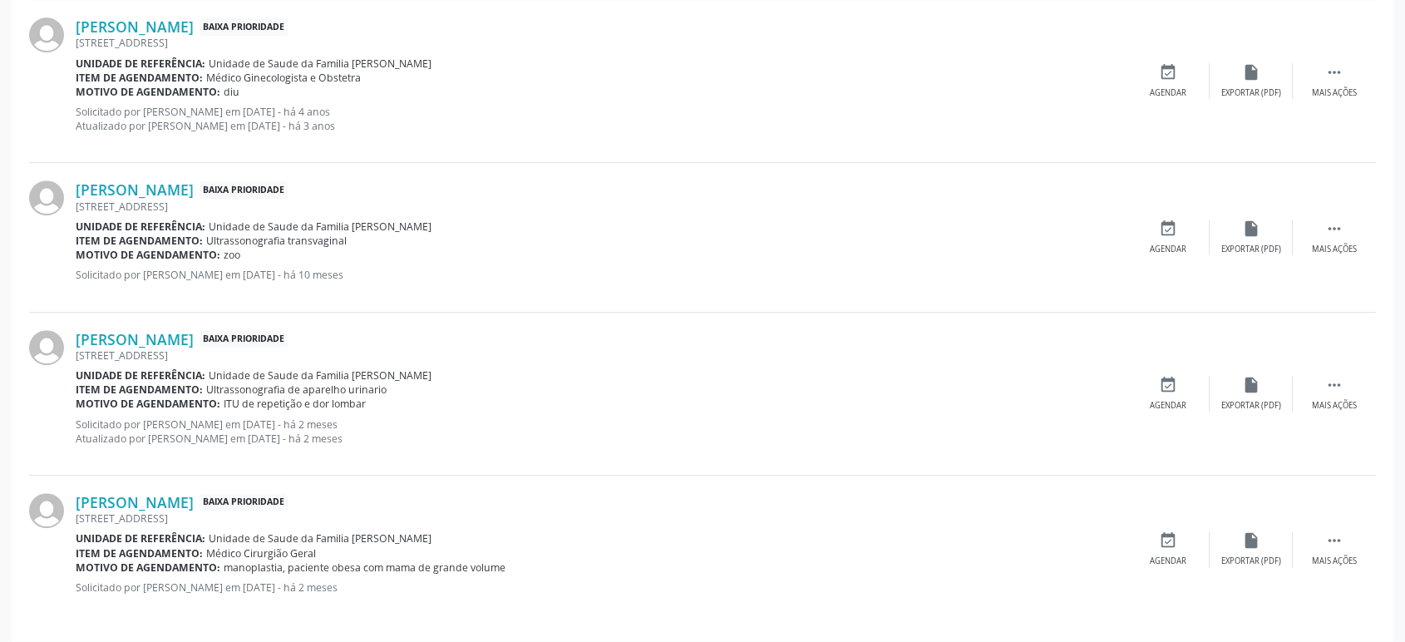
scroll to position [774, 0]
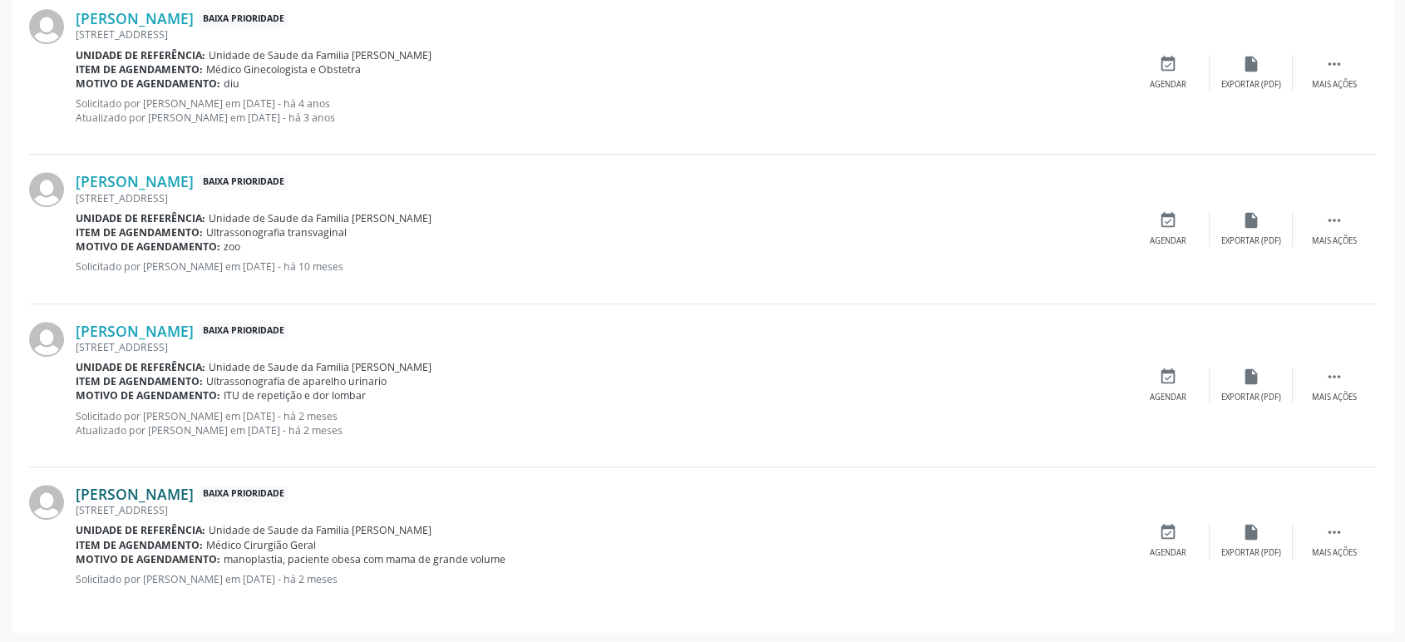
click at [156, 490] on link "[PERSON_NAME]" at bounding box center [135, 494] width 118 height 18
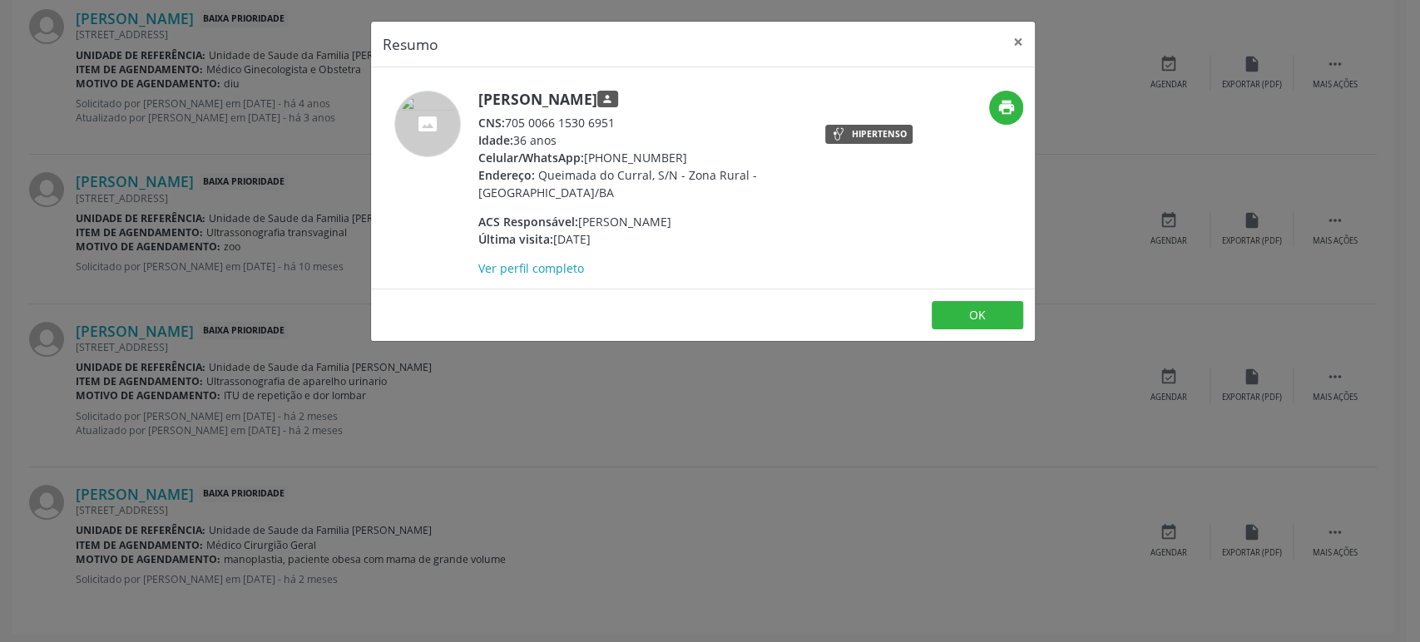
drag, startPoint x: 477, startPoint y: 95, endPoint x: 650, endPoint y: 91, distance: 173.0
click at [650, 91] on div "Camila Silva Sampaio person CNS: 705 0066 1530 6951 Idade: 36 anos Celular/What…" at bounding box center [592, 184] width 442 height 186
copy h5 "[PERSON_NAME]"
click at [486, 476] on div "Resumo × [PERSON_NAME] person CNS: 705 0066 1530 6951 Idade: 36 anos Celular/Wh…" at bounding box center [710, 321] width 1420 height 642
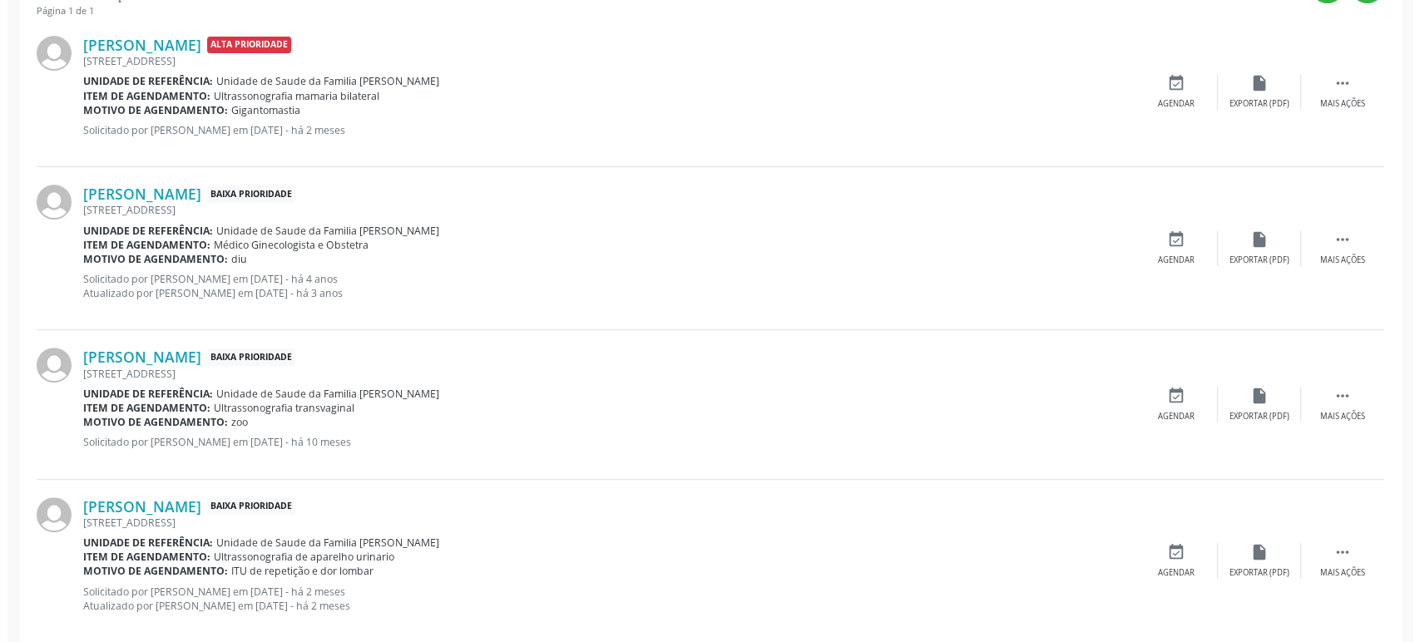
scroll to position [590, 0]
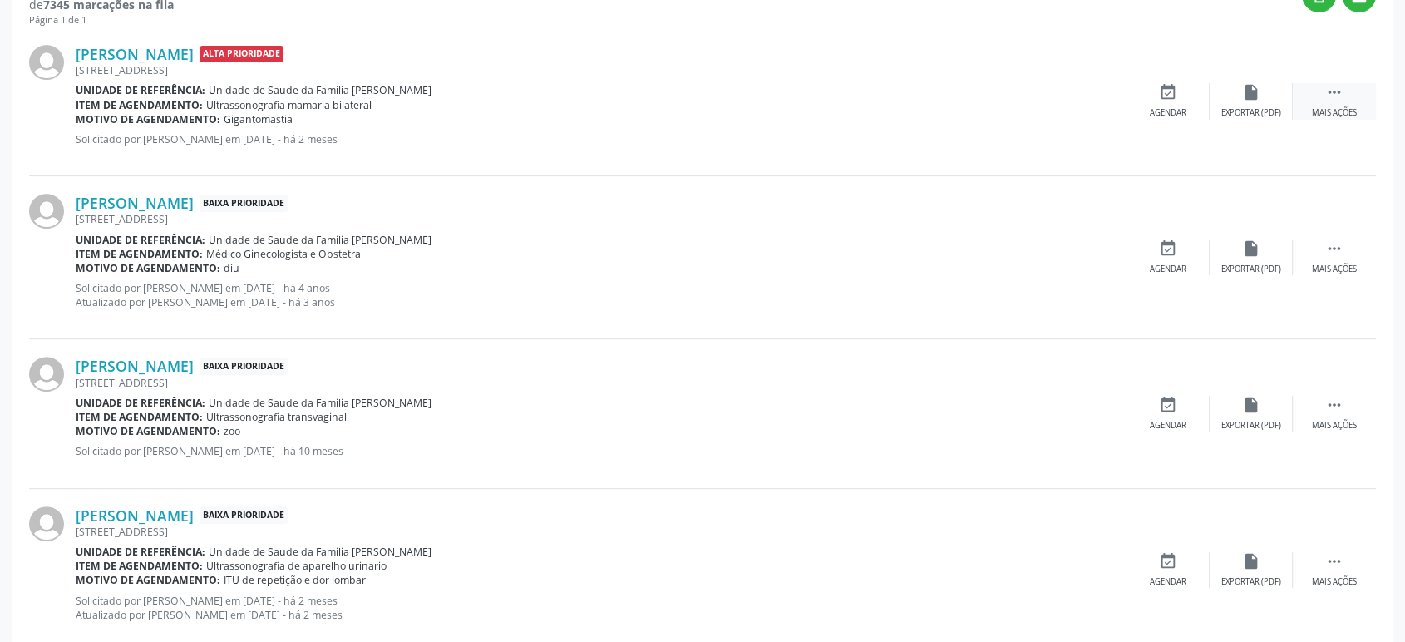
click at [1341, 100] on icon "" at bounding box center [1335, 92] width 18 height 18
click at [1156, 99] on div "cancel Cancelar" at bounding box center [1168, 101] width 83 height 36
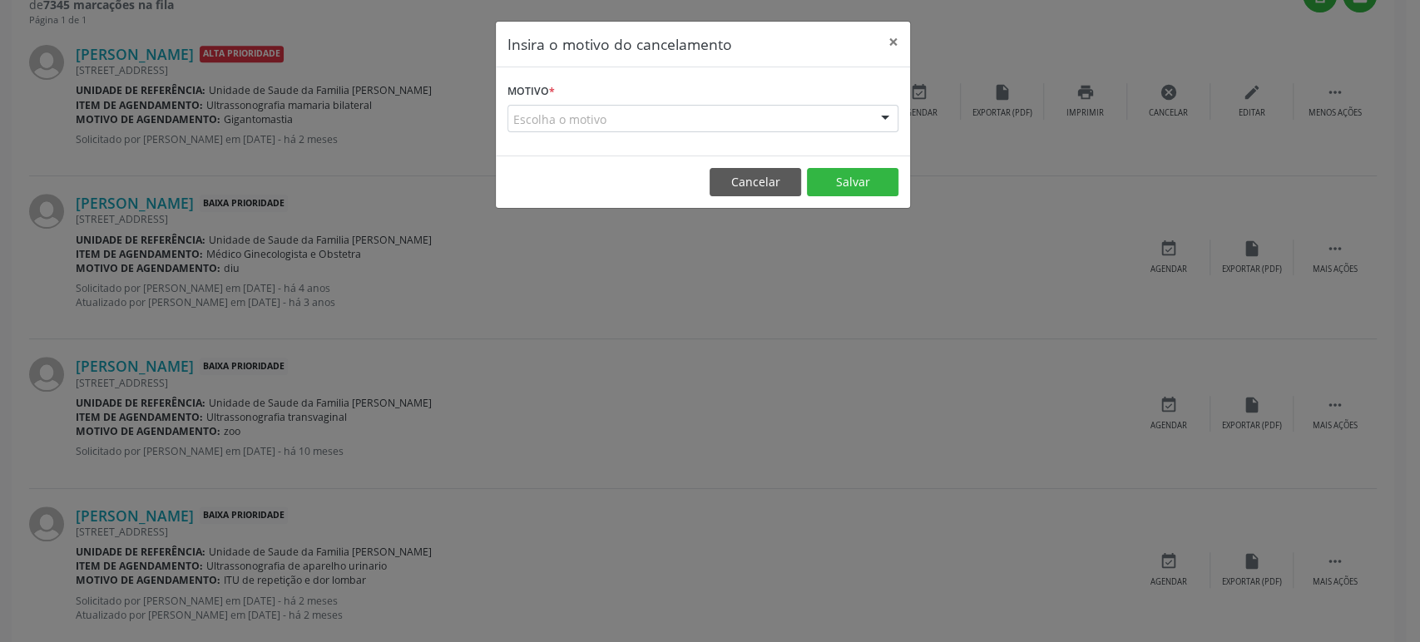
click at [665, 125] on div "Escolha o motivo" at bounding box center [702, 119] width 391 height 28
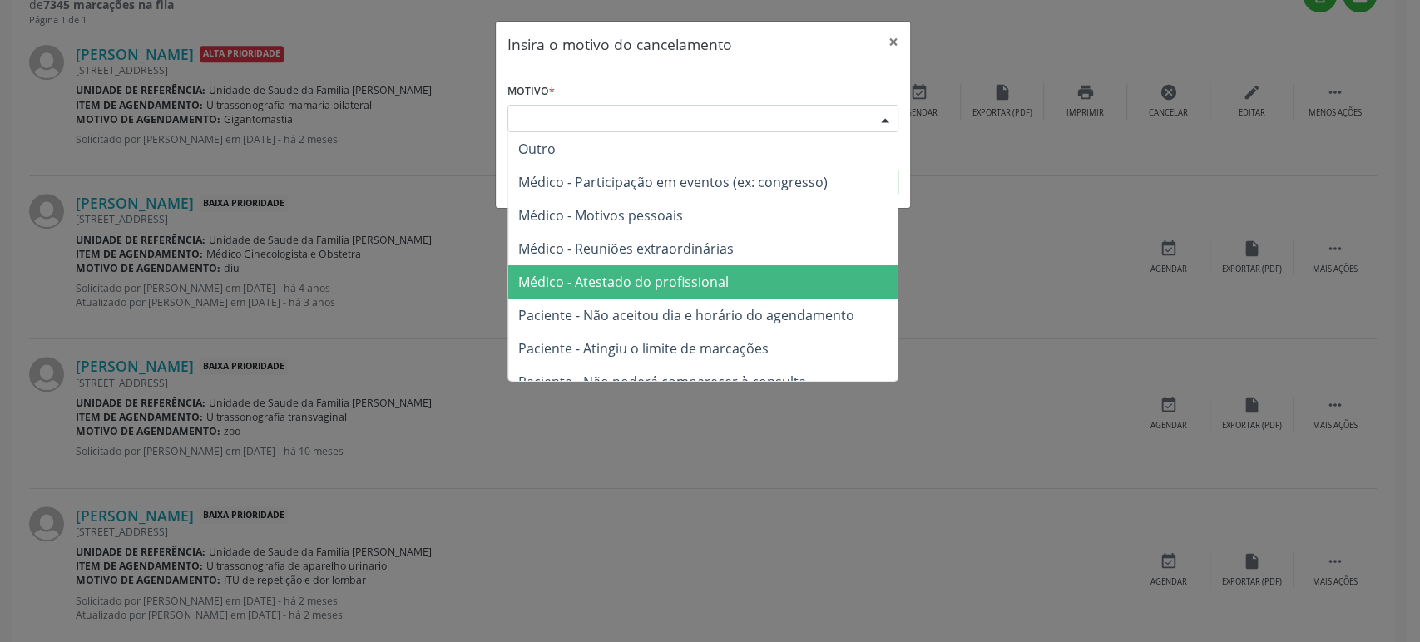
click at [612, 280] on span "Médico - Atestado do profissional" at bounding box center [623, 282] width 210 height 18
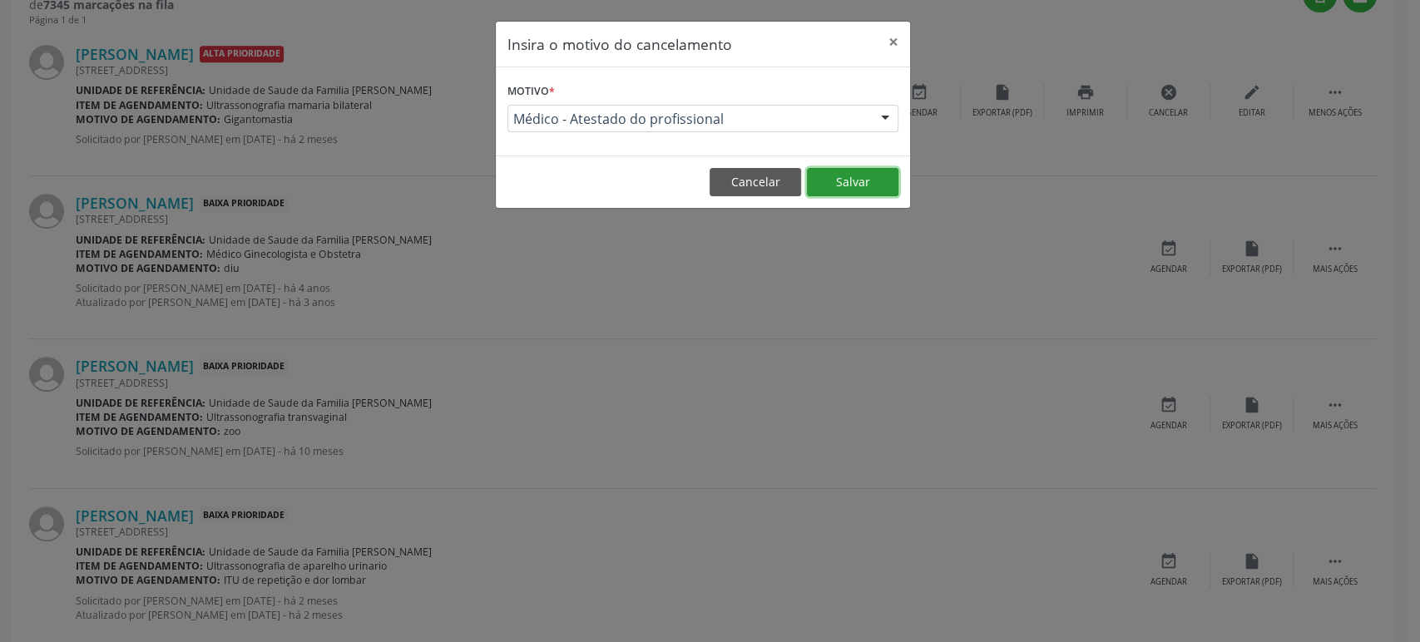
click at [890, 178] on button "Salvar" at bounding box center [852, 182] width 91 height 28
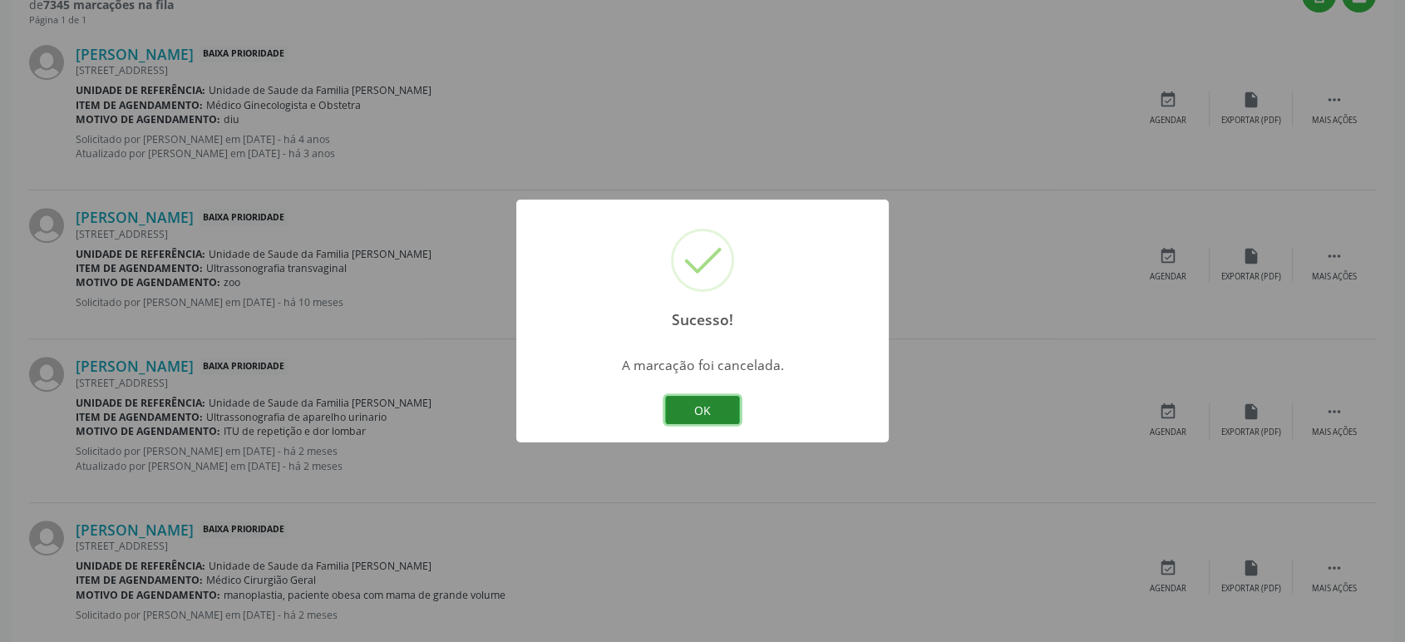
click at [713, 418] on button "OK" at bounding box center [702, 410] width 75 height 28
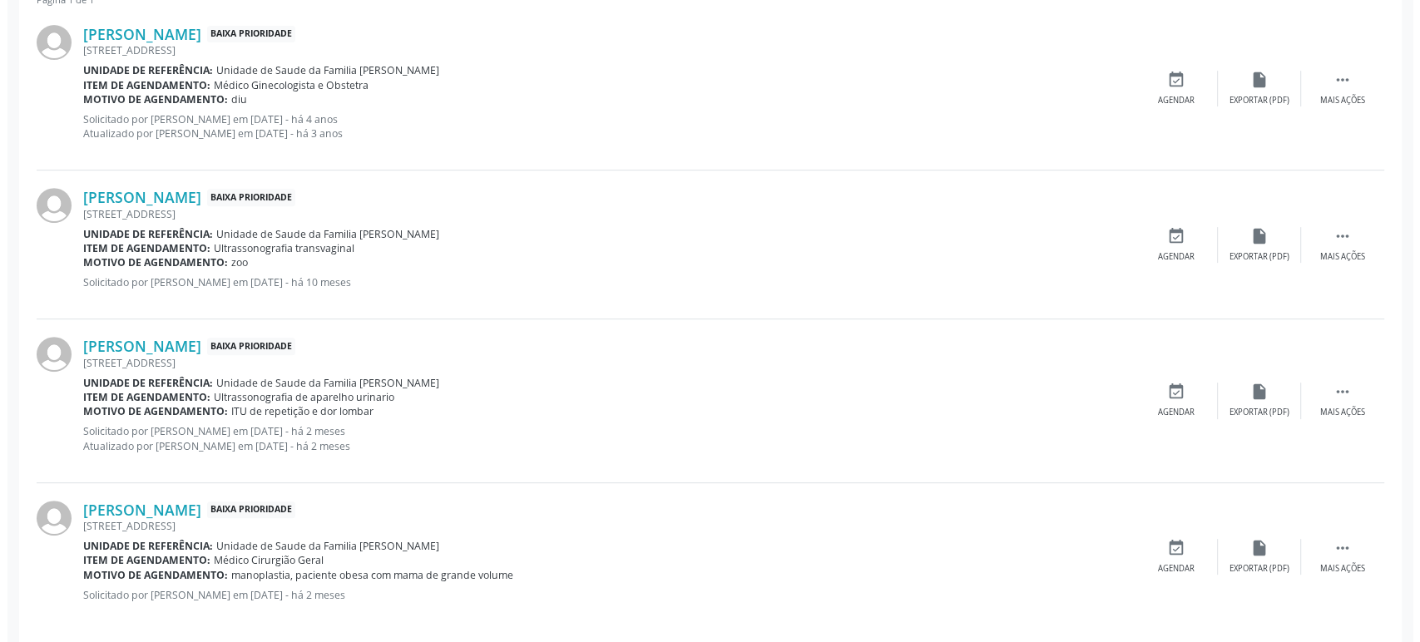
scroll to position [625, 0]
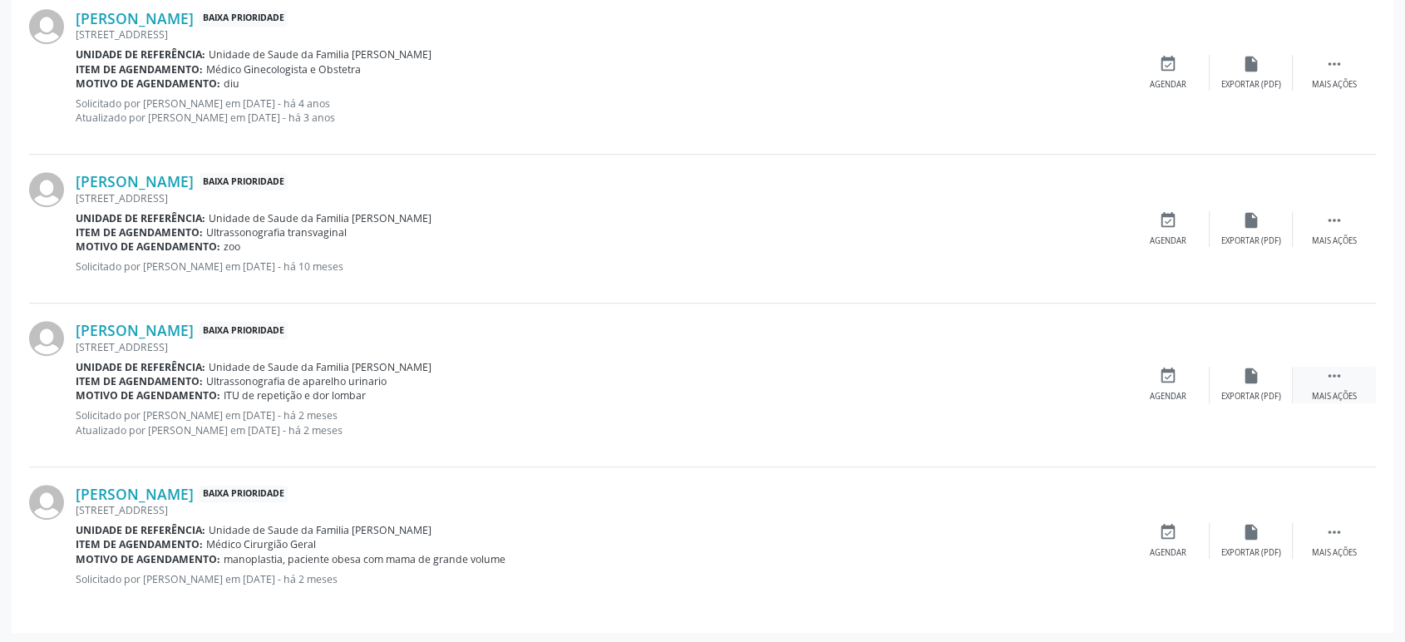
click at [1324, 368] on div " Mais ações" at bounding box center [1334, 385] width 83 height 36
click at [1167, 391] on div "Cancelar" at bounding box center [1167, 397] width 39 height 12
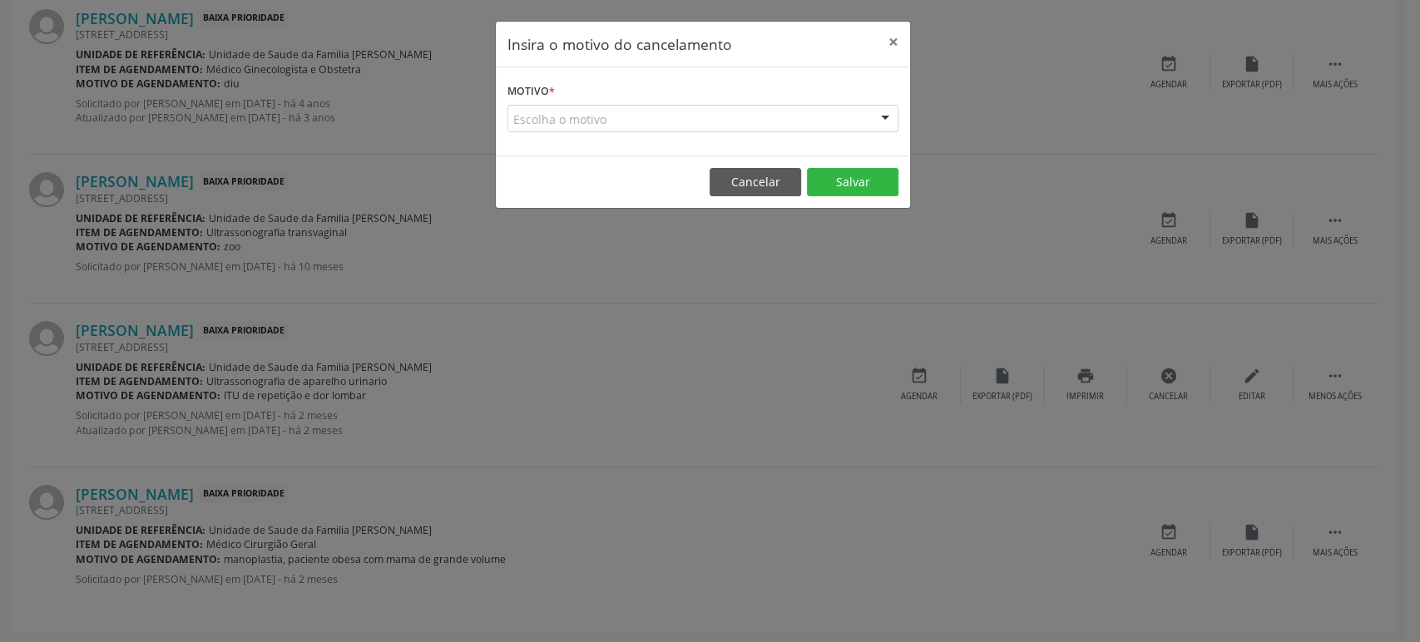
click at [685, 133] on div "Motivo * Escolha o motivo Outro Médico - Participação em eventos (ex: congresso…" at bounding box center [703, 111] width 414 height 88
drag, startPoint x: 588, startPoint y: 116, endPoint x: 585, endPoint y: 127, distance: 11.1
click at [587, 116] on div "Escolha o motivo" at bounding box center [702, 119] width 391 height 28
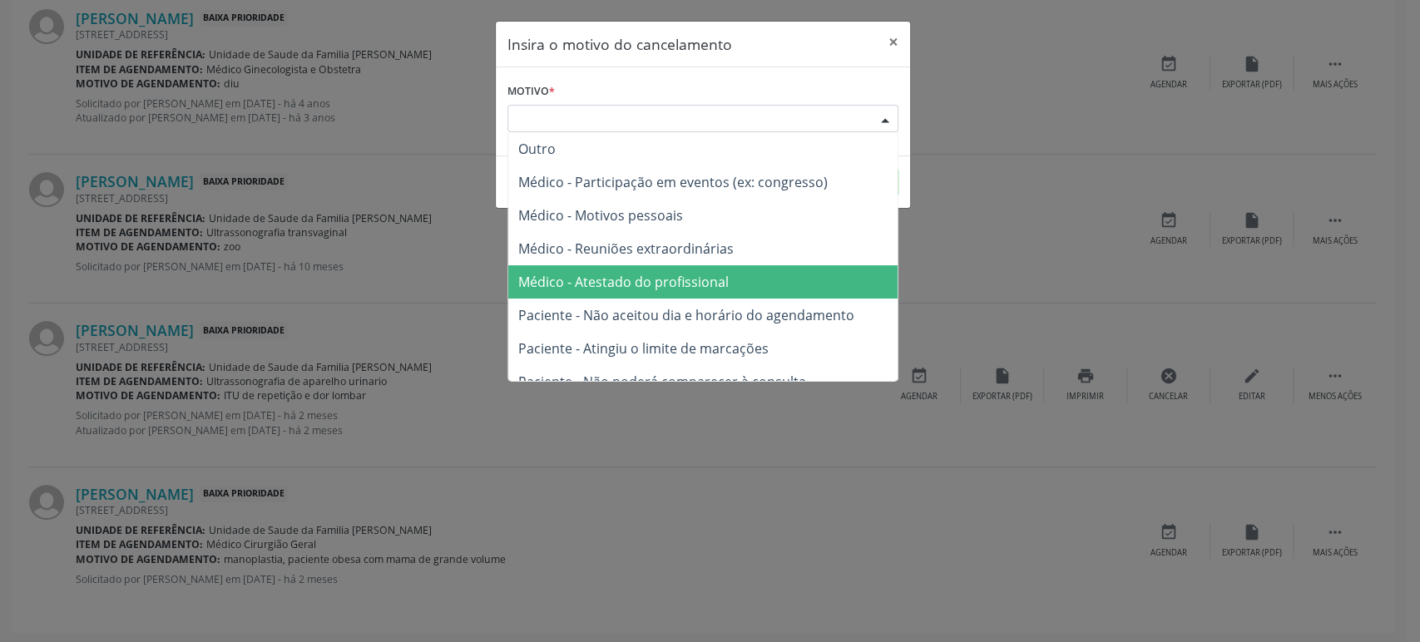
click at [665, 286] on span "Médico - Atestado do profissional" at bounding box center [623, 282] width 210 height 18
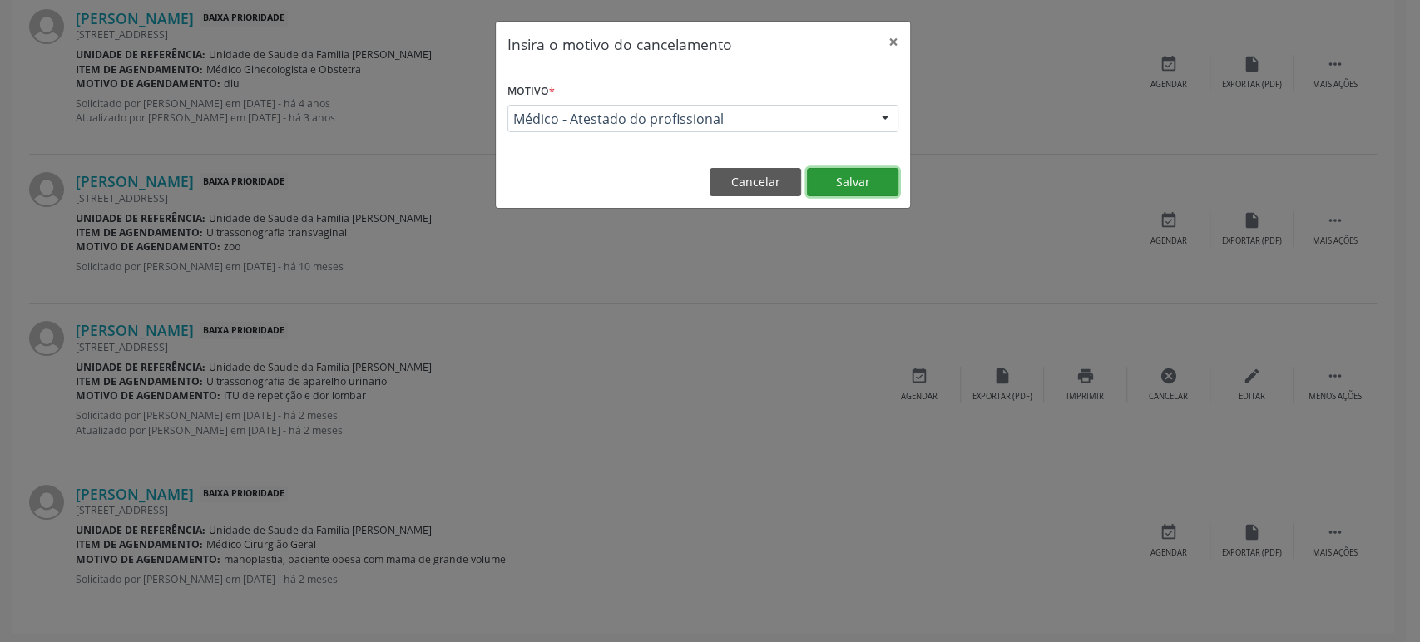
click at [871, 185] on button "Salvar" at bounding box center [852, 182] width 91 height 28
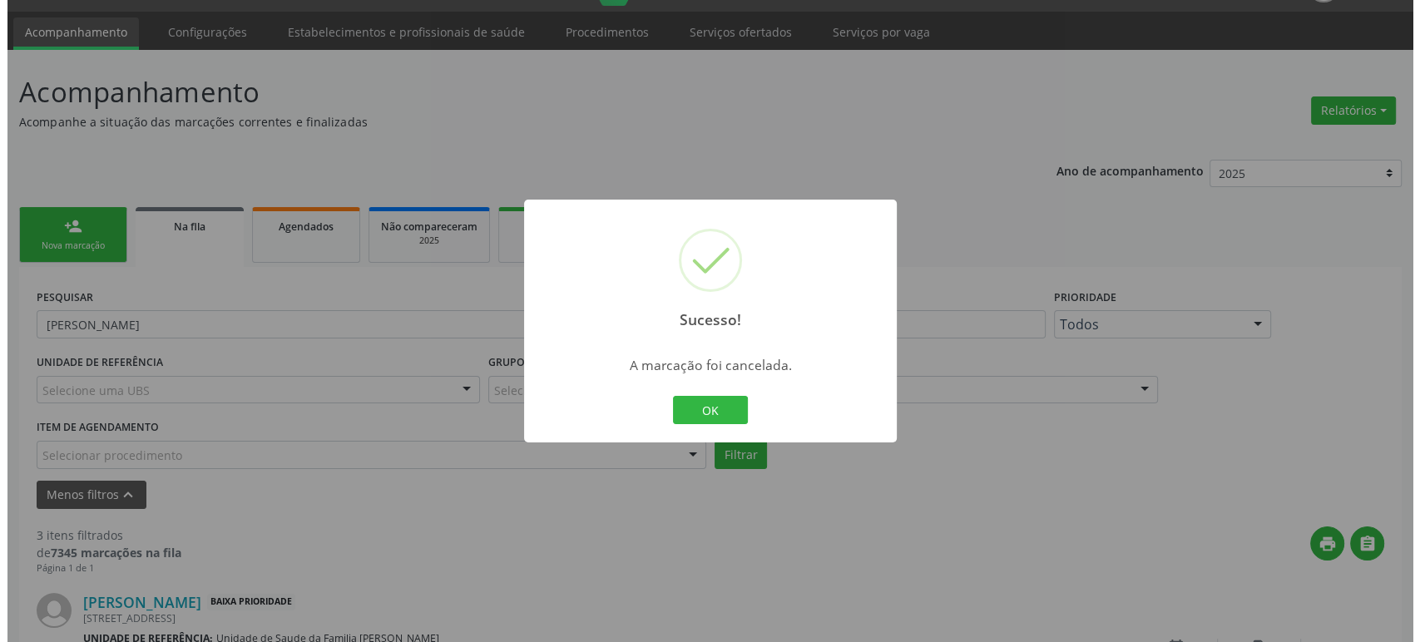
scroll to position [462, 0]
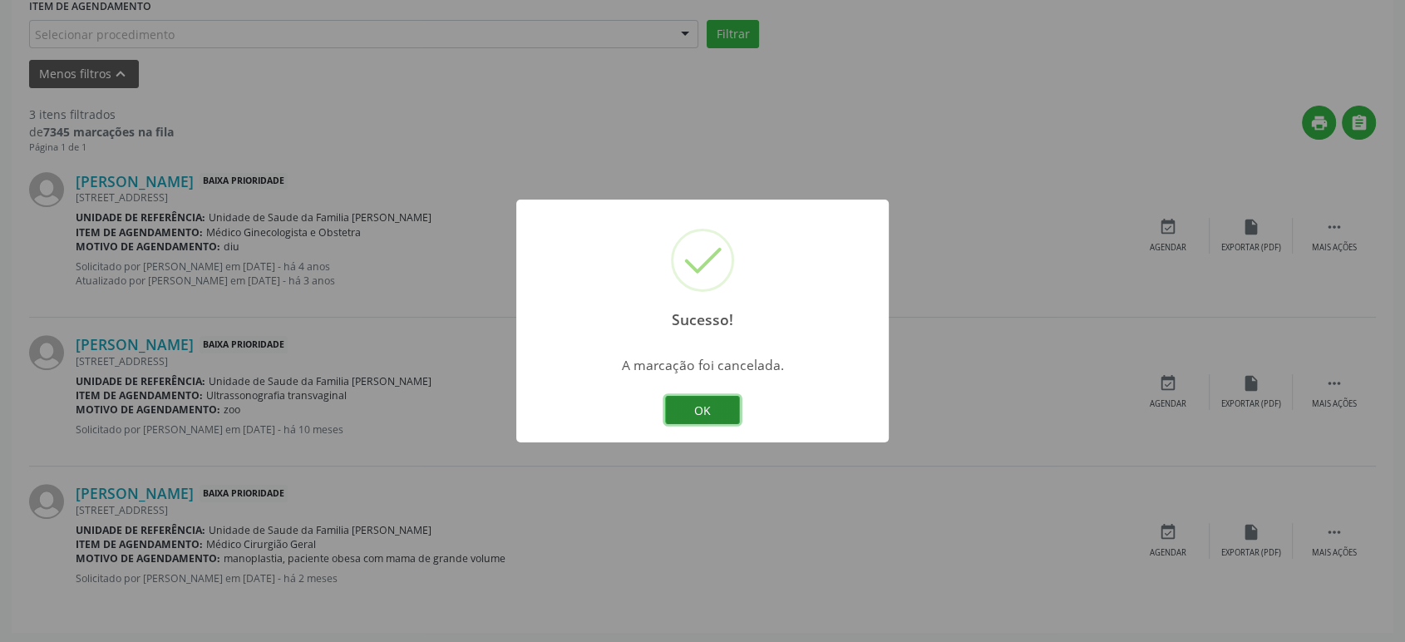
click at [693, 410] on button "OK" at bounding box center [702, 410] width 75 height 28
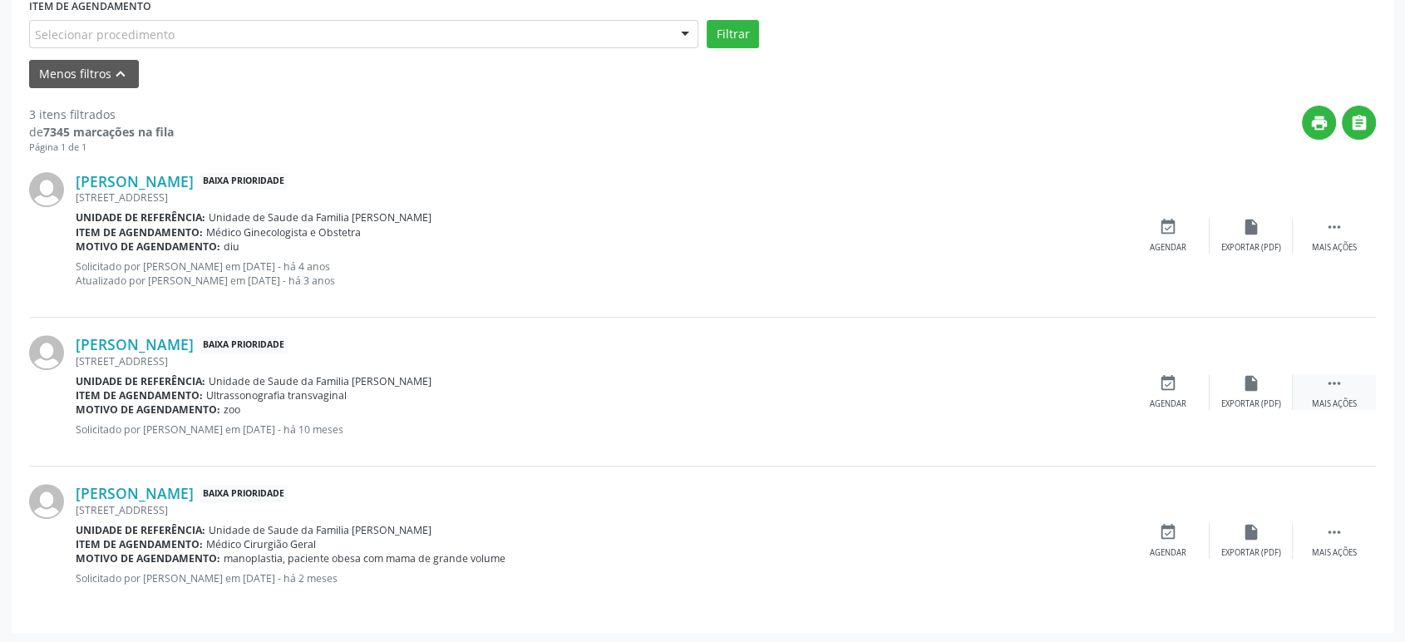
click at [1340, 385] on icon "" at bounding box center [1335, 383] width 18 height 18
click at [1170, 383] on icon "cancel" at bounding box center [1168, 383] width 18 height 18
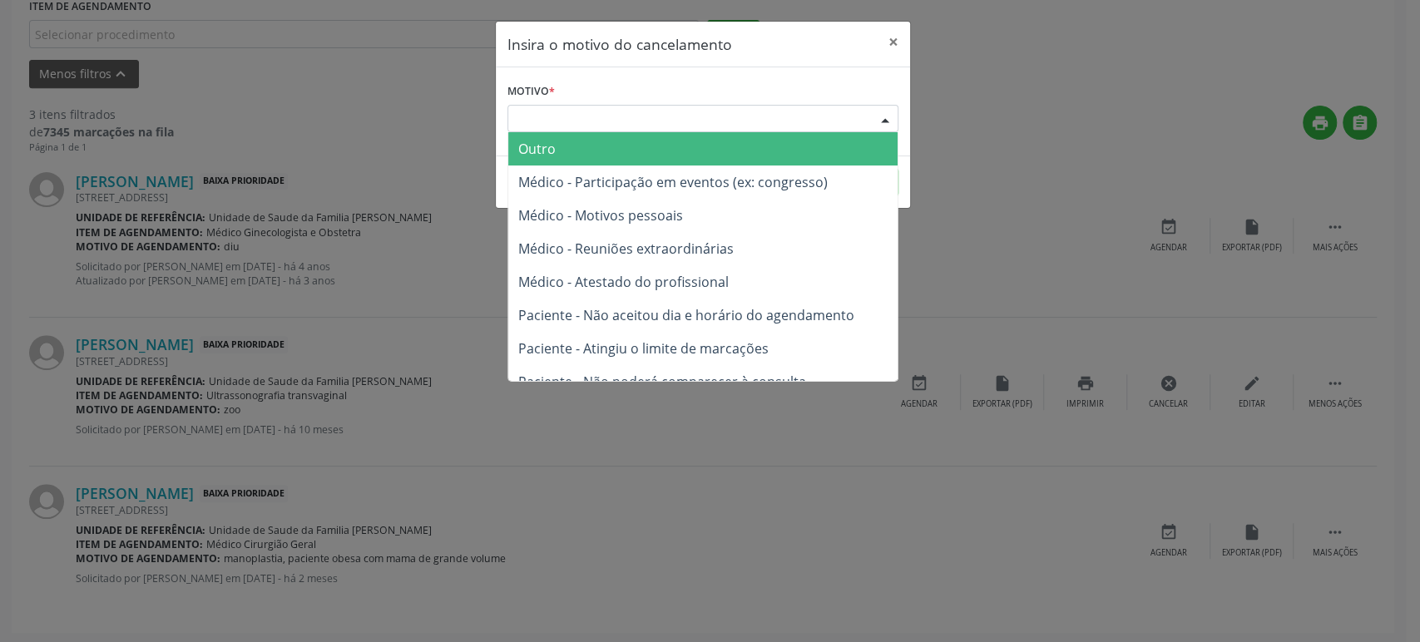
click at [586, 126] on div "Escolha o motivo" at bounding box center [702, 119] width 391 height 28
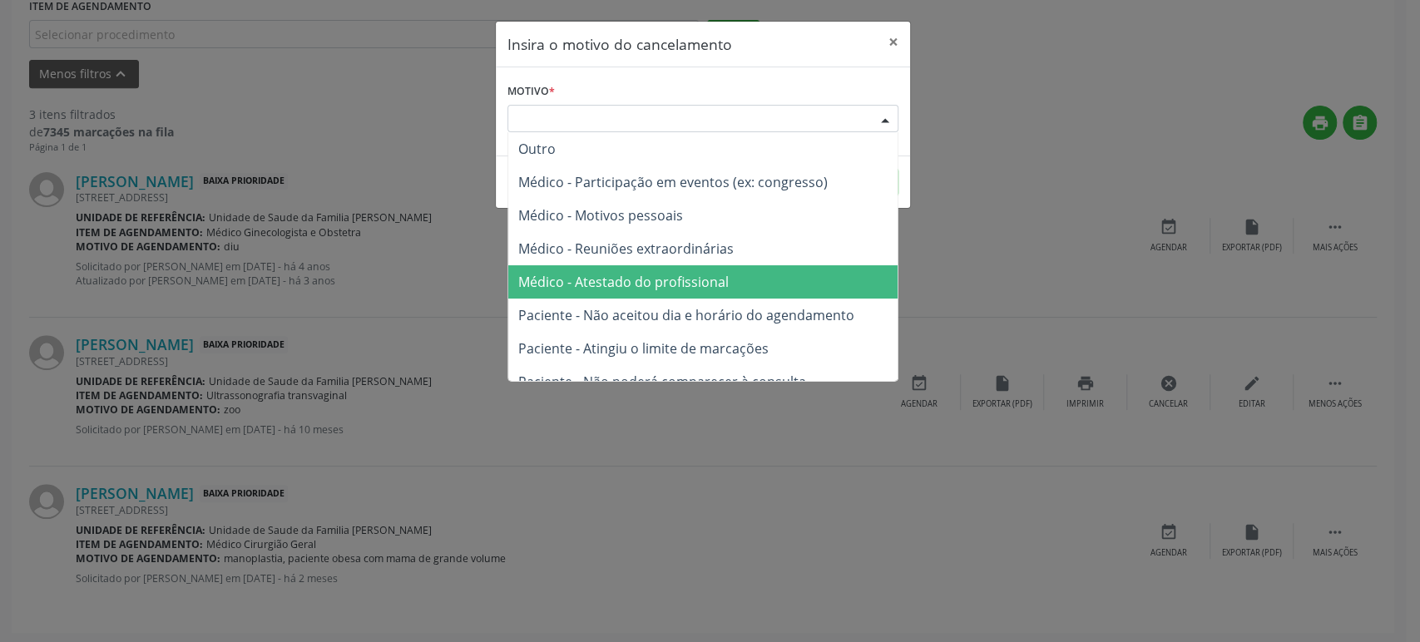
click at [699, 281] on span "Médico - Atestado do profissional" at bounding box center [623, 282] width 210 height 18
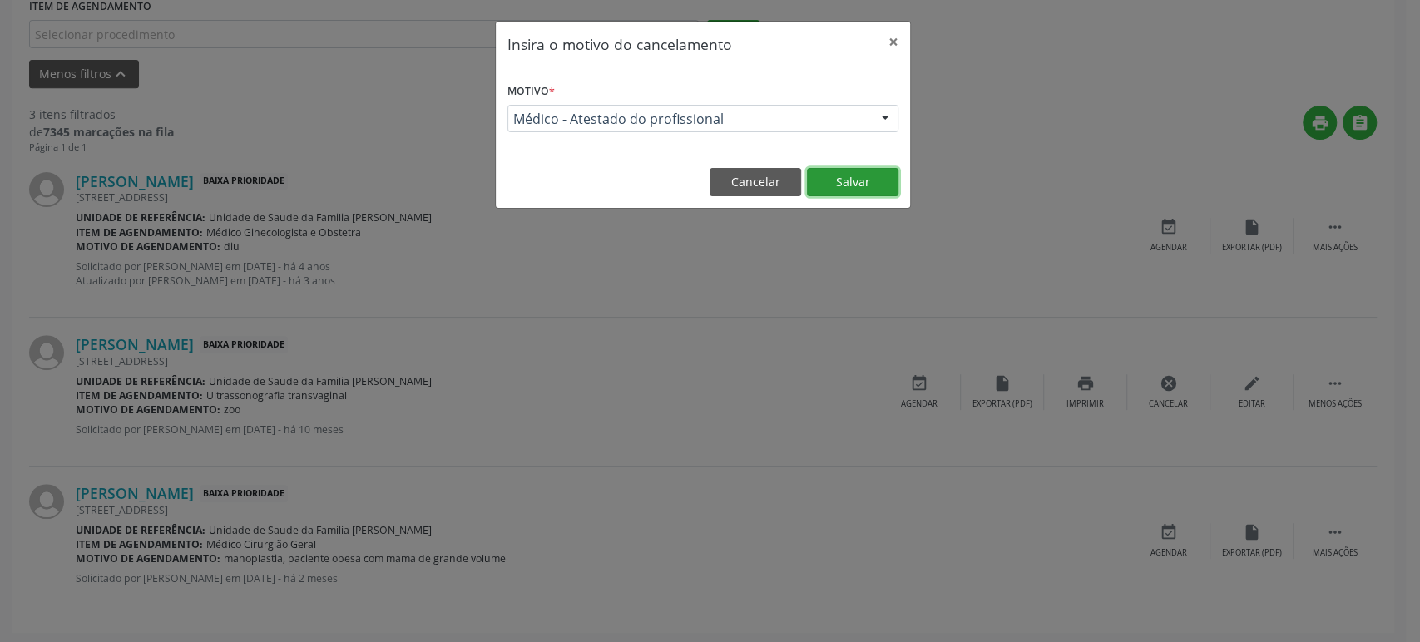
click at [872, 187] on button "Salvar" at bounding box center [852, 182] width 91 height 28
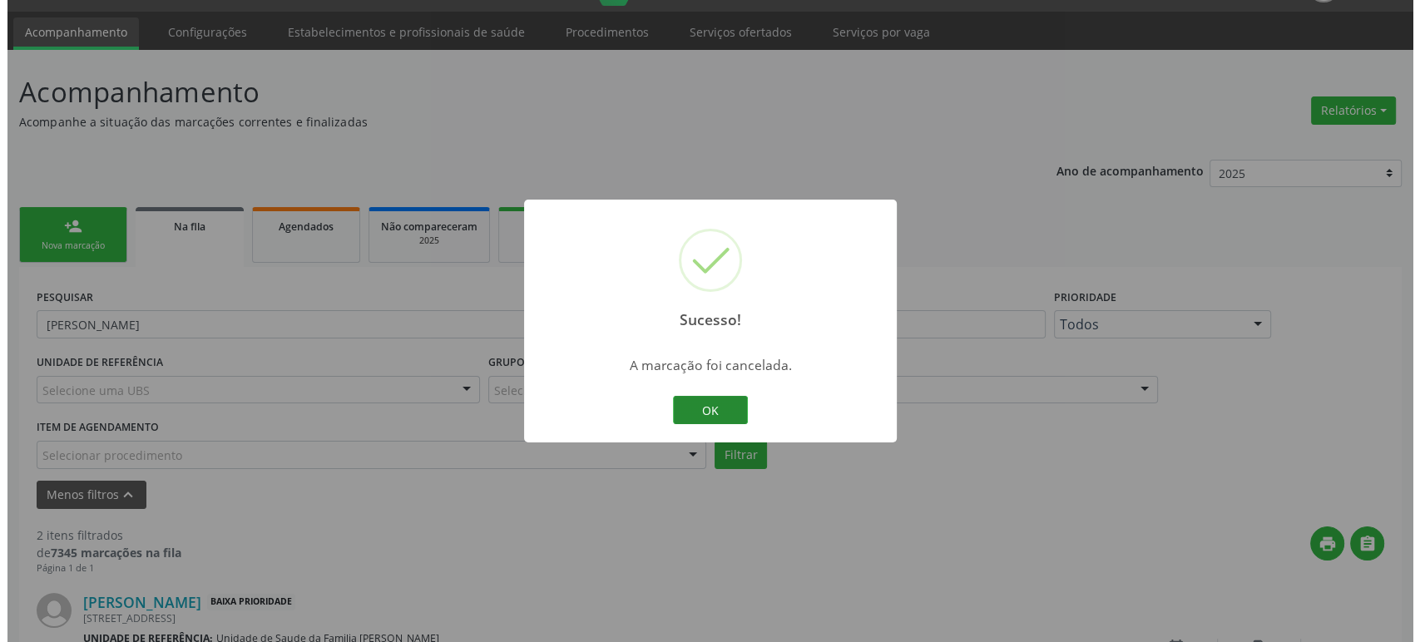
scroll to position [314, 0]
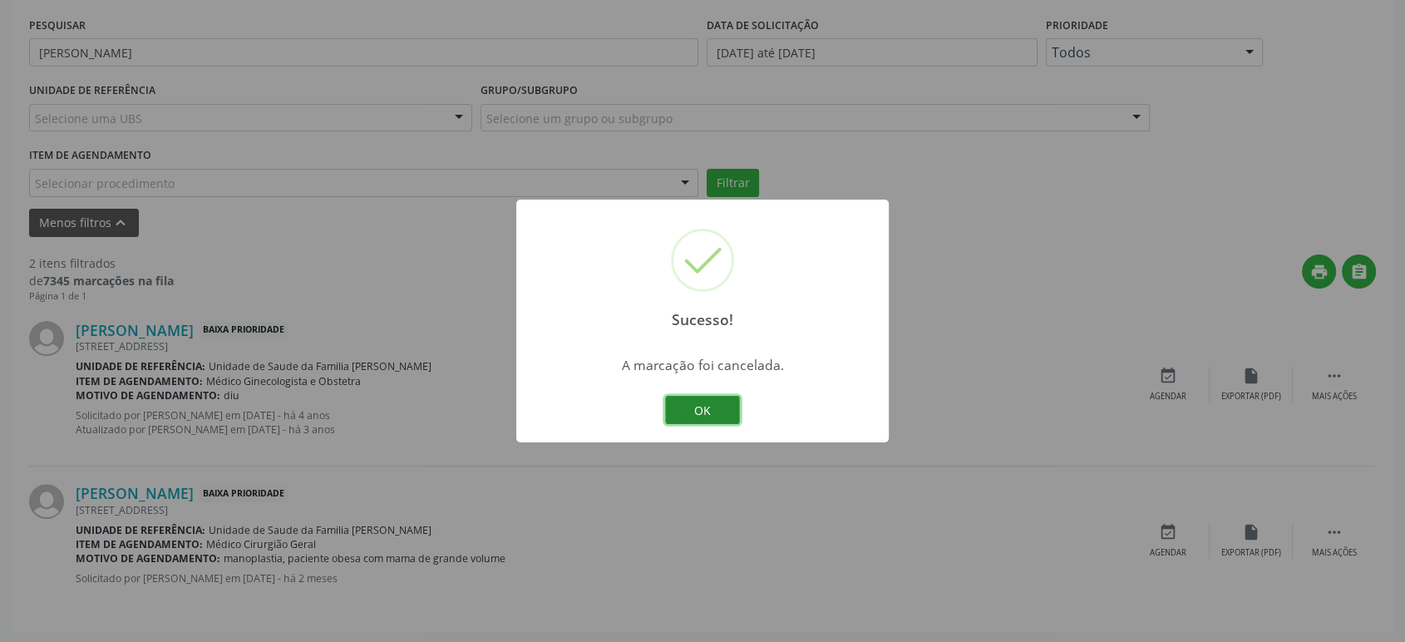
click at [719, 409] on button "OK" at bounding box center [702, 410] width 75 height 28
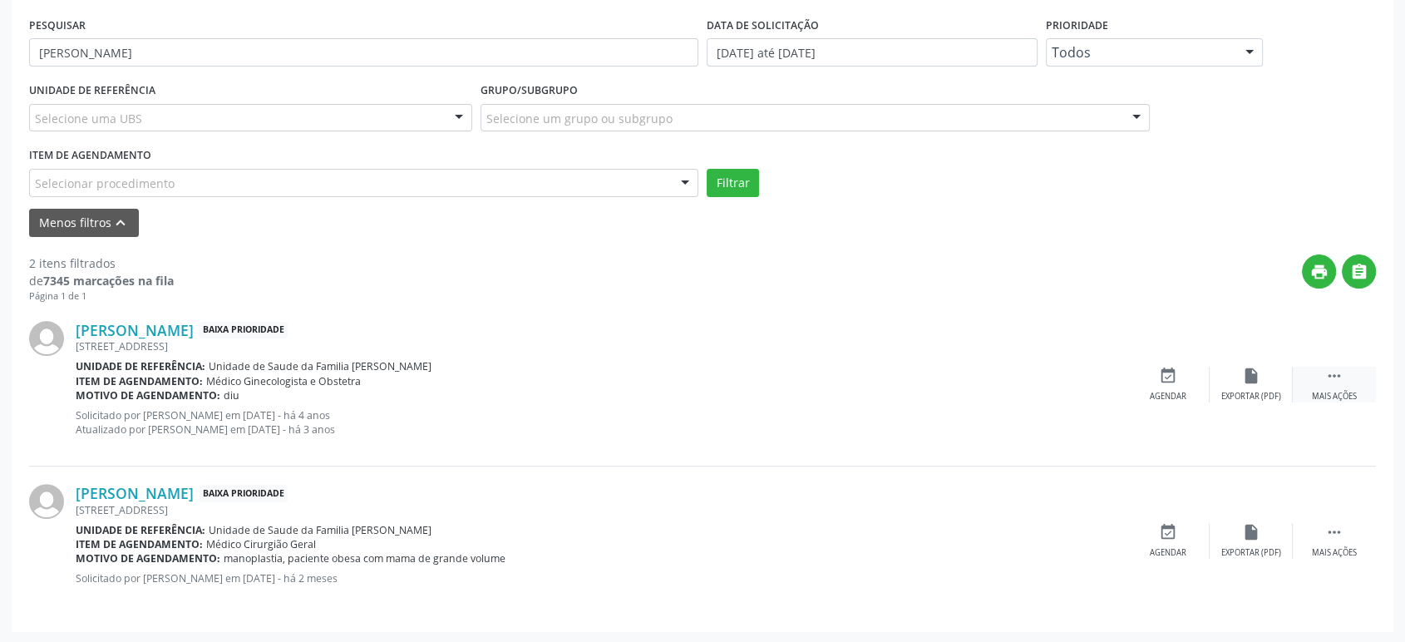
click at [1336, 384] on div " Mais ações" at bounding box center [1334, 385] width 83 height 36
click at [1153, 383] on div "cancel Cancelar" at bounding box center [1168, 385] width 83 height 36
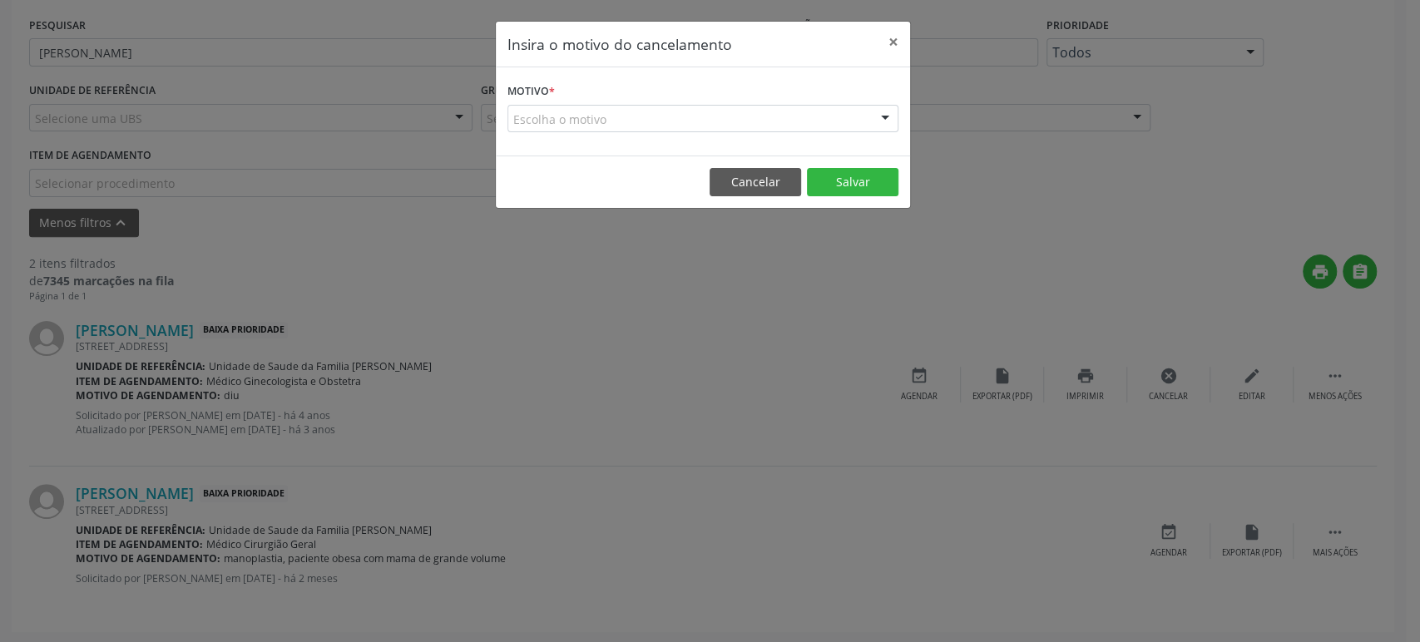
click at [599, 130] on div "Escolha o motivo" at bounding box center [702, 119] width 391 height 28
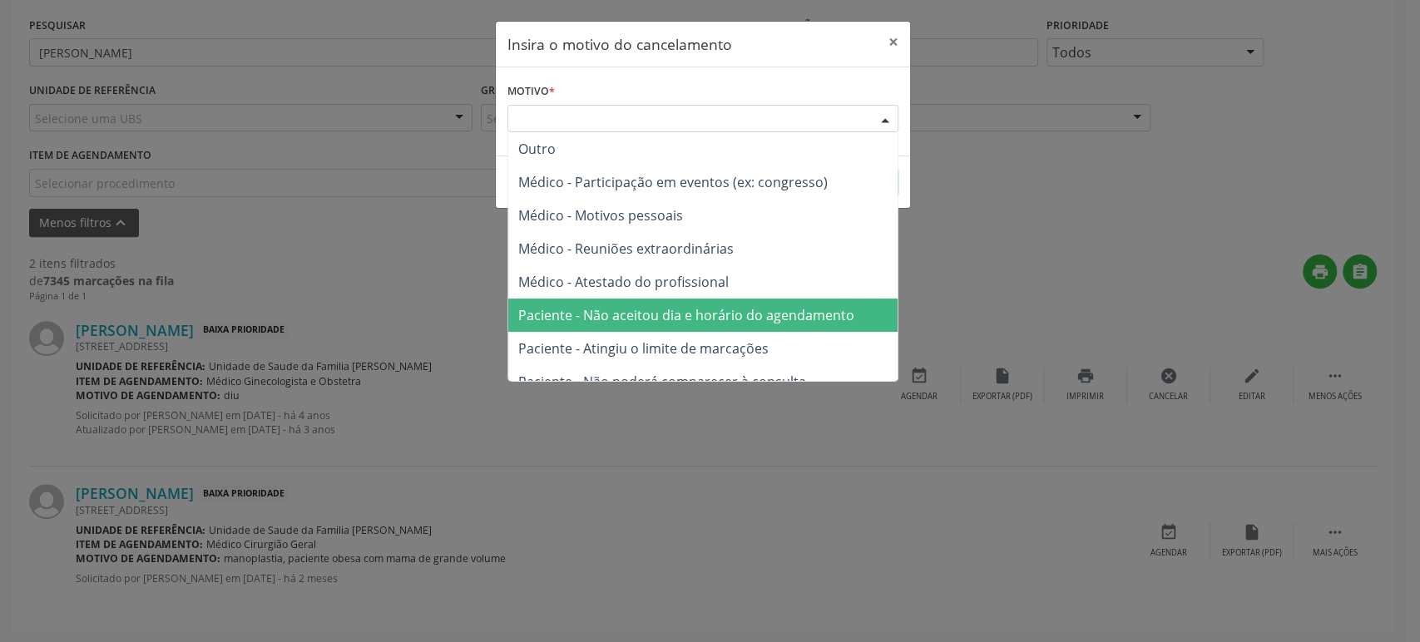
drag, startPoint x: 663, startPoint y: 302, endPoint x: 738, endPoint y: 273, distance: 81.1
click at [664, 302] on span "Paciente - Não aceitou dia e horário do agendamento" at bounding box center [702, 315] width 389 height 33
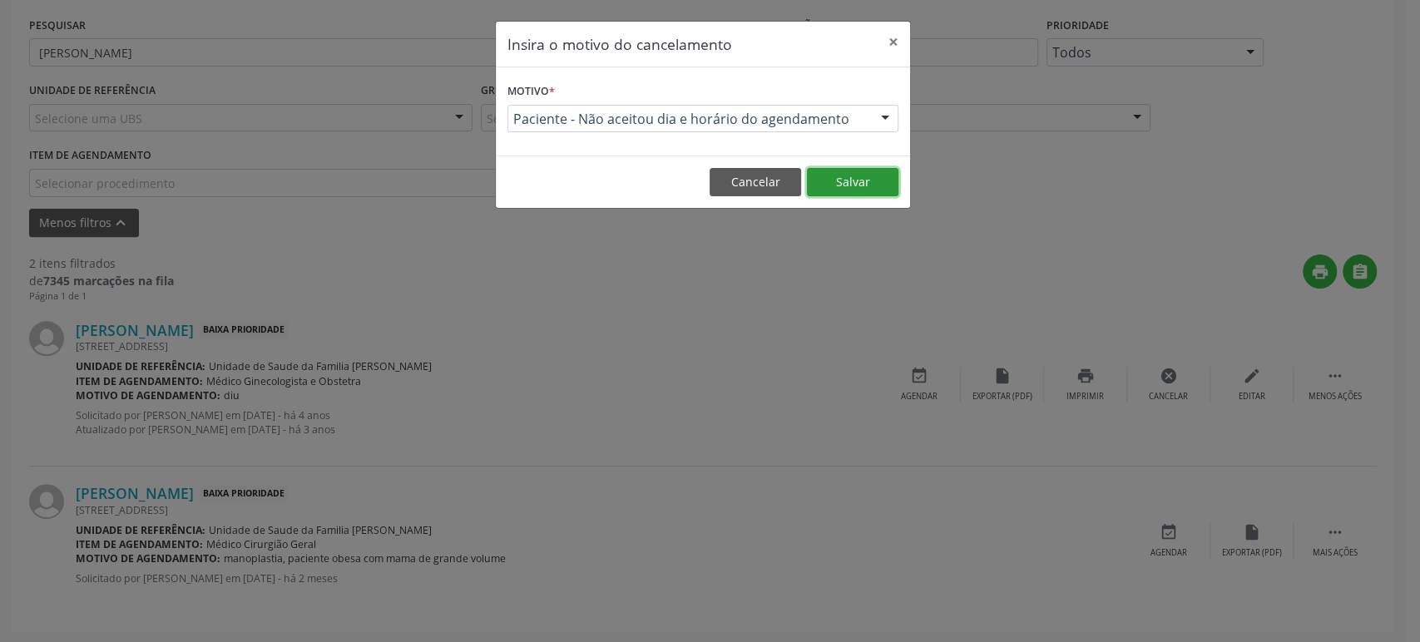
click at [851, 185] on button "Salvar" at bounding box center [852, 182] width 91 height 28
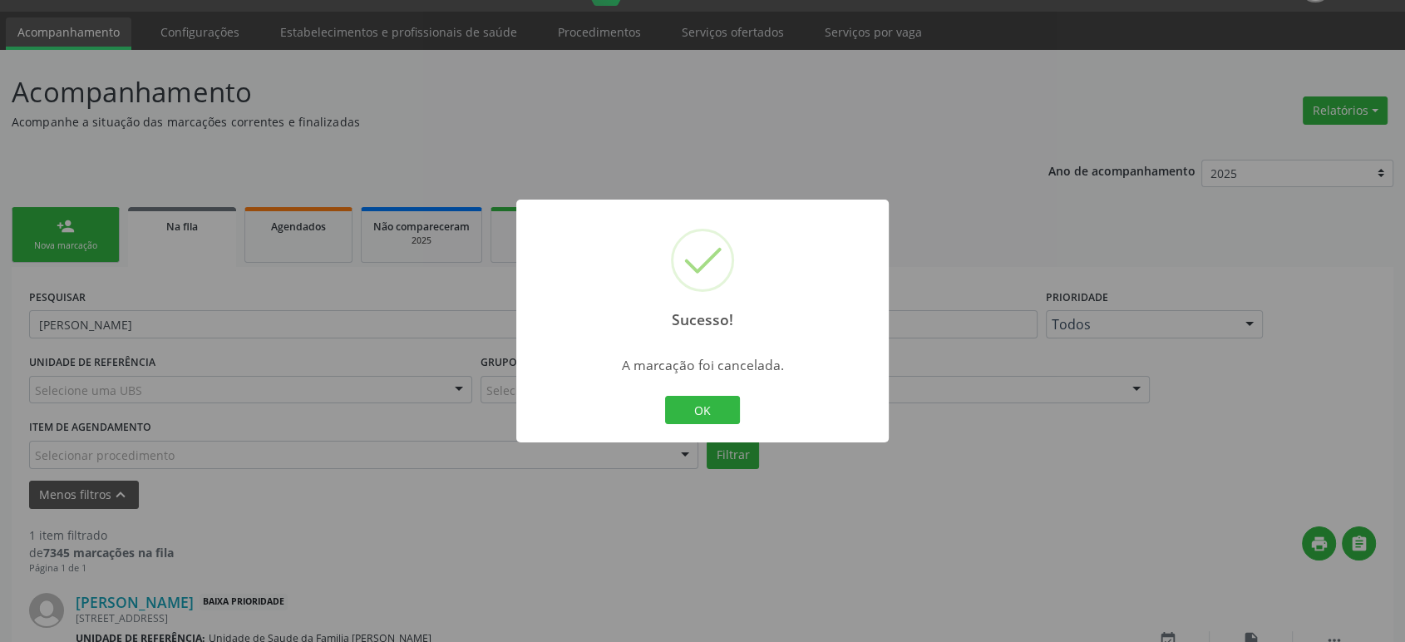
scroll to position [151, 0]
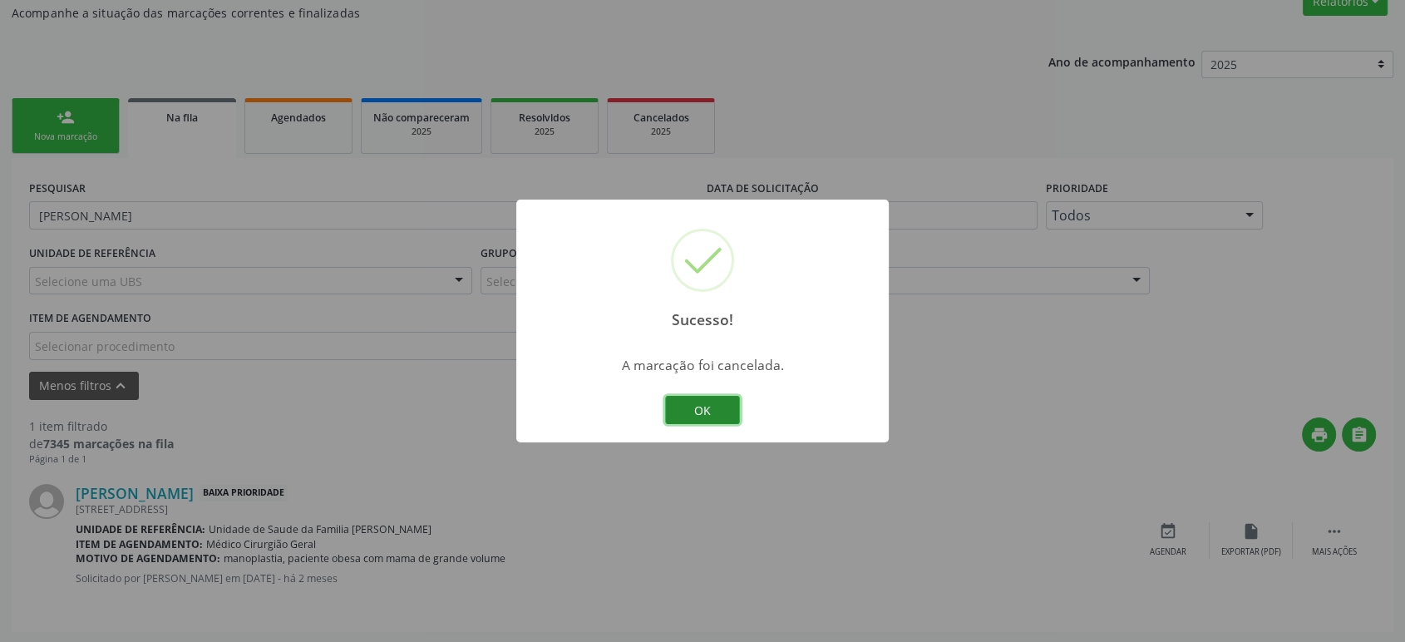
click at [705, 412] on button "OK" at bounding box center [702, 410] width 75 height 28
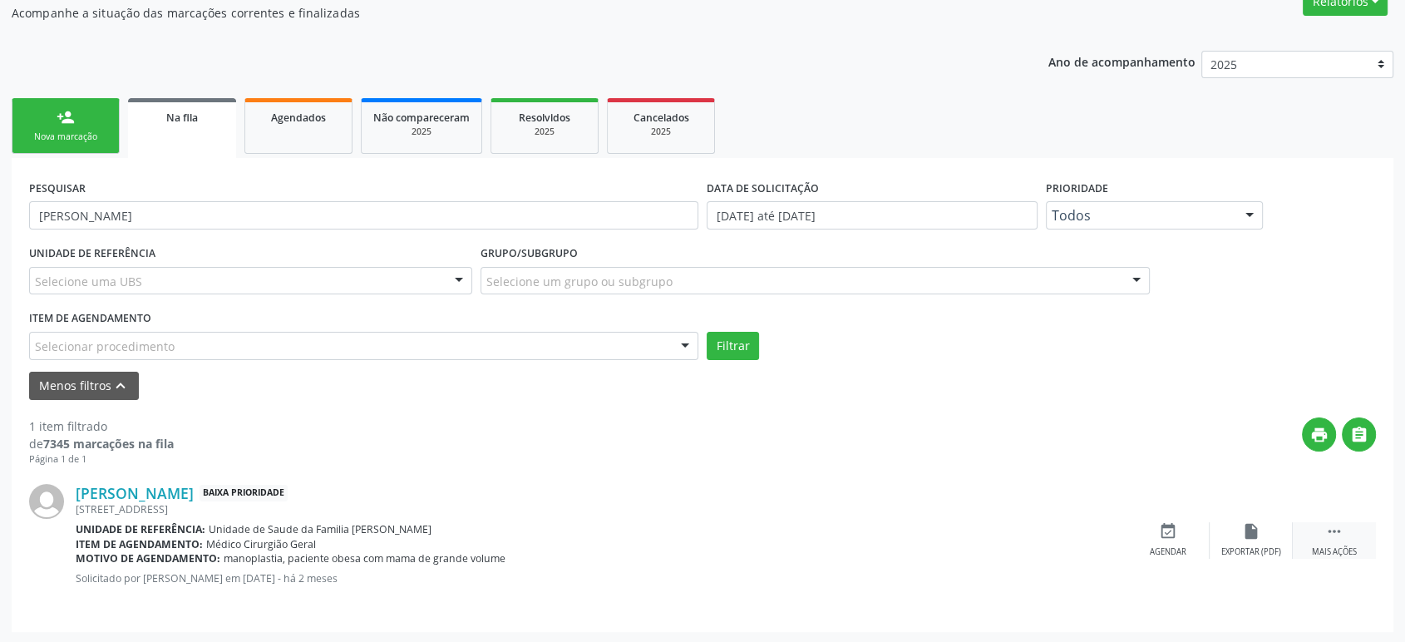
click at [1326, 536] on icon "" at bounding box center [1335, 531] width 18 height 18
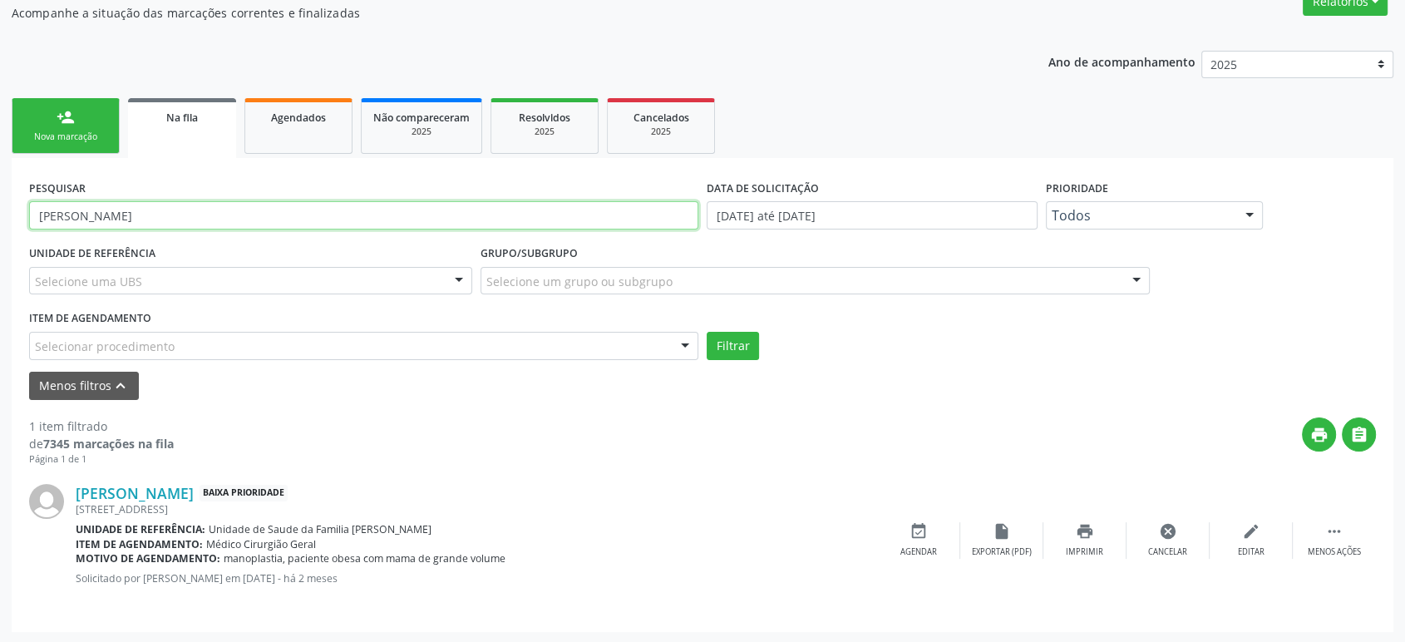
click at [87, 218] on input "[PERSON_NAME]" at bounding box center [363, 215] width 669 height 28
paste input "[PERSON_NAME]"
click at [707, 332] on button "Filtrar" at bounding box center [733, 346] width 52 height 28
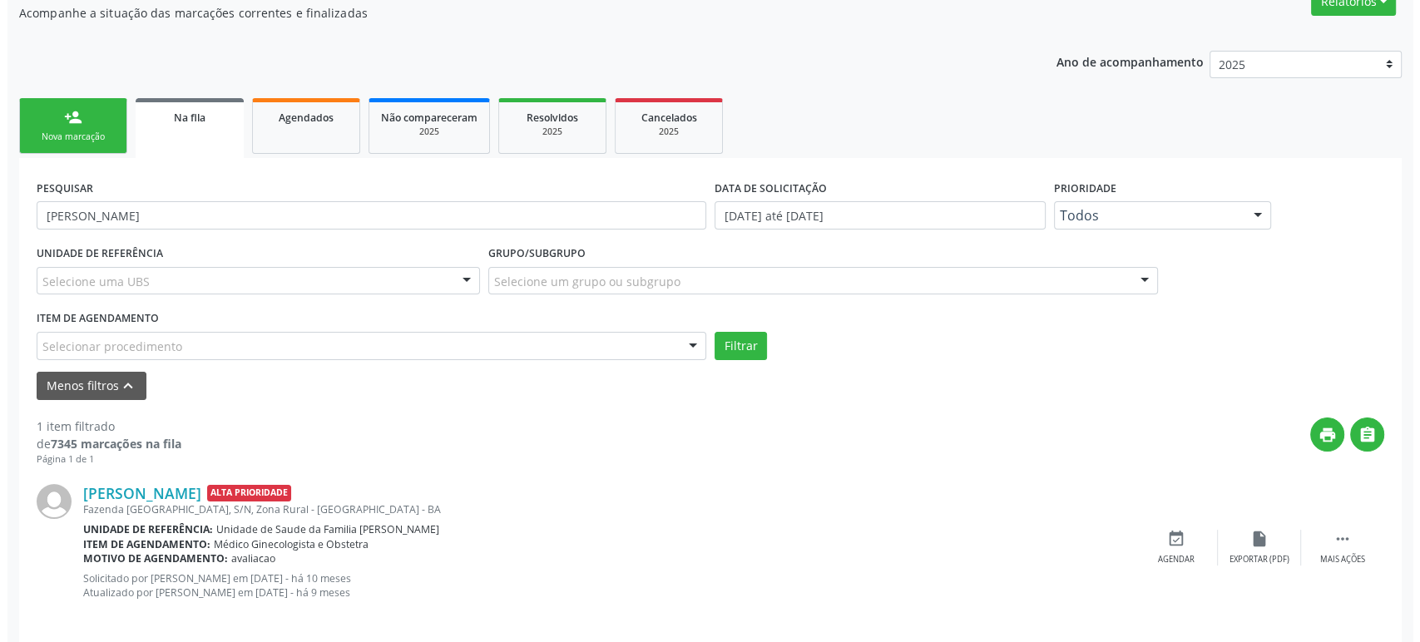
scroll to position [165, 0]
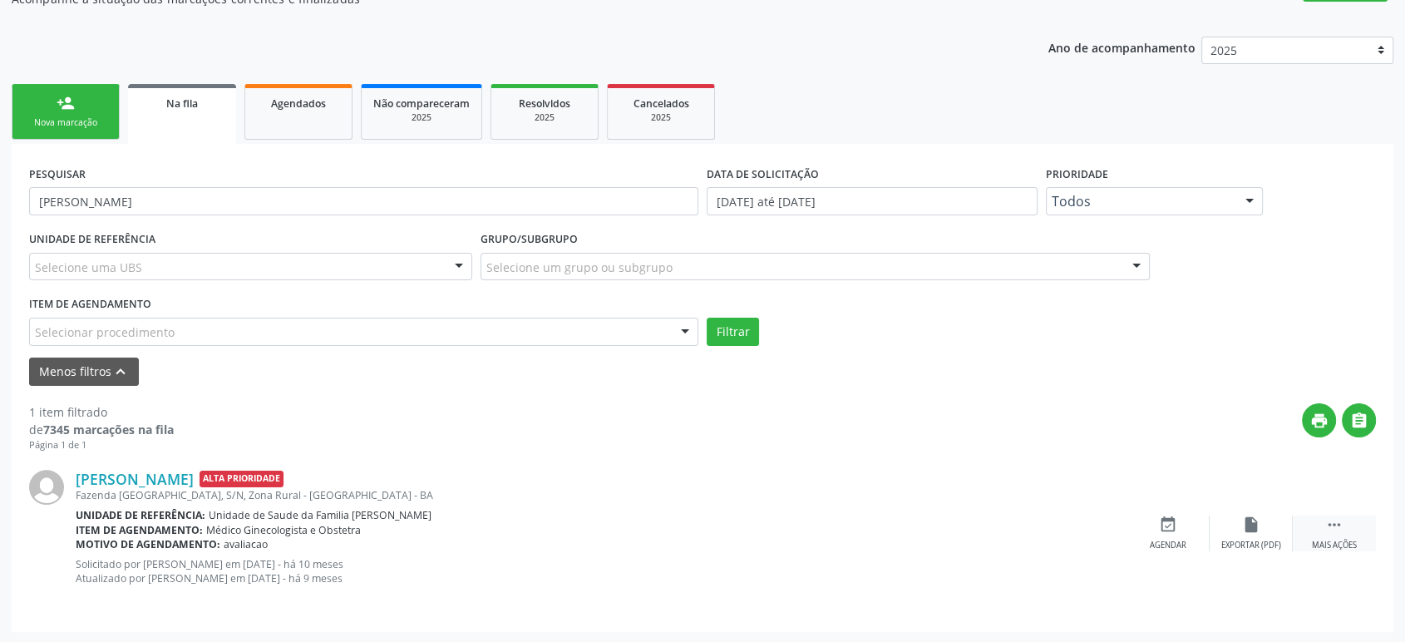
click at [1351, 534] on div " Mais ações" at bounding box center [1334, 534] width 83 height 36
click at [1174, 524] on icon "cancel" at bounding box center [1168, 525] width 18 height 18
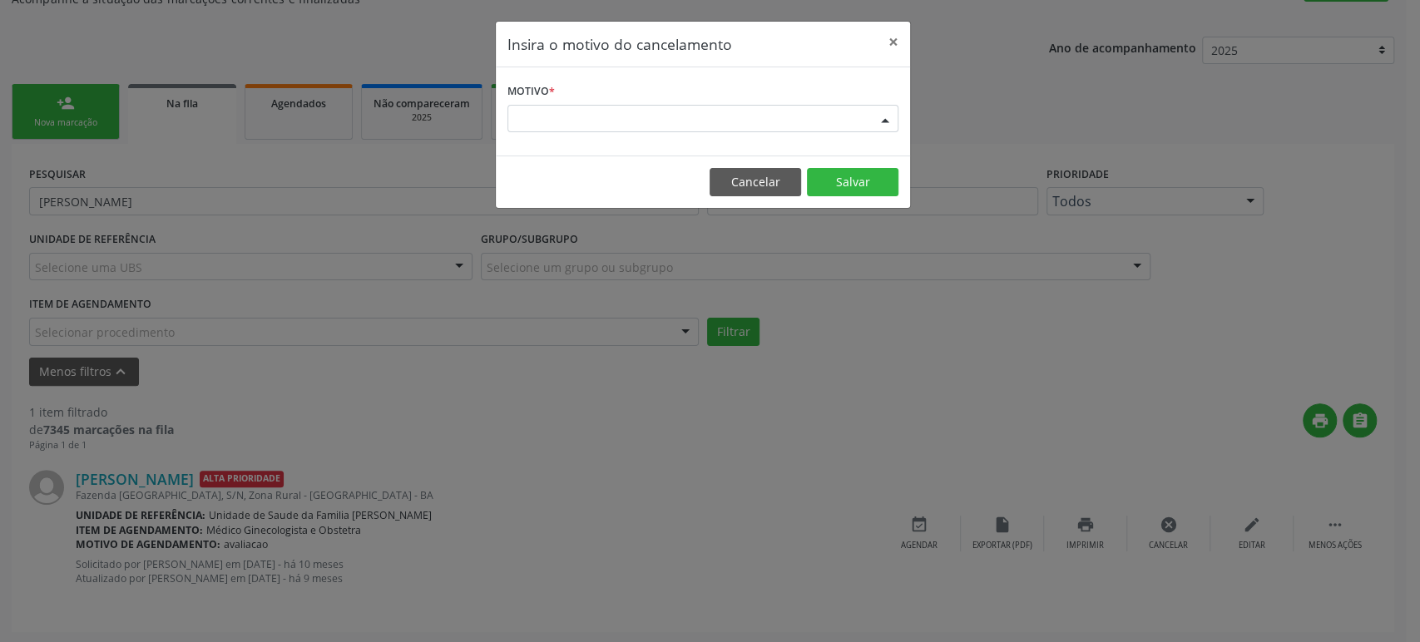
click at [636, 121] on div "Escolha o motivo" at bounding box center [702, 119] width 391 height 28
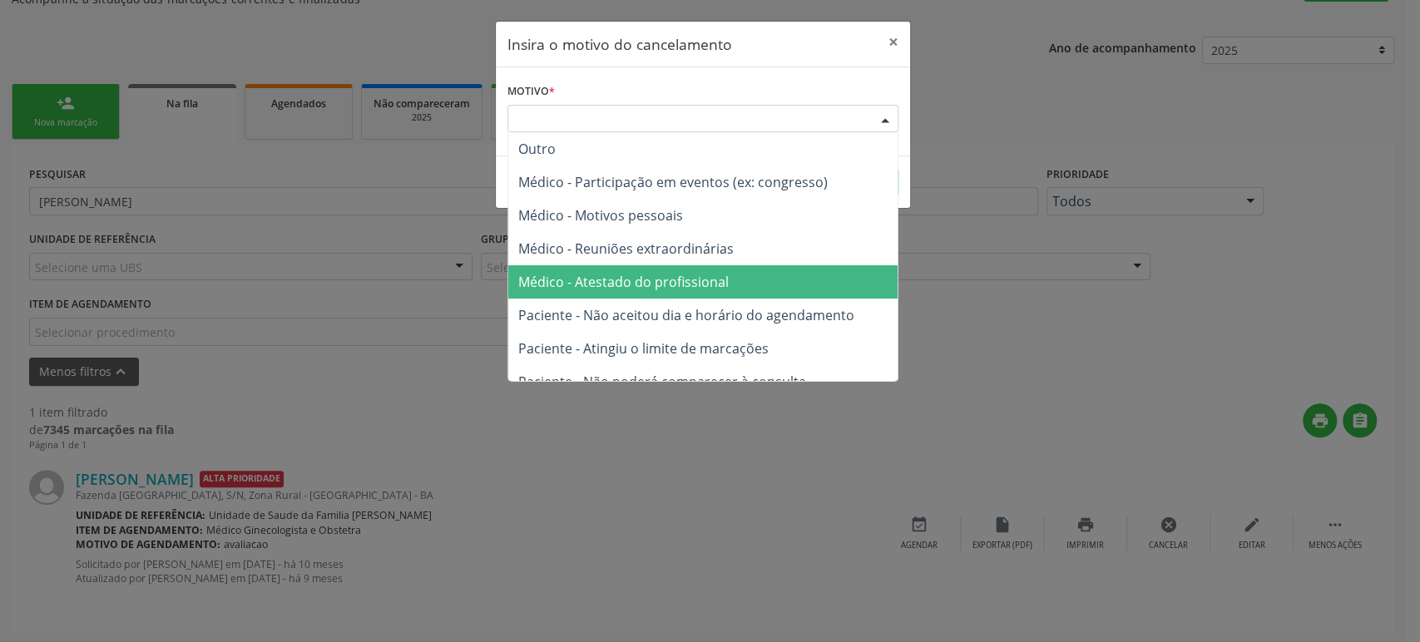
click at [672, 279] on span "Médico - Atestado do profissional" at bounding box center [623, 282] width 210 height 18
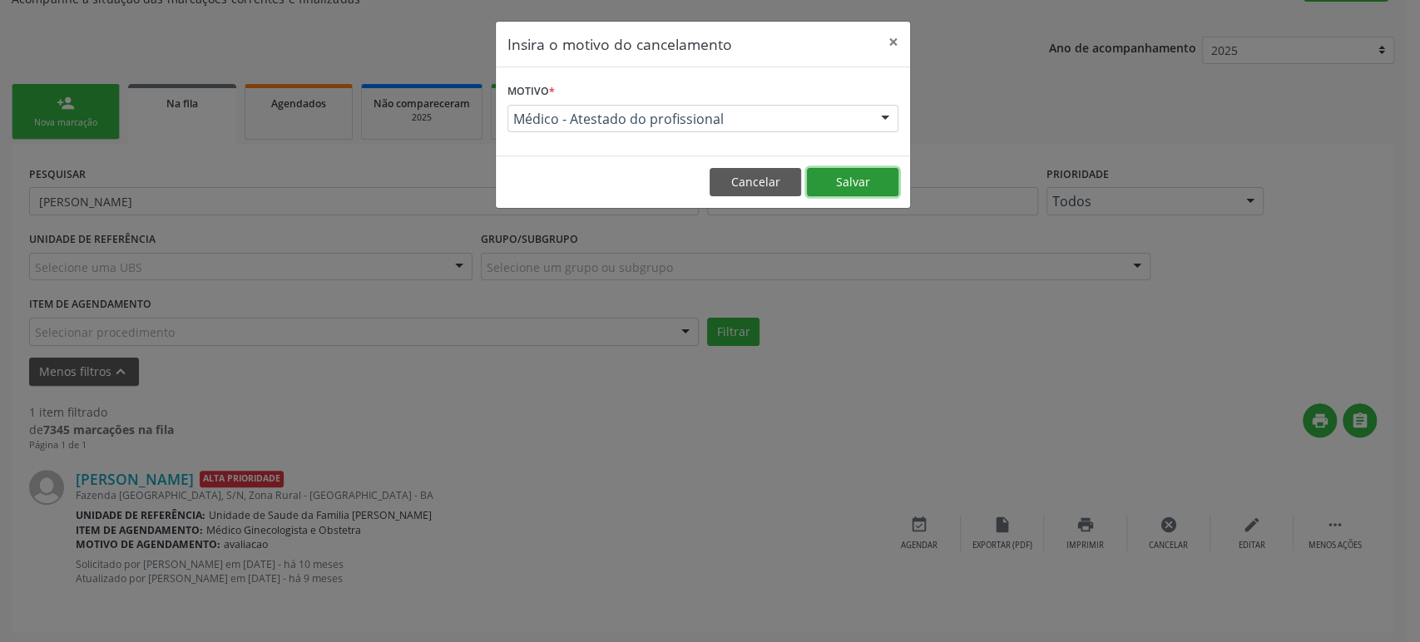
click at [840, 177] on button "Salvar" at bounding box center [852, 182] width 91 height 28
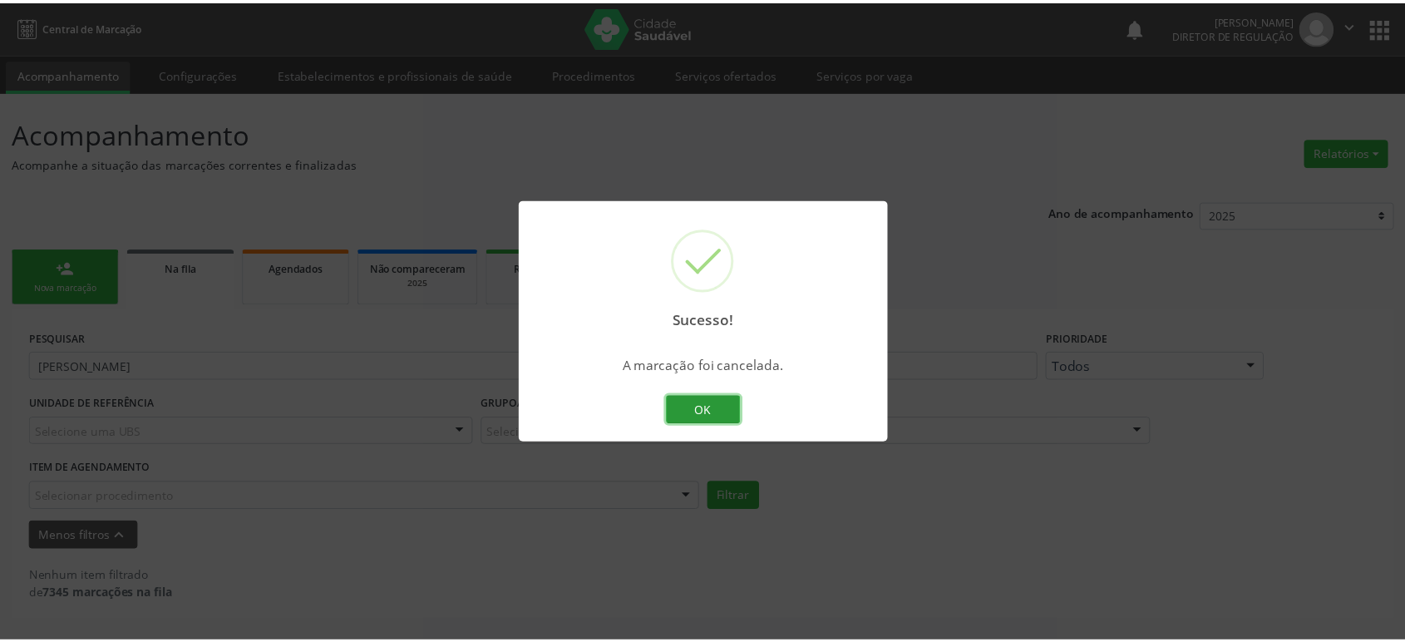
scroll to position [0, 0]
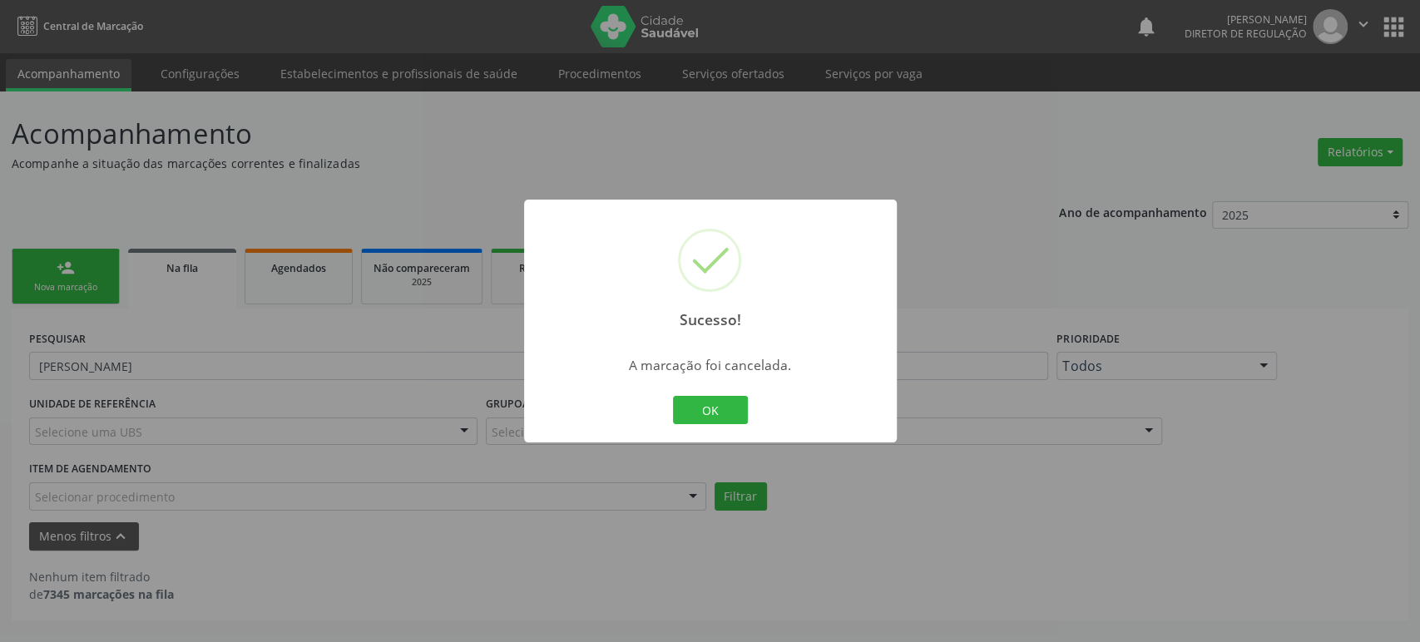
click at [415, 413] on div "Sucesso! × A marcação foi cancelada. OK Cancel" at bounding box center [710, 321] width 1420 height 642
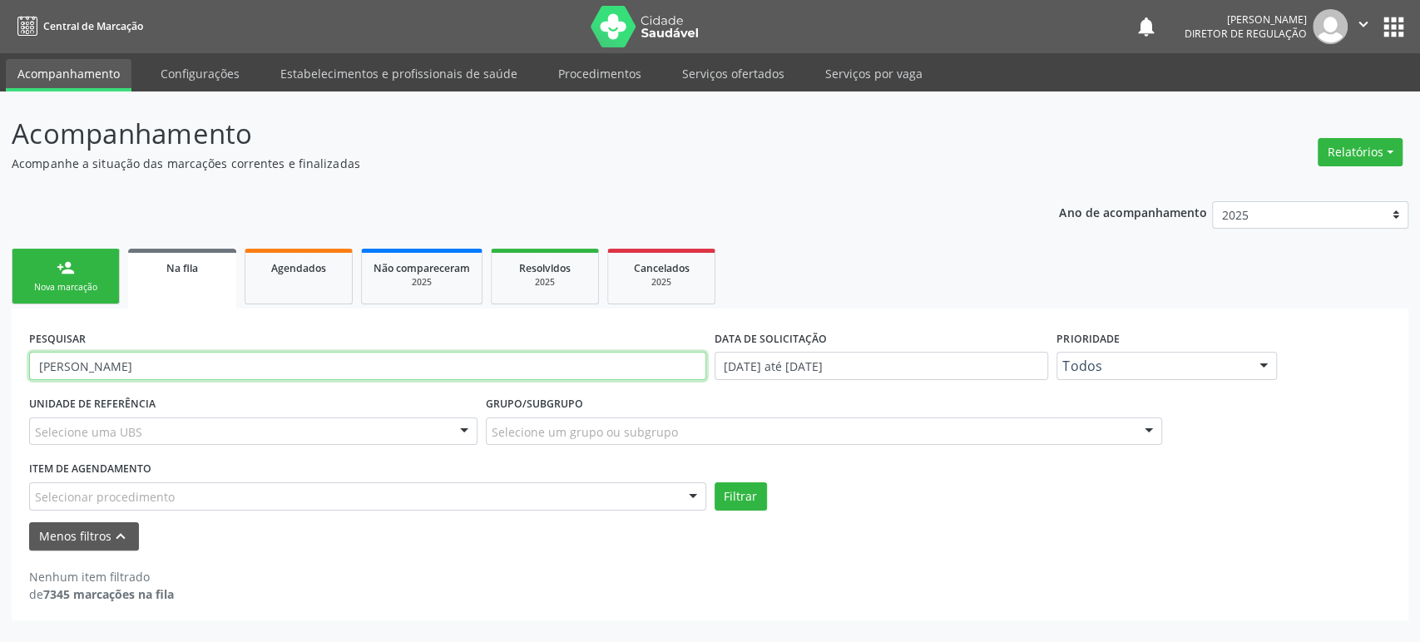
drag, startPoint x: 67, startPoint y: 351, endPoint x: 68, endPoint y: 363, distance: 11.8
click at [67, 352] on input "[PERSON_NAME]" at bounding box center [367, 366] width 677 height 28
click at [70, 363] on input "[PERSON_NAME]" at bounding box center [367, 366] width 677 height 28
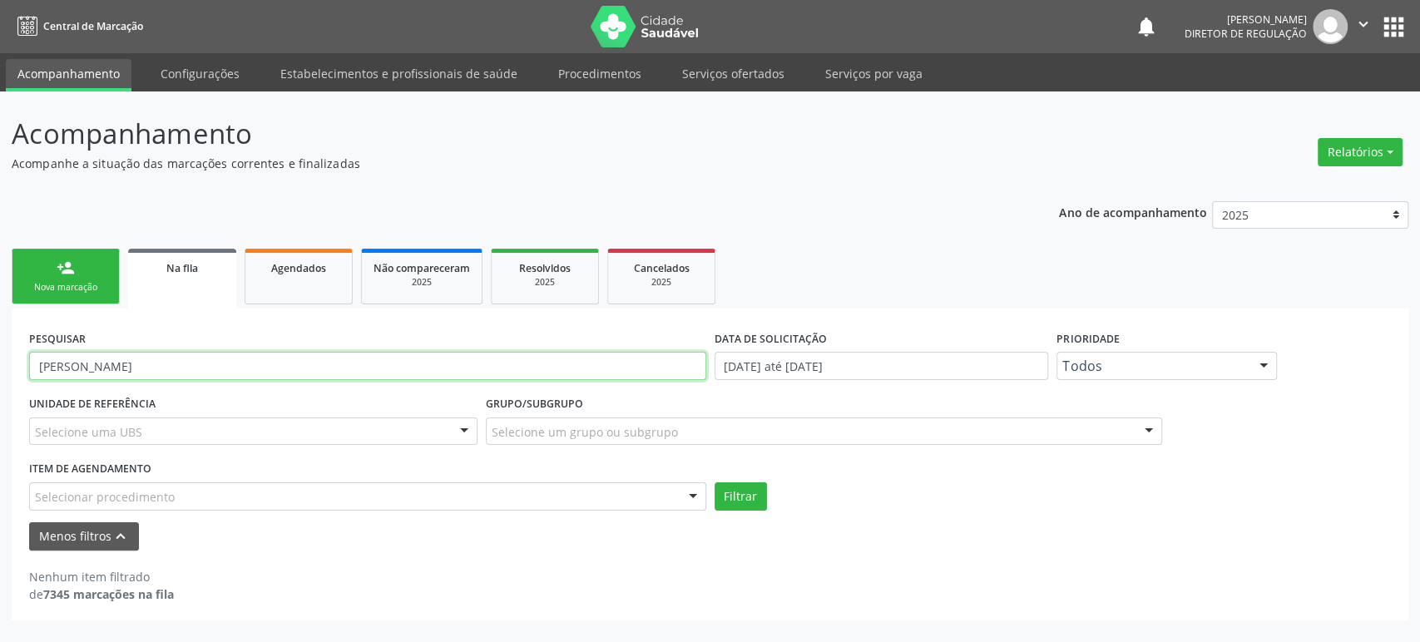
paste input "702 9035 1255 1877"
click at [124, 366] on input "702 9035 1255 1877" at bounding box center [367, 366] width 677 height 28
click at [93, 362] on input "702 9035 12551877" at bounding box center [367, 366] width 677 height 28
click at [64, 363] on input "702 903512551877" at bounding box center [367, 366] width 677 height 28
click at [64, 363] on input "702903512551877" at bounding box center [367, 366] width 677 height 28
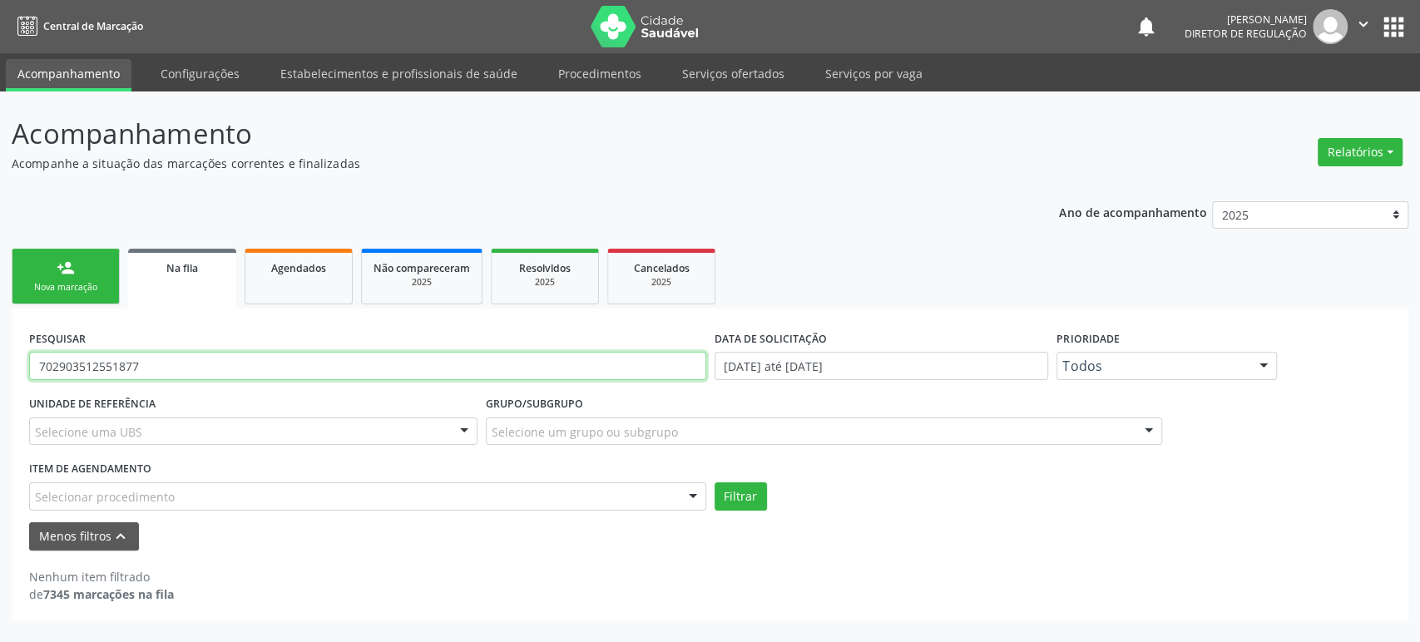
click at [64, 363] on input "702903512551877" at bounding box center [367, 366] width 677 height 28
paste input "[PERSON_NAME]"
click at [101, 378] on input "[PERSON_NAME]" at bounding box center [367, 366] width 677 height 28
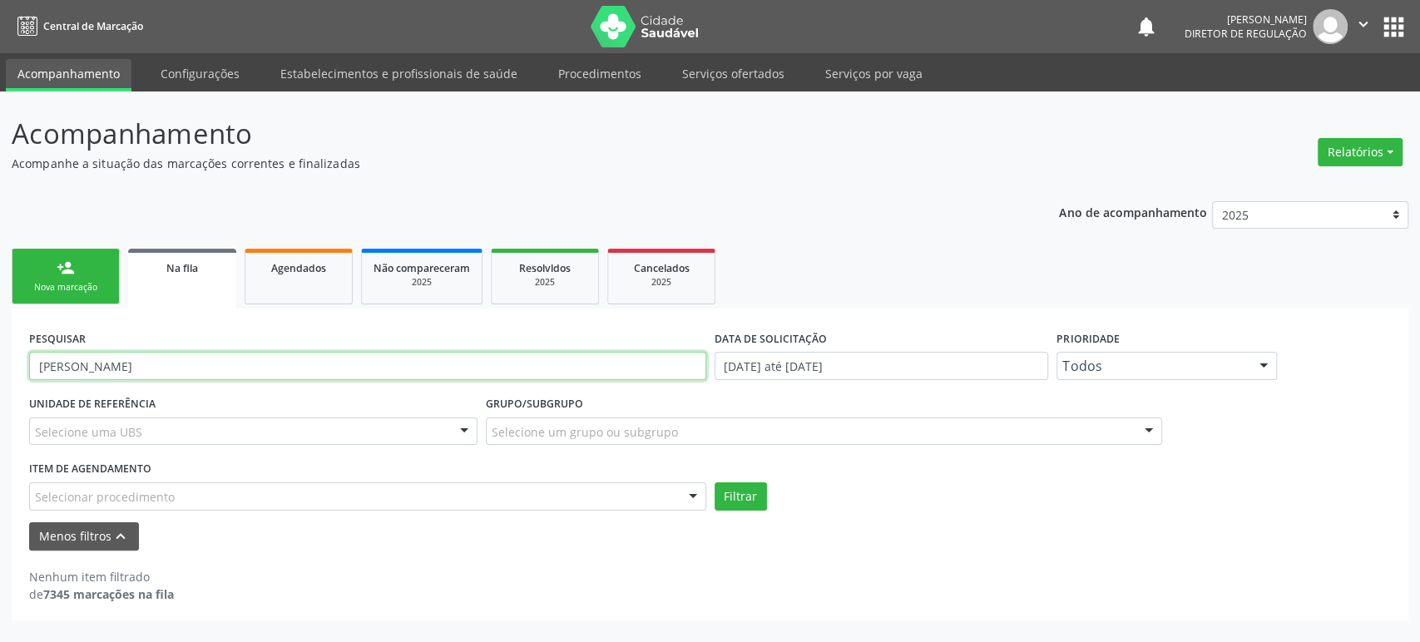
click at [714, 482] on button "Filtrar" at bounding box center [740, 496] width 52 height 28
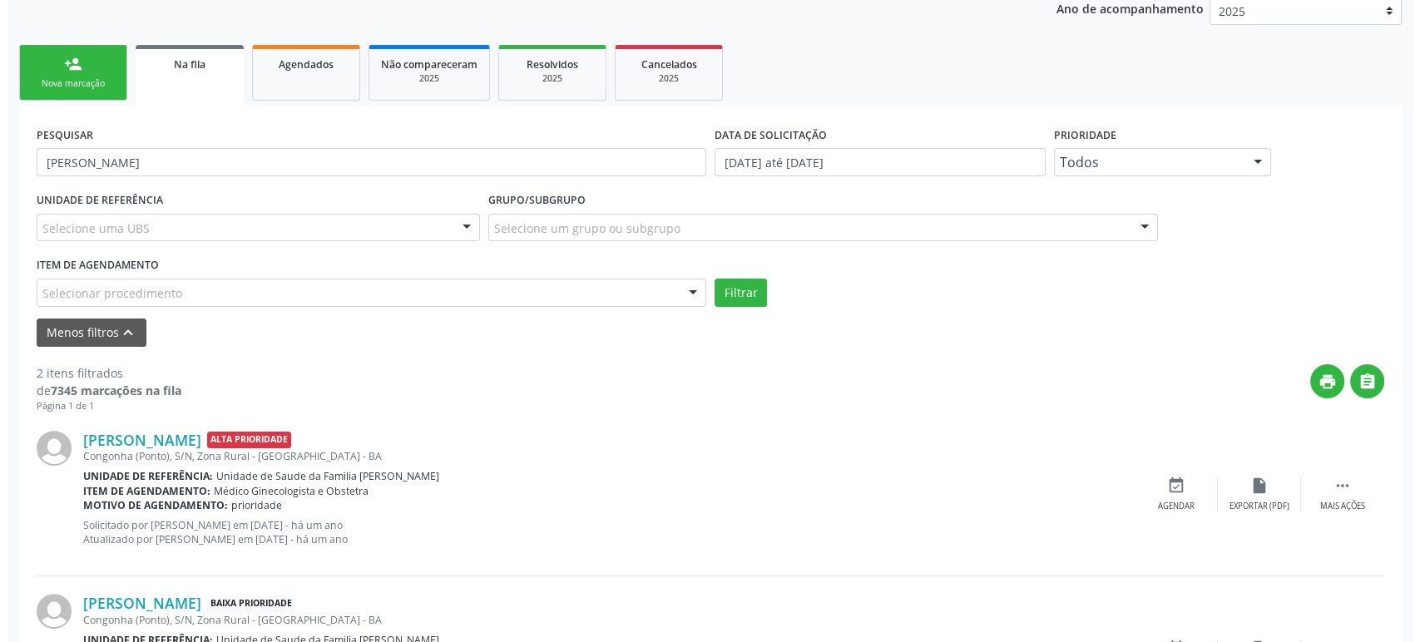
scroll to position [328, 0]
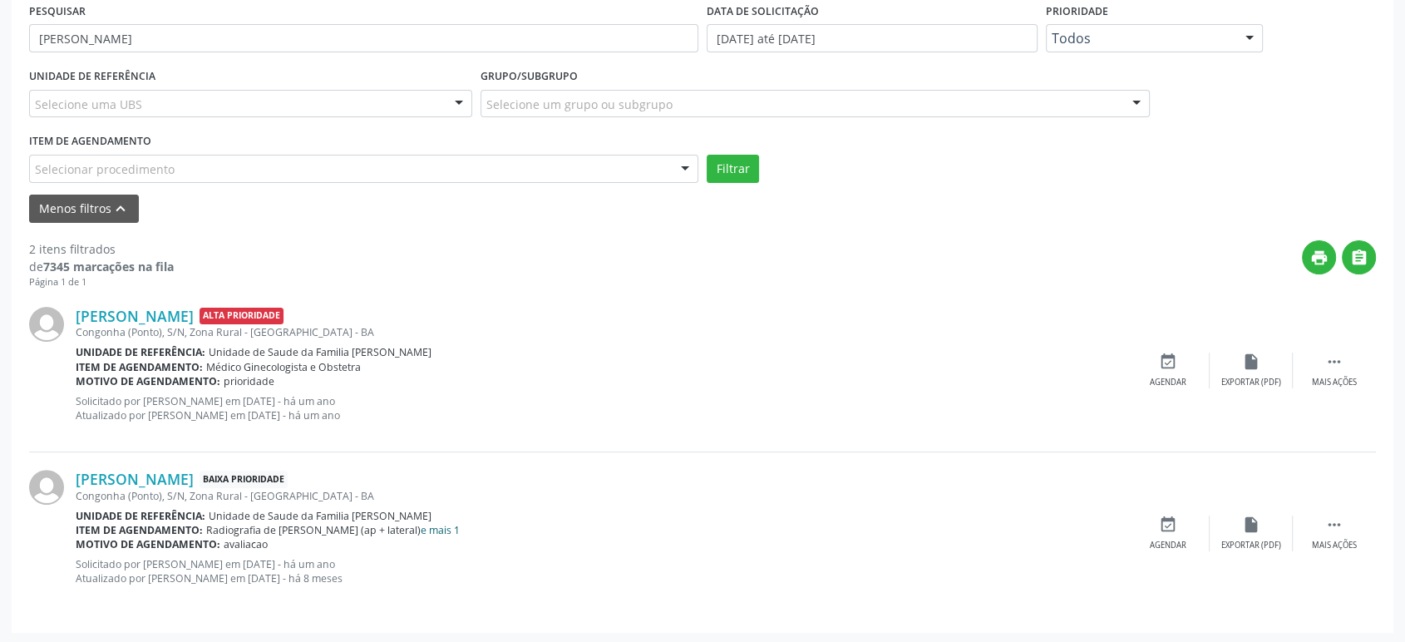
click at [421, 527] on link "e mais 1" at bounding box center [440, 530] width 39 height 14
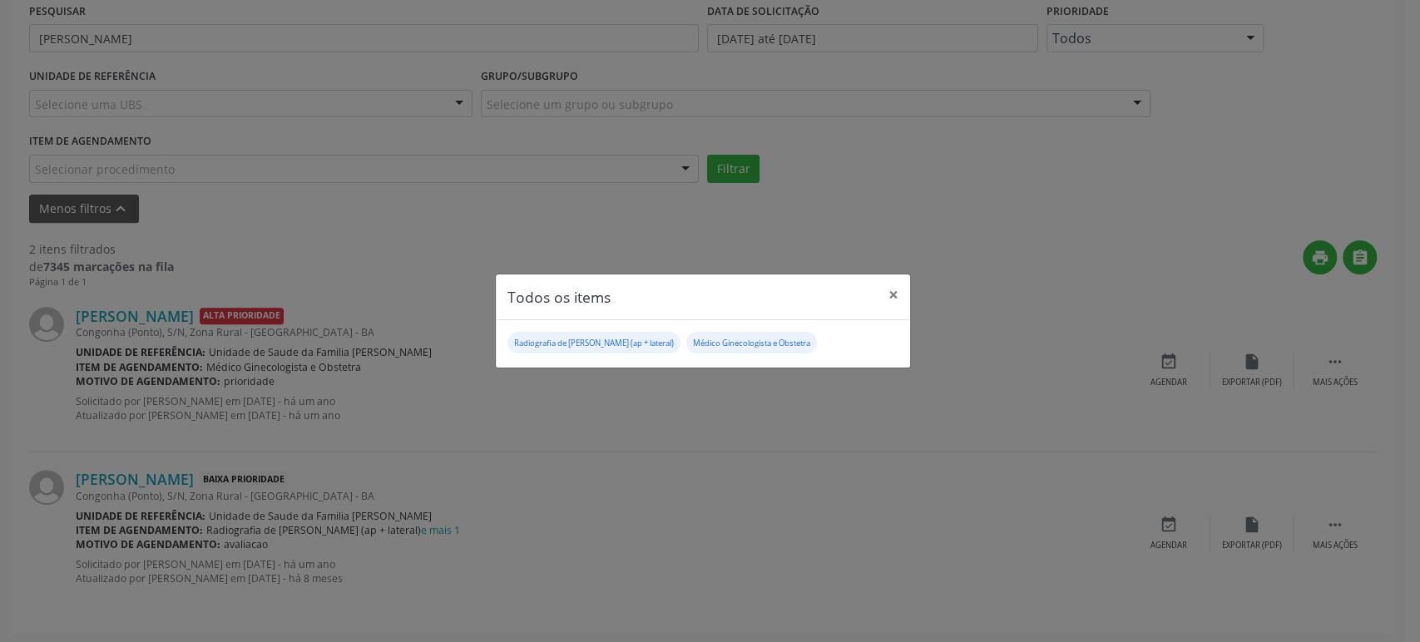
click at [801, 523] on div "Todos os items × Radiografia de joelho (ap + lateral) Médico Ginecologista e Ob…" at bounding box center [710, 321] width 1420 height 642
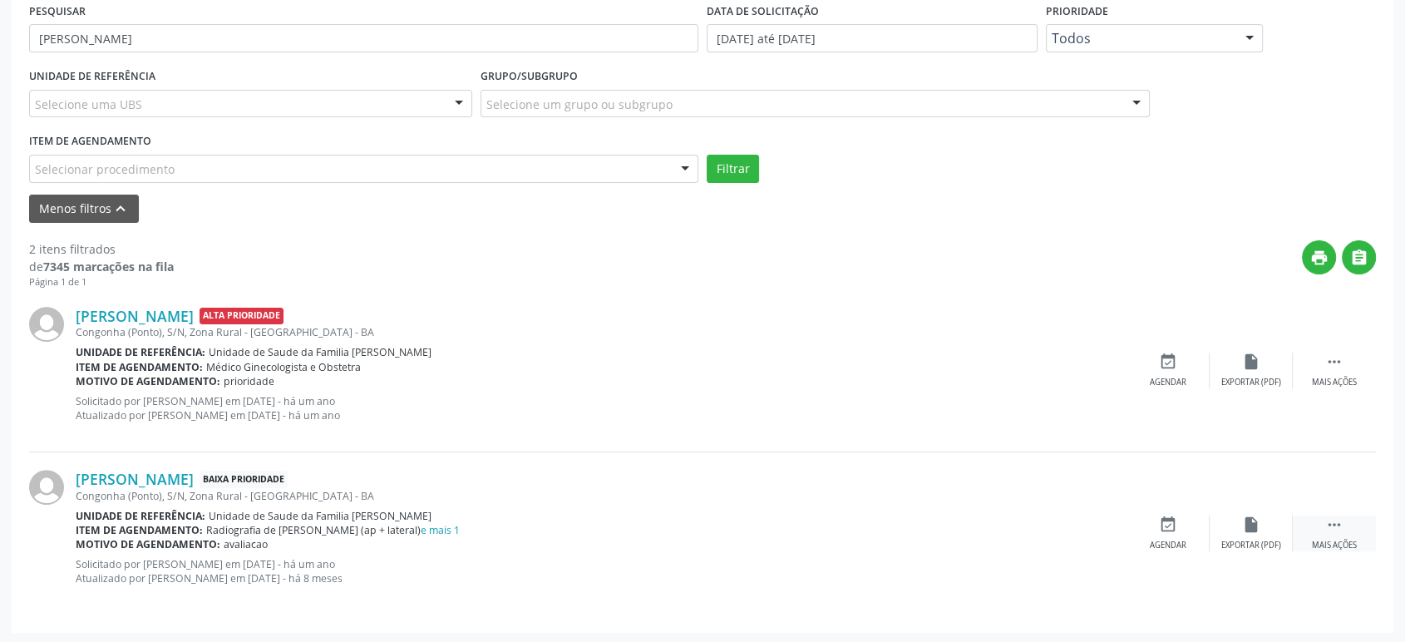
click at [1331, 521] on icon "" at bounding box center [1335, 525] width 18 height 18
click at [1181, 522] on div "cancel Cancelar" at bounding box center [1168, 534] width 83 height 36
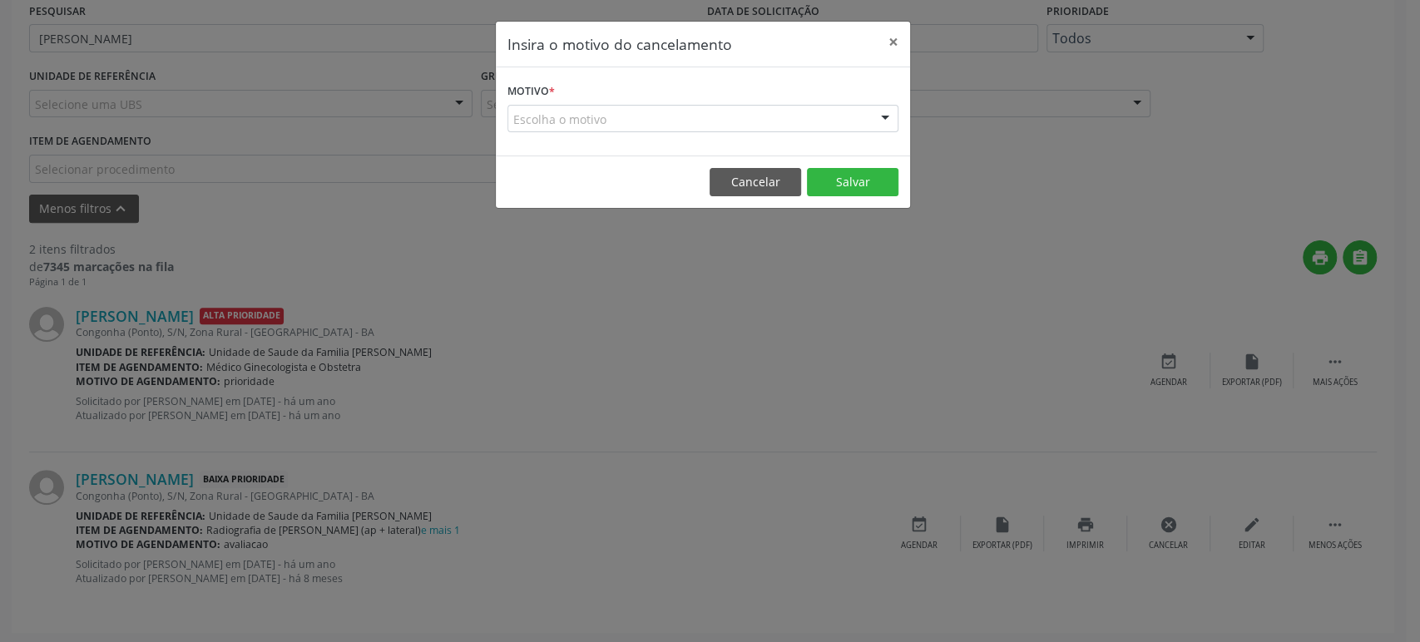
click at [705, 126] on div "Escolha o motivo" at bounding box center [702, 119] width 391 height 28
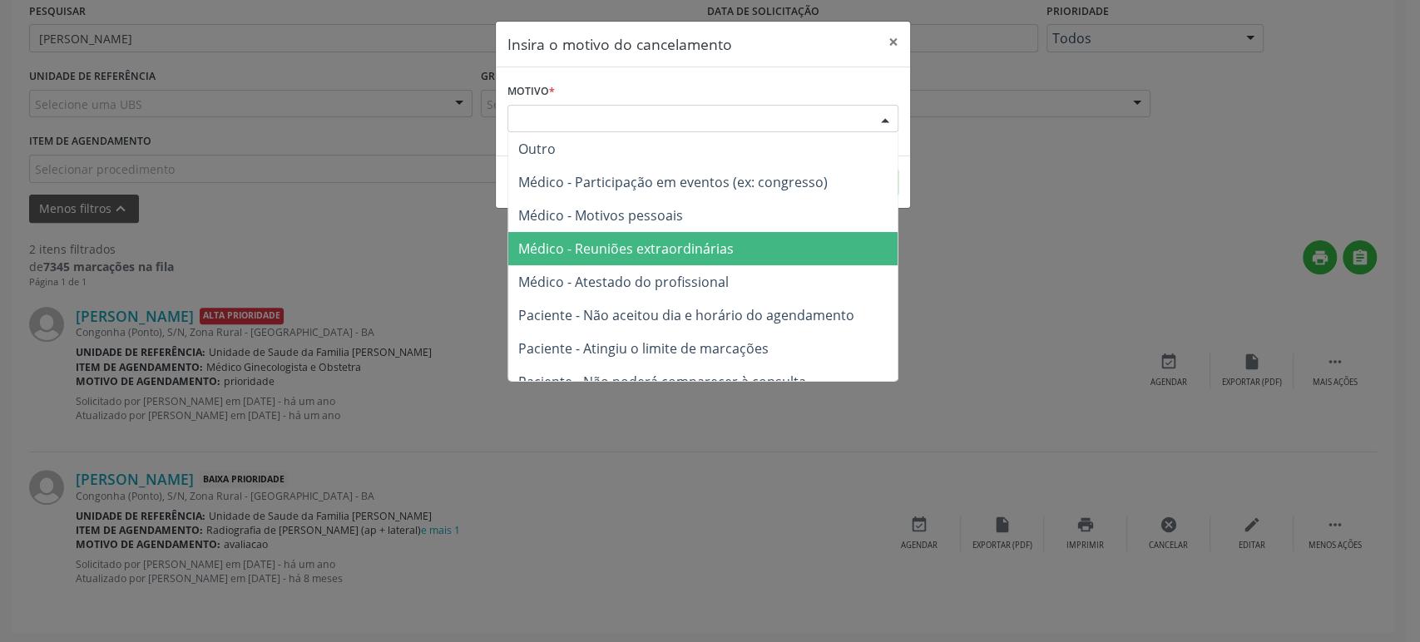
click at [690, 264] on span "Médico - Reuniões extraordinárias" at bounding box center [702, 248] width 389 height 33
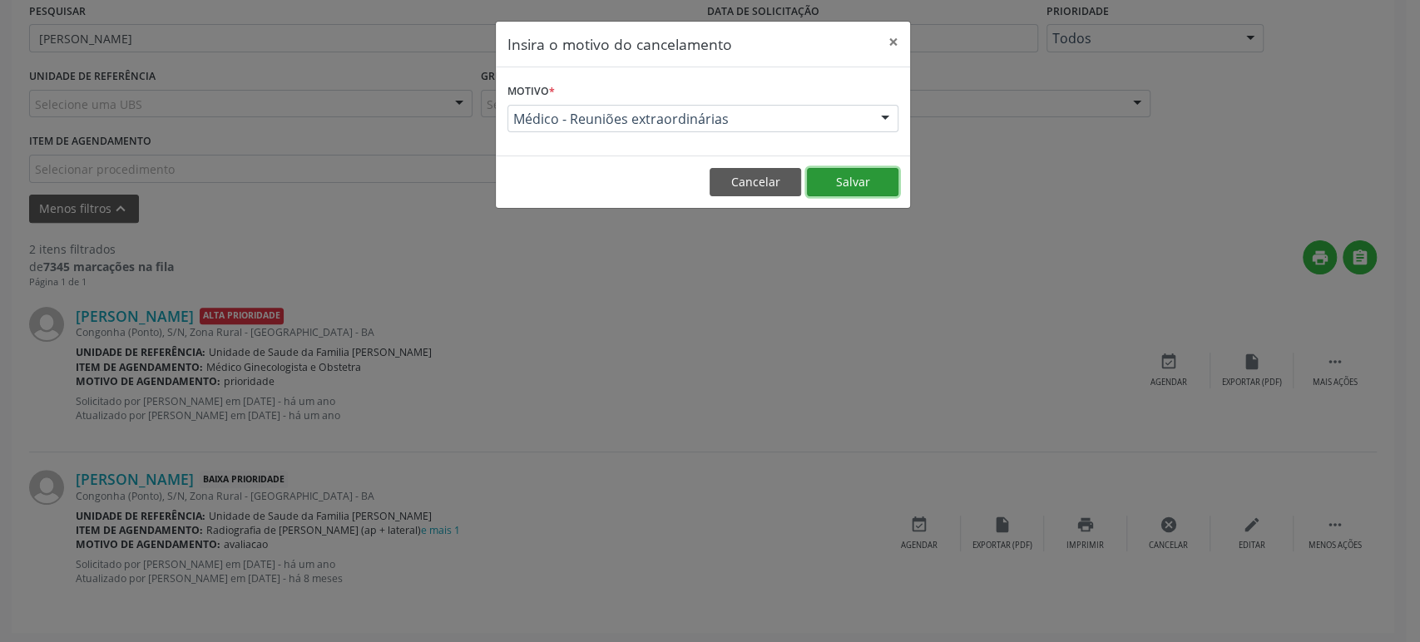
click at [861, 185] on button "Salvar" at bounding box center [852, 182] width 91 height 28
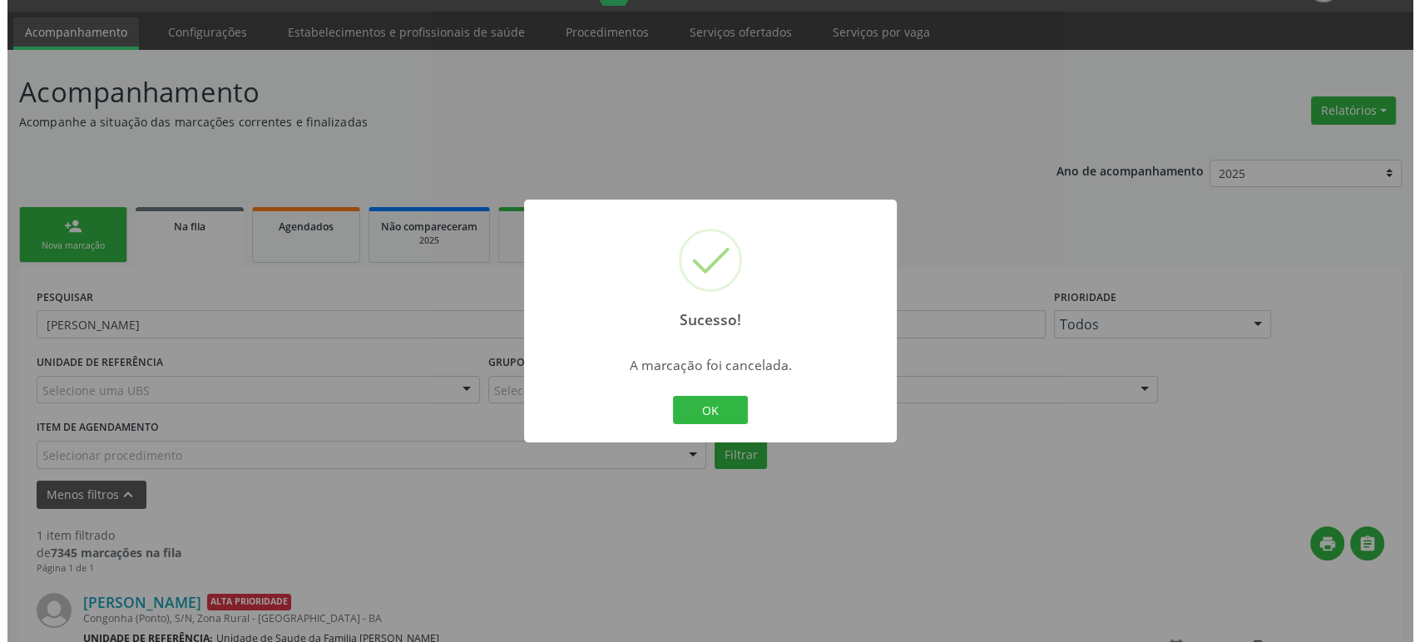
scroll to position [165, 0]
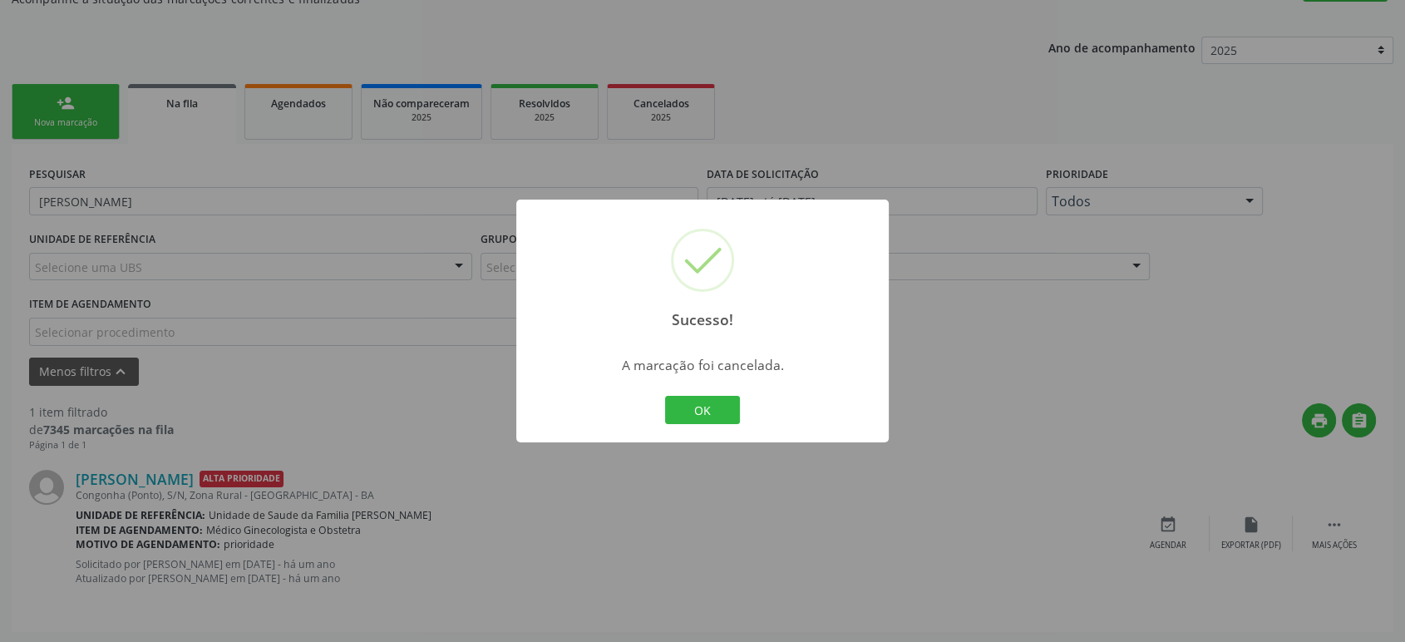
click at [715, 424] on div "OK Cancel" at bounding box center [703, 410] width 82 height 35
click at [721, 415] on button "OK" at bounding box center [702, 410] width 75 height 28
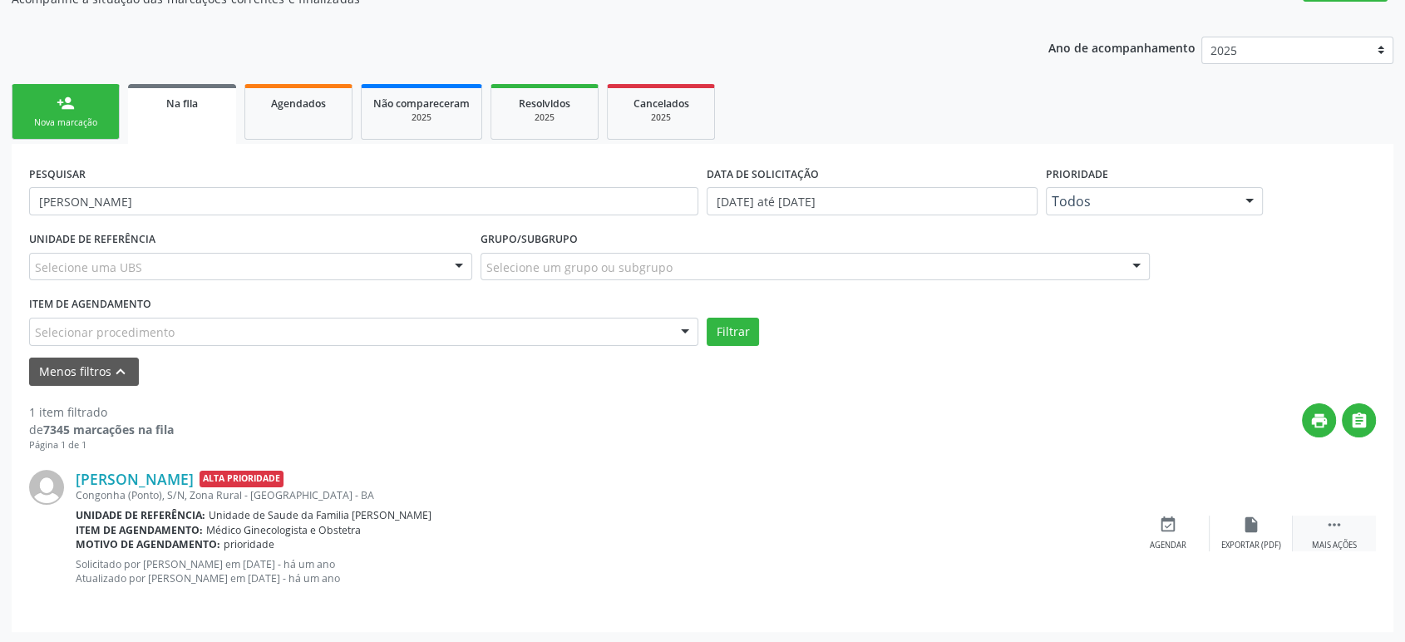
click at [1342, 517] on icon "" at bounding box center [1335, 525] width 18 height 18
click at [1178, 531] on div "cancel Cancelar" at bounding box center [1168, 534] width 83 height 36
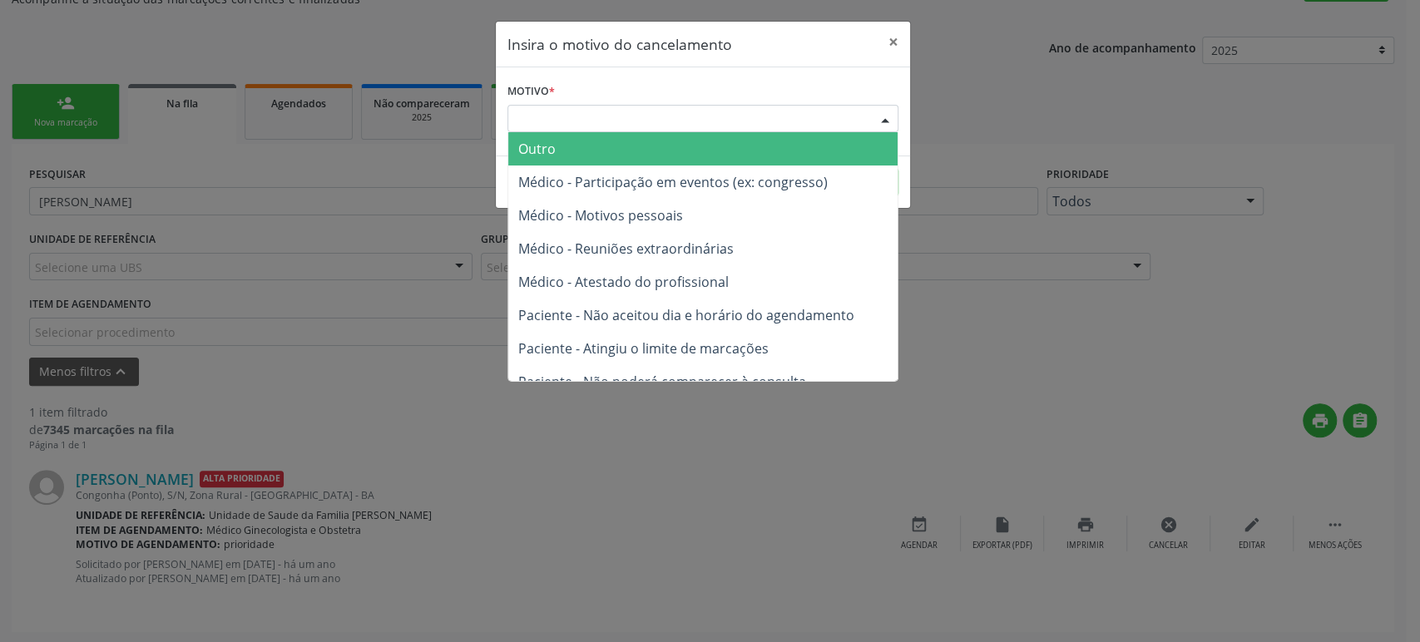
click at [622, 117] on div "Escolha o motivo" at bounding box center [702, 119] width 391 height 28
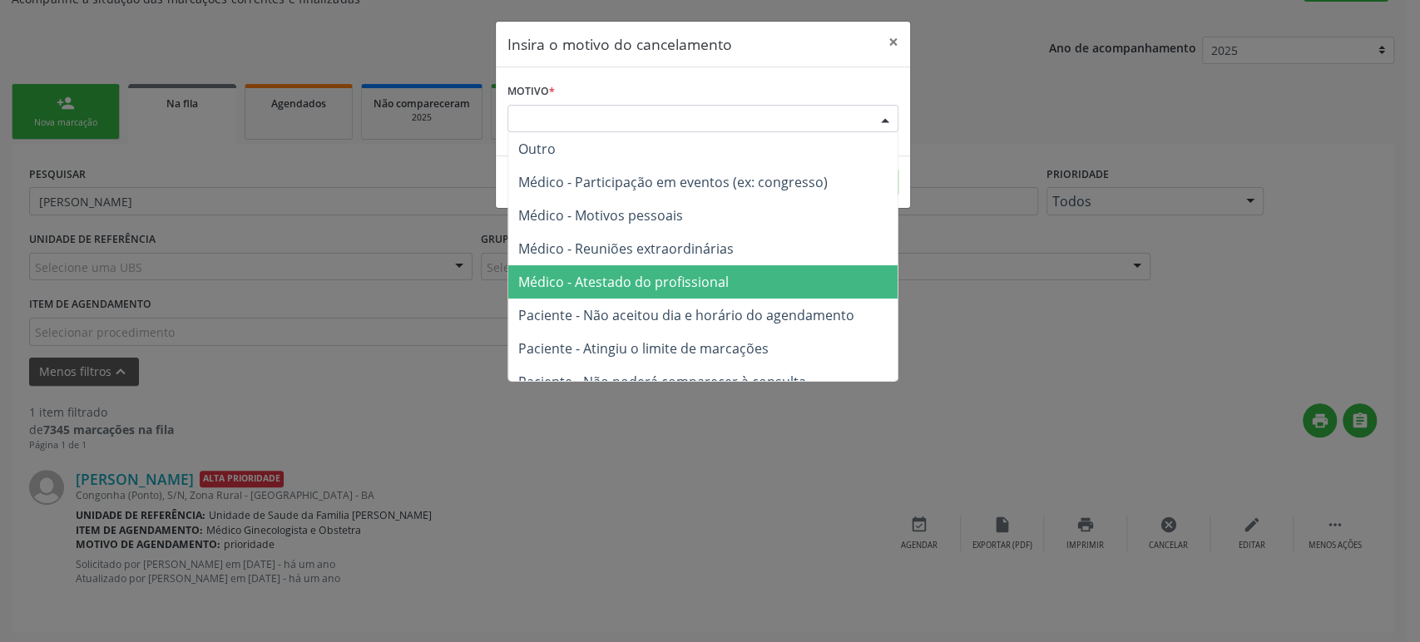
click at [660, 293] on span "Médico - Atestado do profissional" at bounding box center [702, 281] width 389 height 33
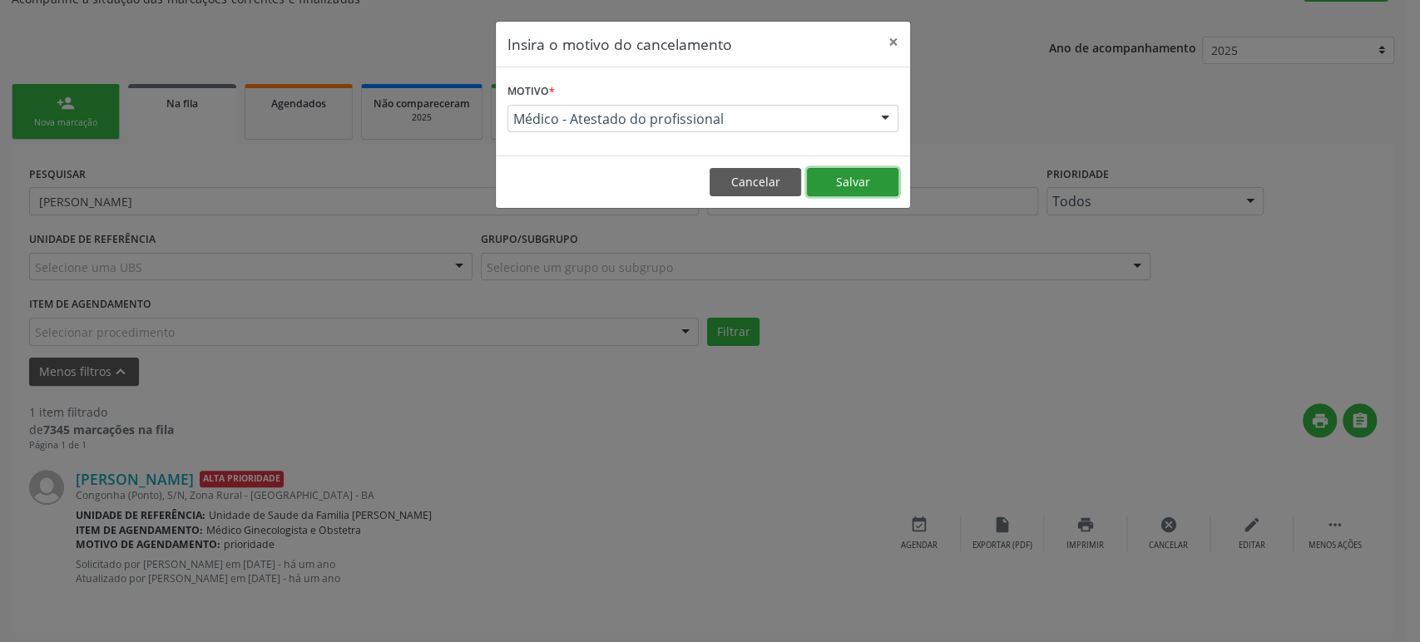
click at [857, 191] on button "Salvar" at bounding box center [852, 182] width 91 height 28
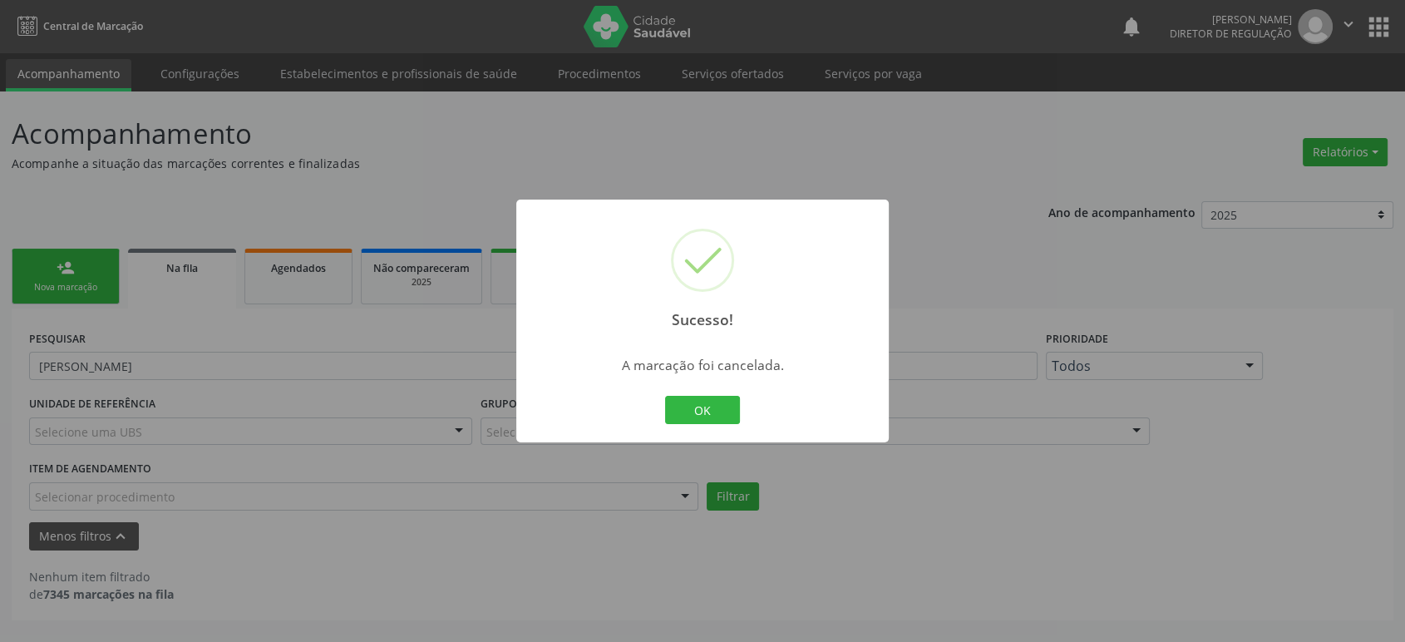
scroll to position [0, 0]
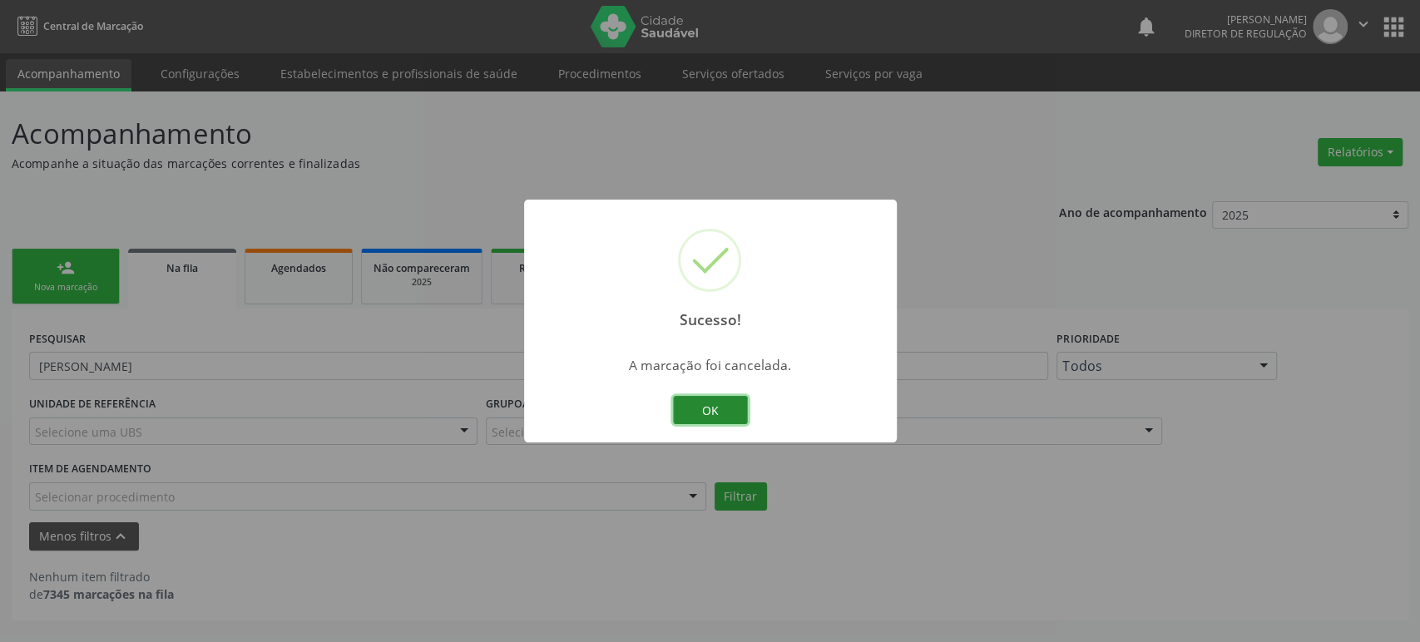
click at [704, 399] on button "OK" at bounding box center [710, 410] width 75 height 28
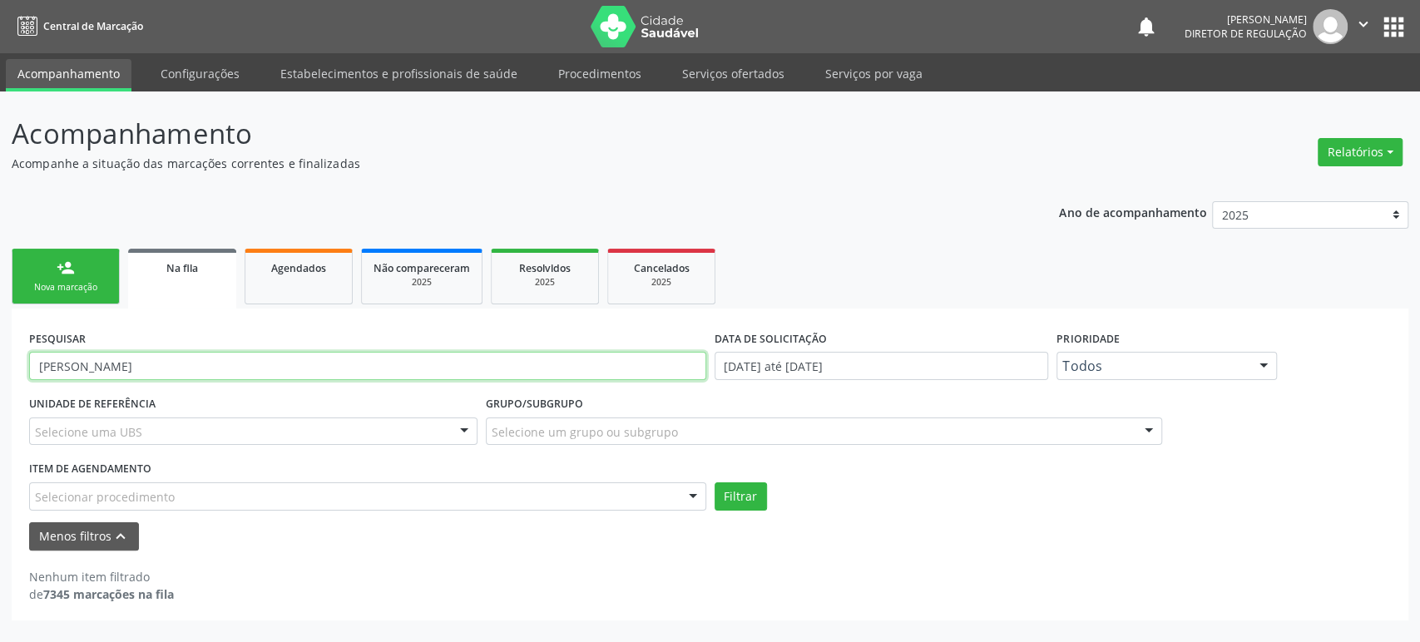
click at [81, 371] on input "[PERSON_NAME]" at bounding box center [367, 366] width 677 height 28
paste input "Natiara Teles de [PERSON_NAME]"
click at [714, 482] on button "Filtrar" at bounding box center [740, 496] width 52 height 28
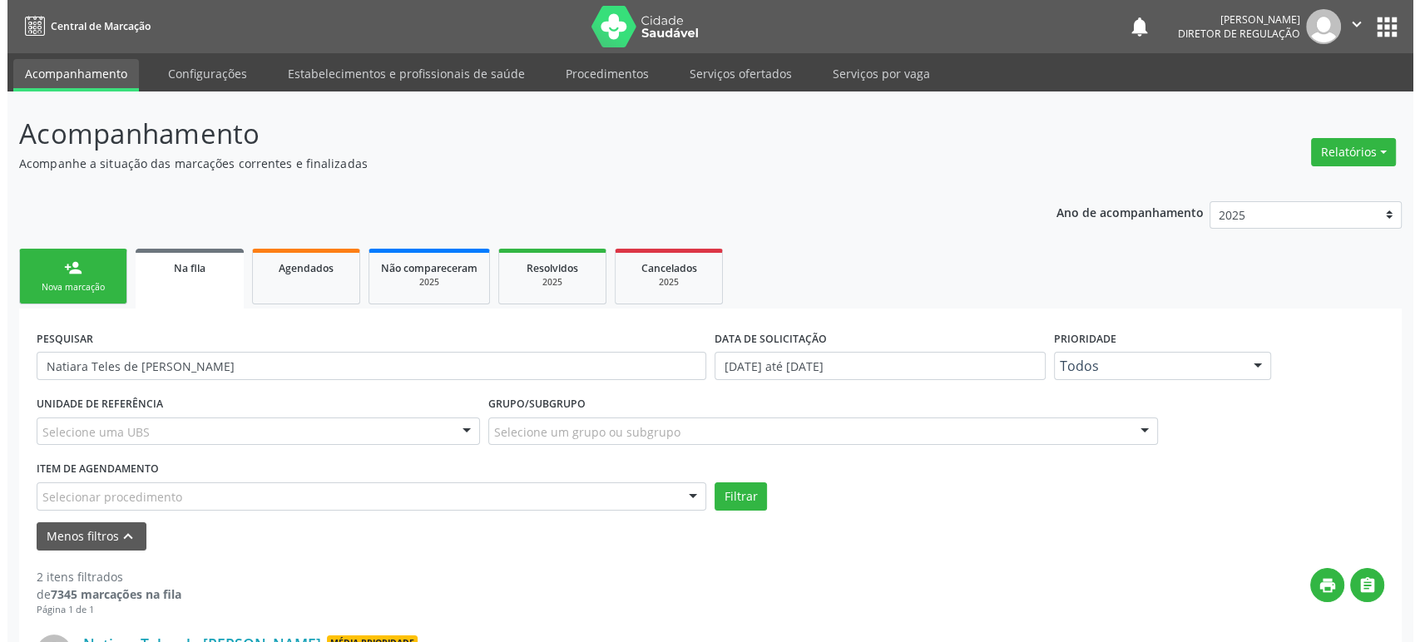
scroll to position [328, 0]
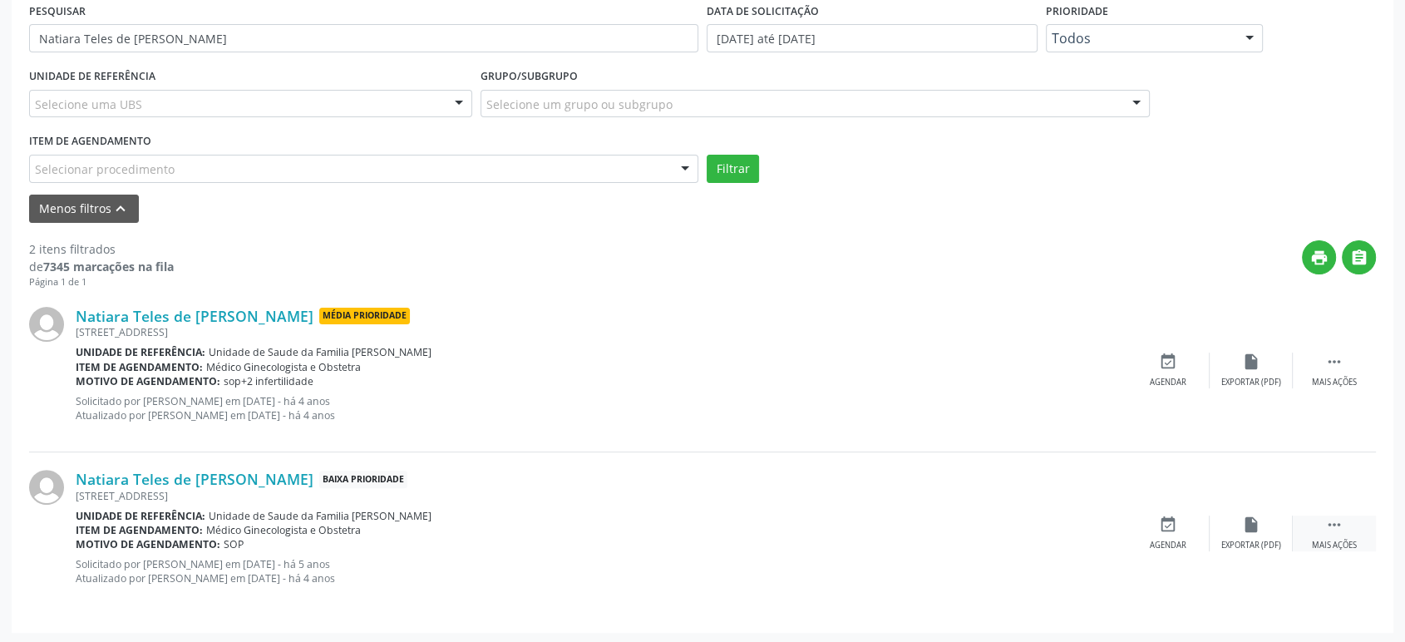
click at [1337, 537] on div " Mais ações" at bounding box center [1334, 534] width 83 height 36
click at [1178, 528] on div "cancel Cancelar" at bounding box center [1168, 534] width 83 height 36
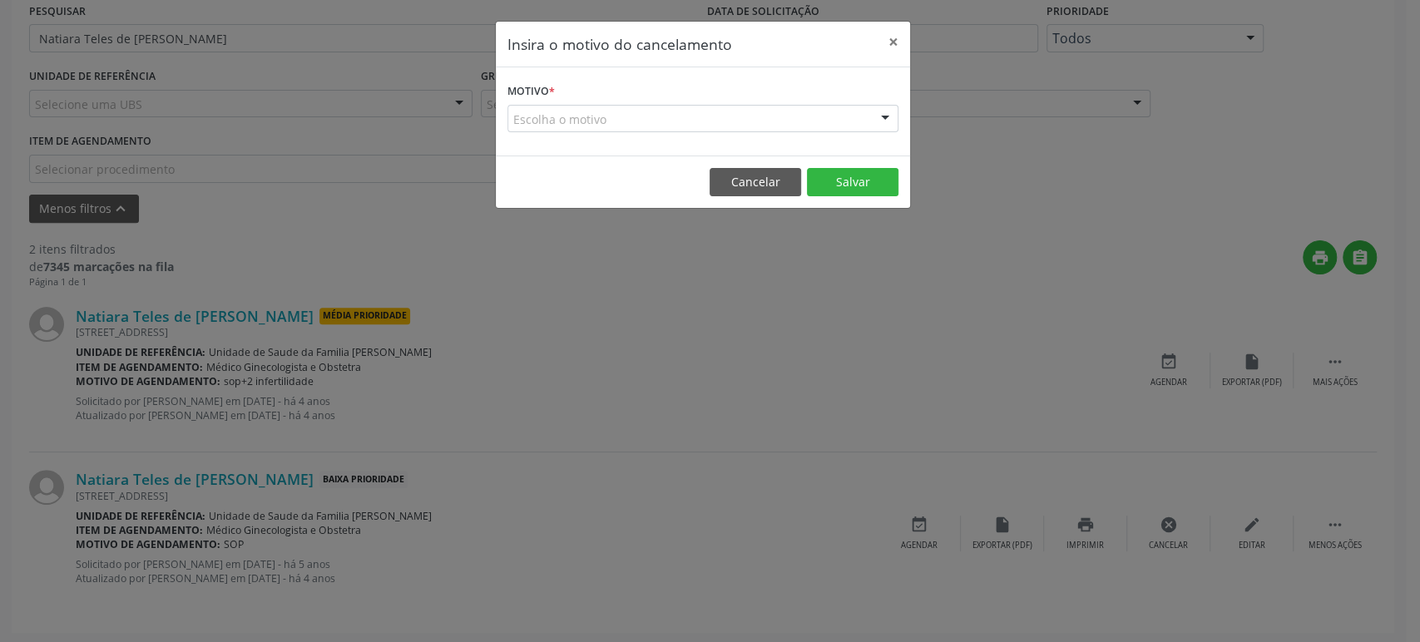
click at [641, 111] on div "Escolha o motivo" at bounding box center [702, 119] width 391 height 28
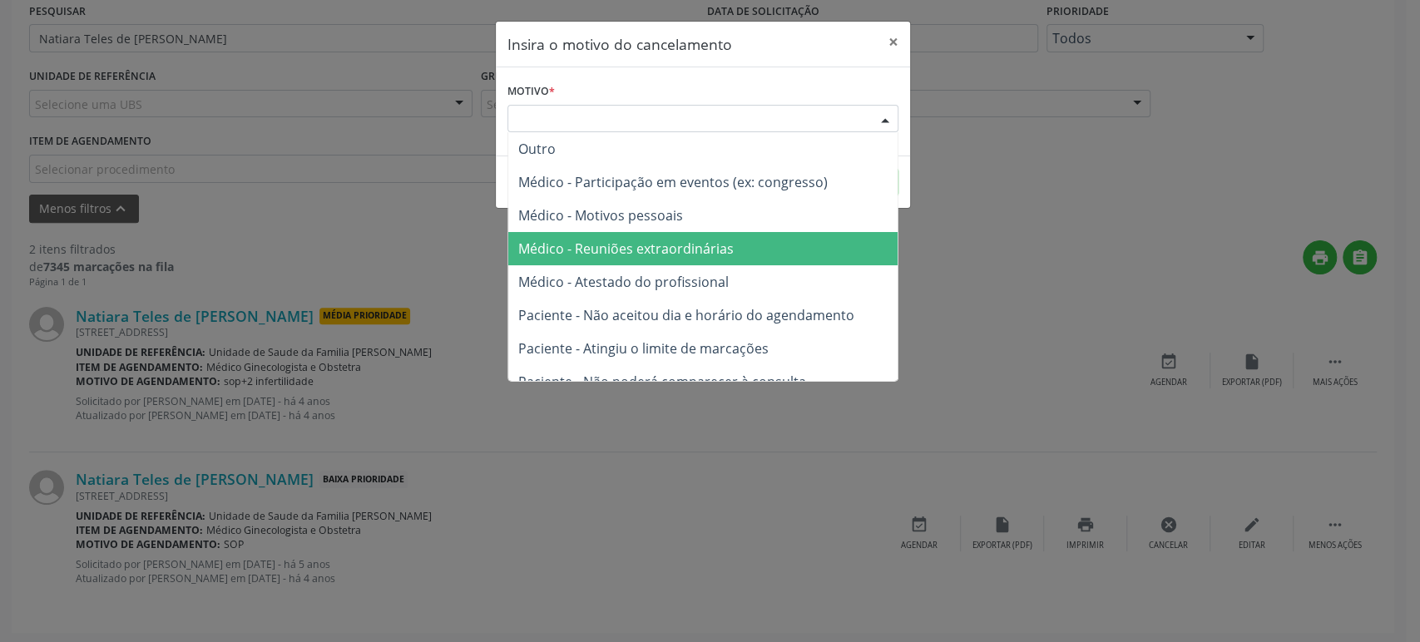
click at [700, 247] on span "Médico - Reuniões extraordinárias" at bounding box center [625, 249] width 215 height 18
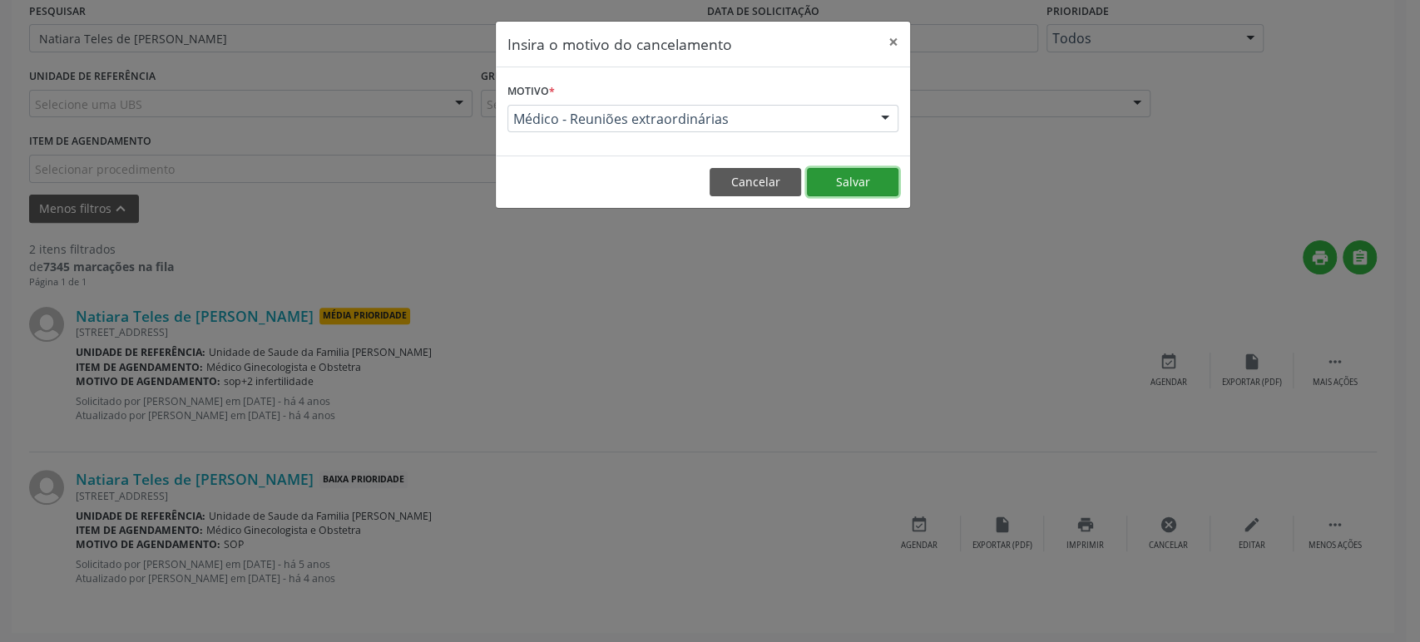
click at [865, 170] on button "Salvar" at bounding box center [852, 182] width 91 height 28
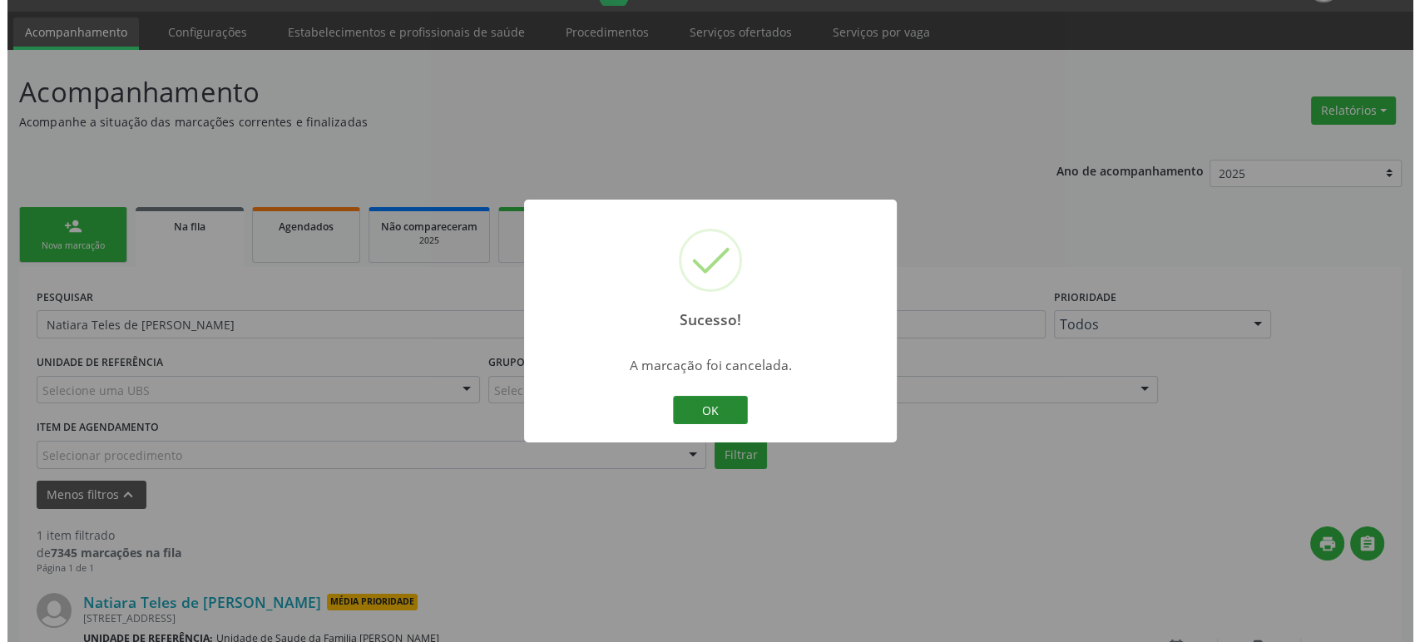
scroll to position [165, 0]
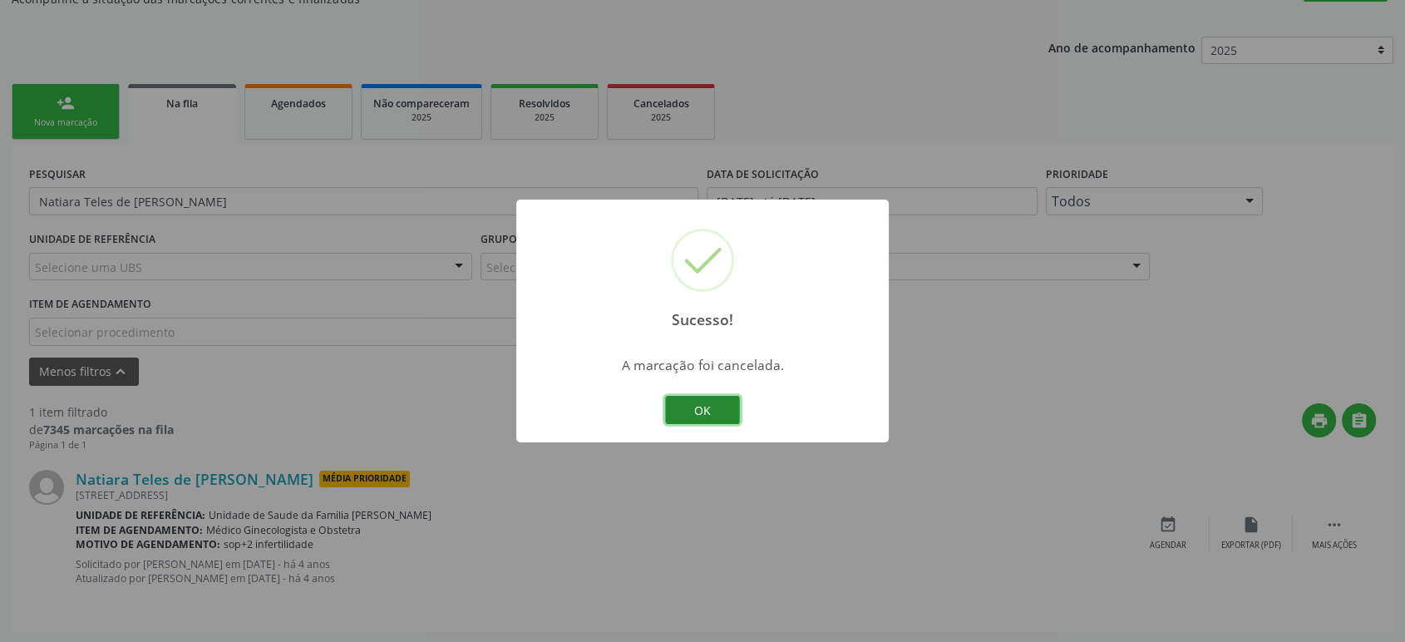
click at [710, 409] on button "OK" at bounding box center [702, 410] width 75 height 28
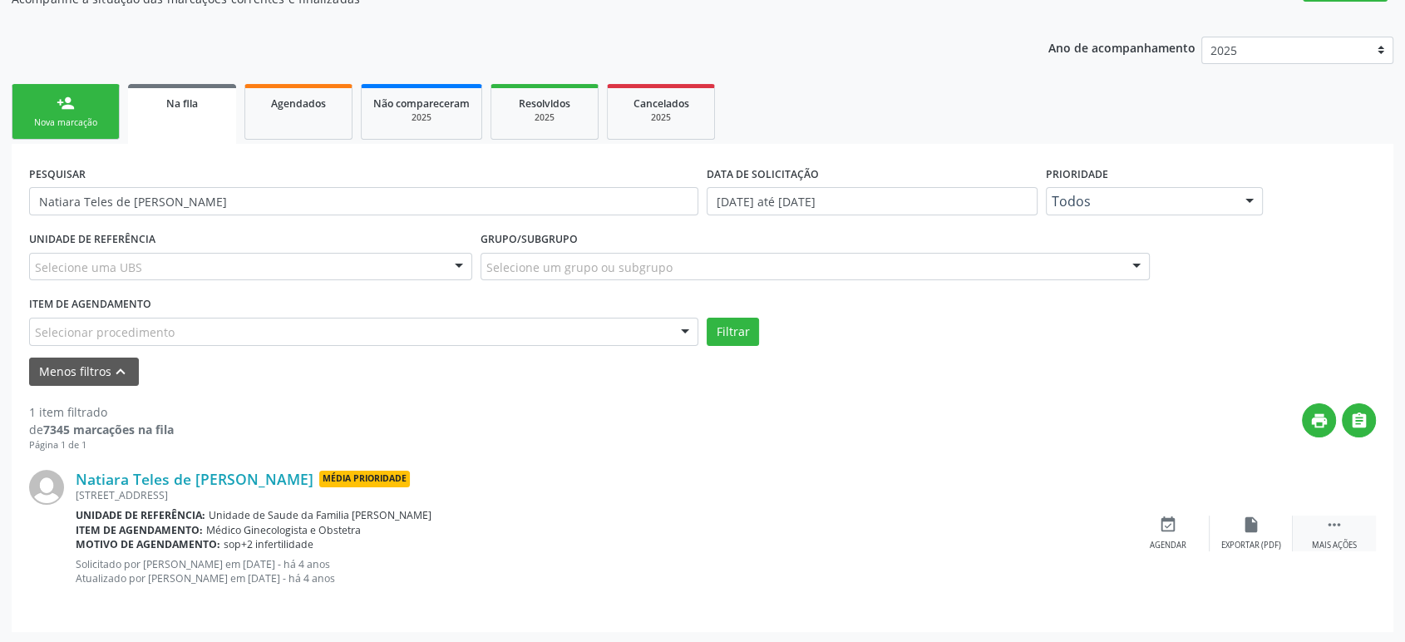
click at [1332, 537] on div " Mais ações" at bounding box center [1334, 534] width 83 height 36
click at [1159, 527] on icon "cancel" at bounding box center [1168, 525] width 18 height 18
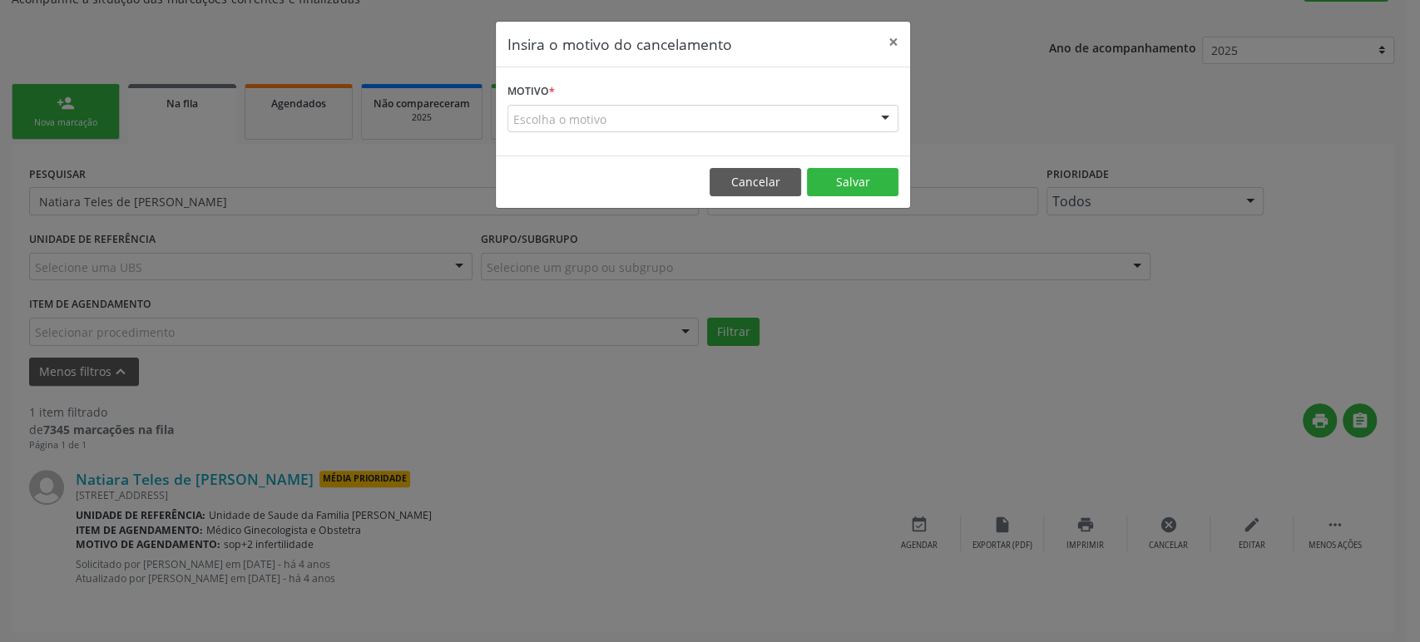
click at [594, 119] on div "Escolha o motivo" at bounding box center [702, 119] width 391 height 28
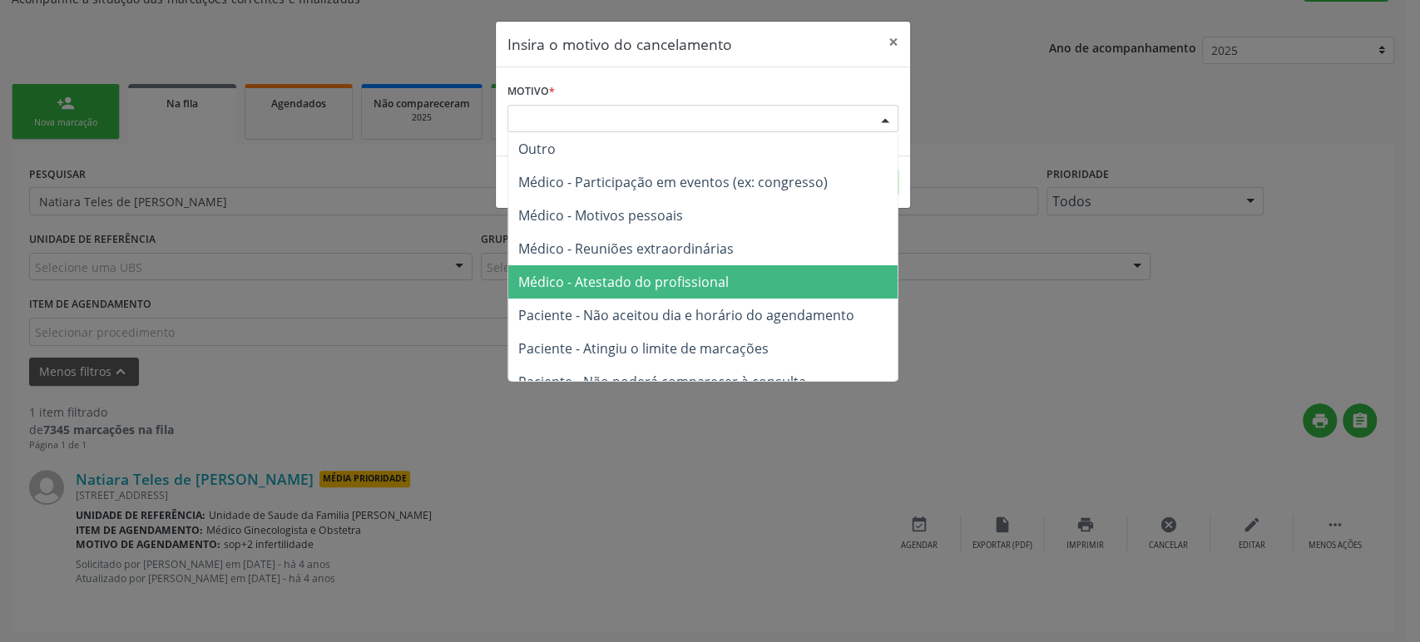
click at [678, 289] on span "Médico - Atestado do profissional" at bounding box center [623, 282] width 210 height 18
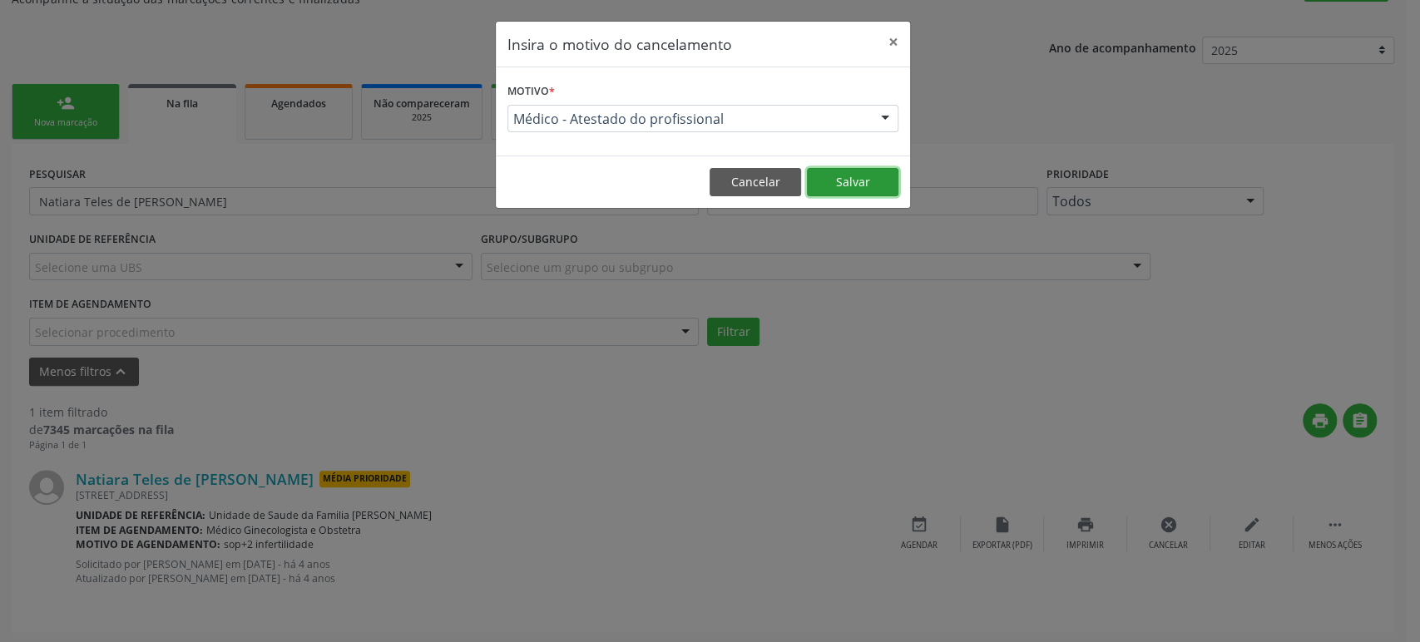
click at [837, 185] on button "Salvar" at bounding box center [852, 182] width 91 height 28
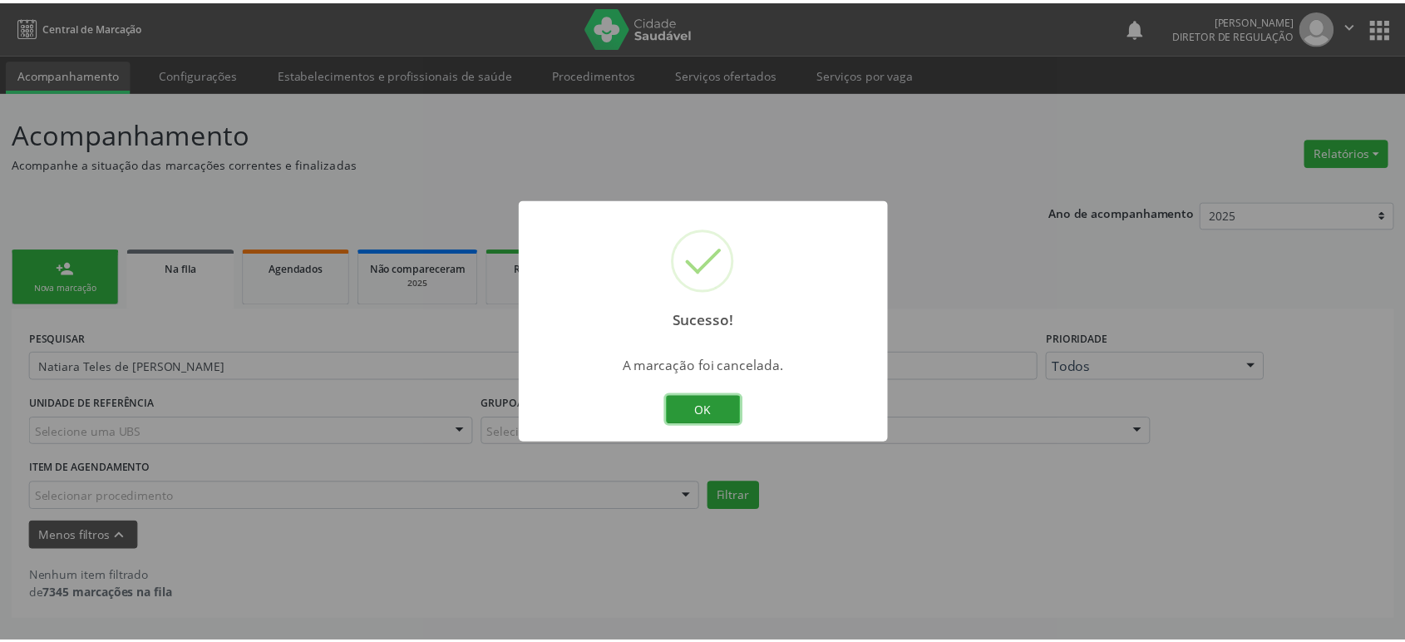
scroll to position [0, 0]
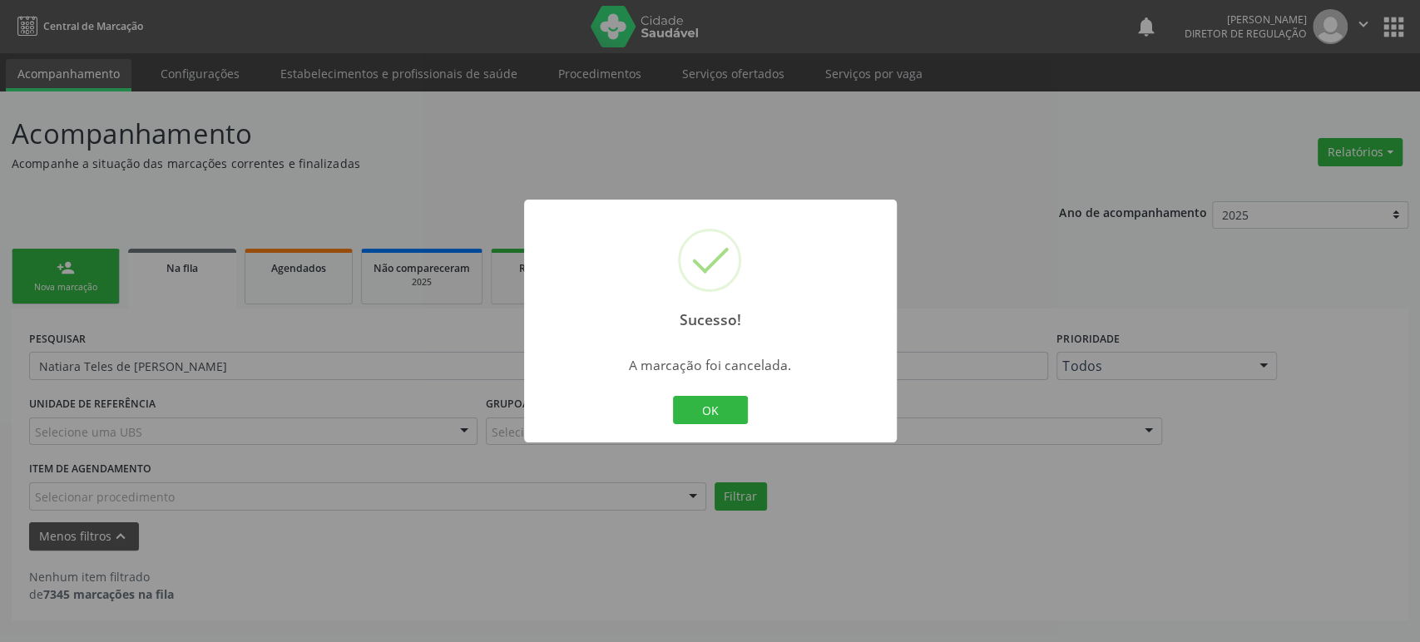
click at [115, 336] on div "Sucesso! × A marcação foi cancelada. OK Cancel" at bounding box center [710, 321] width 1420 height 642
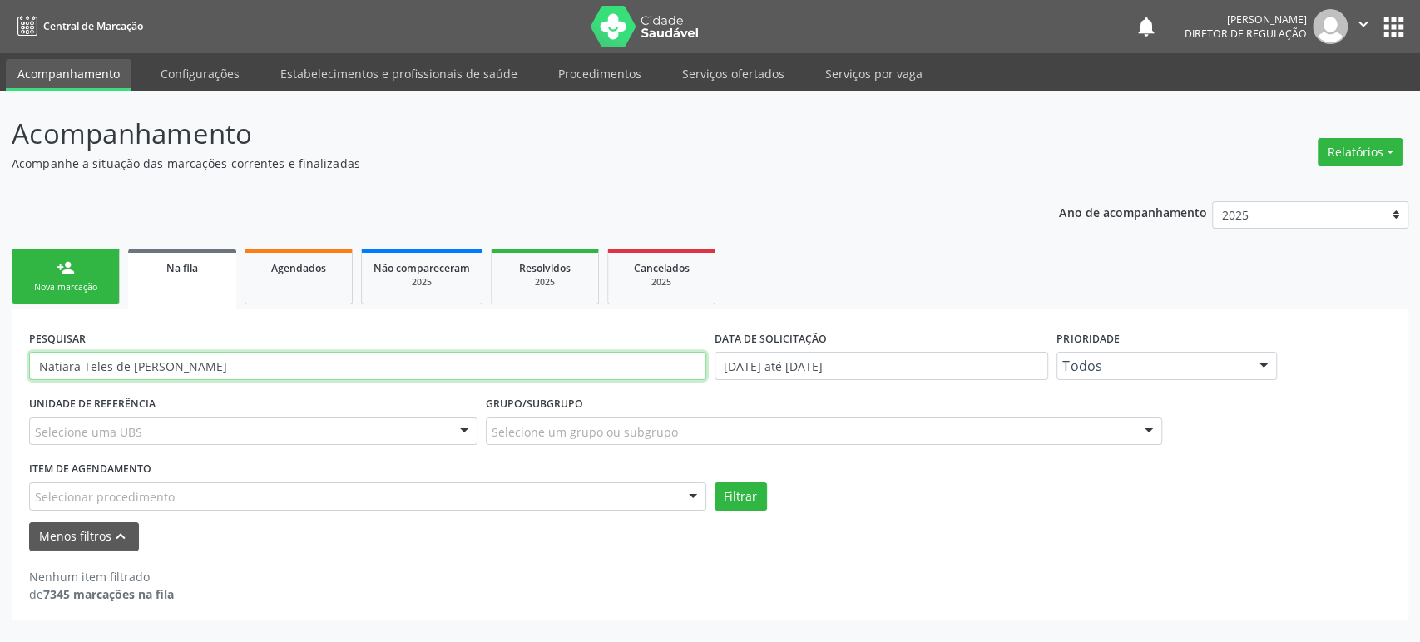
click at [121, 363] on input "Natiara Teles de [PERSON_NAME]" at bounding box center [367, 366] width 677 height 28
paste input "[PERSON_NAME]"
click at [714, 482] on button "Filtrar" at bounding box center [740, 496] width 52 height 28
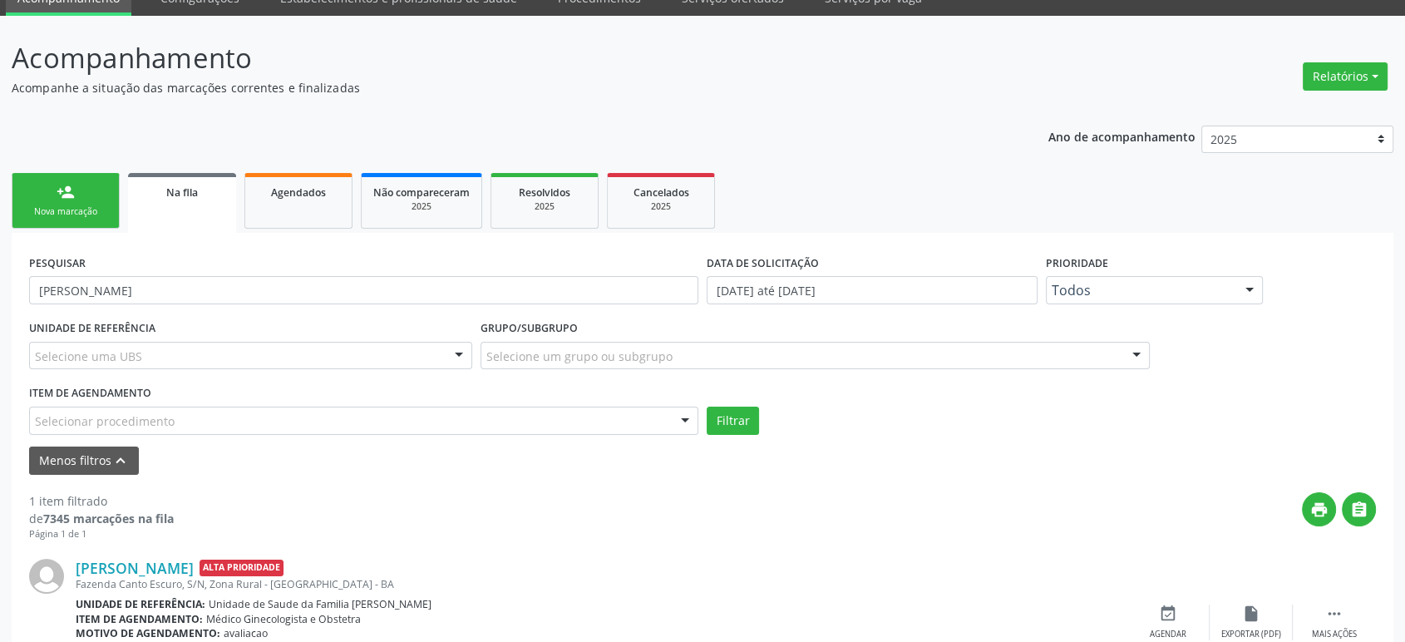
scroll to position [165, 0]
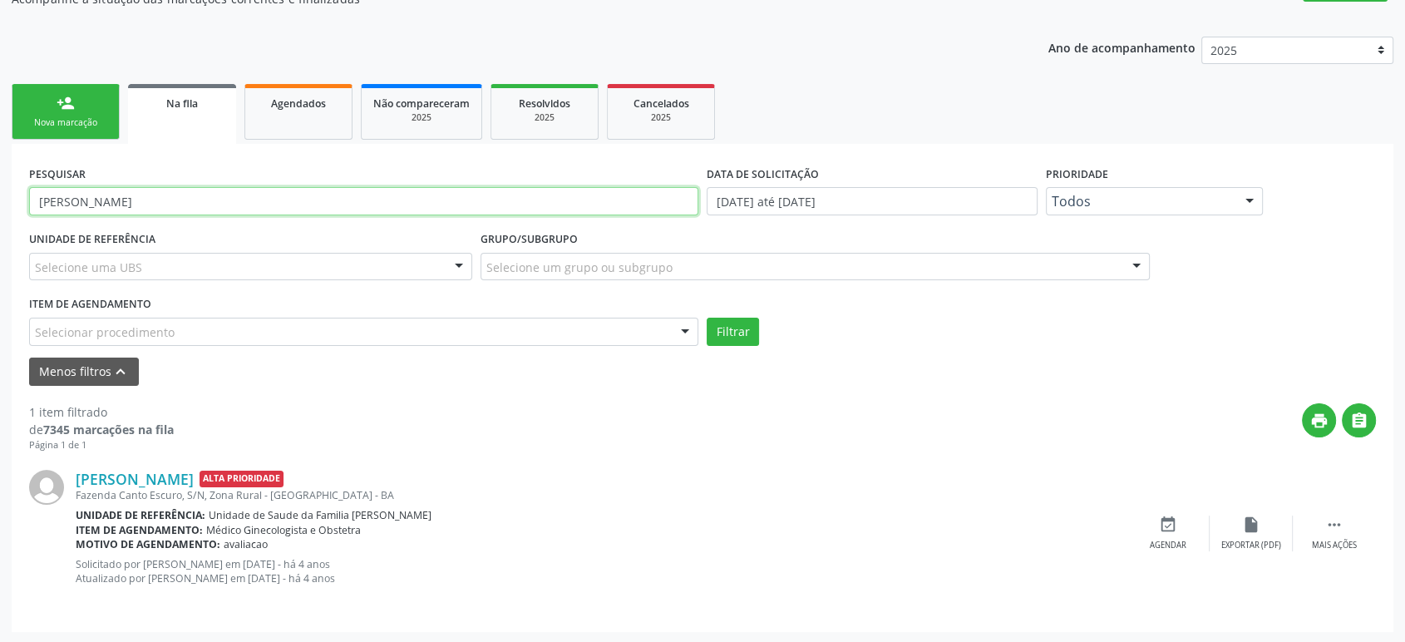
click at [191, 204] on input "[PERSON_NAME]" at bounding box center [363, 201] width 669 height 28
paste input "[PERSON_NAME]"
click at [707, 318] on button "Filtrar" at bounding box center [733, 332] width 52 height 28
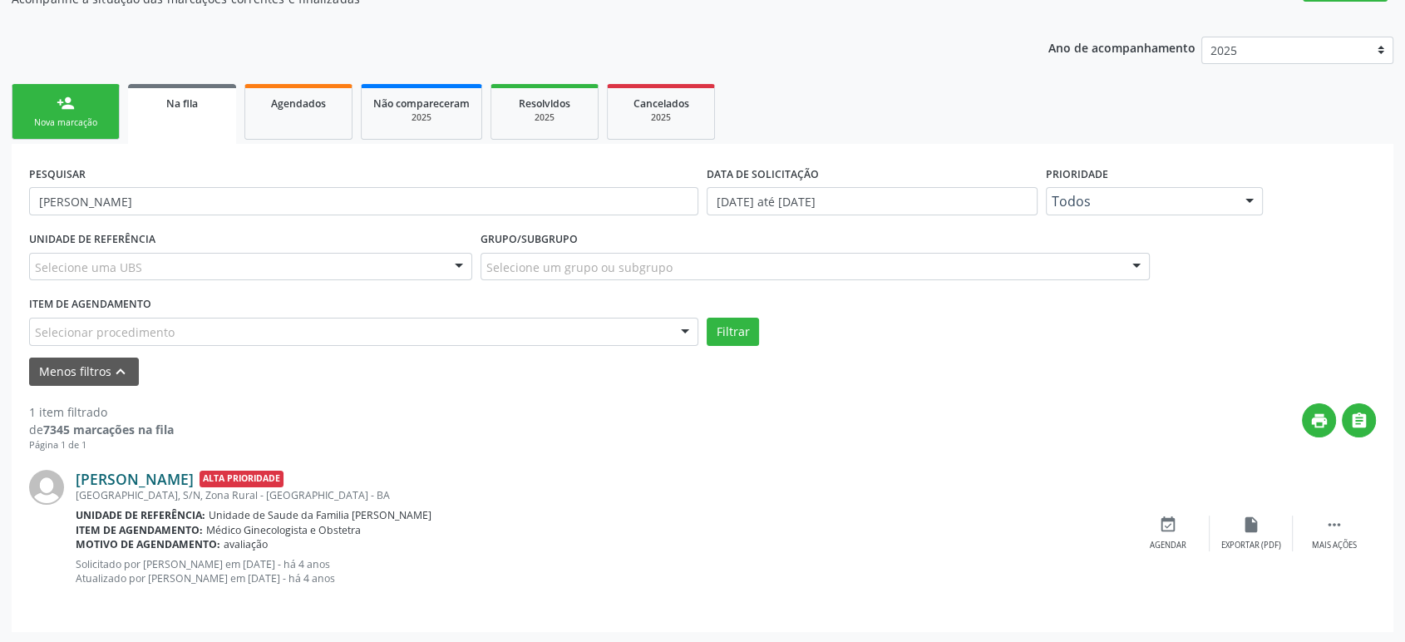
click at [185, 477] on link "[PERSON_NAME]" at bounding box center [135, 479] width 118 height 18
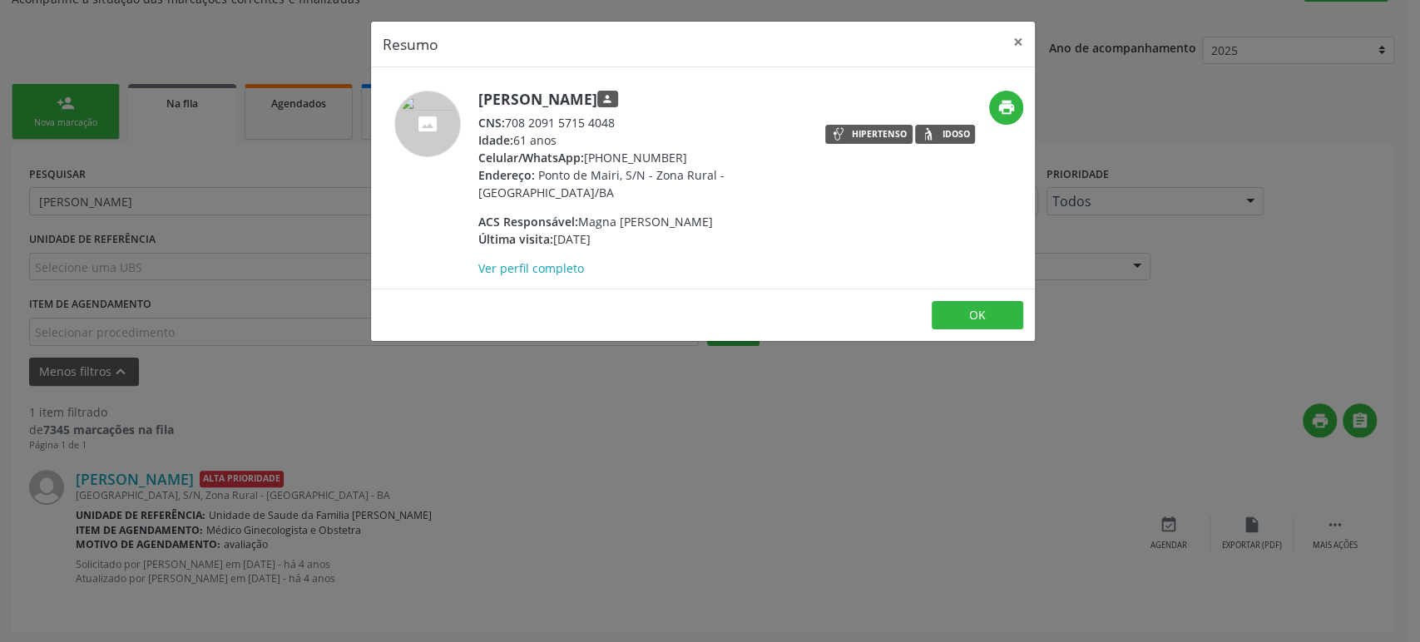
drag, startPoint x: 509, startPoint y: 121, endPoint x: 625, endPoint y: 121, distance: 115.6
click at [625, 121] on div "CNS: 708 2091 5715 4048" at bounding box center [640, 122] width 324 height 17
copy div "708 2091 5715 4048"
click at [652, 400] on div "Resumo × [PERSON_NAME] person CNS: 708 2091 5715 4048 Idade: 61 anos Celular/Wh…" at bounding box center [710, 321] width 1420 height 642
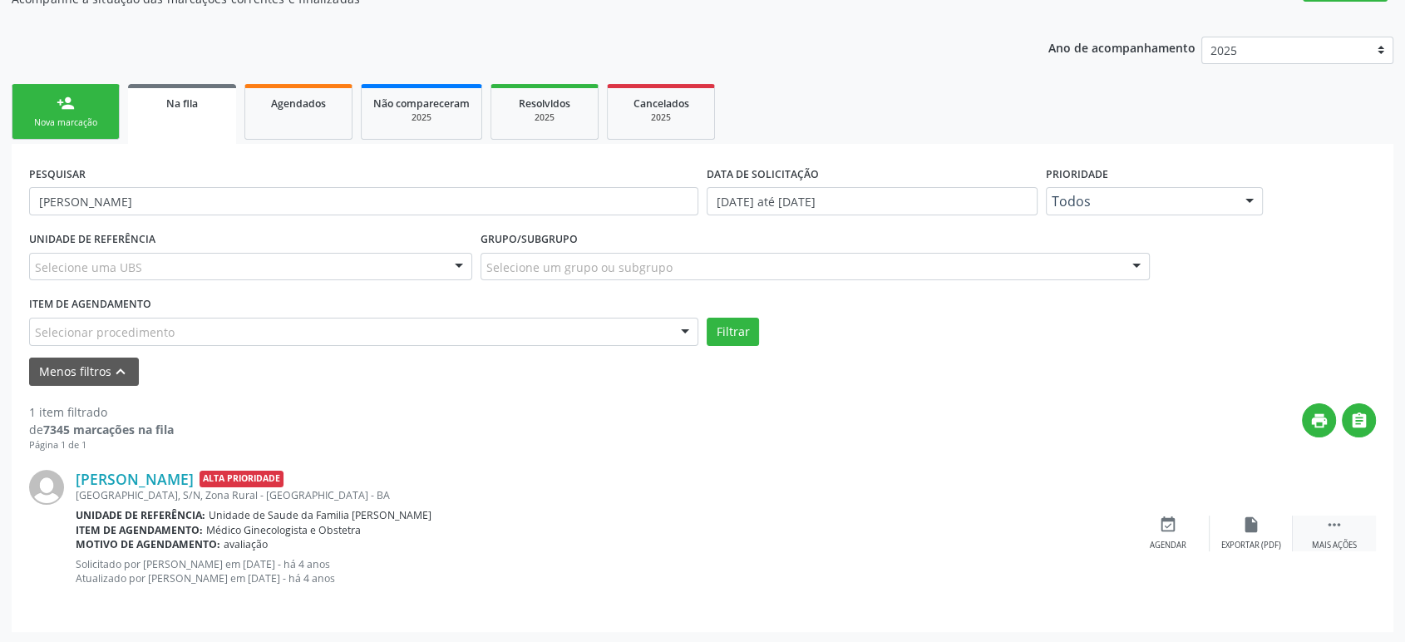
click at [1343, 524] on icon "" at bounding box center [1335, 525] width 18 height 18
click at [1155, 542] on div "Cancelar" at bounding box center [1167, 546] width 39 height 12
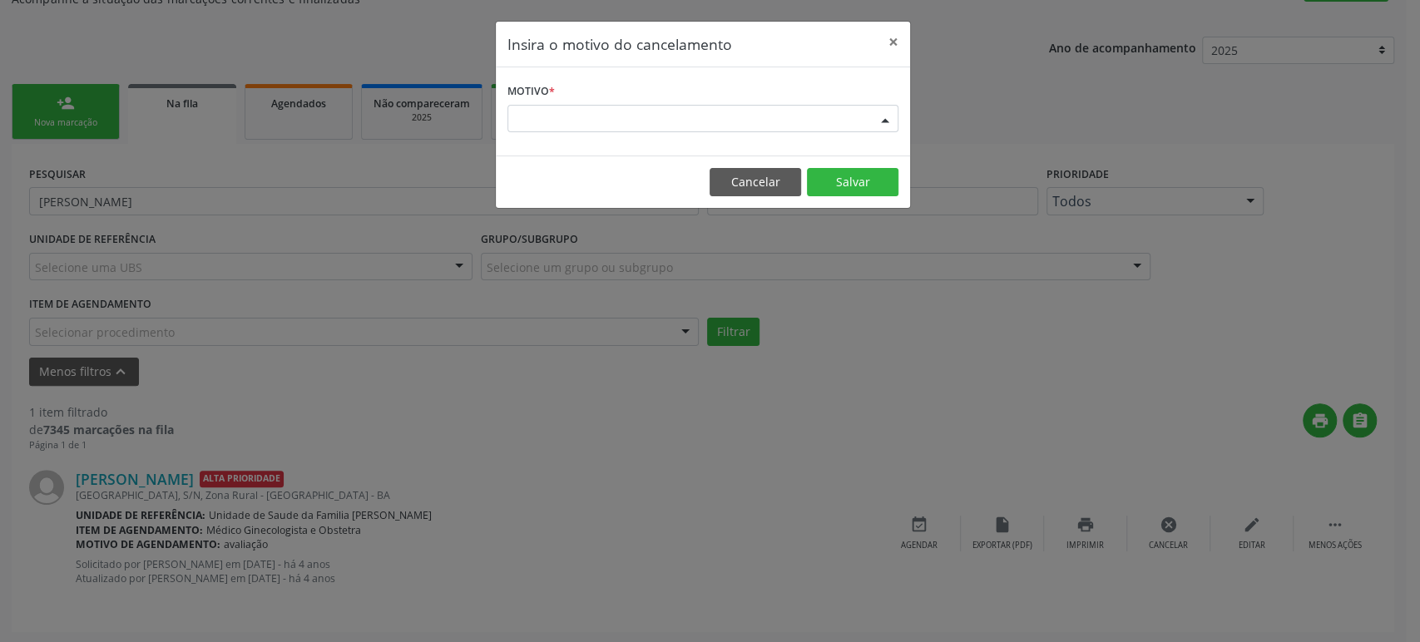
click at [609, 118] on div "Escolha o motivo" at bounding box center [702, 119] width 391 height 28
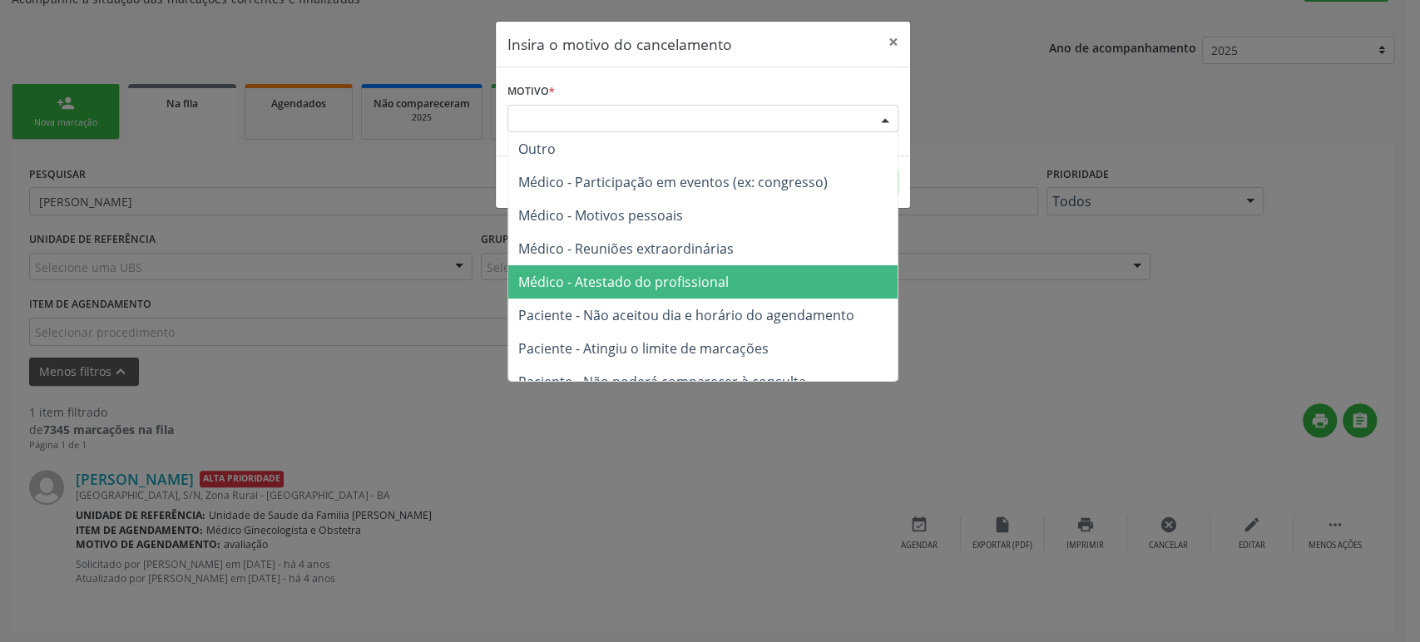
click at [615, 313] on span "Paciente - Não aceitou dia e horário do agendamento" at bounding box center [686, 315] width 336 height 18
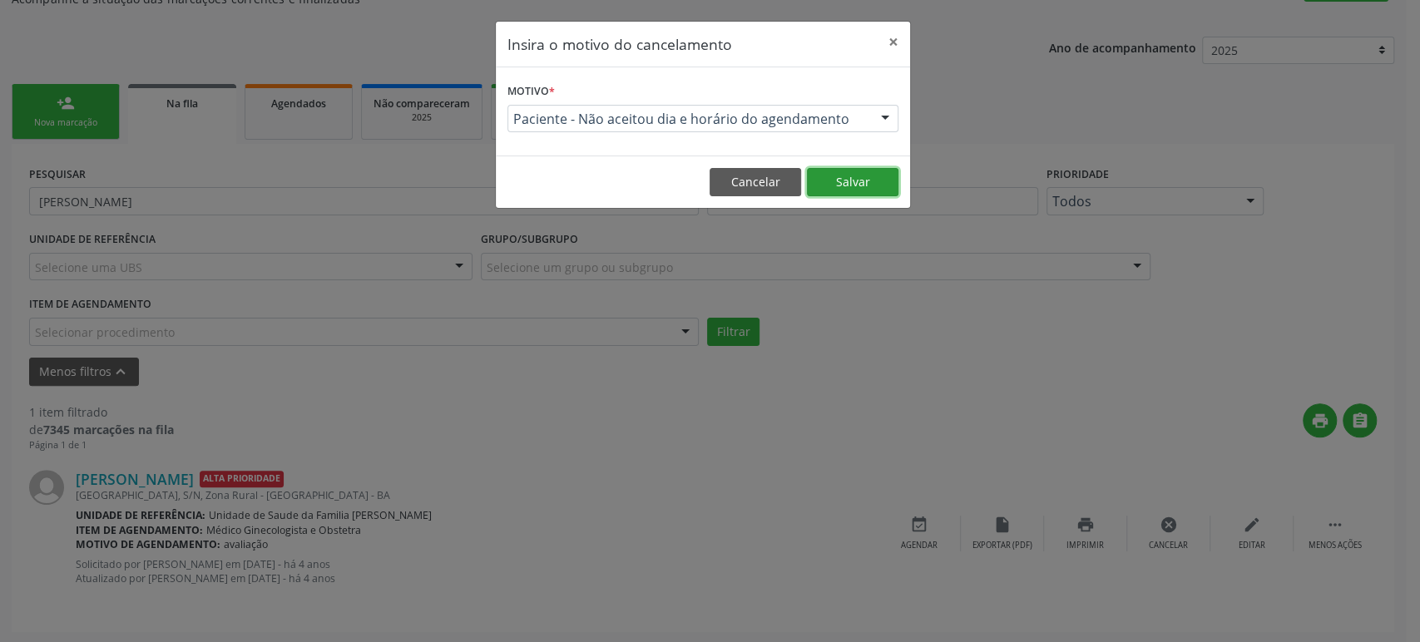
click at [862, 184] on button "Salvar" at bounding box center [852, 182] width 91 height 28
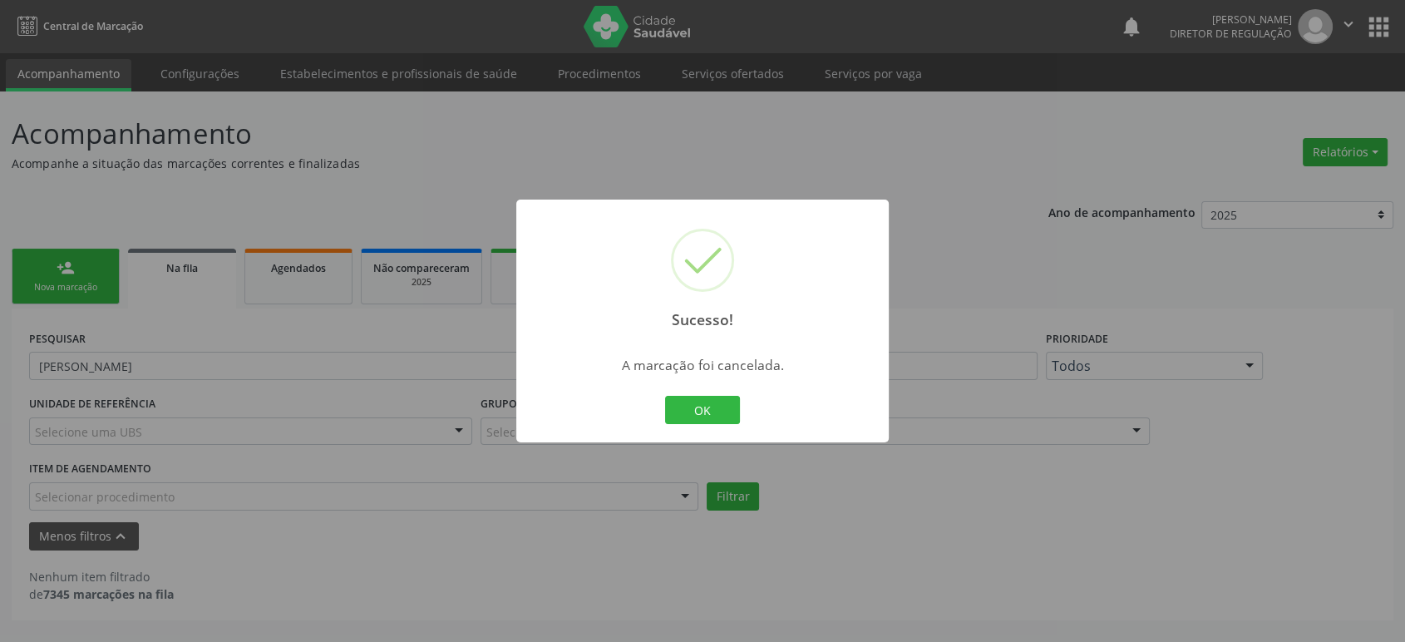
scroll to position [0, 0]
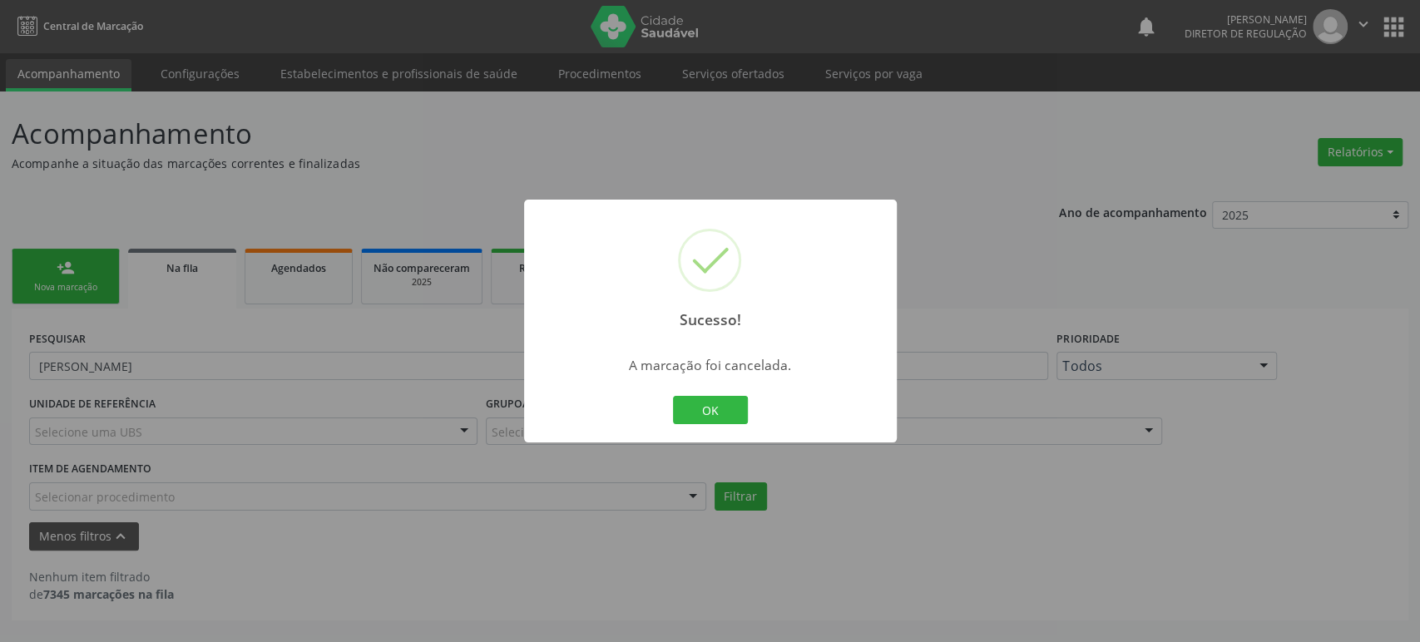
click at [733, 424] on div "OK Cancel" at bounding box center [710, 410] width 82 height 35
click at [738, 404] on button "OK" at bounding box center [710, 410] width 75 height 28
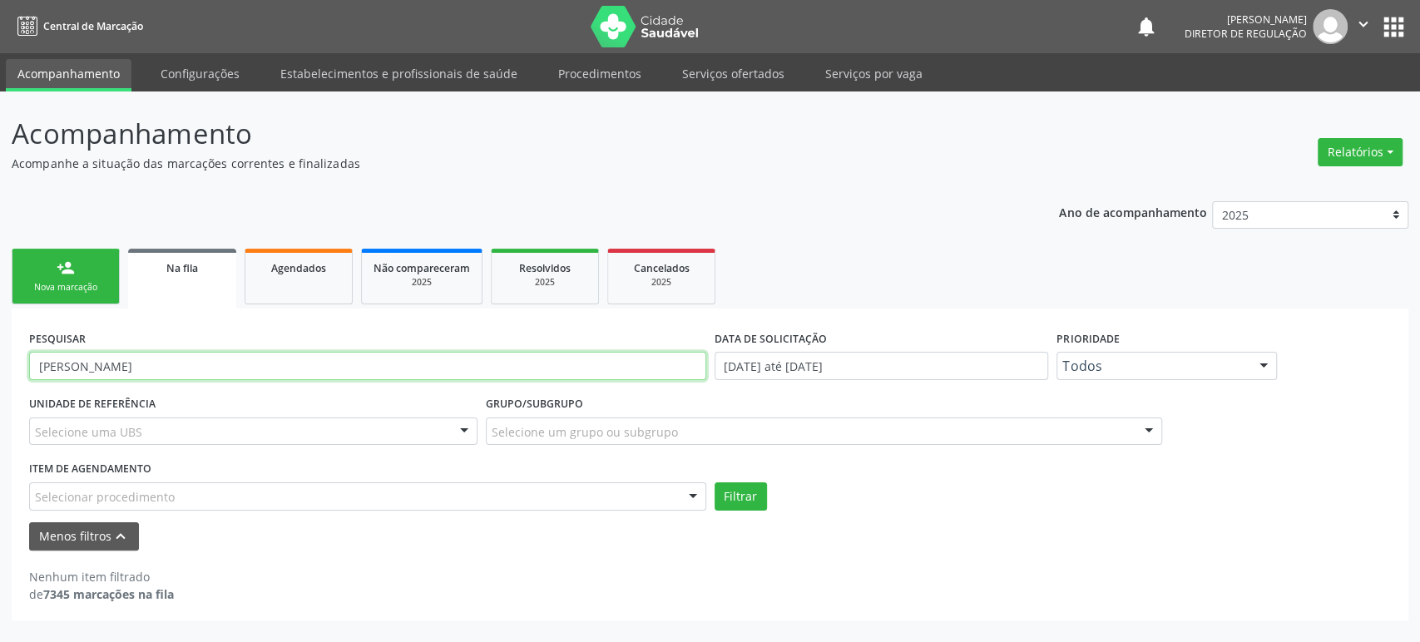
click at [152, 352] on input "[PERSON_NAME]" at bounding box center [367, 366] width 677 height 28
paste input "700 4059 2665 7750"
click at [714, 482] on button "Filtrar" at bounding box center [740, 496] width 52 height 28
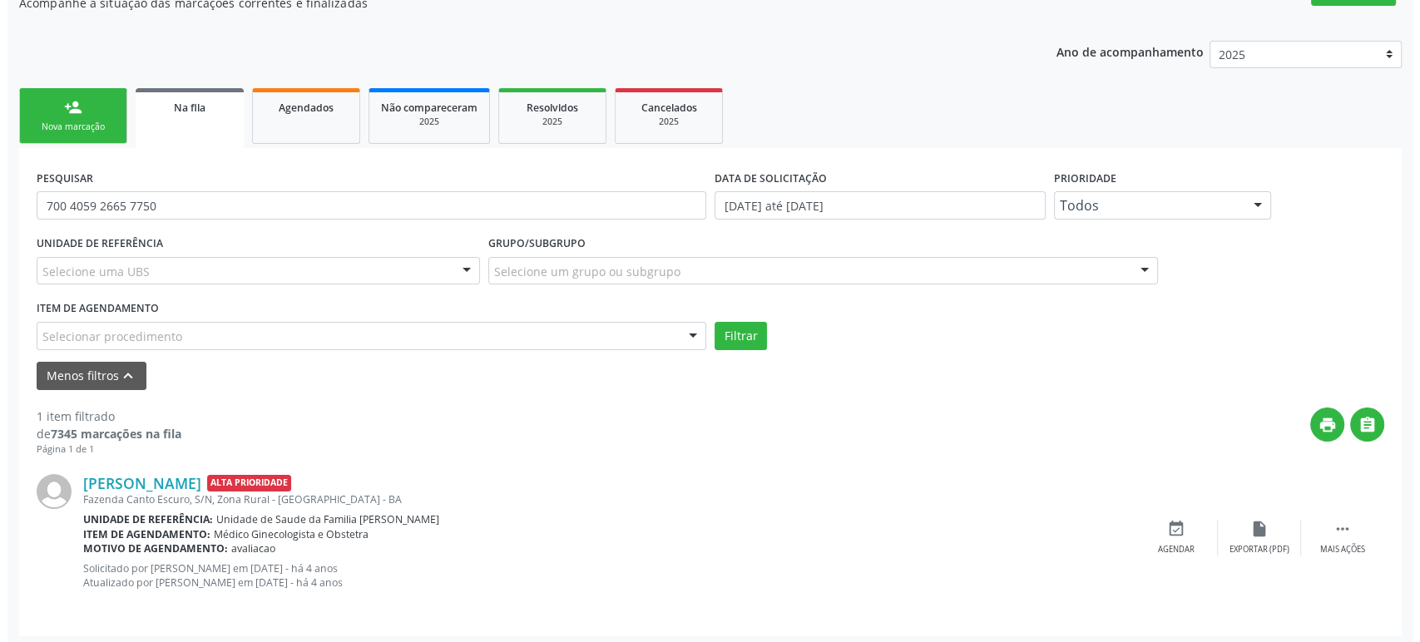
scroll to position [165, 0]
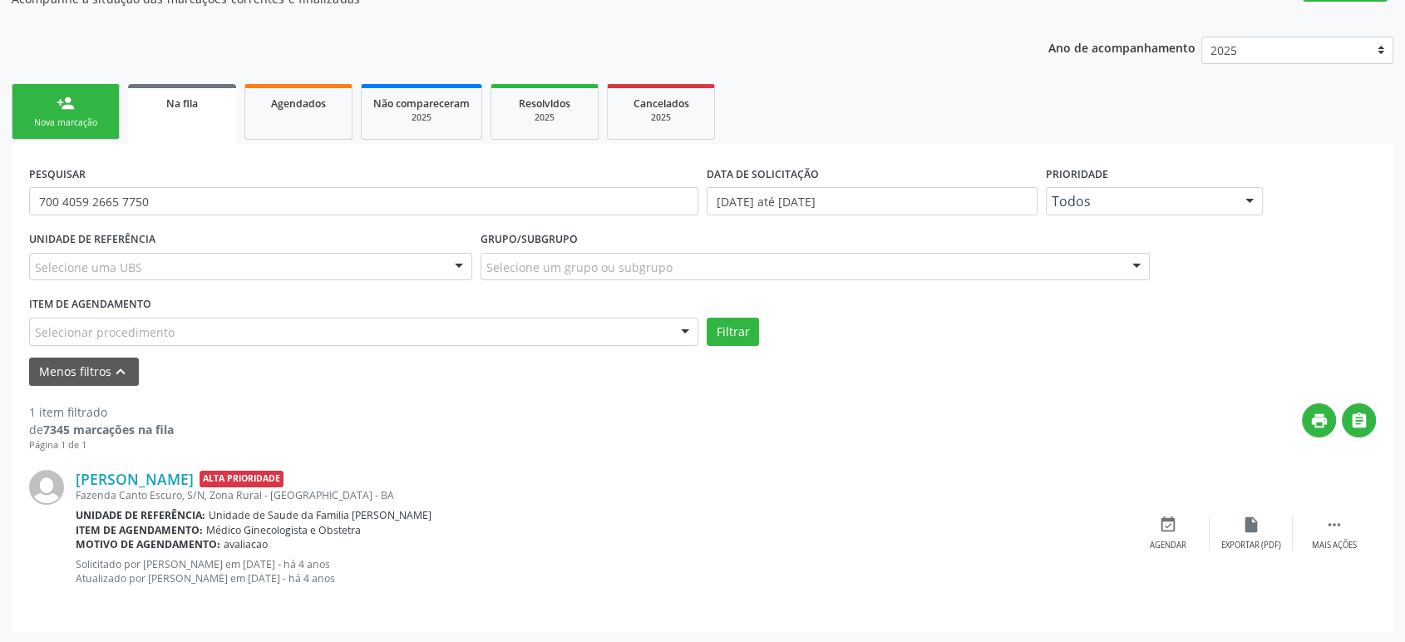
click at [1329, 510] on div "Priscila Sena Vitórino Barbosa Alta Prioridade Fazenda Canto Escuro, S/N, Zona …" at bounding box center [702, 533] width 1347 height 162
click at [1335, 531] on icon "" at bounding box center [1335, 525] width 18 height 18
click at [1172, 532] on div "cancel Cancelar" at bounding box center [1168, 534] width 83 height 36
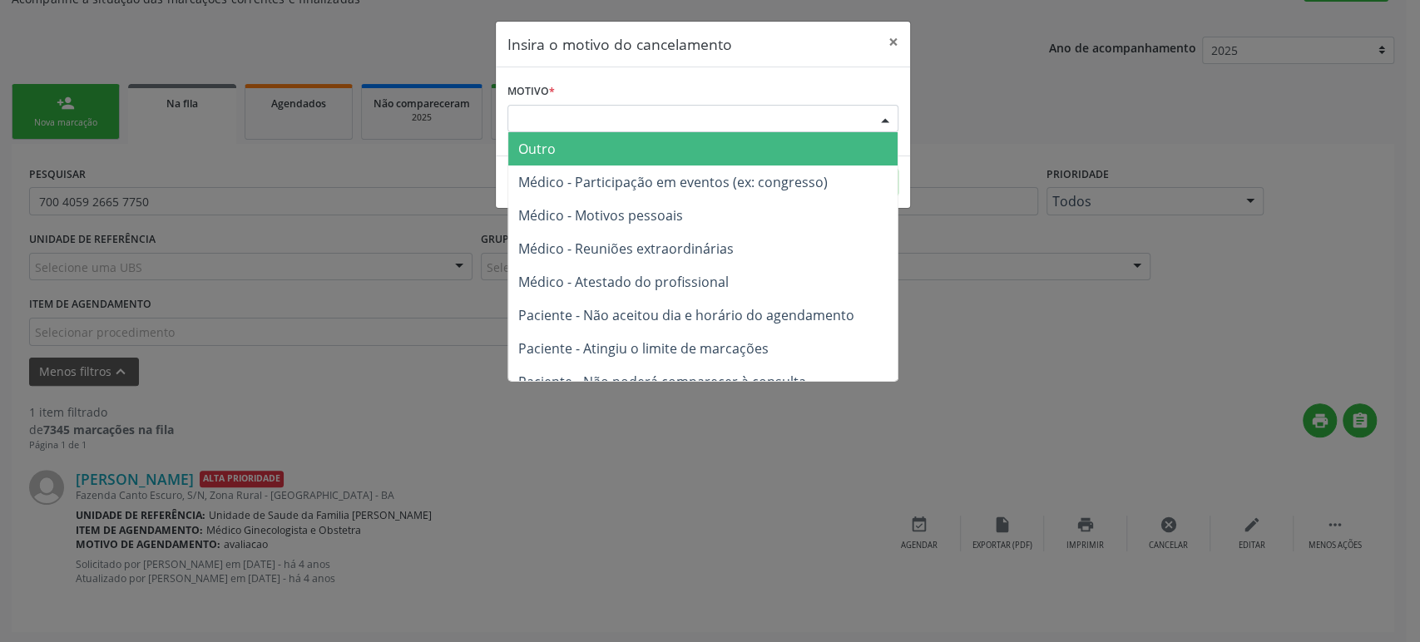
click at [617, 118] on div "Escolha o motivo" at bounding box center [702, 119] width 391 height 28
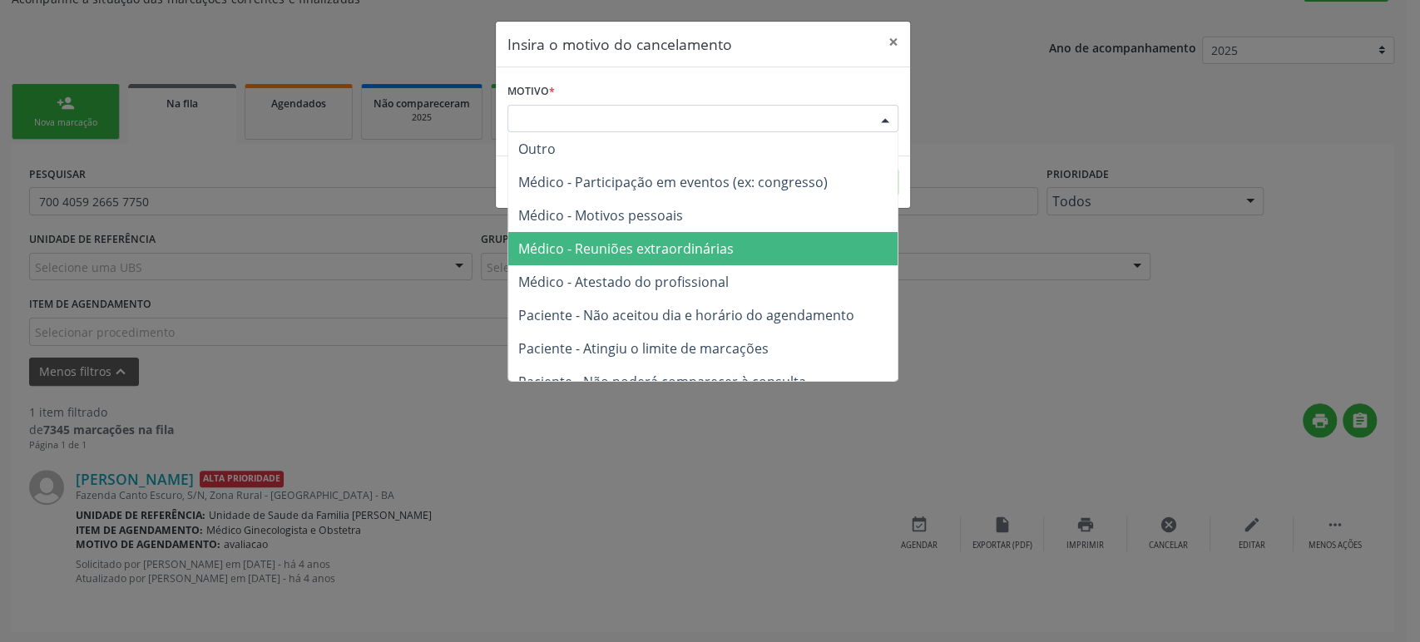
click at [639, 264] on span "Médico - Reuniões extraordinárias" at bounding box center [702, 248] width 389 height 33
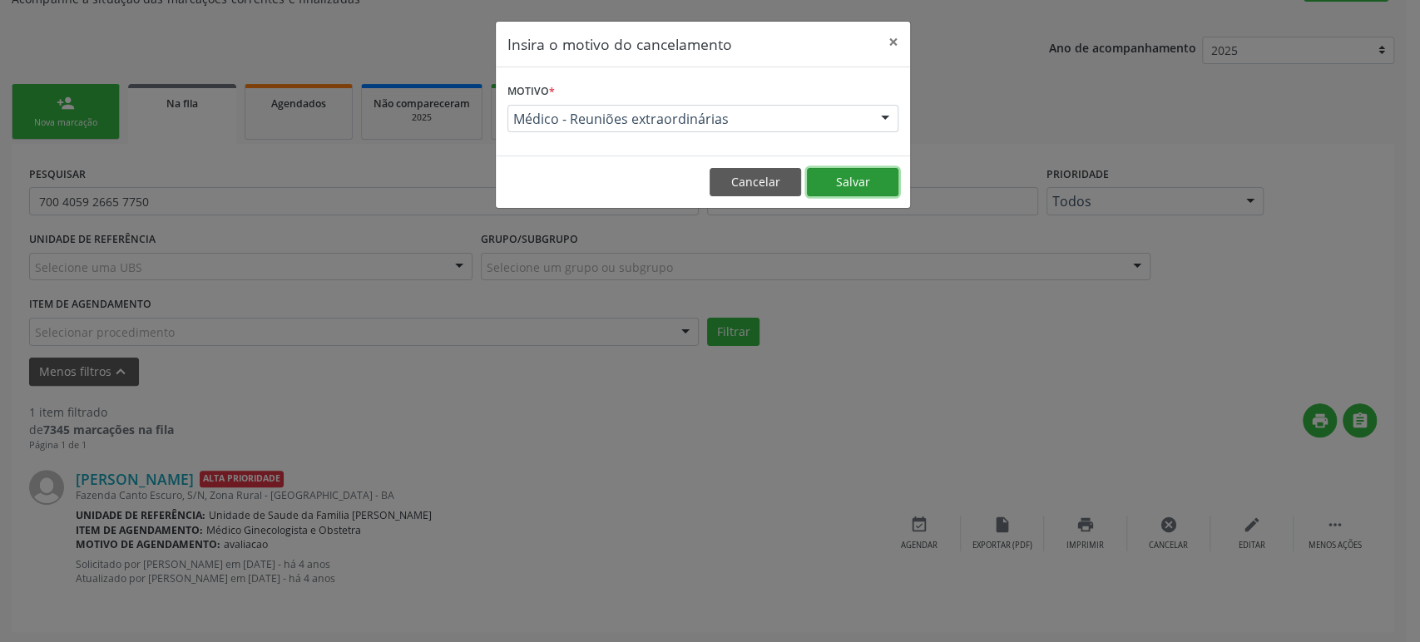
click at [846, 194] on button "Salvar" at bounding box center [852, 182] width 91 height 28
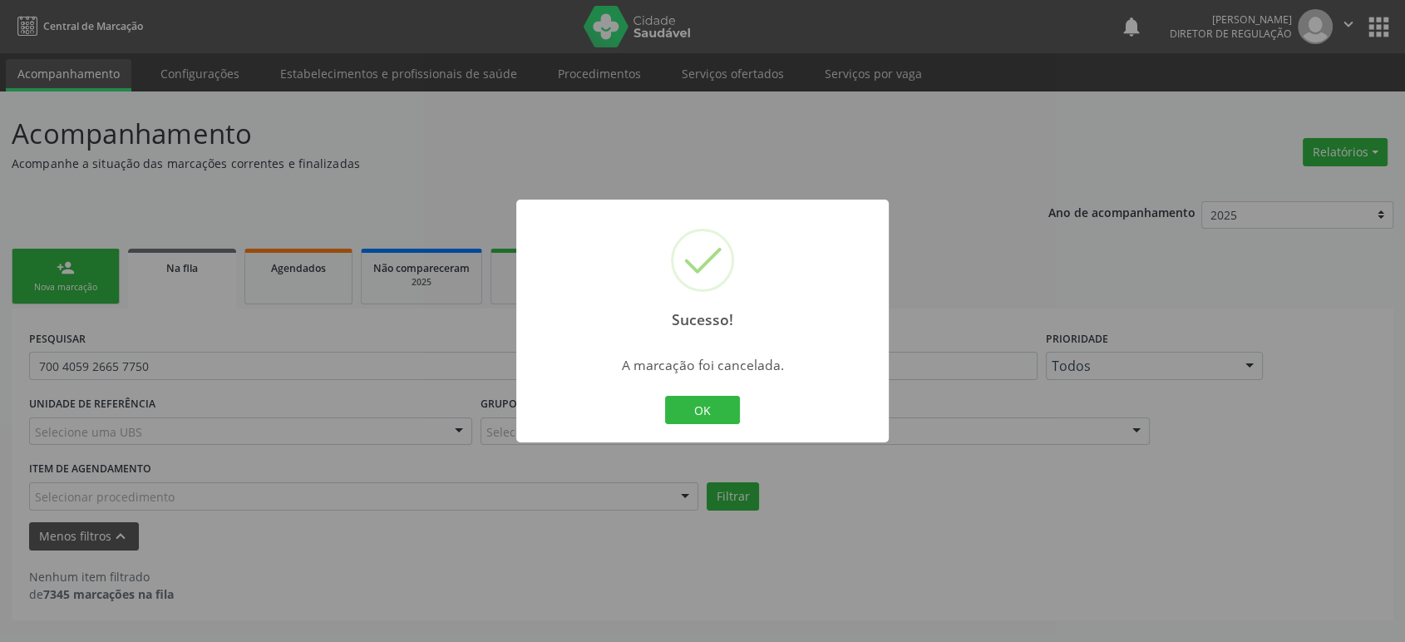
scroll to position [0, 0]
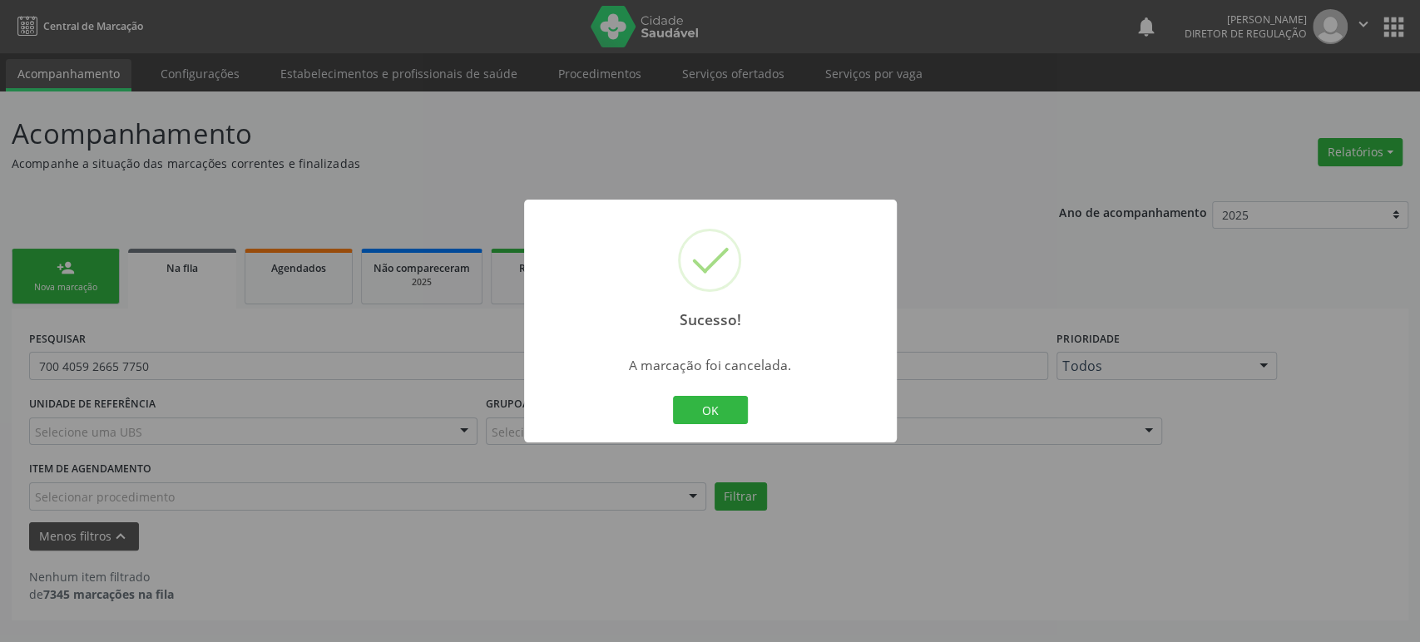
click at [693, 390] on div "Sucesso! × A marcação foi cancelada. OK Cancel" at bounding box center [710, 321] width 373 height 243
click at [696, 399] on button "OK" at bounding box center [710, 410] width 75 height 28
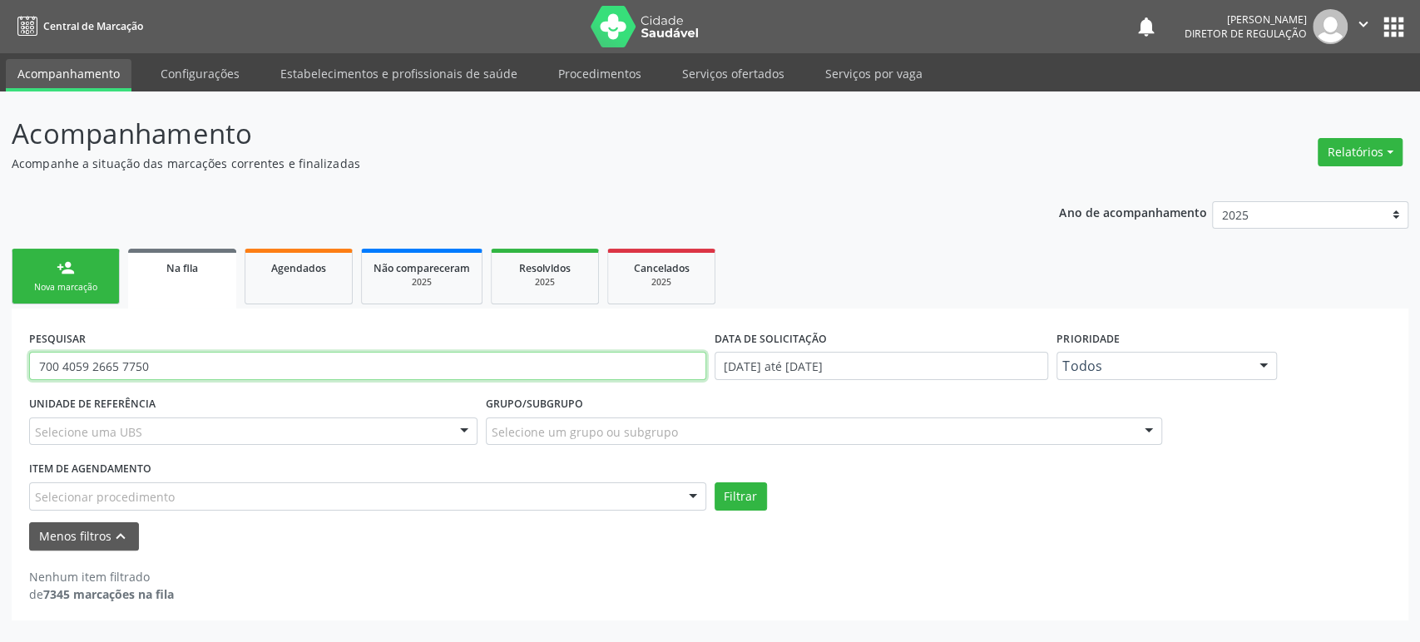
click at [118, 356] on input "700 4059 2665 7750" at bounding box center [367, 366] width 677 height 28
paste input "[PERSON_NAME]"
click at [714, 482] on button "Filtrar" at bounding box center [740, 496] width 52 height 28
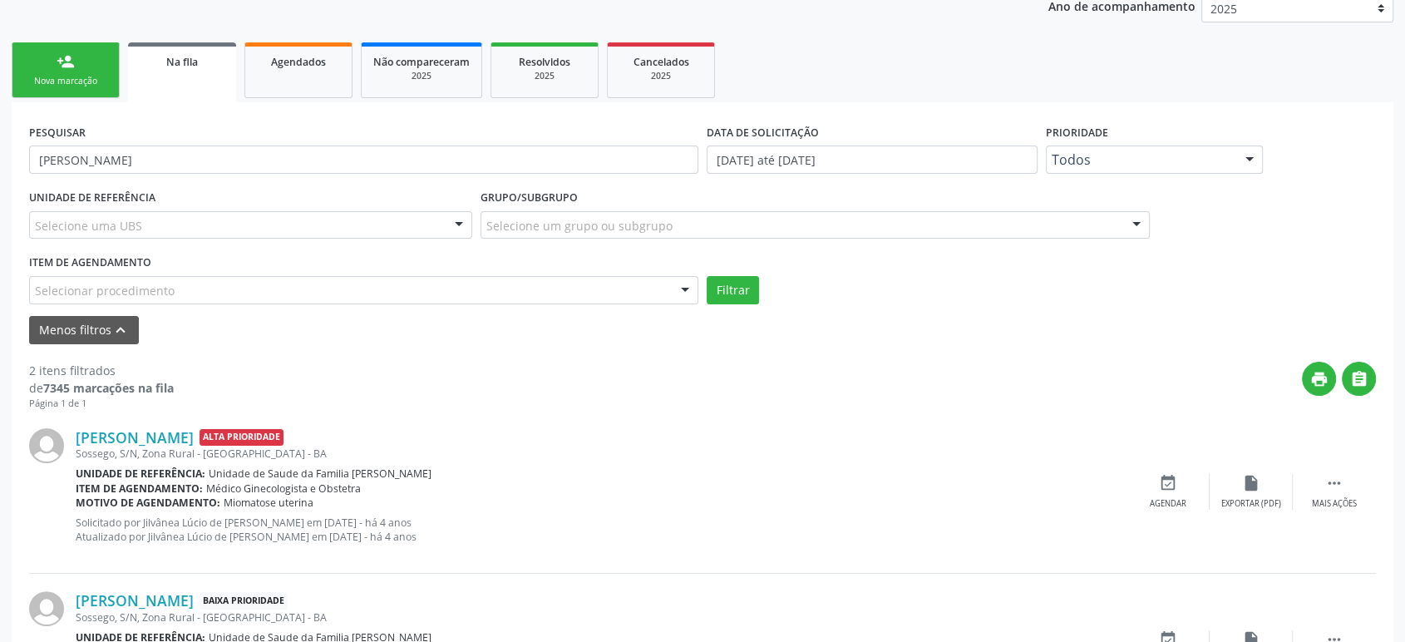
scroll to position [314, 0]
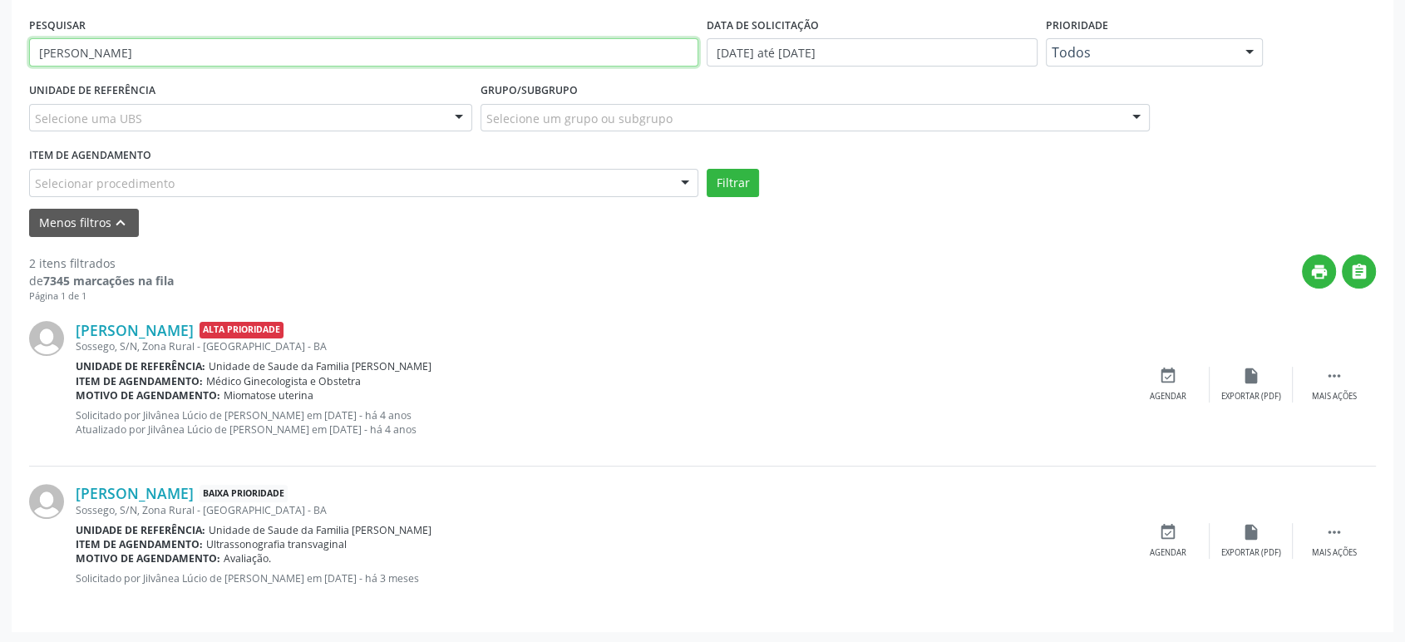
click at [230, 45] on input "[PERSON_NAME]" at bounding box center [363, 52] width 669 height 28
paste input "[PERSON_NAME]"
click at [707, 169] on button "Filtrar" at bounding box center [733, 183] width 52 height 28
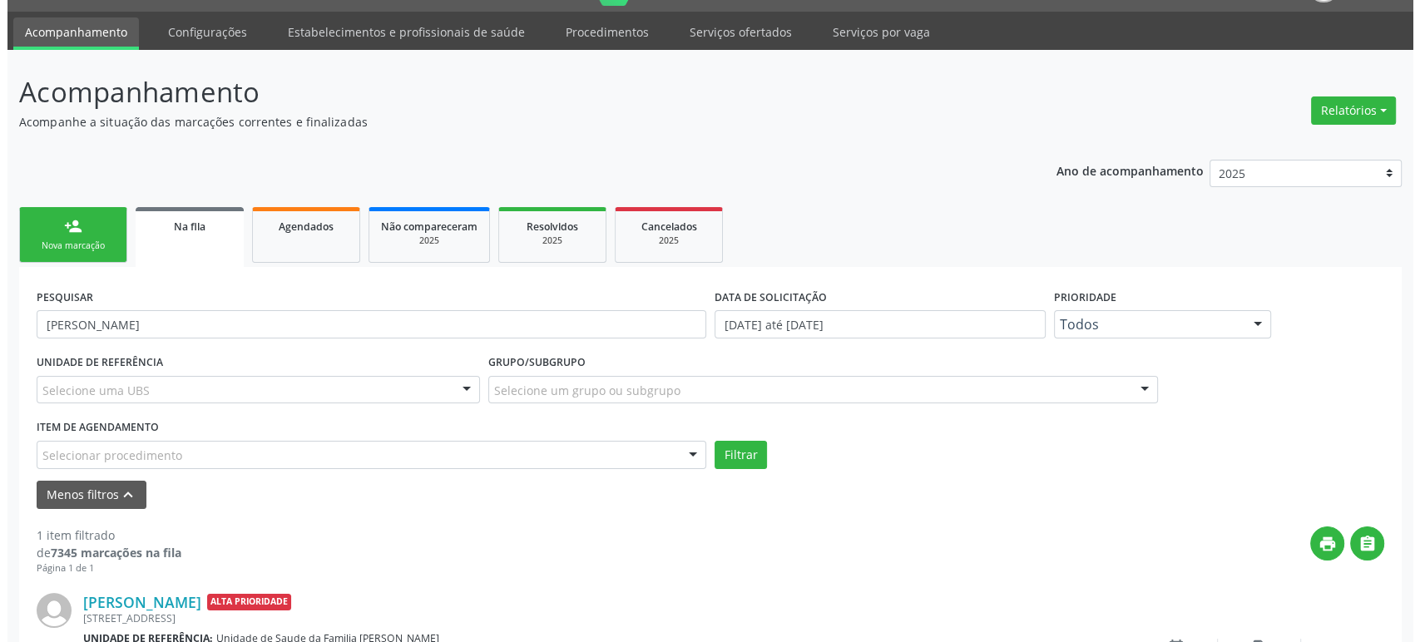
scroll to position [165, 0]
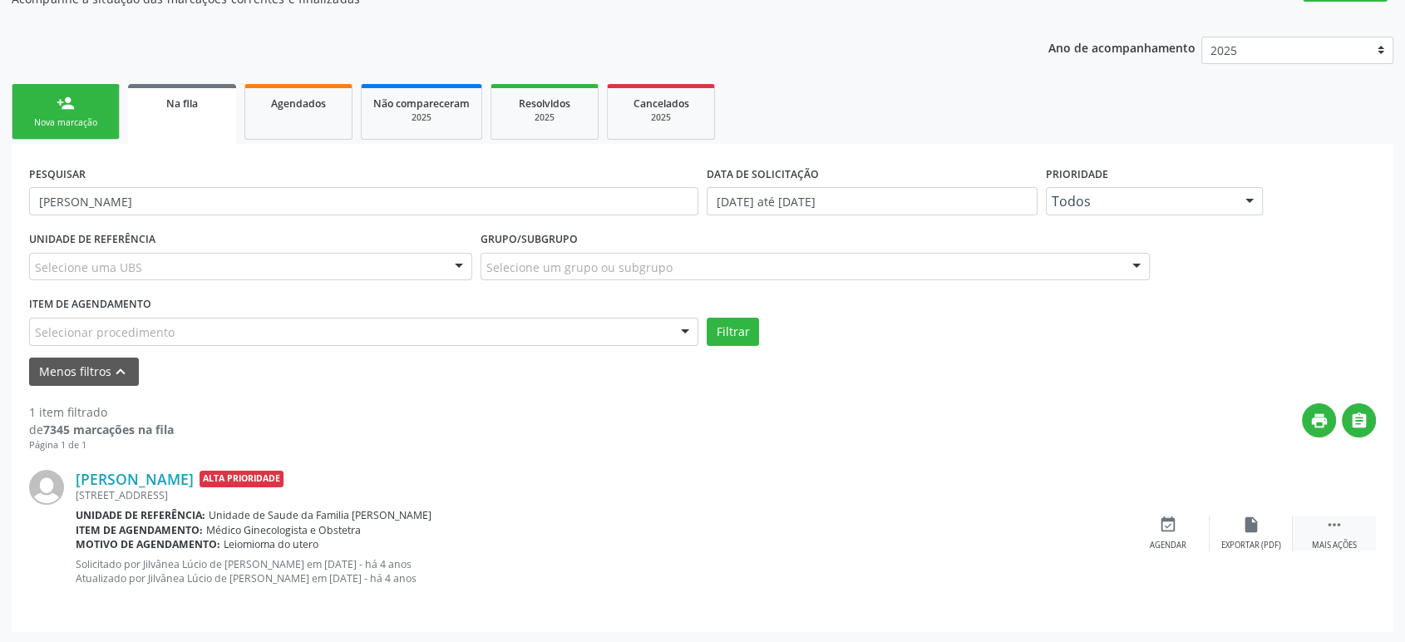
click at [1316, 528] on div " Mais ações" at bounding box center [1334, 534] width 83 height 36
click at [1191, 526] on div "cancel Cancelar" at bounding box center [1168, 534] width 83 height 36
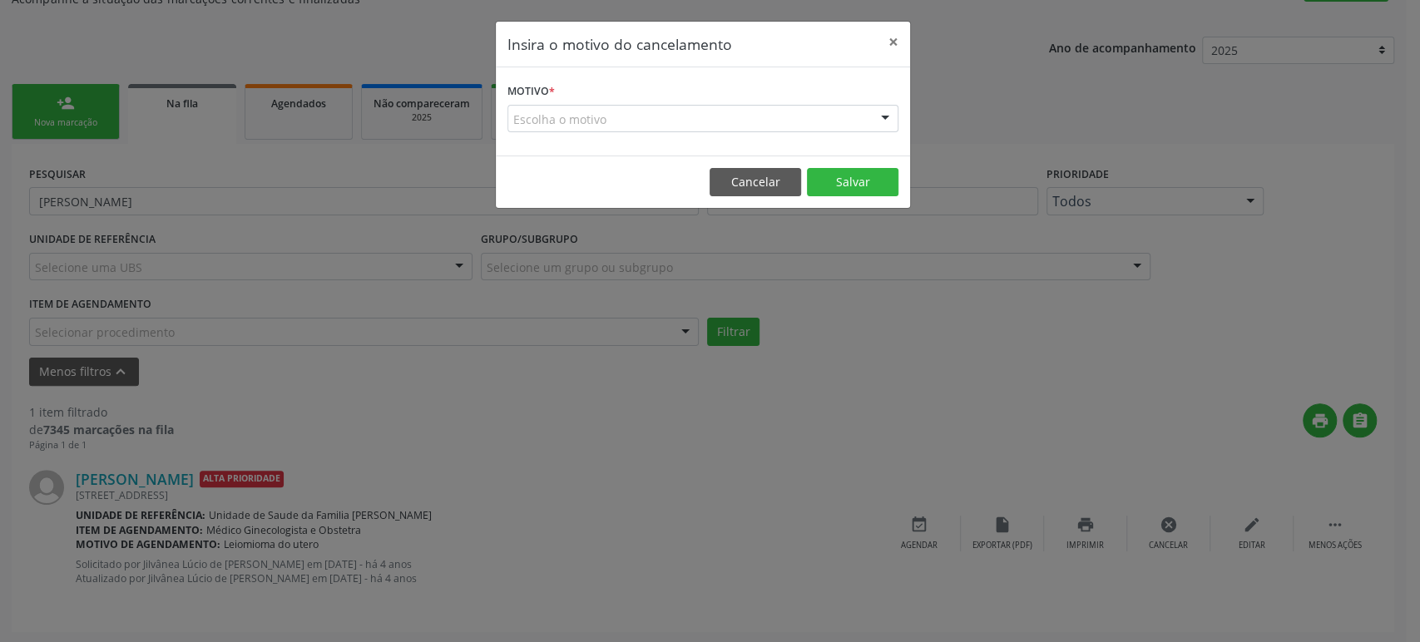
click at [605, 114] on div "Escolha o motivo" at bounding box center [702, 119] width 391 height 28
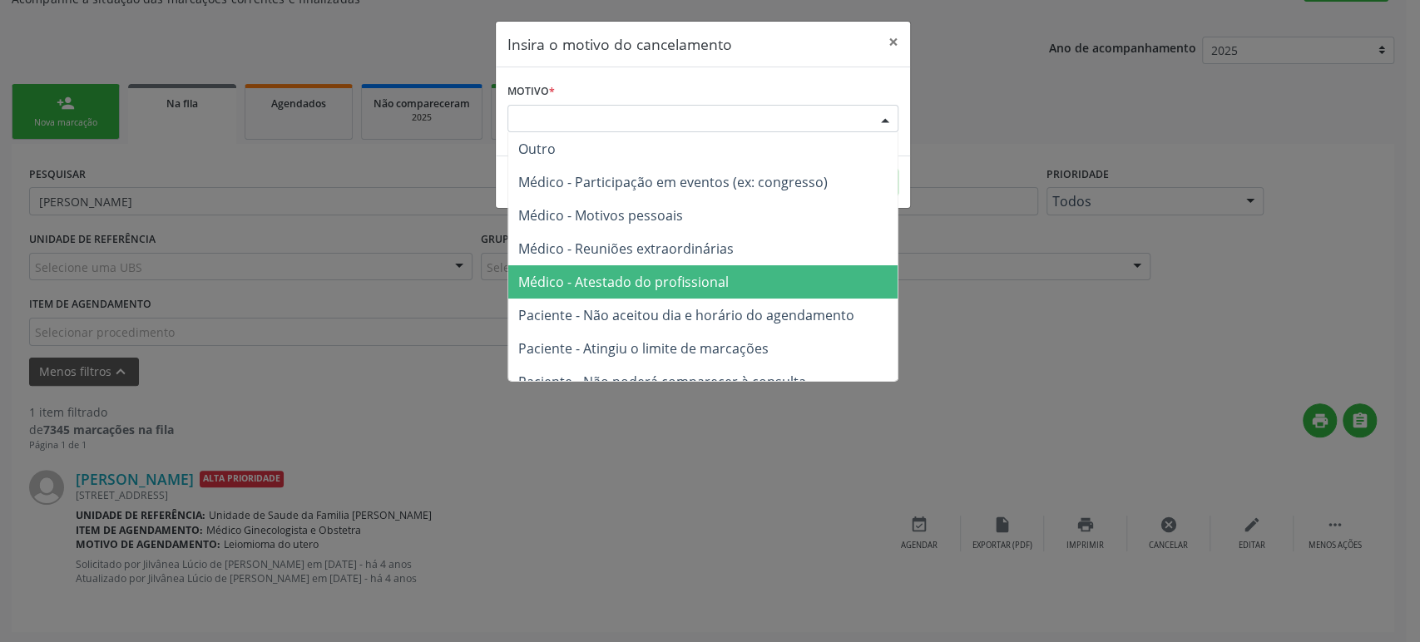
click at [646, 291] on span "Médico - Atestado do profissional" at bounding box center [702, 281] width 389 height 33
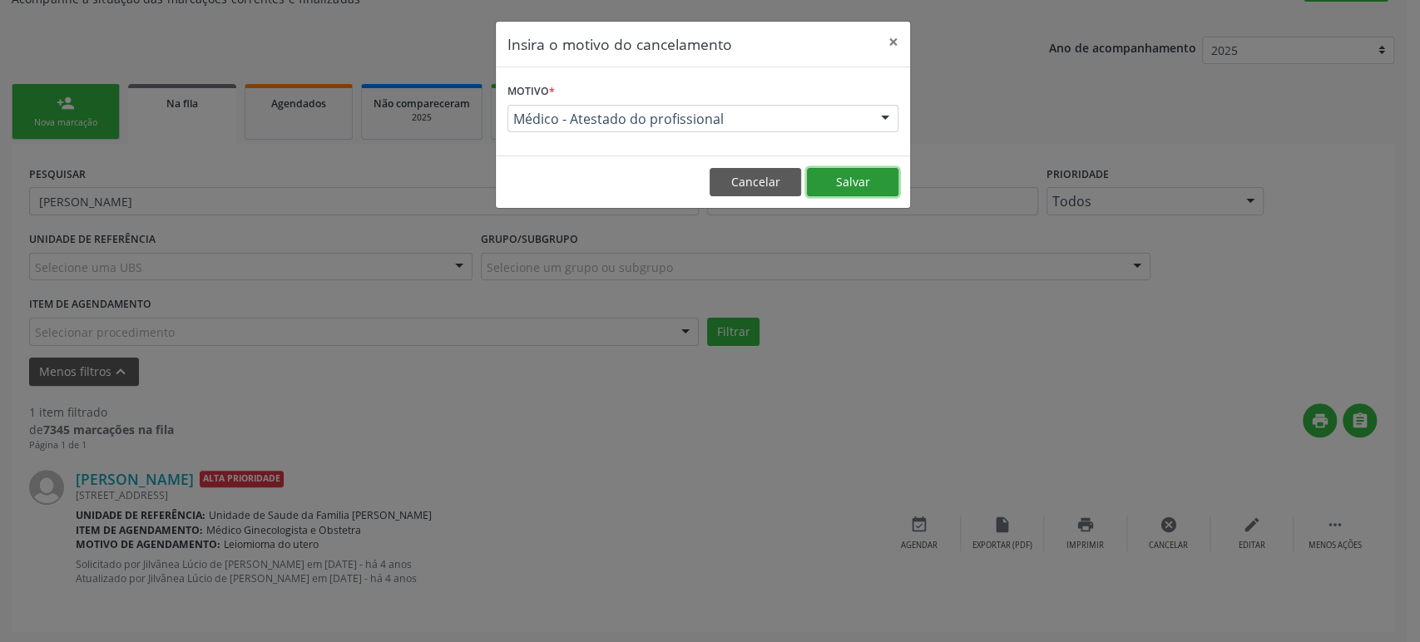
click at [869, 173] on button "Salvar" at bounding box center [852, 182] width 91 height 28
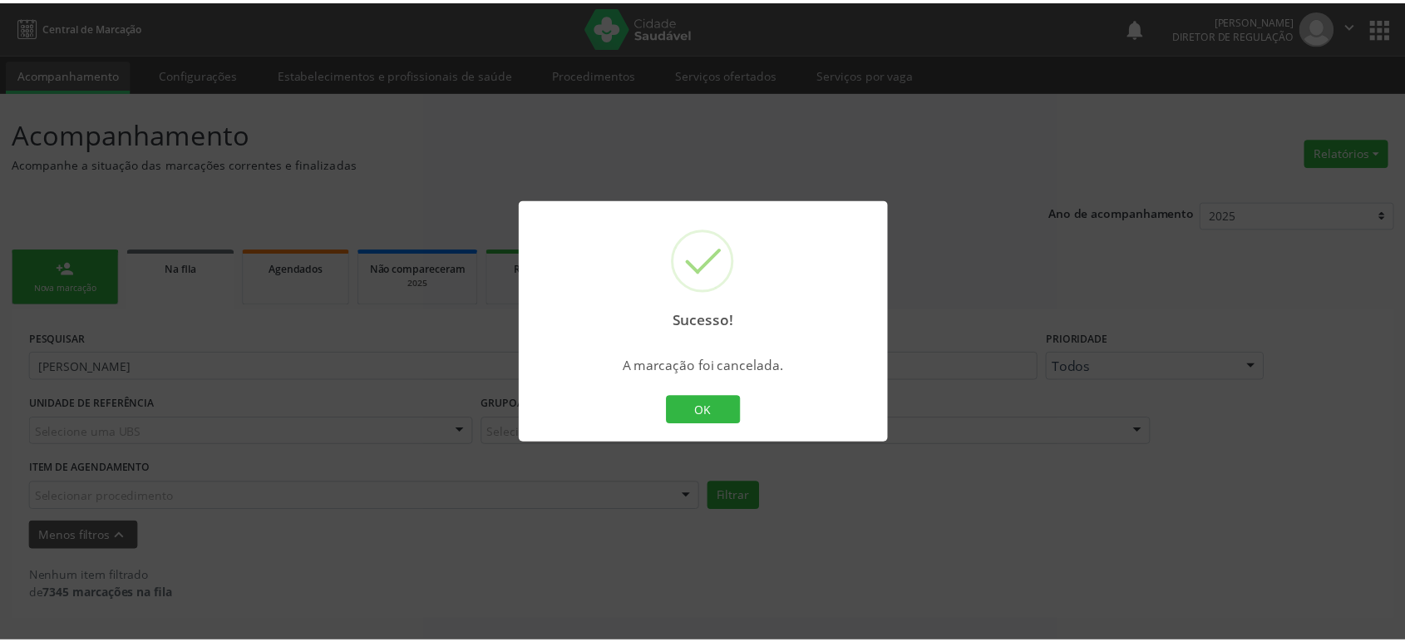
scroll to position [0, 0]
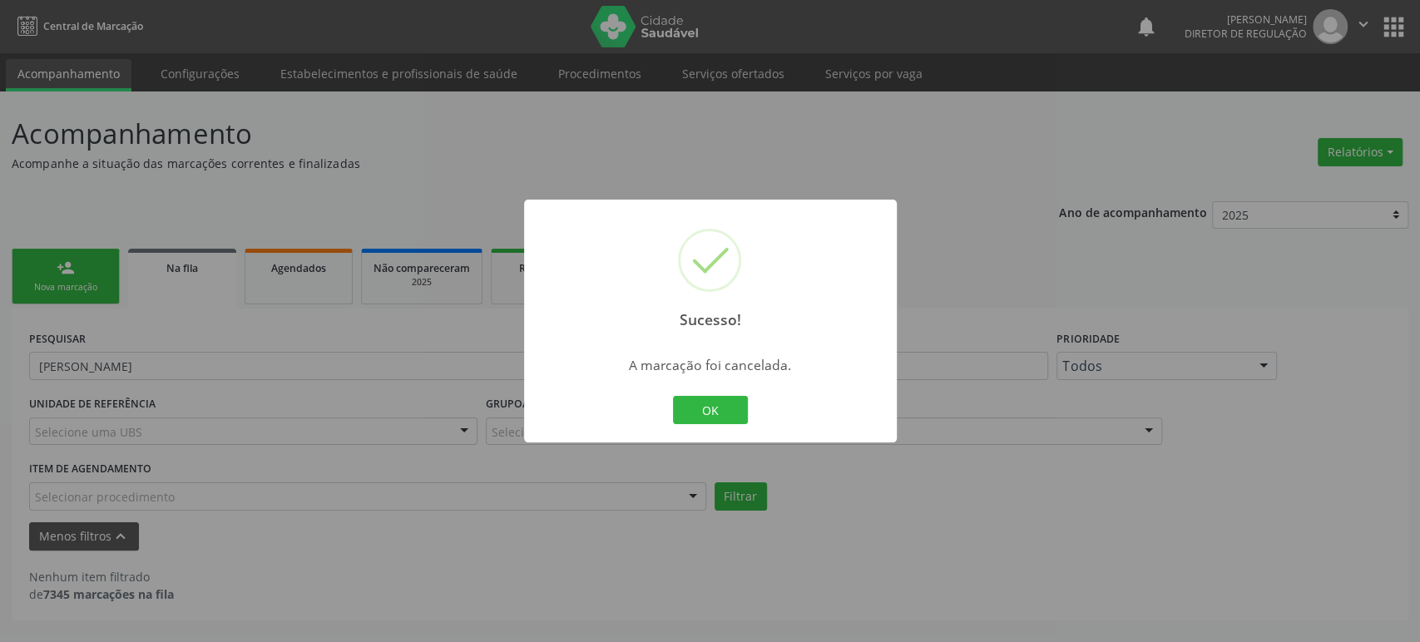
drag, startPoint x: 300, startPoint y: 284, endPoint x: 195, endPoint y: 343, distance: 120.3
click at [294, 291] on div "Sucesso! × A marcação foi cancelada. OK Cancel" at bounding box center [710, 321] width 1420 height 642
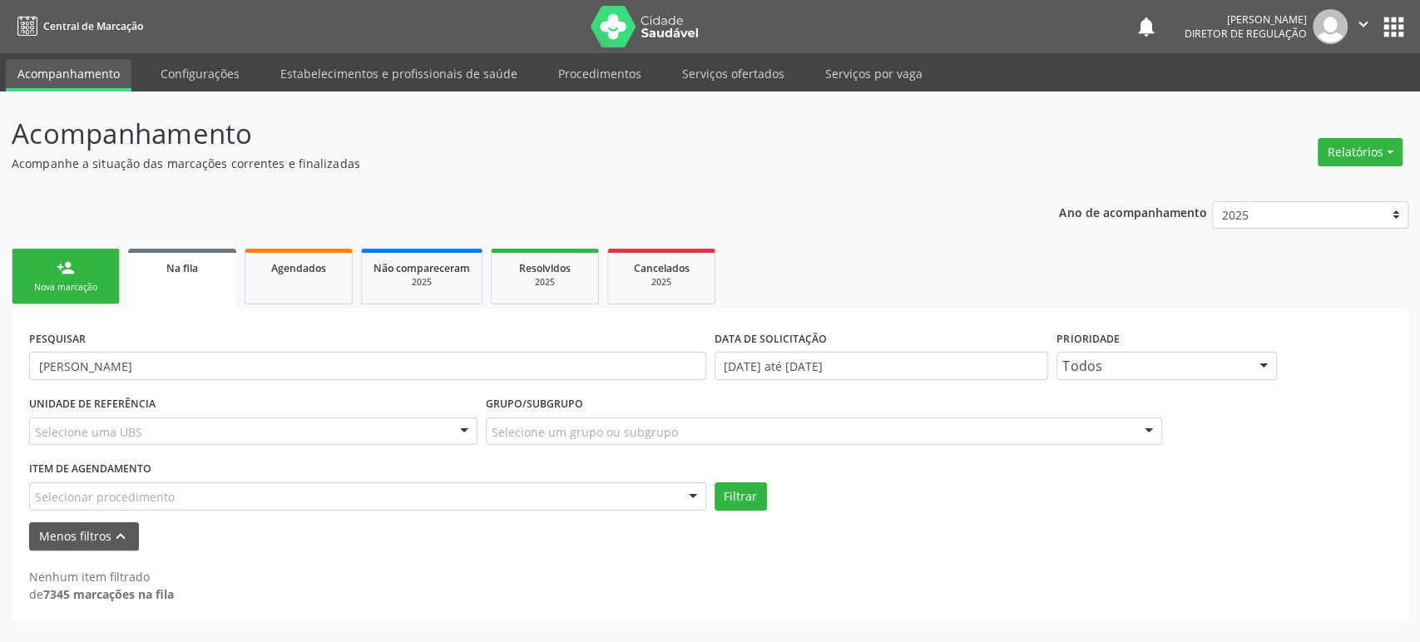
click at [189, 348] on div "PESQUISAR Veralucia dos Santos Araújo" at bounding box center [367, 358] width 685 height 65
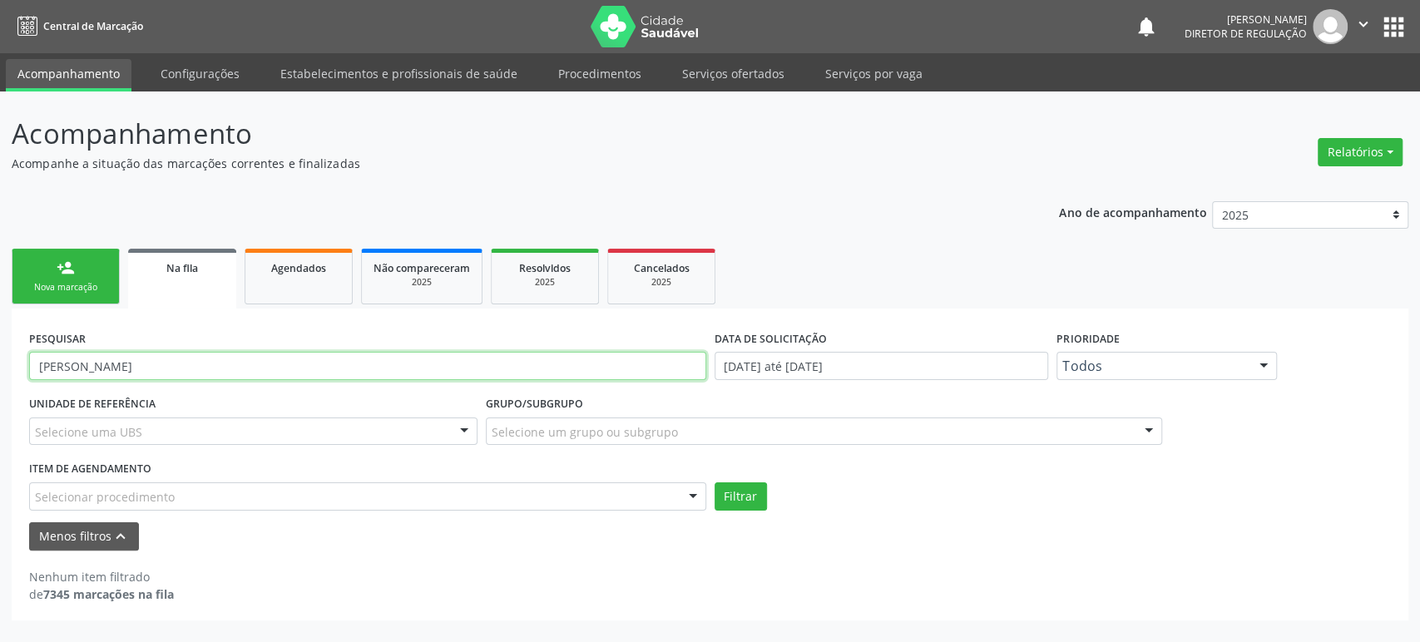
click at [187, 353] on input "[PERSON_NAME]" at bounding box center [367, 366] width 677 height 28
paste input "[PERSON_NAME]"
click at [714, 482] on button "Filtrar" at bounding box center [740, 496] width 52 height 28
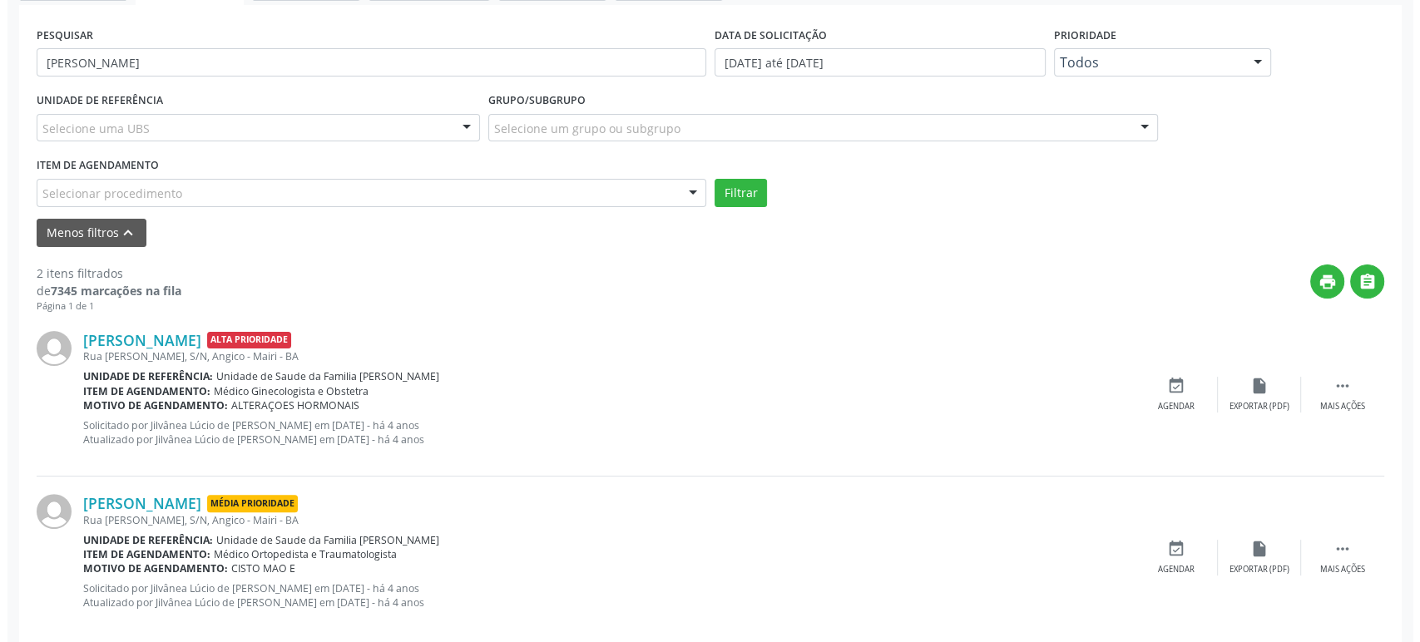
scroll to position [328, 0]
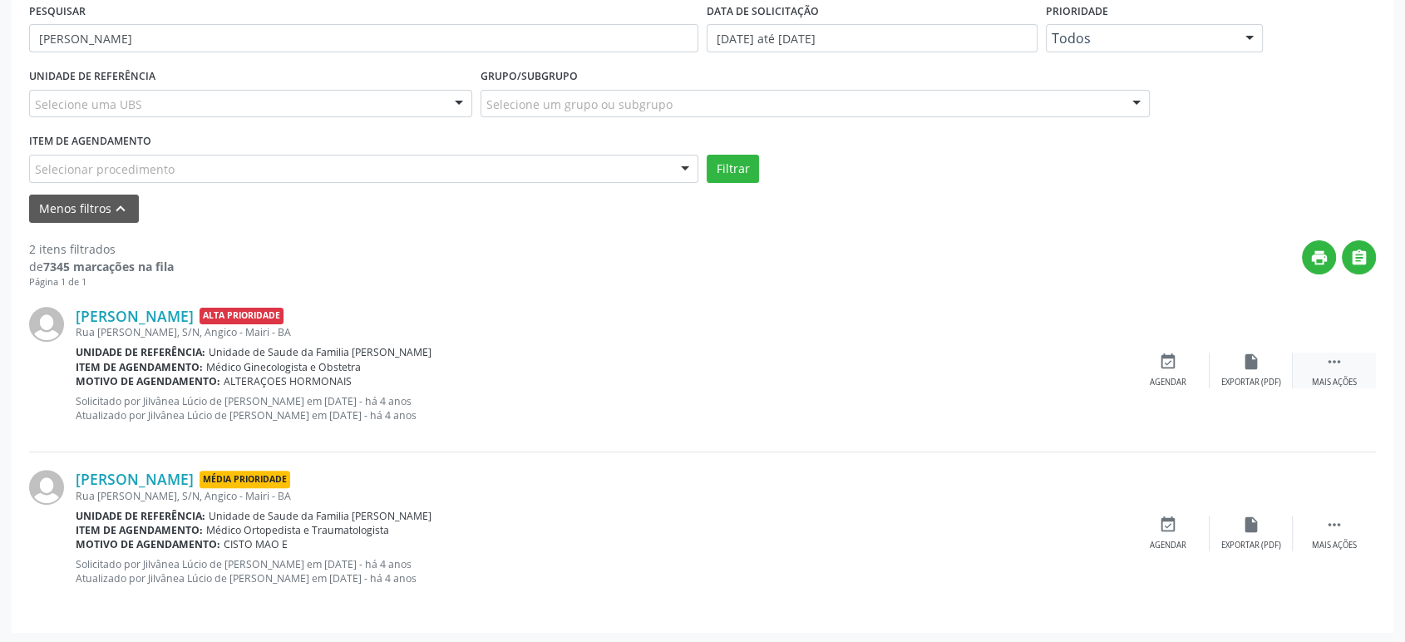
click at [1331, 367] on icon "" at bounding box center [1335, 362] width 18 height 18
click at [1168, 371] on div "cancel Cancelar" at bounding box center [1168, 371] width 83 height 36
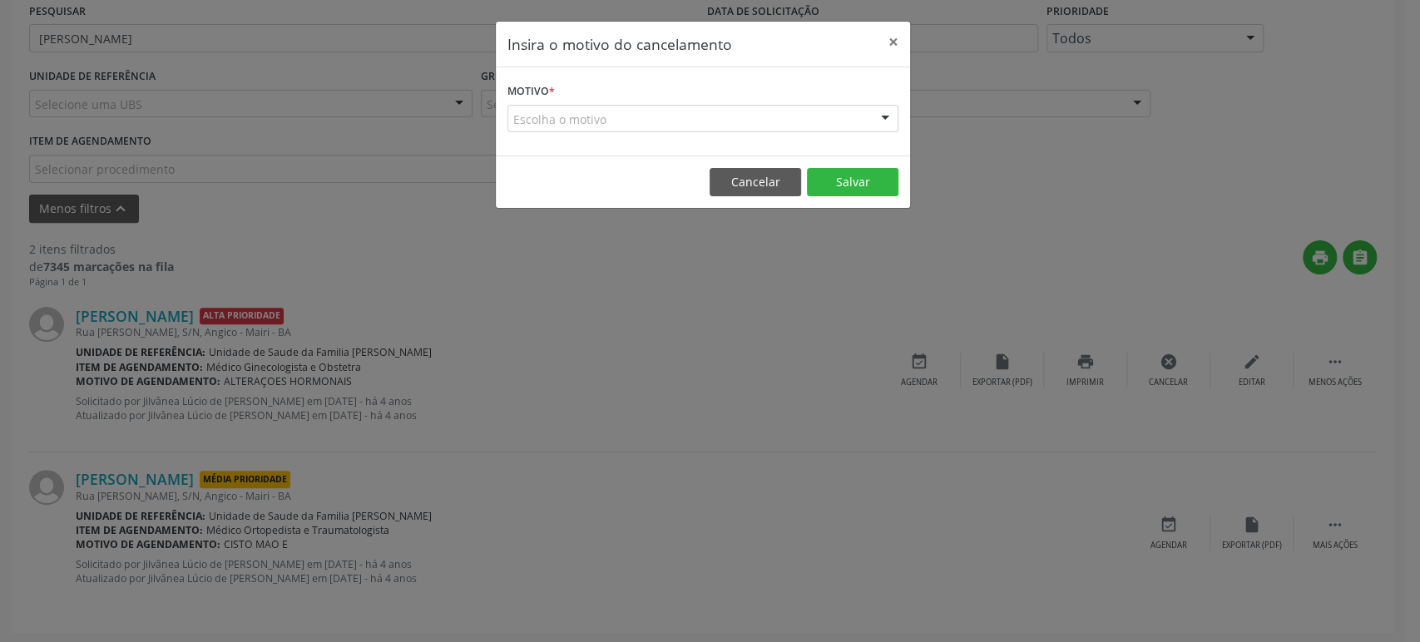
click at [656, 110] on div "Escolha o motivo" at bounding box center [702, 119] width 391 height 28
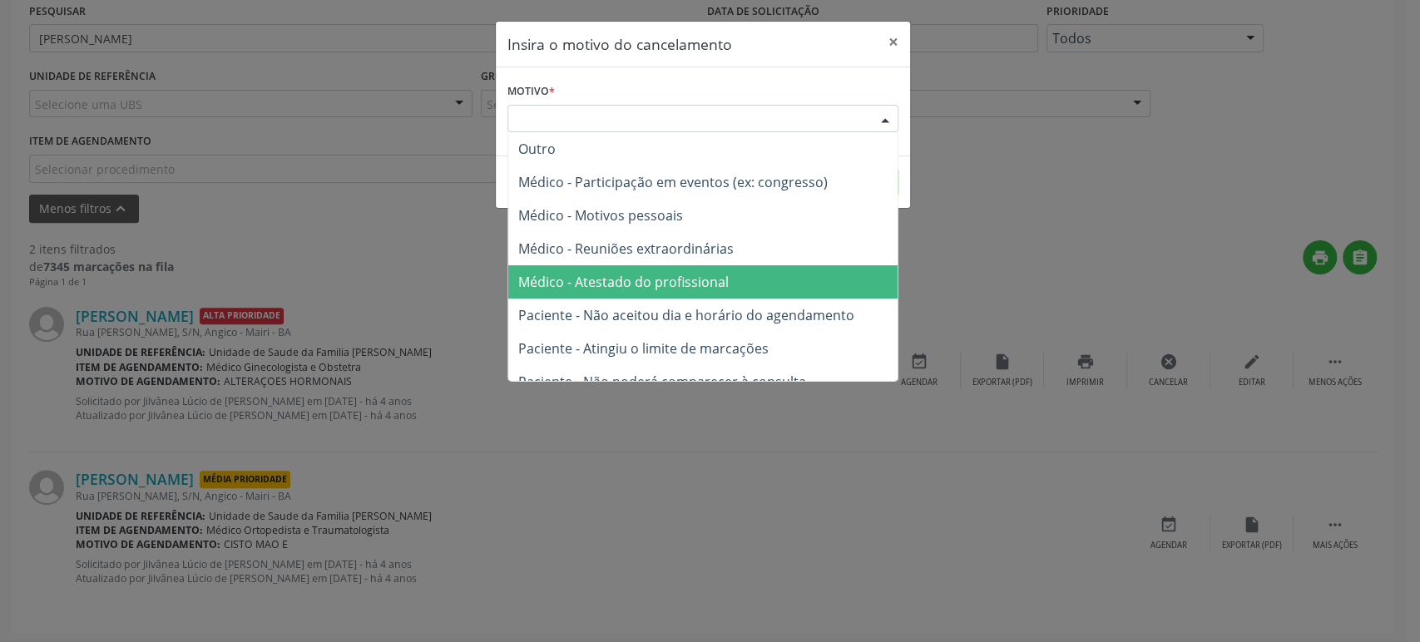
click at [653, 296] on span "Médico - Atestado do profissional" at bounding box center [702, 281] width 389 height 33
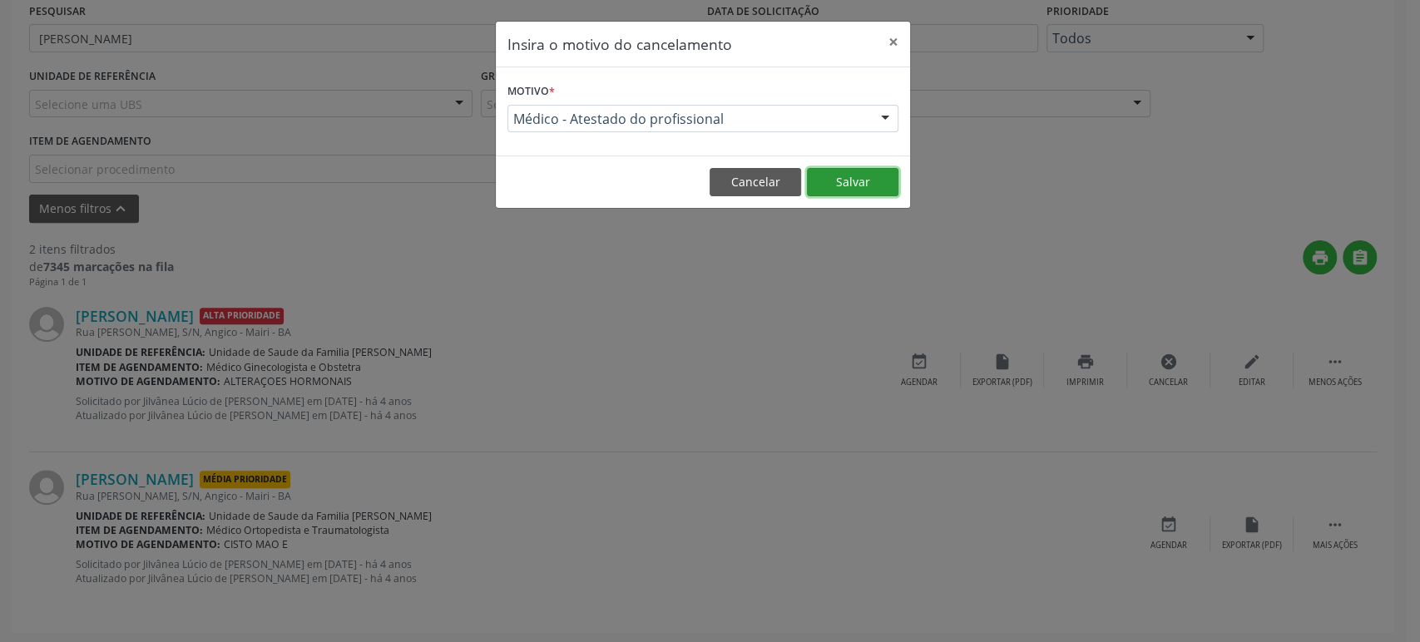
click at [872, 176] on button "Salvar" at bounding box center [852, 182] width 91 height 28
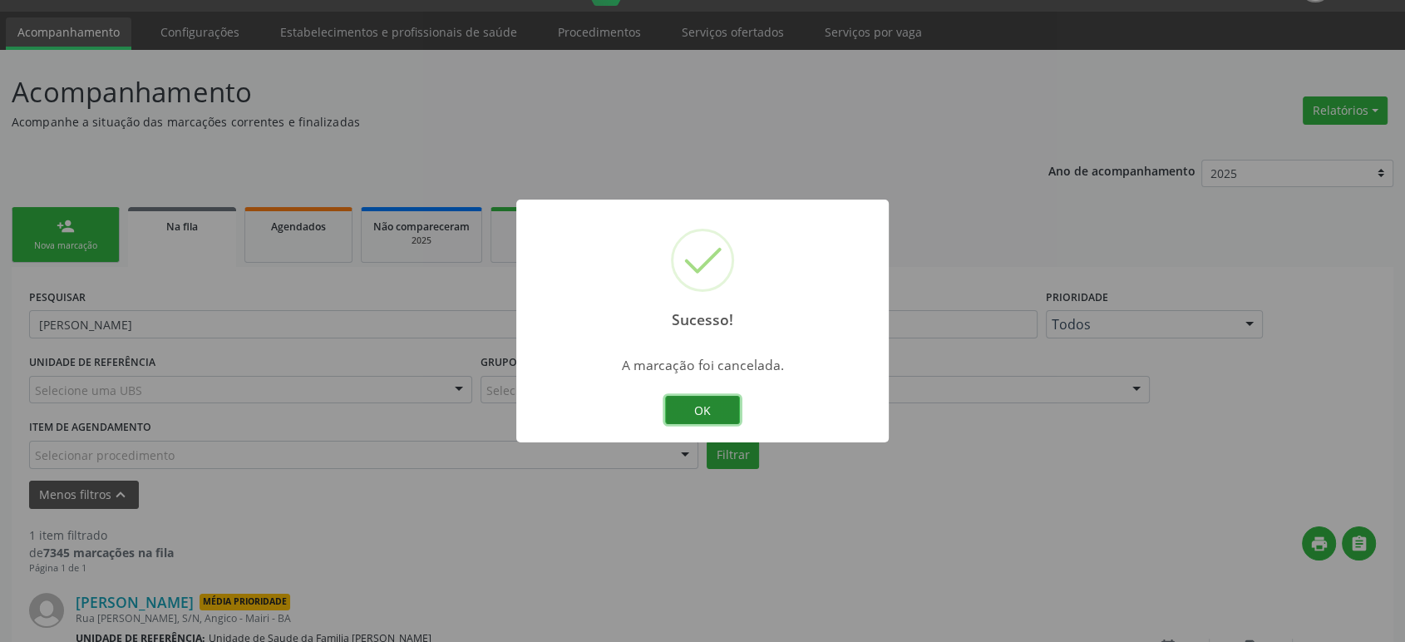
scroll to position [165, 0]
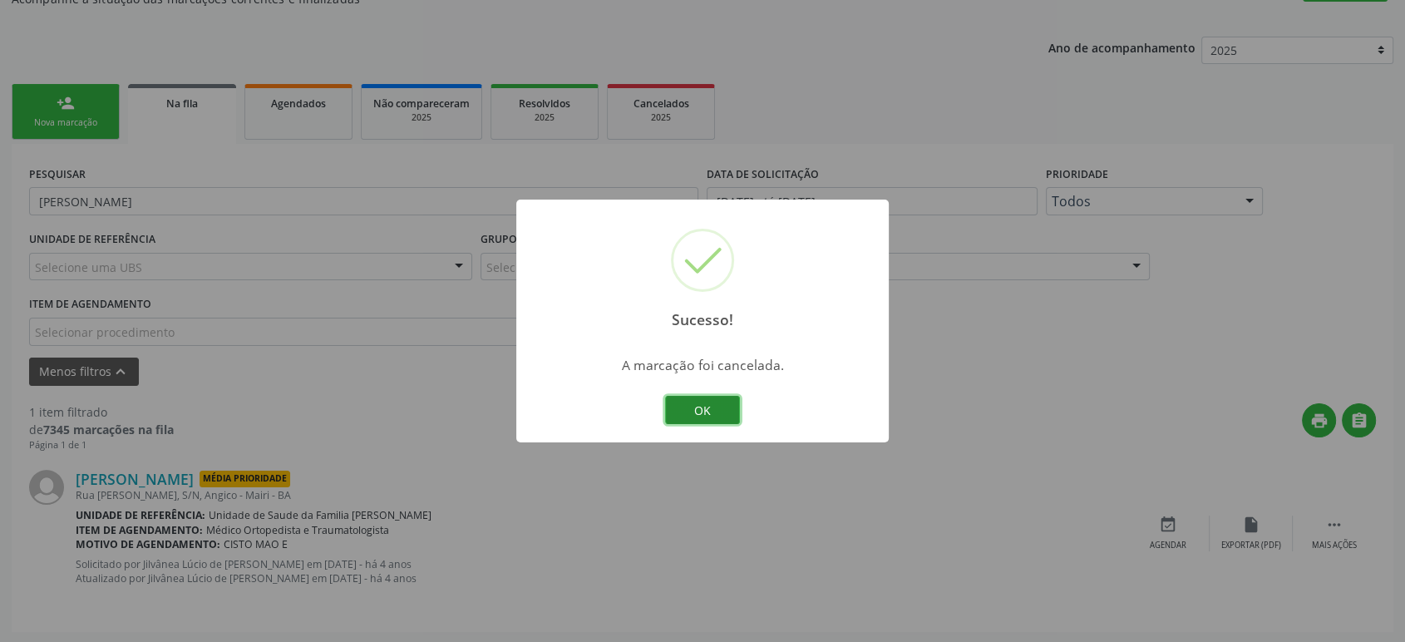
click at [692, 413] on button "OK" at bounding box center [702, 410] width 75 height 28
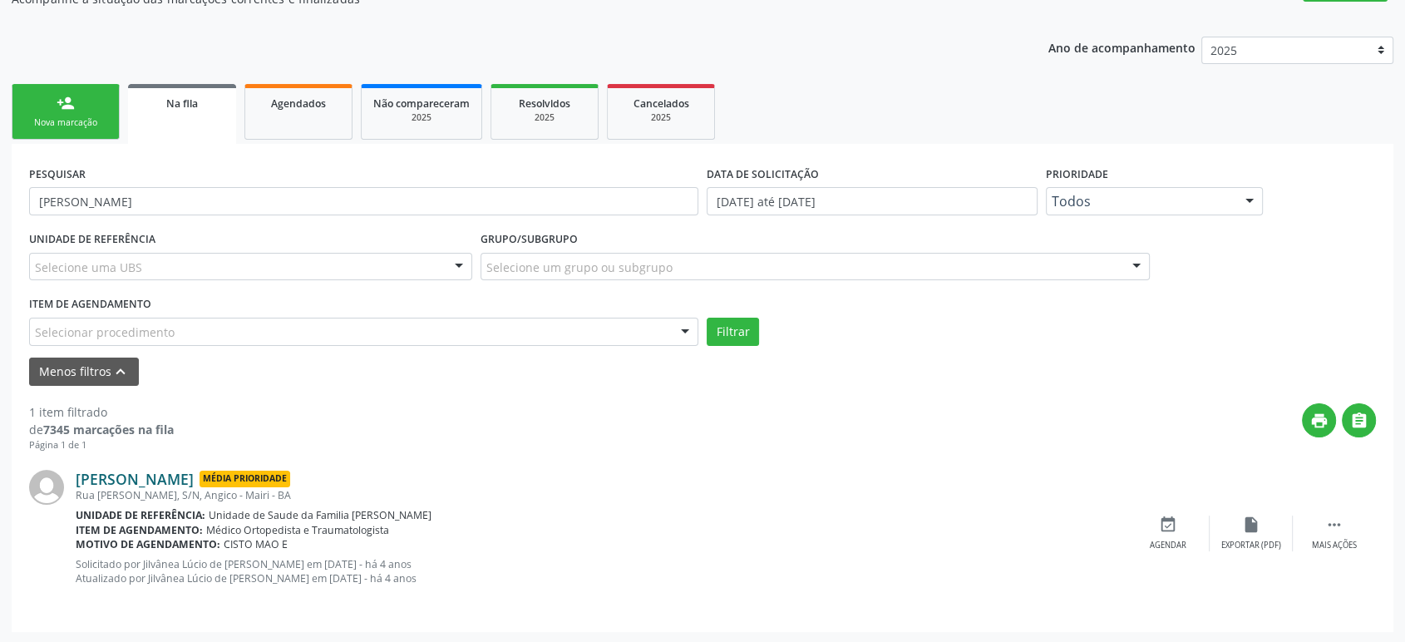
click at [153, 478] on link "[PERSON_NAME]" at bounding box center [135, 479] width 118 height 18
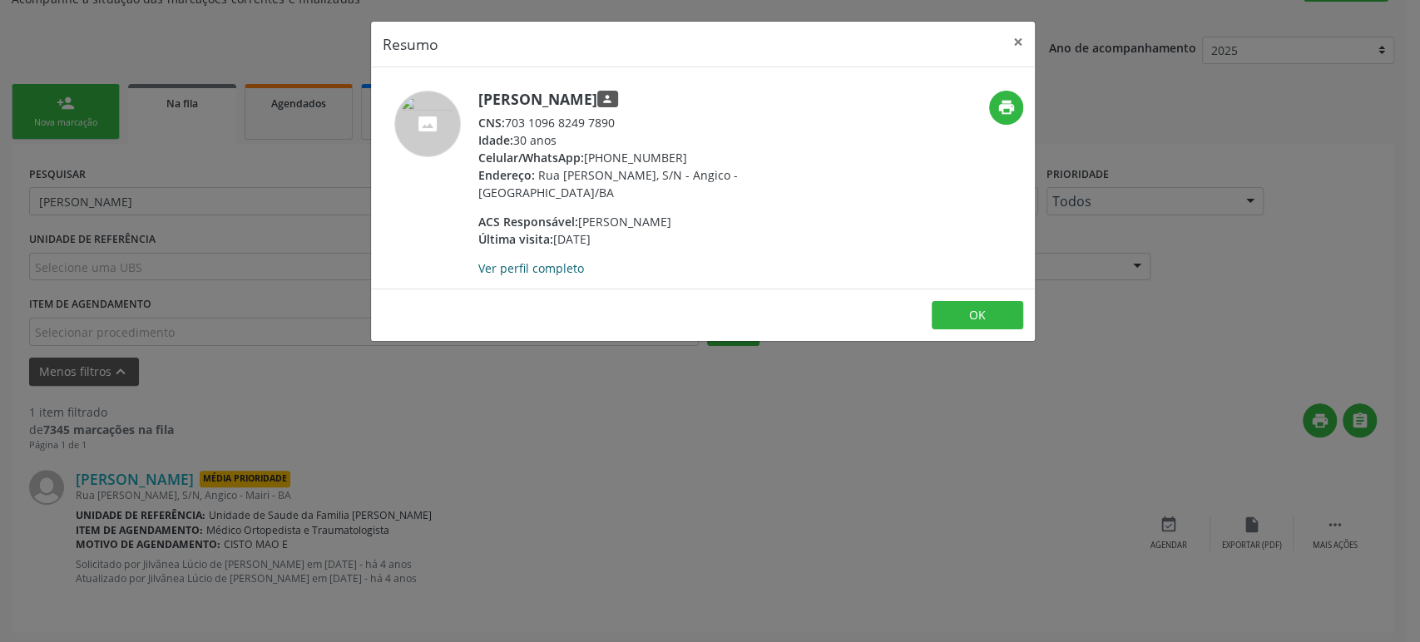
click at [554, 264] on link "Ver perfil completo" at bounding box center [531, 268] width 106 height 16
click at [225, 344] on div "Resumo × [PERSON_NAME] person CNS: 703 1096 8249 7890 Idade: 30 anos Celular/Wh…" at bounding box center [710, 321] width 1420 height 642
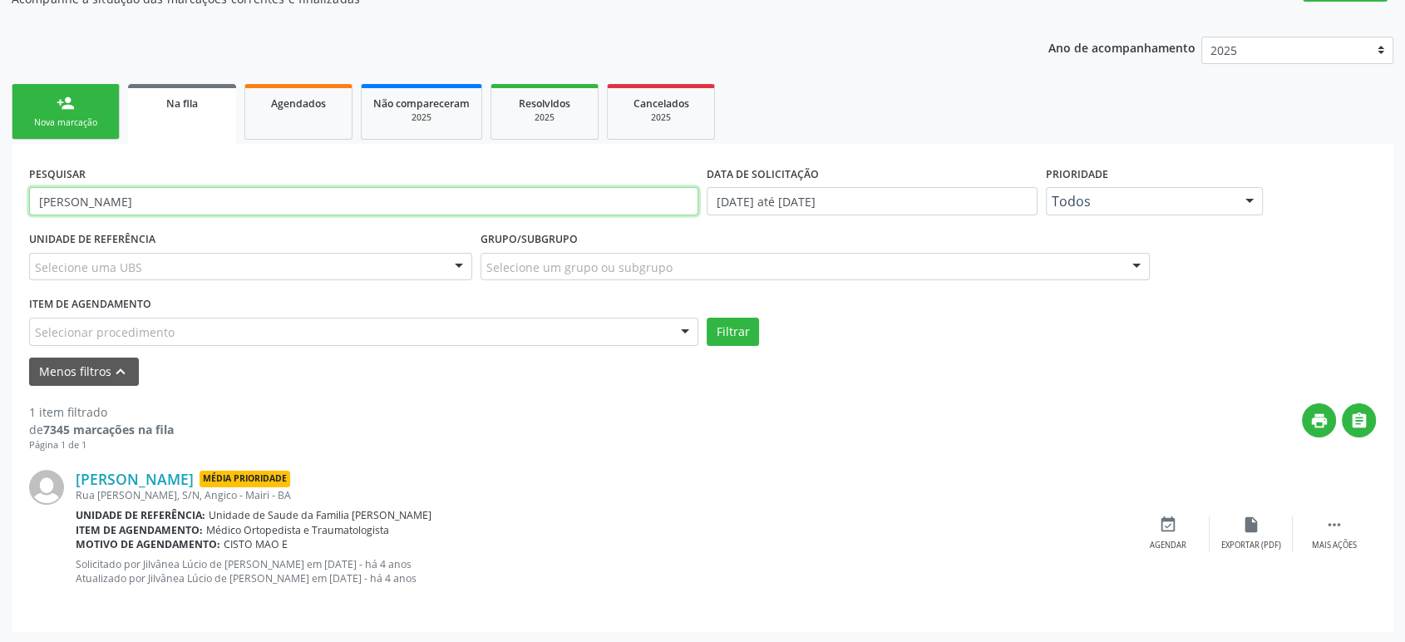
click at [186, 199] on input "[PERSON_NAME]" at bounding box center [363, 201] width 669 height 28
paste input "Maiza Paixão Oliveir"
click at [707, 318] on button "Filtrar" at bounding box center [733, 332] width 52 height 28
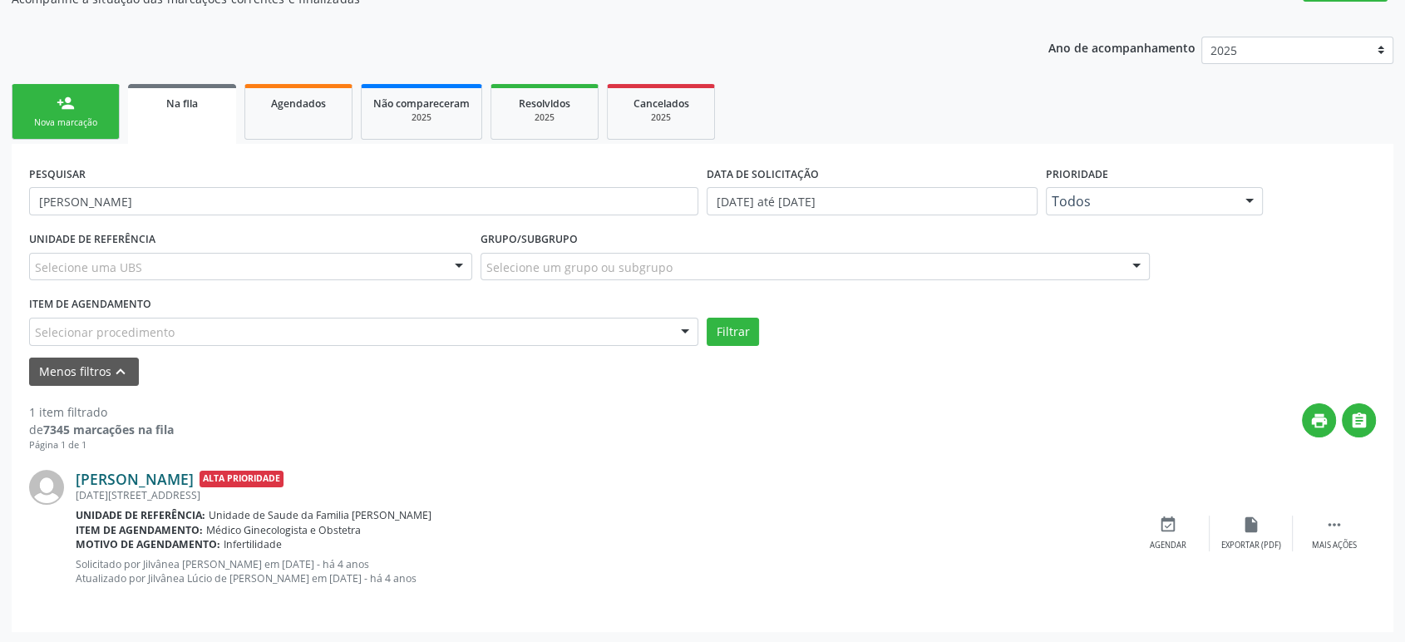
click at [177, 477] on link "[PERSON_NAME]" at bounding box center [135, 479] width 118 height 18
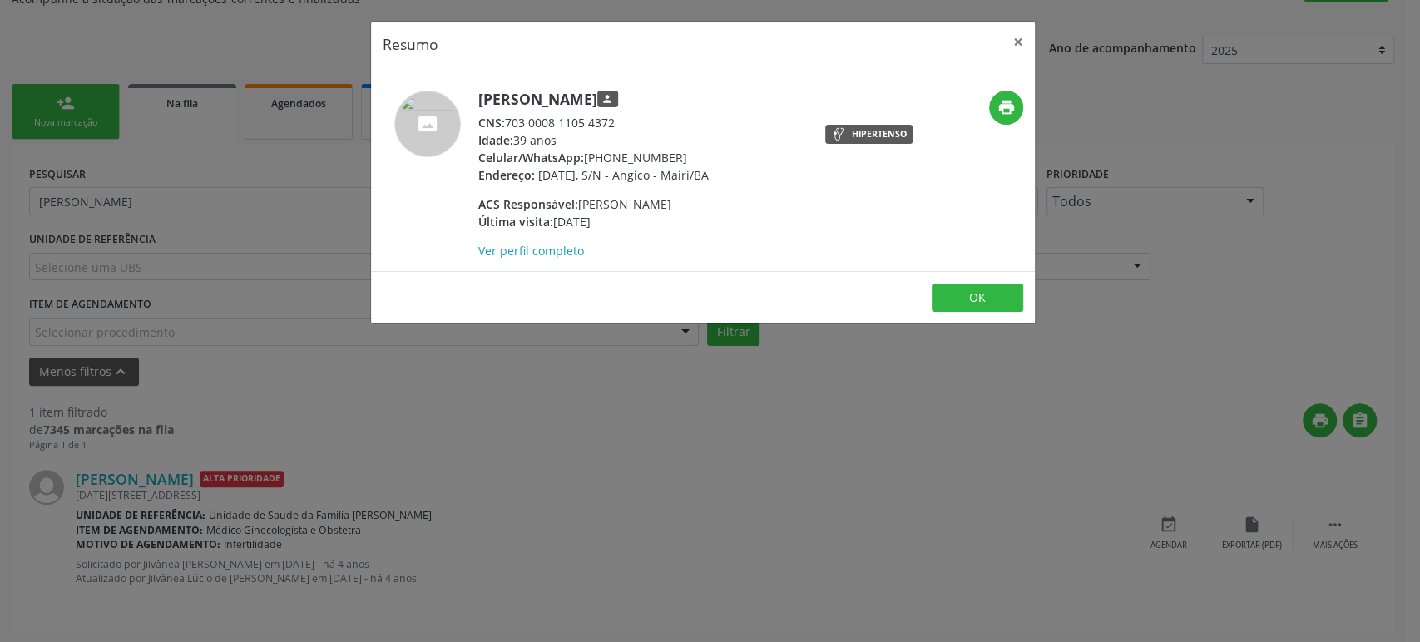
drag, startPoint x: 511, startPoint y: 119, endPoint x: 620, endPoint y: 119, distance: 109.8
click at [620, 119] on div "CNS: 703 0008 1105 4372" at bounding box center [593, 122] width 230 height 17
copy div "703 0008 1105 4372"
click at [486, 422] on div "Resumo × [PERSON_NAME] person CNS: 703 0008 1105 4372 Idade: 39 anos Celular/Wh…" at bounding box center [710, 321] width 1420 height 642
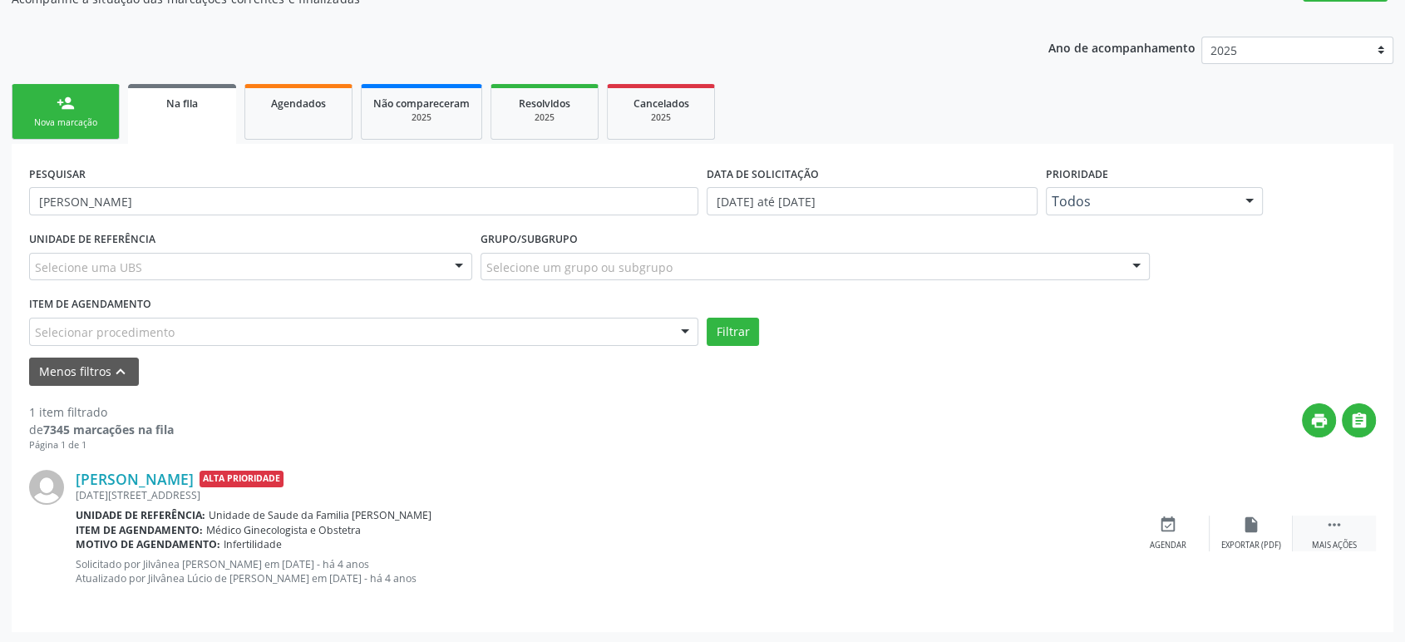
click at [1331, 518] on icon "" at bounding box center [1335, 525] width 18 height 18
click at [1161, 516] on icon "cancel" at bounding box center [1168, 525] width 18 height 18
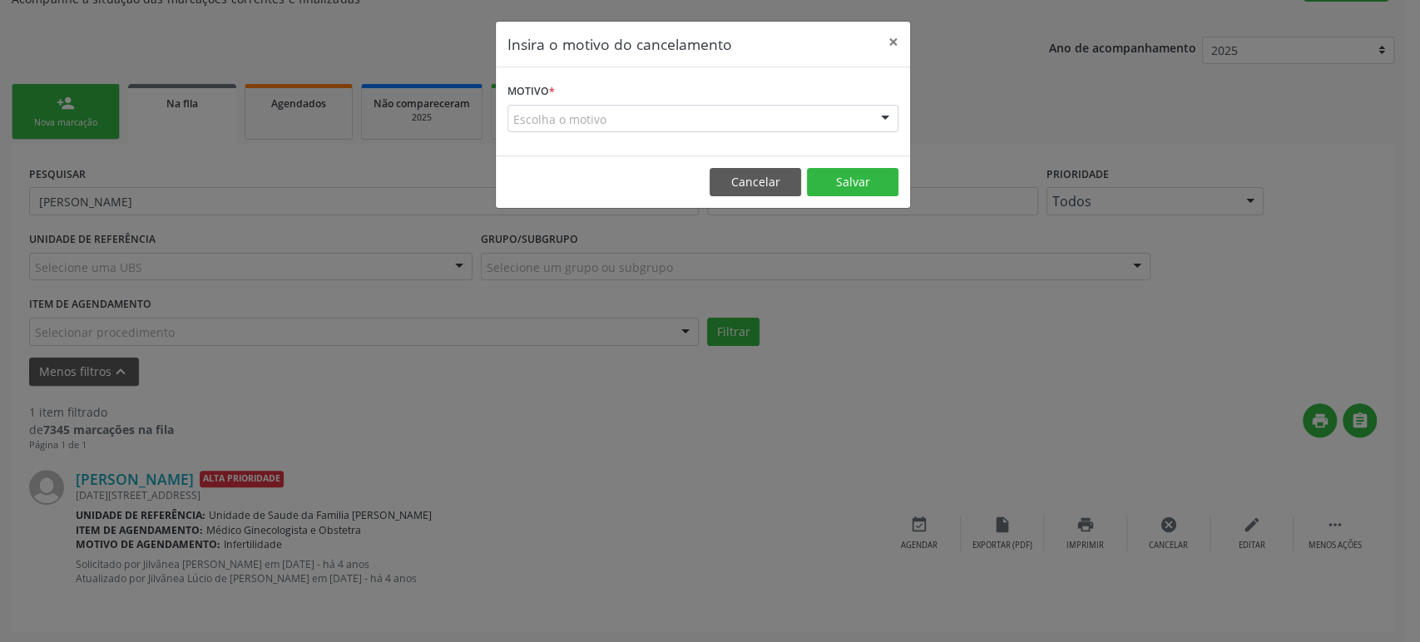
click at [645, 119] on div "Escolha o motivo" at bounding box center [702, 119] width 391 height 28
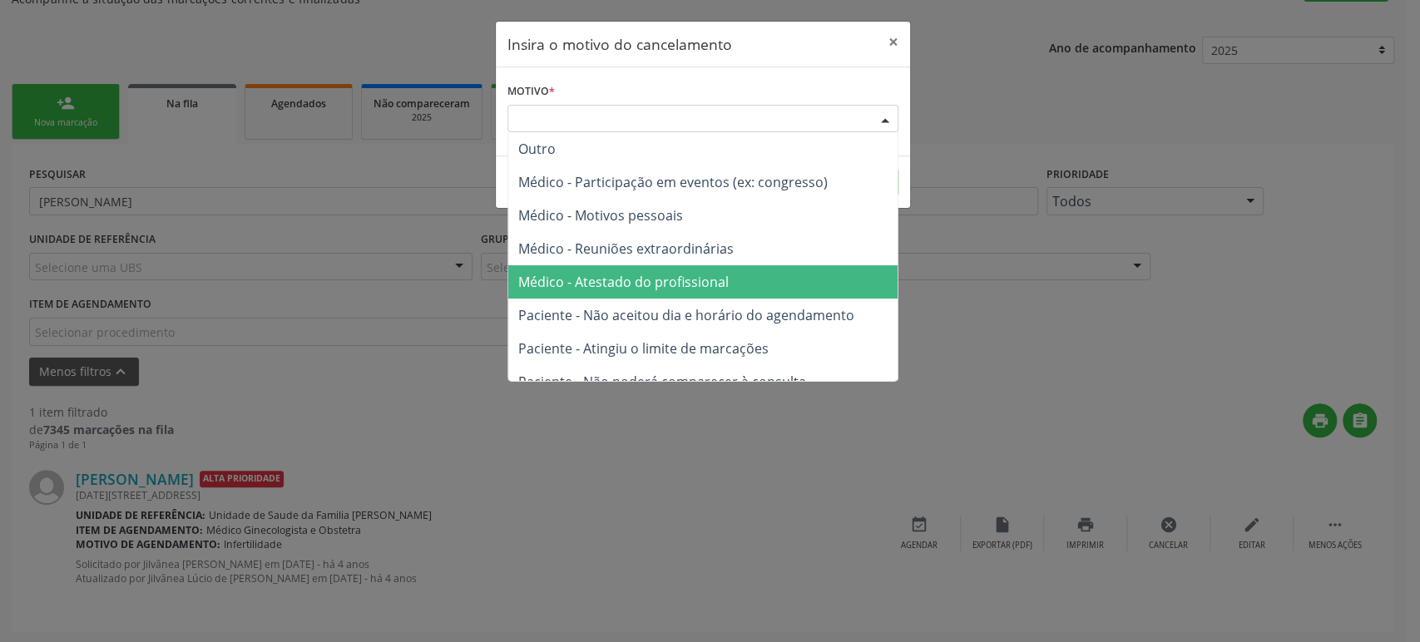
click at [645, 280] on span "Médico - Atestado do profissional" at bounding box center [623, 282] width 210 height 18
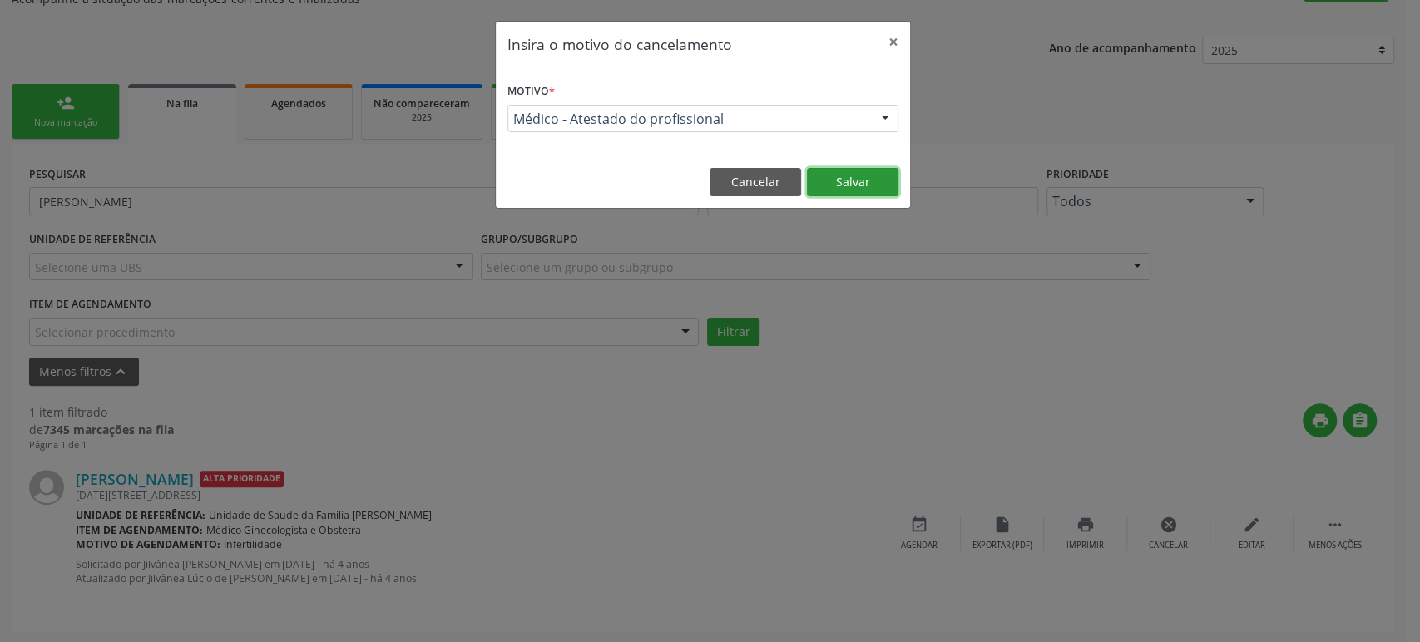
click at [834, 182] on button "Salvar" at bounding box center [852, 182] width 91 height 28
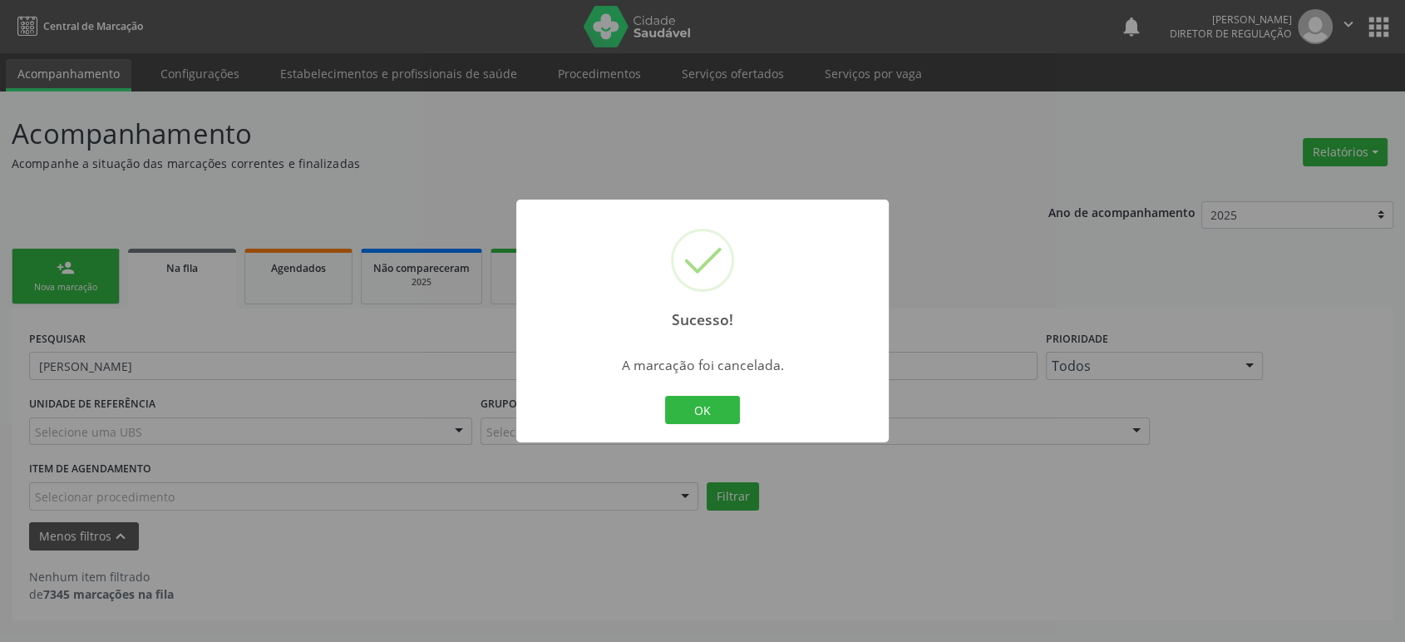
scroll to position [0, 0]
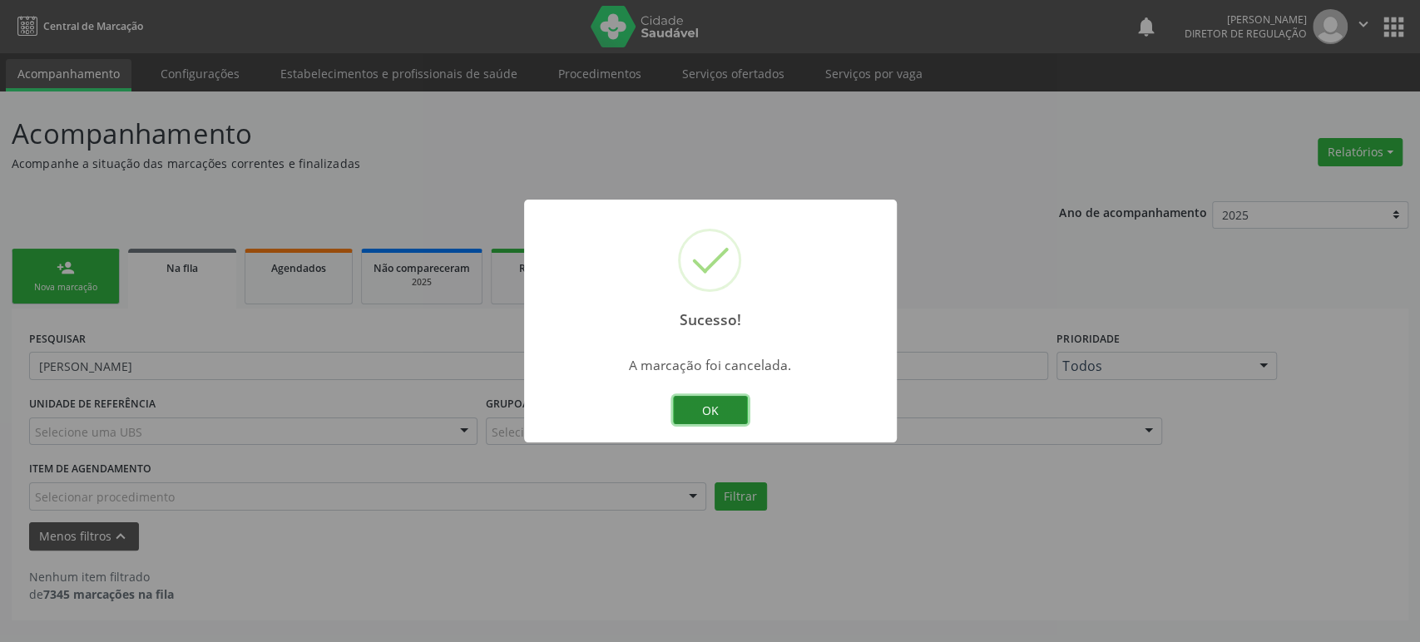
click at [709, 418] on button "OK" at bounding box center [710, 410] width 75 height 28
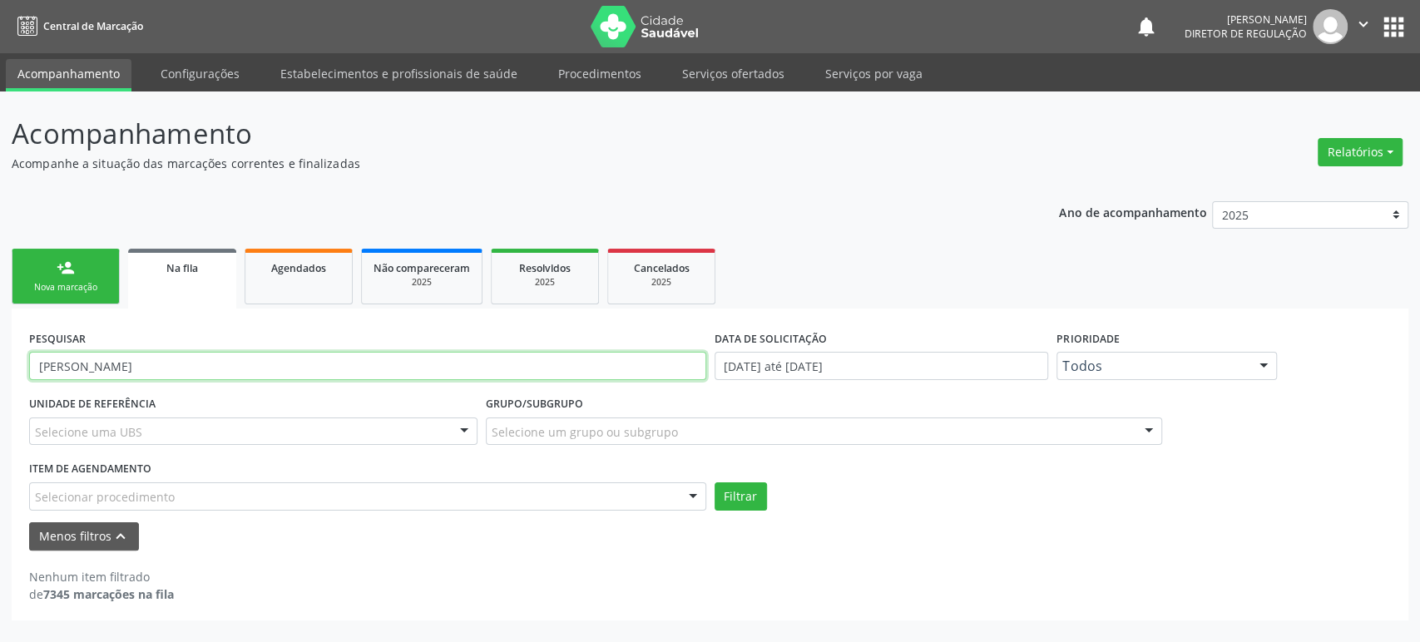
click at [165, 369] on input "[PERSON_NAME]" at bounding box center [367, 366] width 677 height 28
click at [714, 482] on button "Filtrar" at bounding box center [740, 496] width 52 height 28
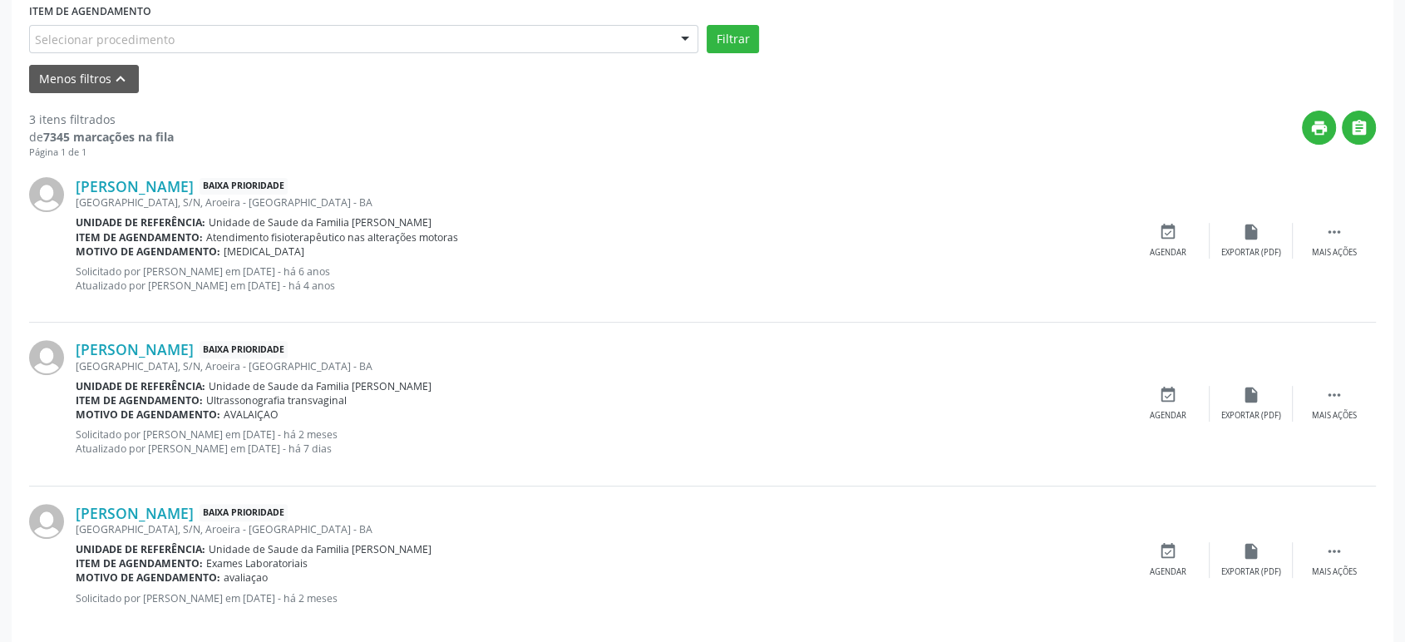
scroll to position [462, 0]
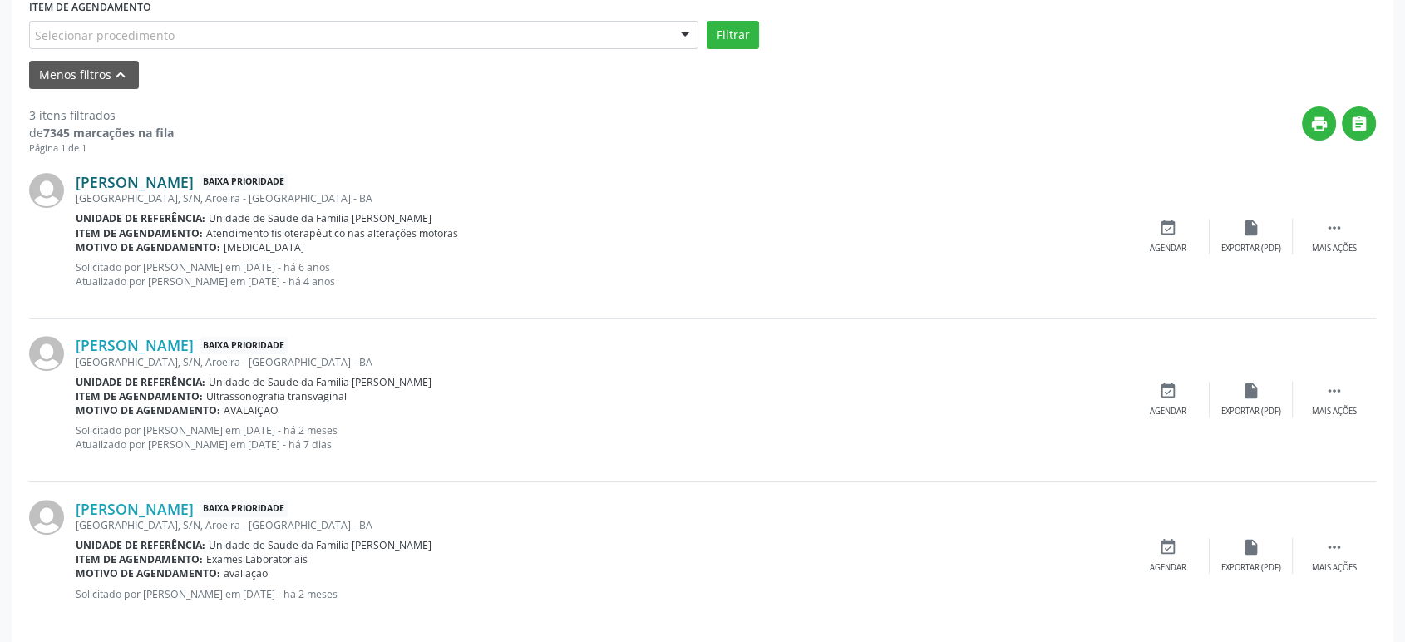
click at [149, 184] on link "Jelma Araujo de Almeida" at bounding box center [135, 182] width 118 height 18
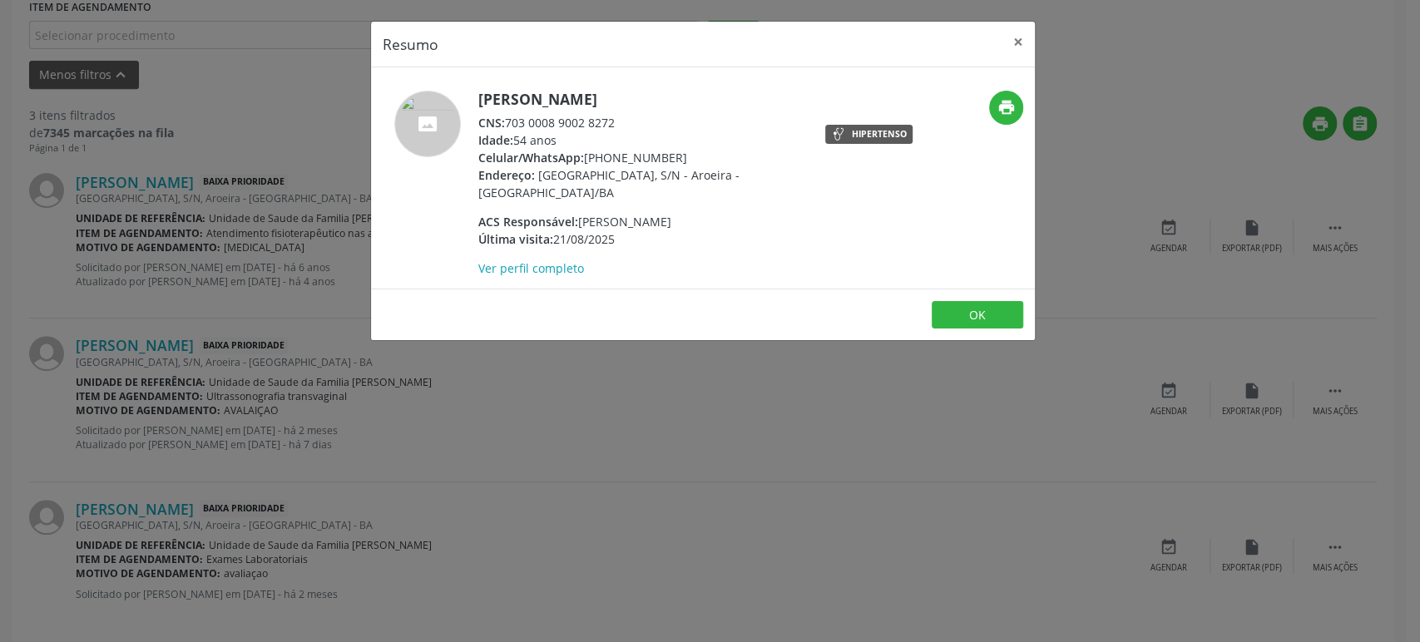
drag, startPoint x: 509, startPoint y: 122, endPoint x: 620, endPoint y: 123, distance: 111.4
click at [620, 123] on div "CNS: 703 0008 9002 8272" at bounding box center [640, 122] width 324 height 17
copy div "703 0008 9002 8272"
click at [266, 297] on div "Resumo × Jelma Araujo de Almeida CNS: 703 0008 9002 8272 Idade: 54 anos Celular…" at bounding box center [710, 321] width 1420 height 642
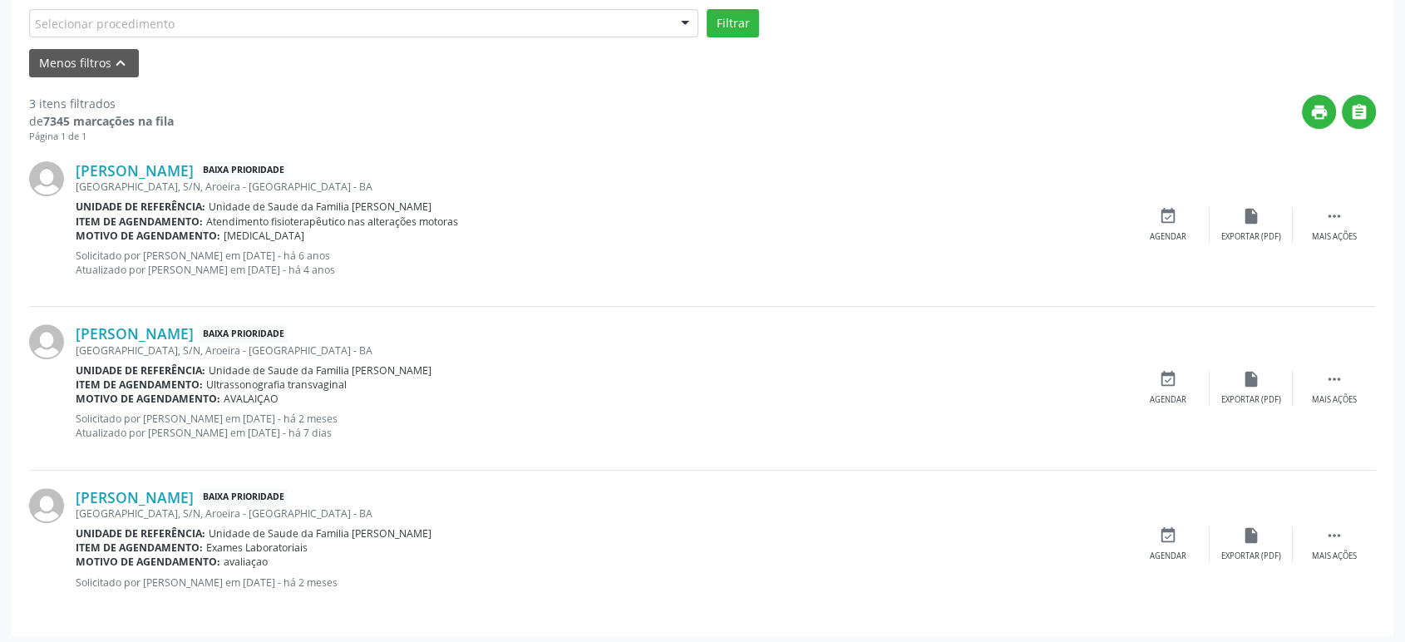
scroll to position [477, 0]
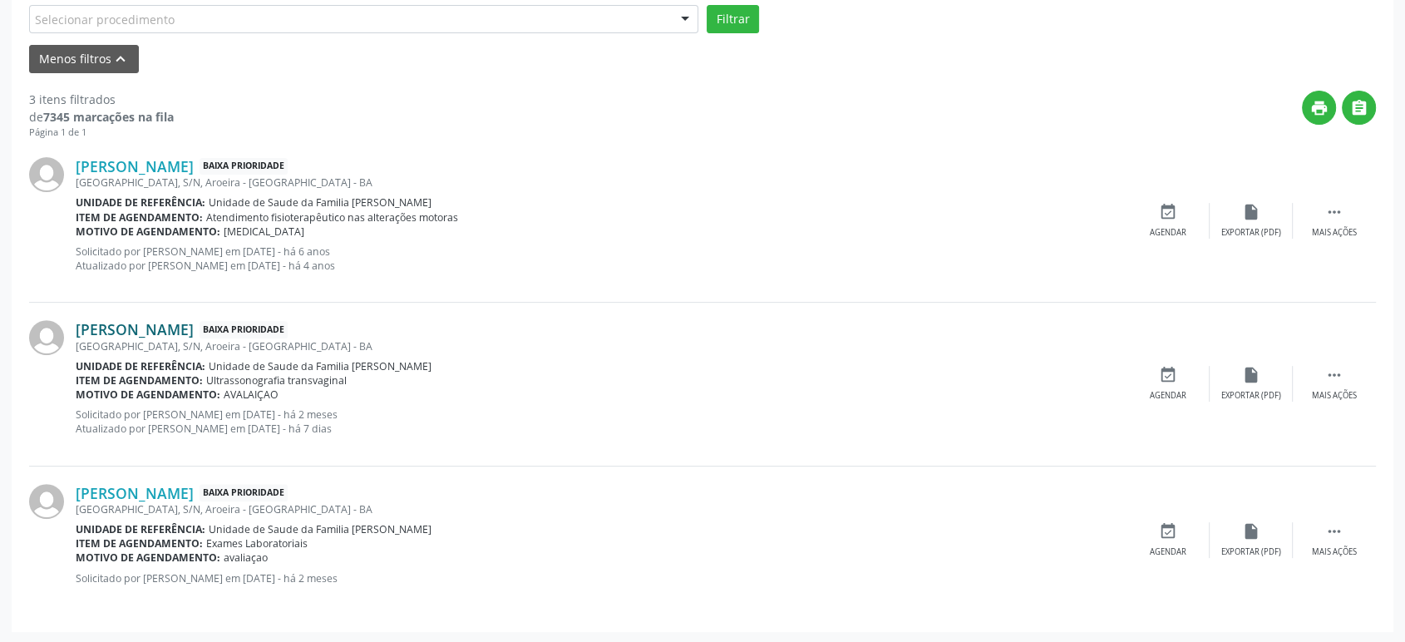
click at [151, 324] on link "Jelma Araujo de Almeida" at bounding box center [135, 329] width 118 height 18
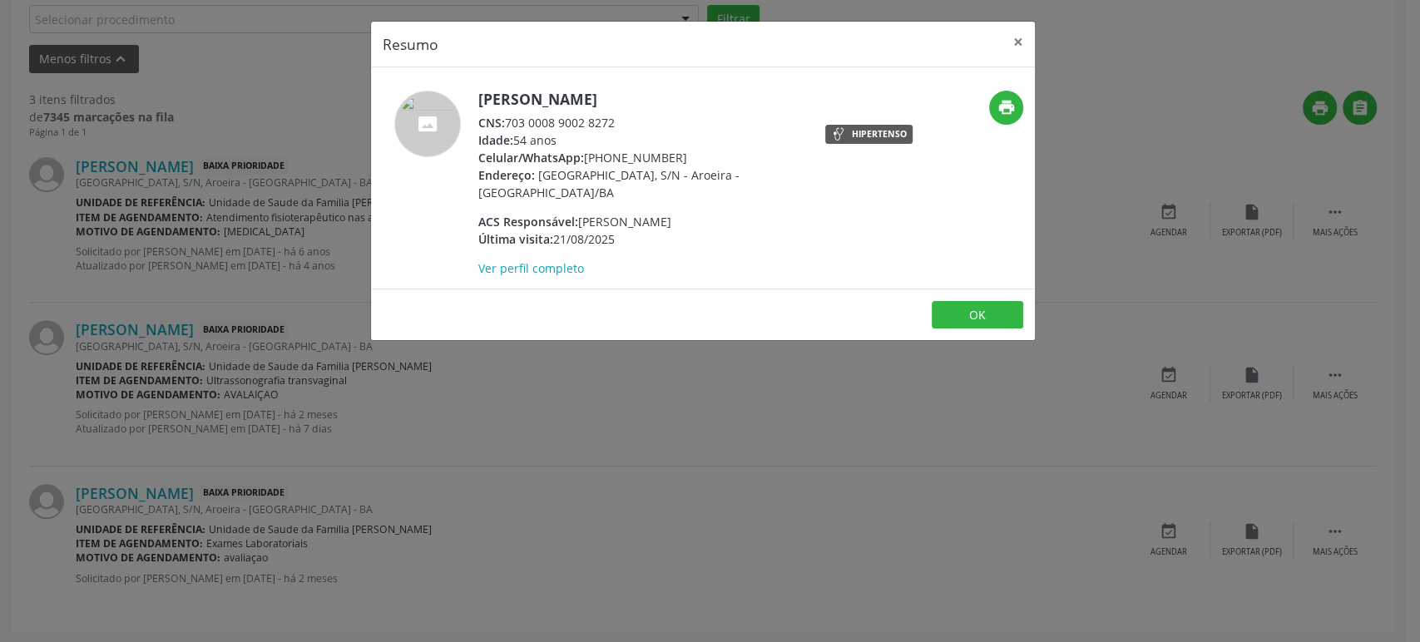
drag, startPoint x: 506, startPoint y: 117, endPoint x: 635, endPoint y: 117, distance: 128.9
click at [635, 117] on div "CNS: 703 0008 9002 8272" at bounding box center [640, 122] width 324 height 17
copy div "703 0008 9002 8272"
click at [532, 433] on div "Resumo × Jelma Araujo de Almeida CNS: 703 0008 9002 8272 Idade: 54 anos Celular…" at bounding box center [710, 321] width 1420 height 642
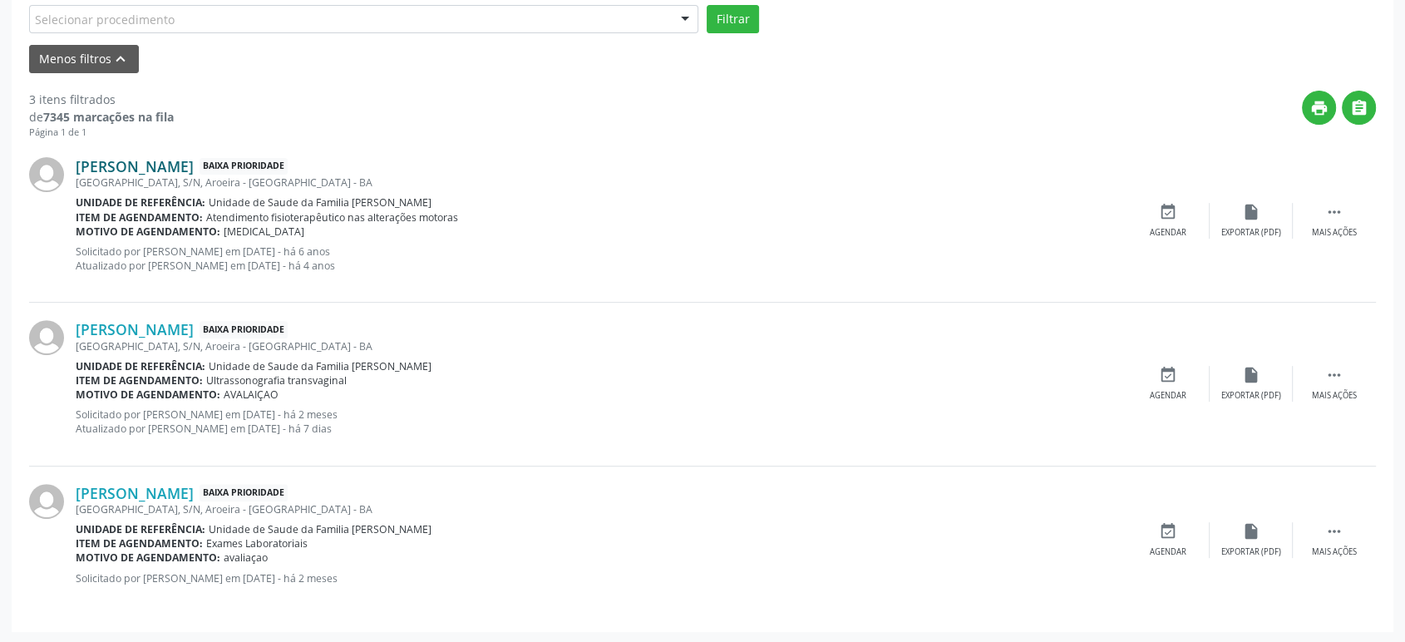
click at [194, 158] on link "Jelma Araujo de Almeida" at bounding box center [135, 166] width 118 height 18
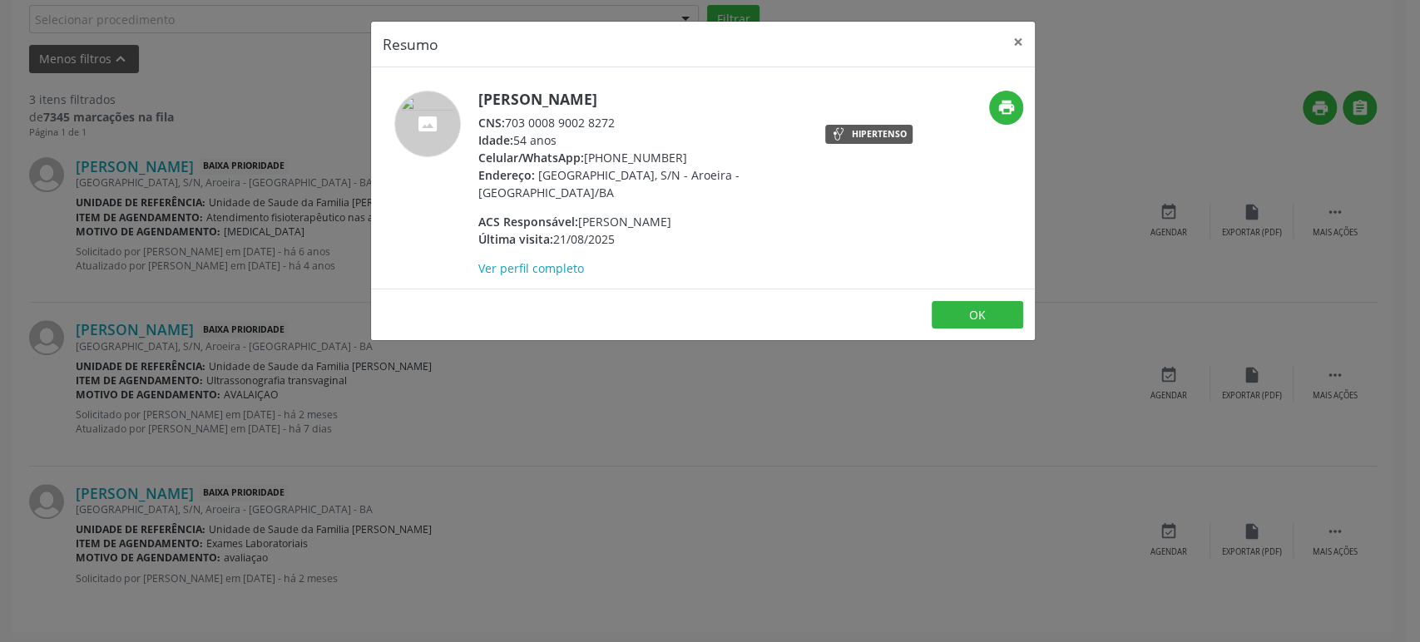
click at [735, 347] on div "Resumo × Jelma Araujo de Almeida CNS: 703 0008 9002 8272 Idade: 54 anos Celular…" at bounding box center [710, 321] width 1420 height 642
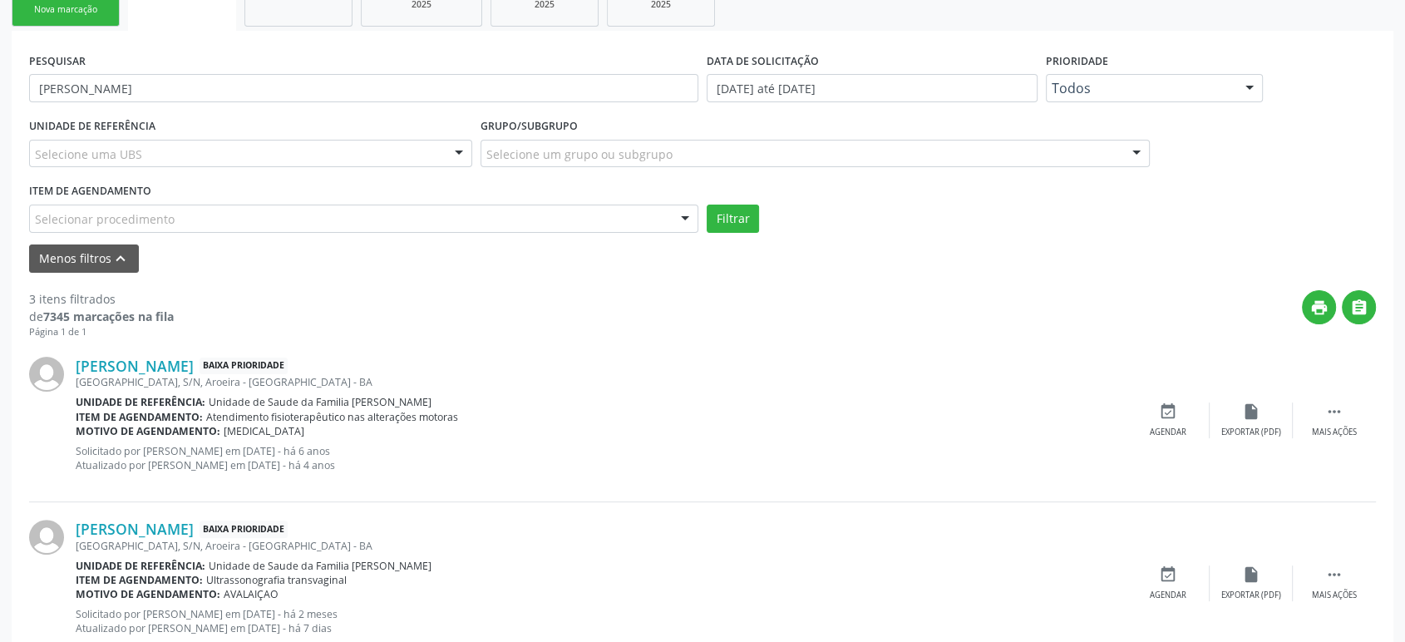
scroll to position [200, 0]
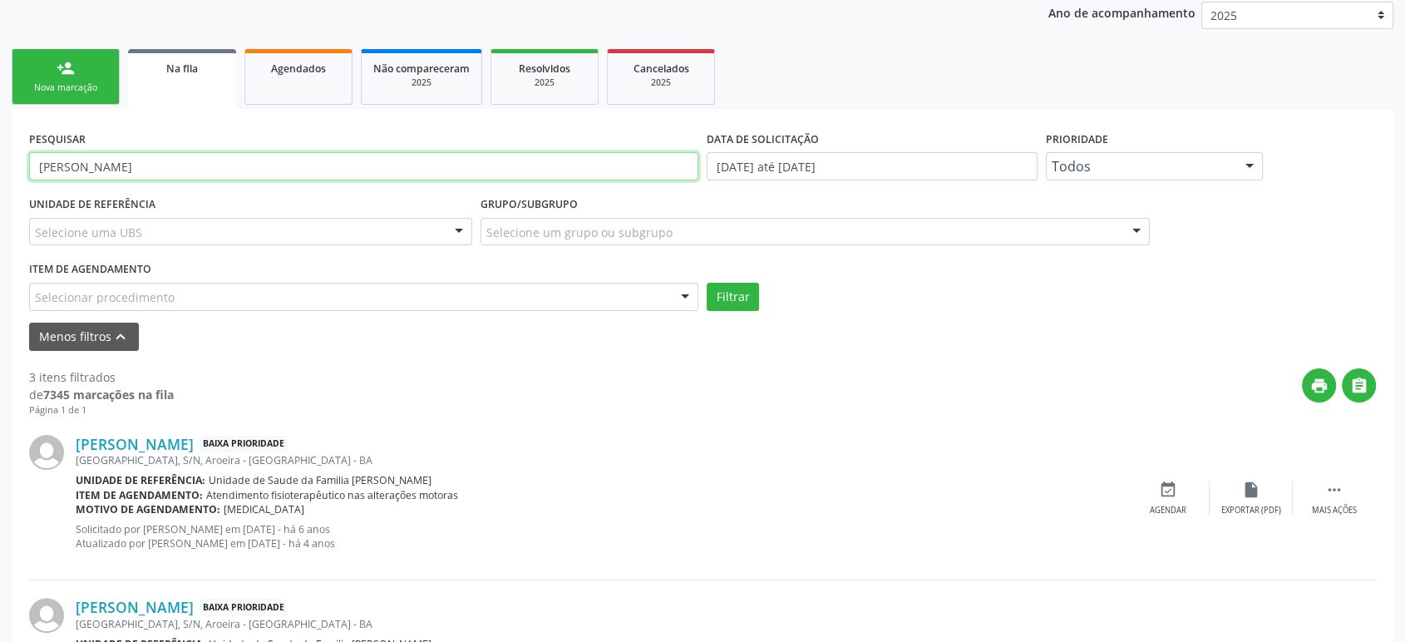
click at [111, 154] on input "JELMA ARAUJ" at bounding box center [363, 166] width 669 height 28
paste input "DELICE MARIA DE JESUS"
click at [707, 283] on button "Filtrar" at bounding box center [733, 297] width 52 height 28
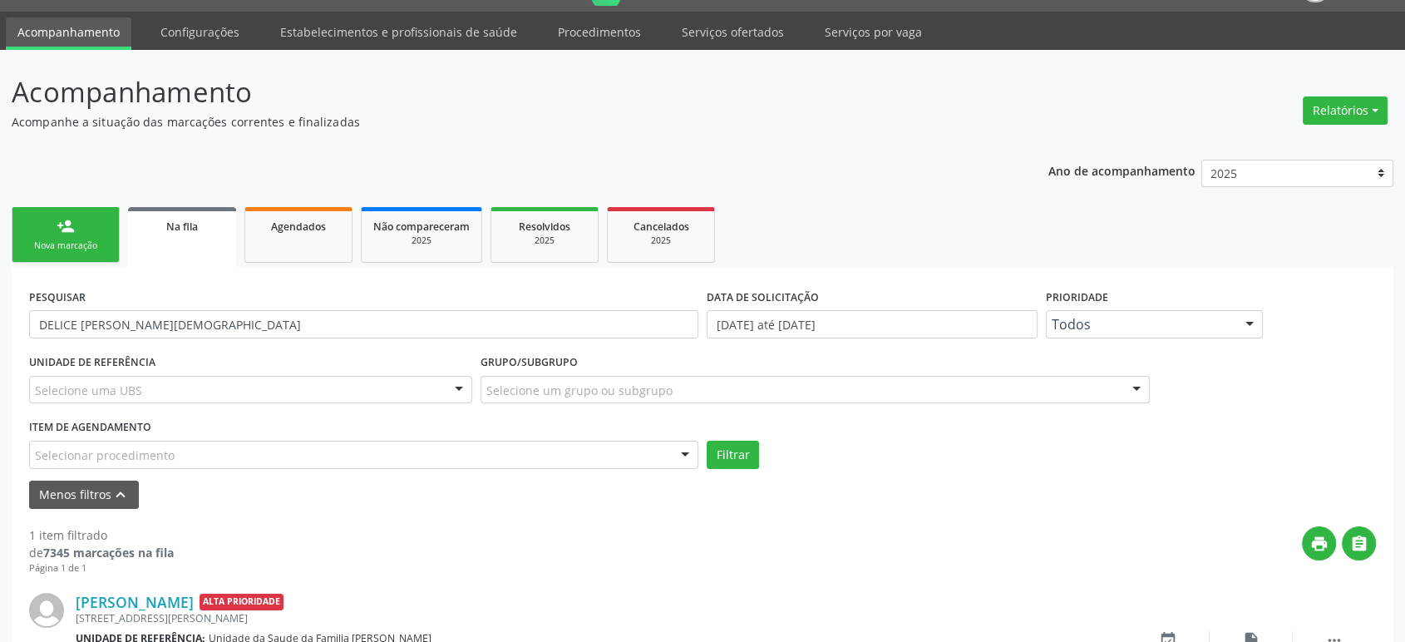
scroll to position [151, 0]
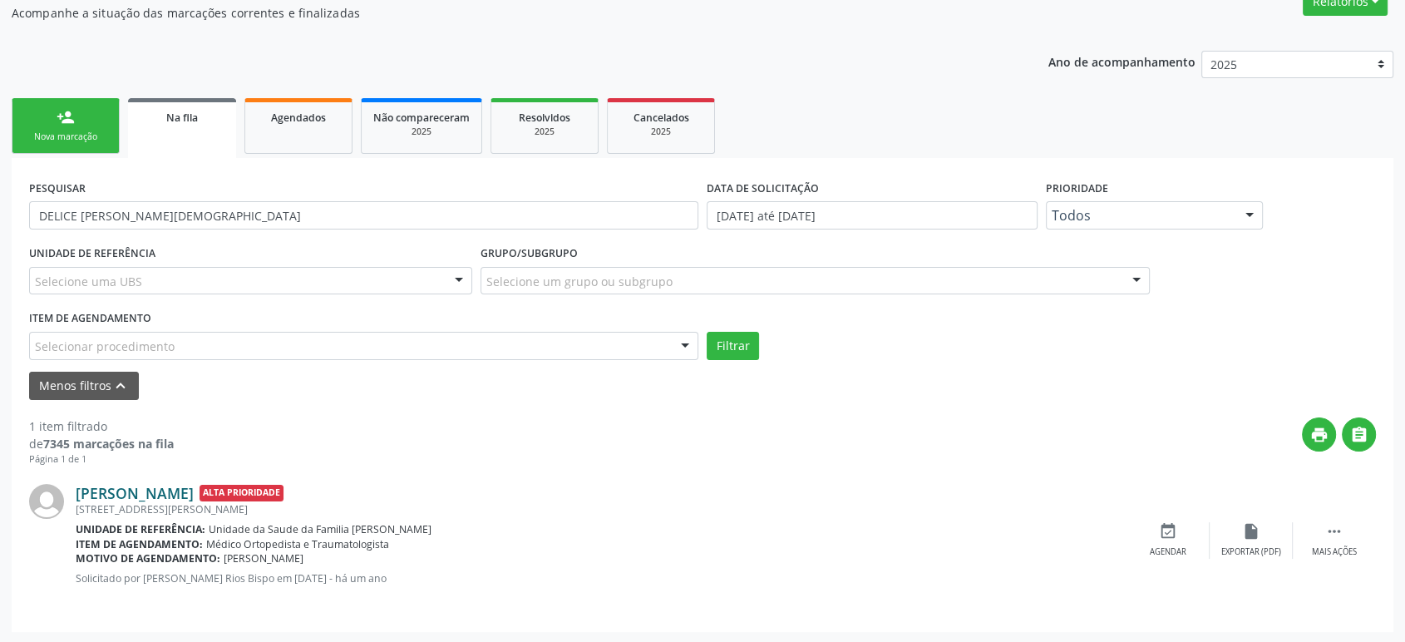
click at [163, 489] on link "Delice Maria de Jesus" at bounding box center [135, 493] width 118 height 18
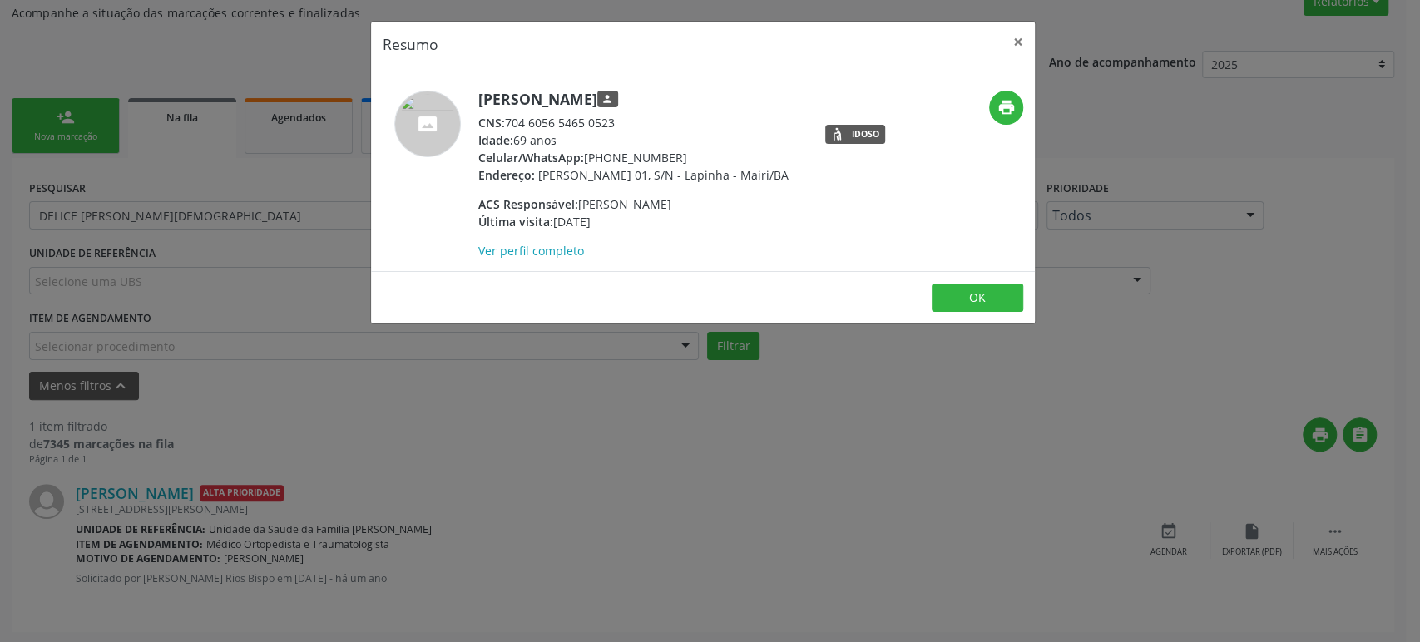
drag, startPoint x: 506, startPoint y: 117, endPoint x: 619, endPoint y: 120, distance: 112.3
click at [619, 120] on div "CNS: 704 6056 5465 0523" at bounding box center [633, 122] width 310 height 17
copy div "704 6056 5465 0523"
click at [185, 320] on div "Resumo × Delice Maria de Jesus person CNS: 704 6056 5465 0523 Idade: 69 anos Ce…" at bounding box center [710, 321] width 1420 height 642
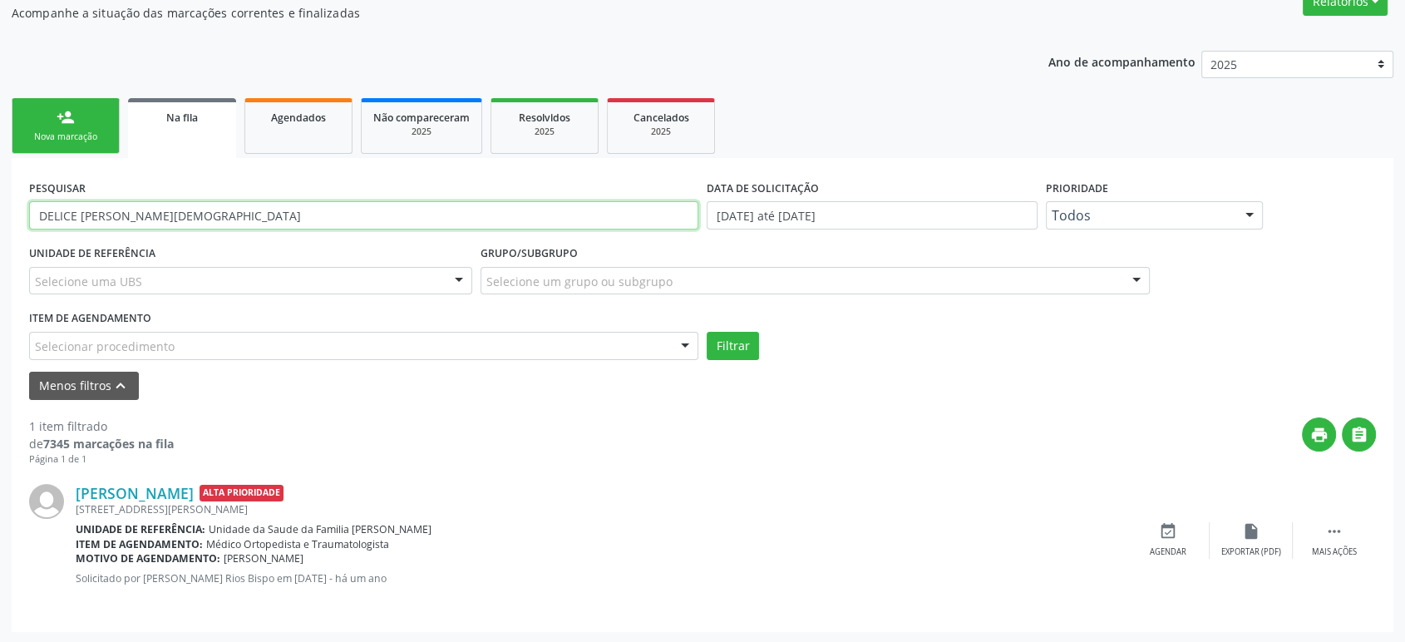
click at [247, 205] on input "DELICE MARIA DE JESUS" at bounding box center [363, 215] width 669 height 28
click at [1331, 527] on icon "" at bounding box center [1335, 531] width 18 height 18
click at [245, 213] on input "DELICE MARIA DE JESUS" at bounding box center [363, 215] width 669 height 28
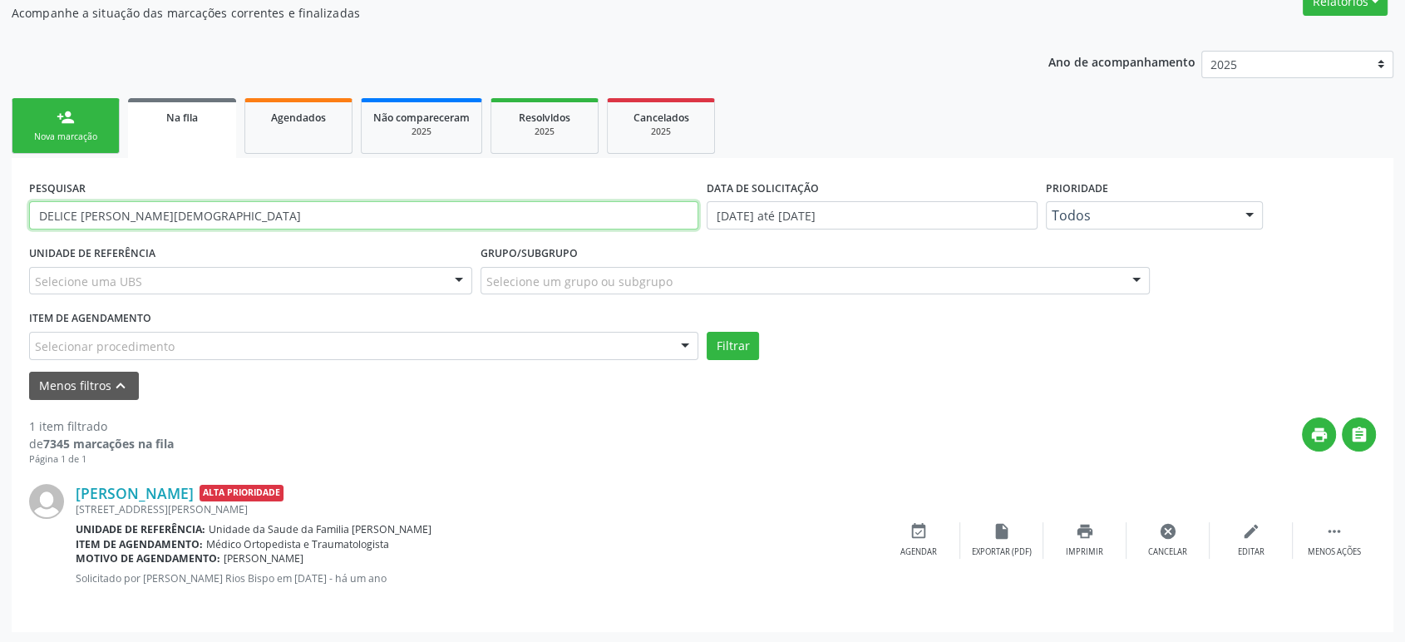
click at [245, 213] on input "DELICE MARIA DE JESUS" at bounding box center [363, 215] width 669 height 28
click at [707, 332] on button "Filtrar" at bounding box center [733, 346] width 52 height 28
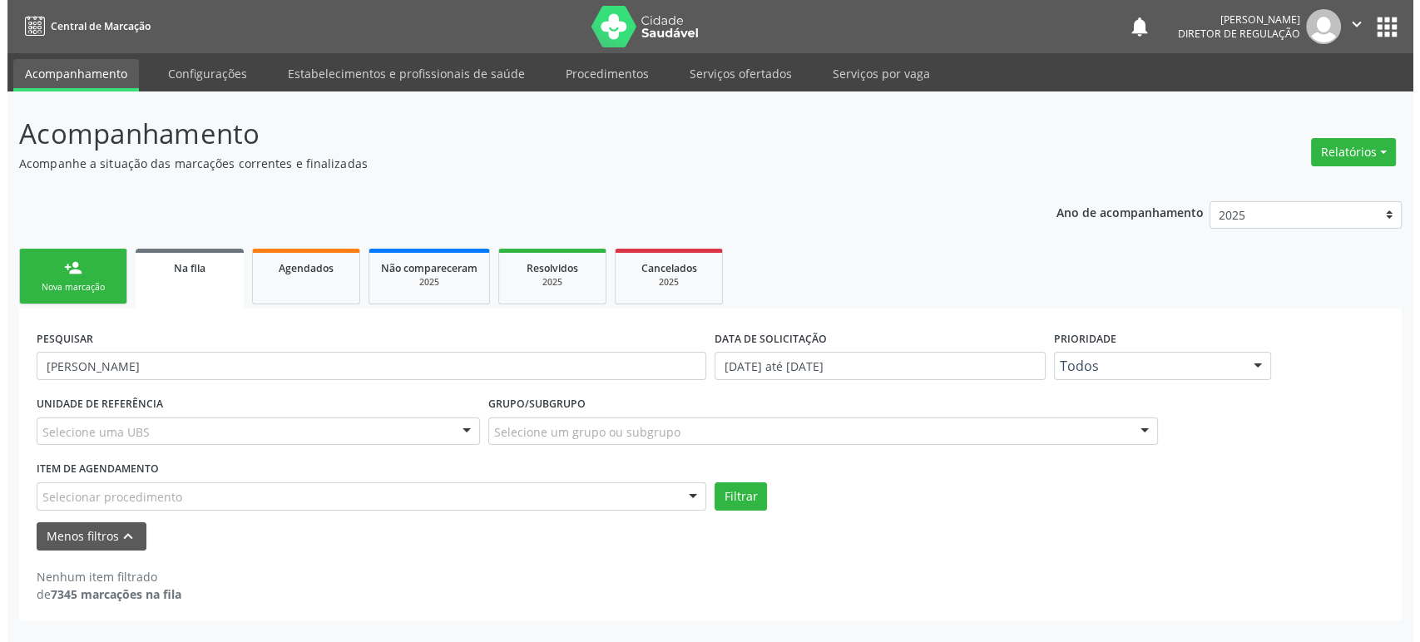
scroll to position [0, 0]
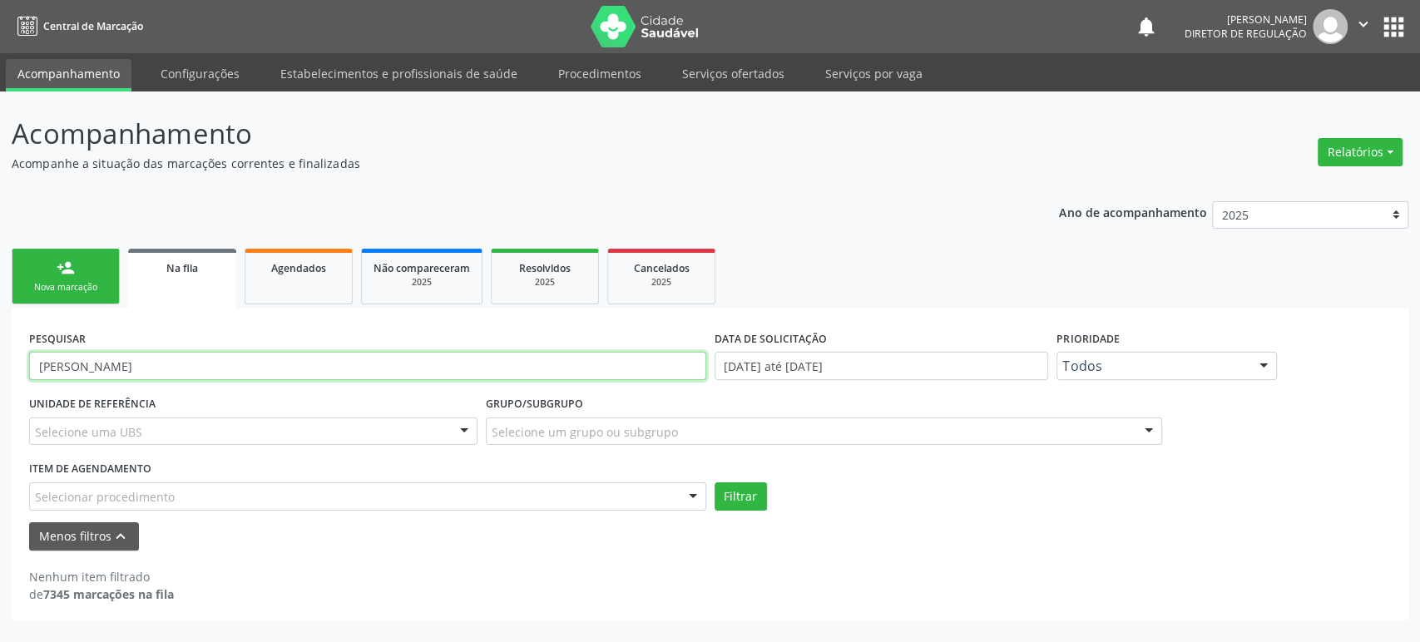
click at [161, 367] on input "nildecer ribeiro" at bounding box center [367, 366] width 677 height 28
click at [67, 366] on input "nildecer ribeiro" at bounding box center [367, 366] width 677 height 28
click at [77, 367] on input "nildecer ribeiro" at bounding box center [367, 366] width 677 height 28
click at [714, 482] on button "Filtrar" at bounding box center [740, 496] width 52 height 28
click at [99, 369] on input "nildecir ribeiro" at bounding box center [367, 366] width 677 height 28
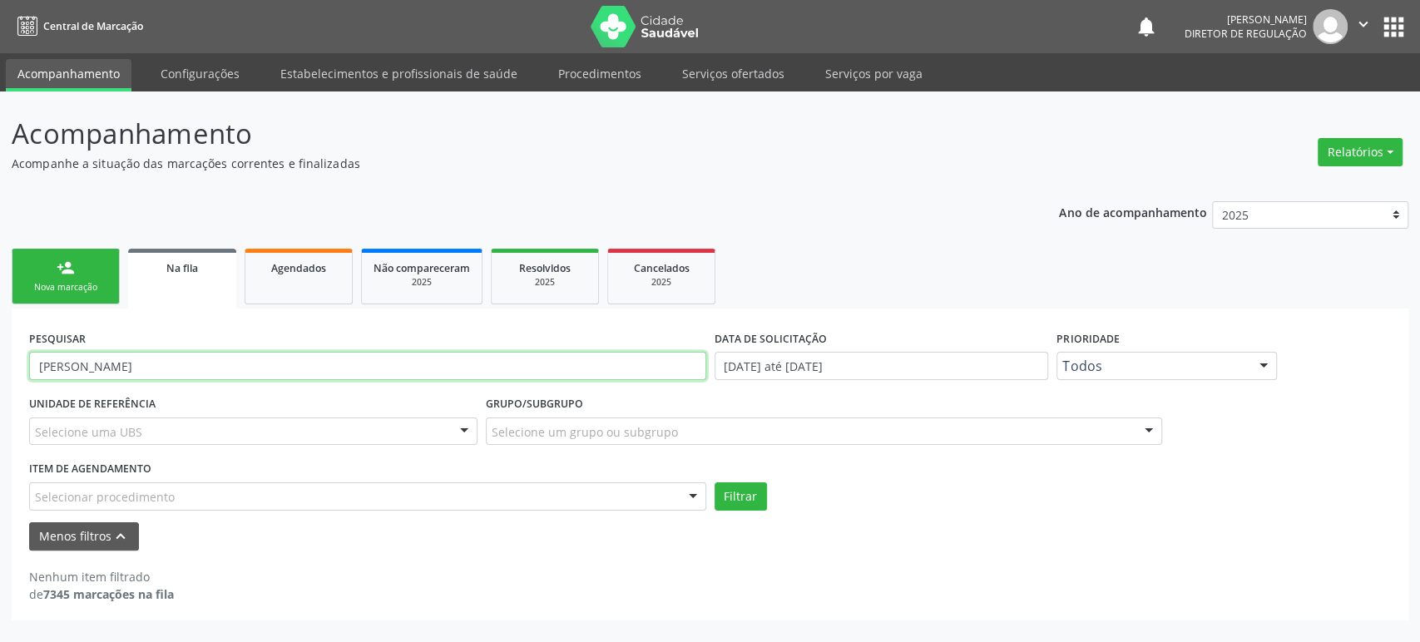
click at [99, 369] on input "nildecir ribeiro" at bounding box center [367, 366] width 677 height 28
click at [714, 482] on button "Filtrar" at bounding box center [740, 496] width 52 height 28
click at [99, 369] on input "nildecir r" at bounding box center [367, 366] width 677 height 28
type input "nildecir"
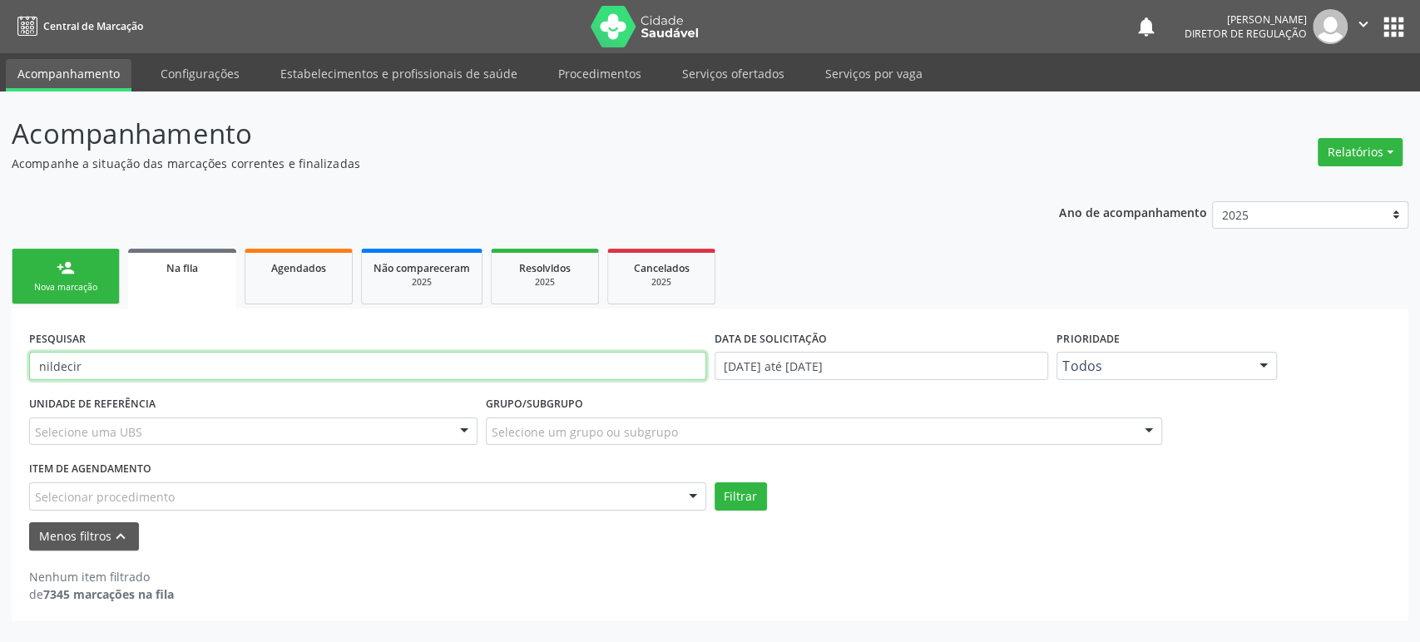
click at [714, 482] on button "Filtrar" at bounding box center [740, 496] width 52 height 28
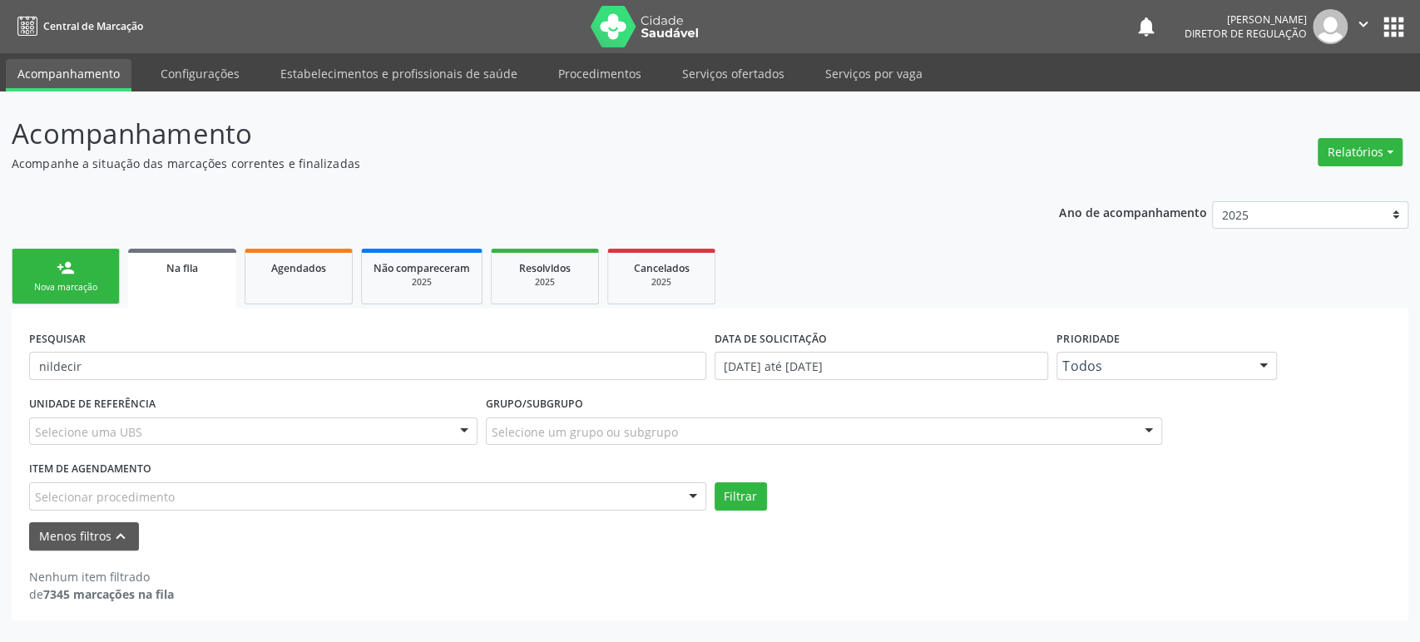
click at [1405, 35] on nav "Central de Marcação notifications Jackson da Silva Nunes Diretor de regulação …" at bounding box center [710, 26] width 1420 height 53
click at [1404, 28] on button "apps" at bounding box center [1393, 26] width 29 height 29
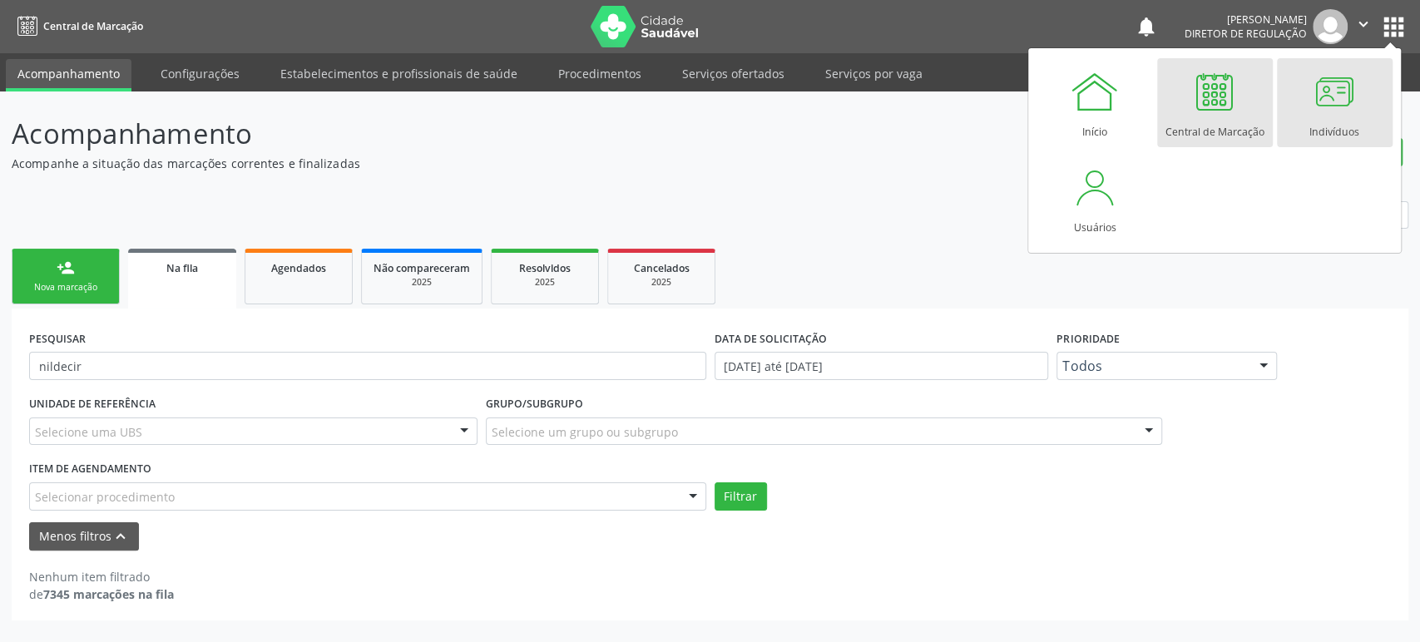
click at [1318, 97] on div at bounding box center [1334, 92] width 50 height 50
